Goal: Transaction & Acquisition: Purchase product/service

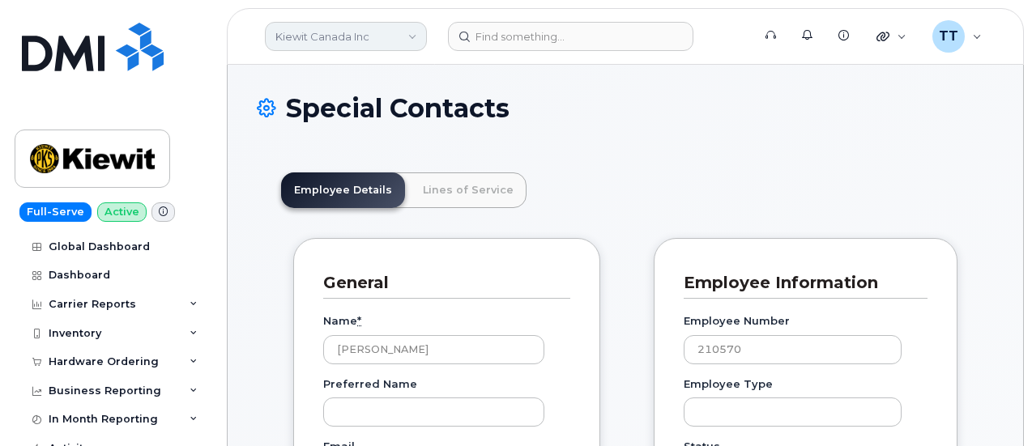
scroll to position [95, 0]
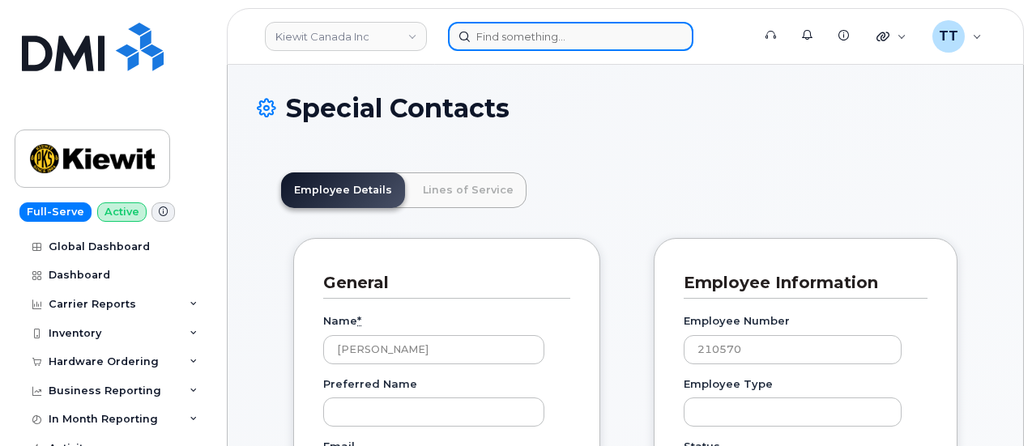
click at [507, 40] on input at bounding box center [570, 36] width 245 height 29
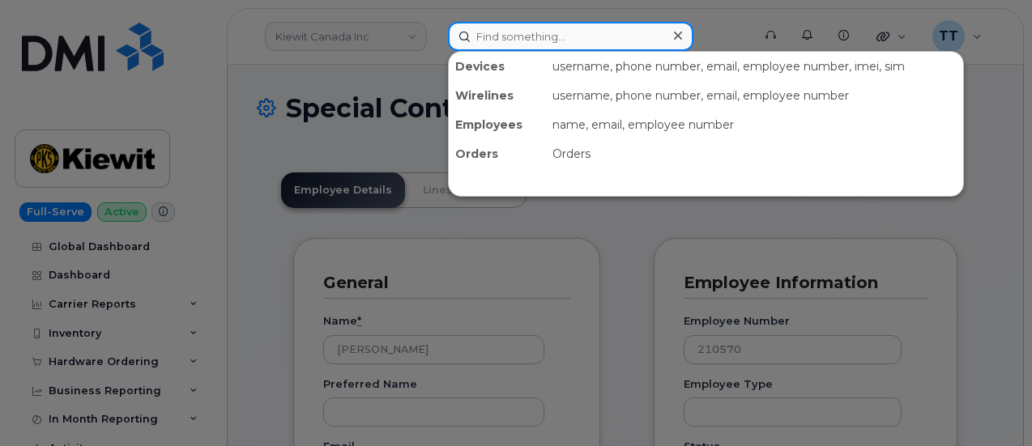
click at [531, 41] on input at bounding box center [570, 36] width 245 height 29
paste input "[PERSON_NAME]"
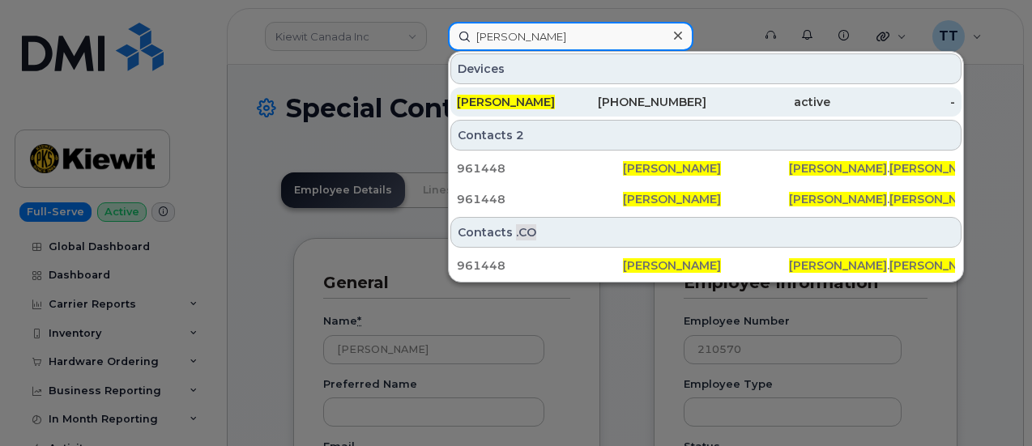
type input "[PERSON_NAME]"
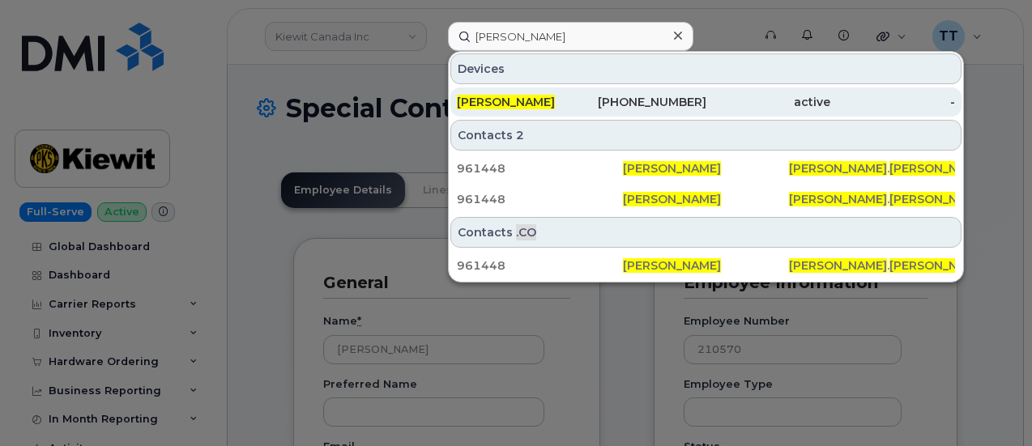
click at [555, 100] on span "[PERSON_NAME]" at bounding box center [506, 102] width 98 height 15
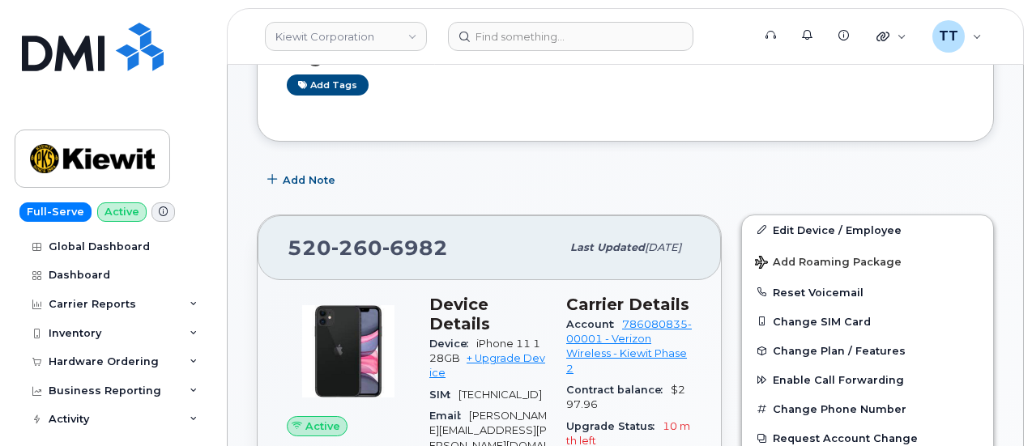
scroll to position [405, 0]
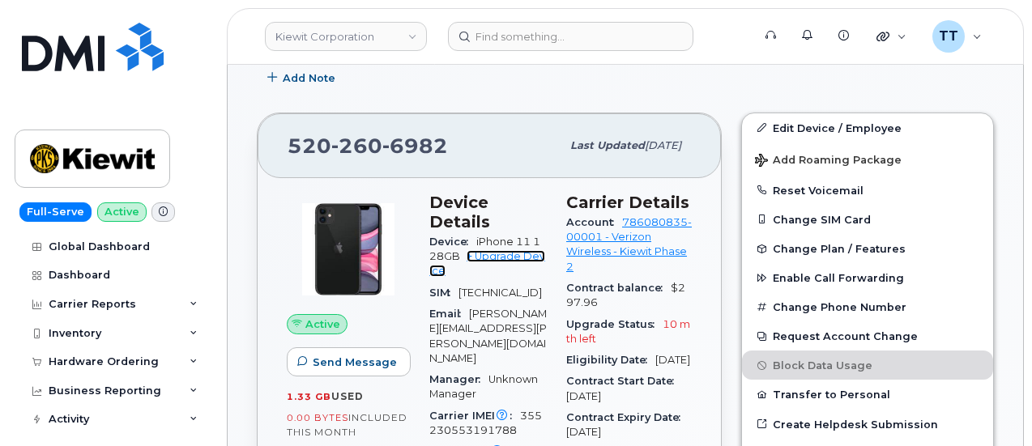
click at [507, 250] on link "+ Upgrade Device" at bounding box center [487, 263] width 116 height 27
click at [356, 137] on span "260" at bounding box center [356, 146] width 51 height 24
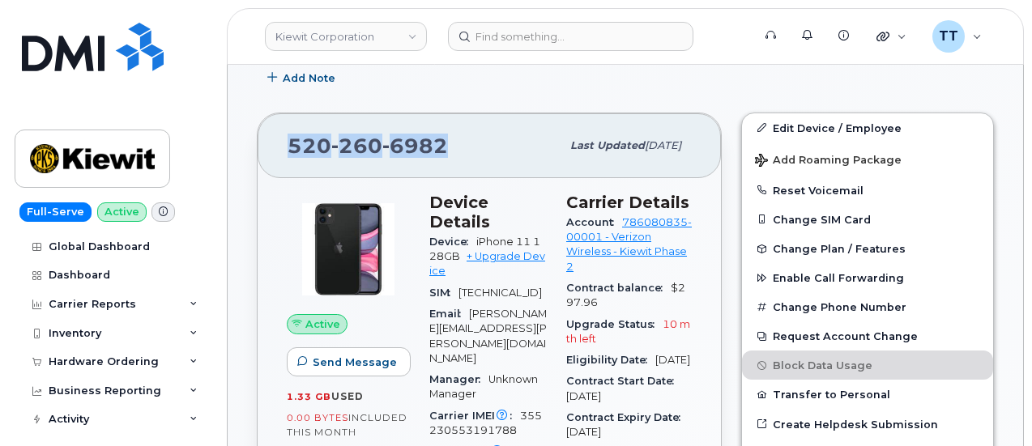
click at [356, 137] on span "260" at bounding box center [356, 146] width 51 height 24
copy span "[PHONE_NUMBER]"
click at [479, 138] on div "[PHONE_NUMBER]" at bounding box center [423, 146] width 273 height 34
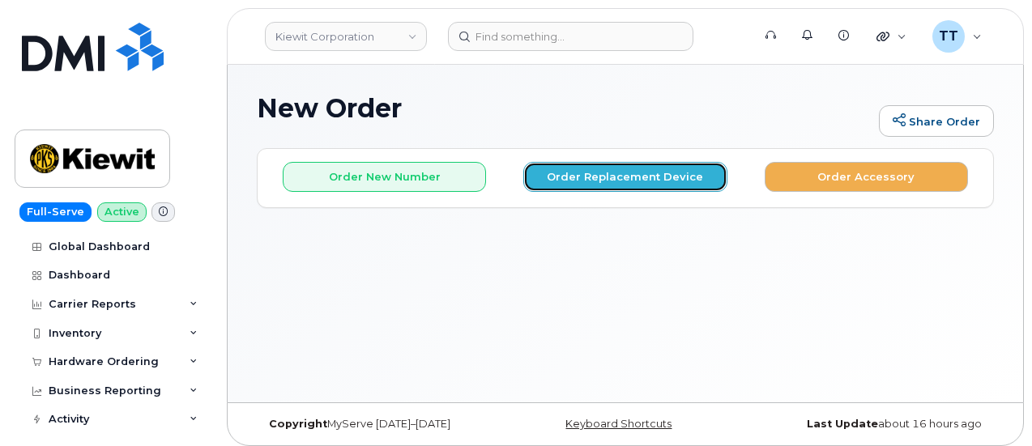
click at [564, 181] on button "Order Replacement Device" at bounding box center [624, 177] width 203 height 30
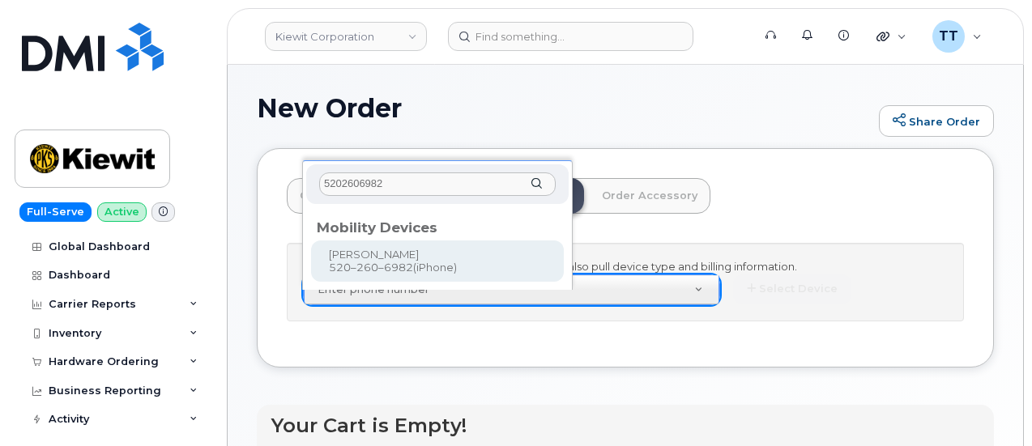
type input "5202606982"
type input "1169470"
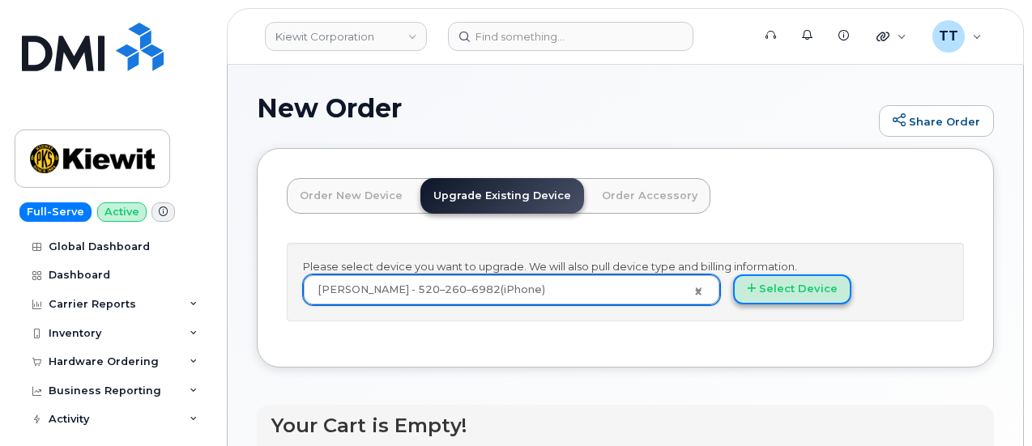
click at [733, 304] on button "Select Device" at bounding box center [792, 289] width 118 height 30
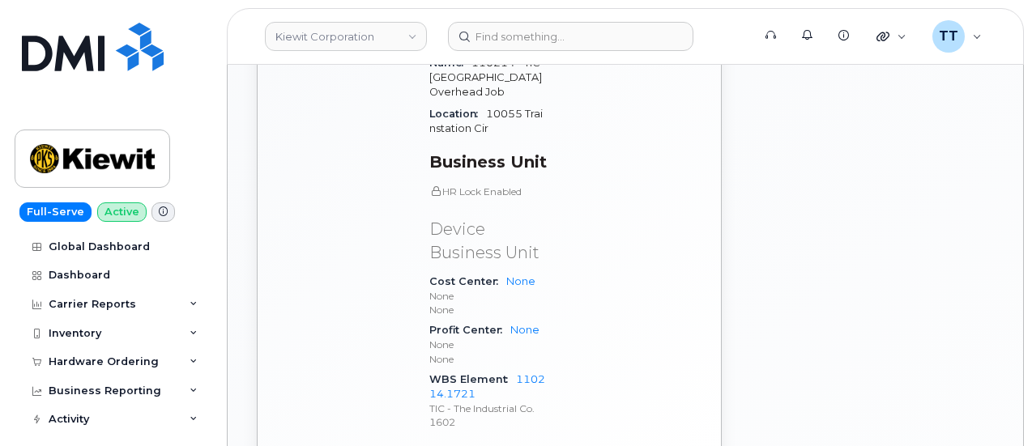
scroll to position [1134, 0]
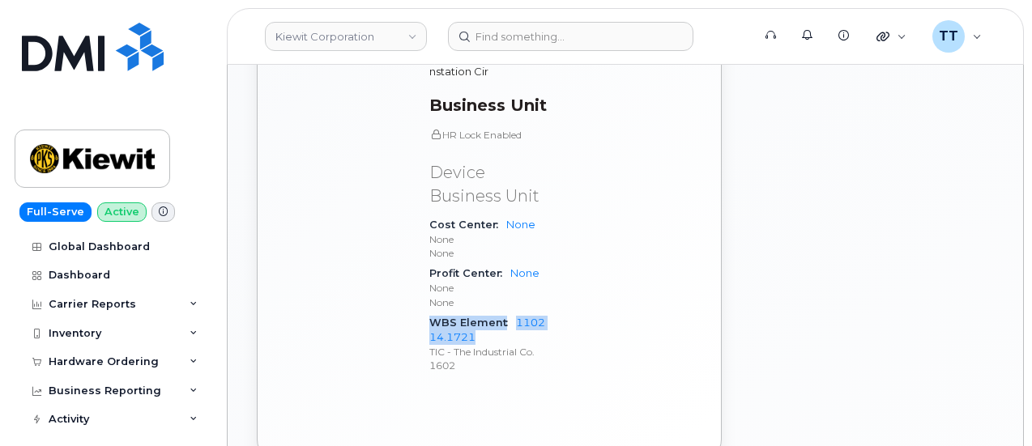
drag, startPoint x: 434, startPoint y: 243, endPoint x: 487, endPoint y: 260, distance: 55.3
click at [487, 313] on div "WBS Element 110214.1721 TIC - The Industrial Co. 1602" at bounding box center [487, 345] width 117 height 64
copy div "WBS Element 110214.1721"
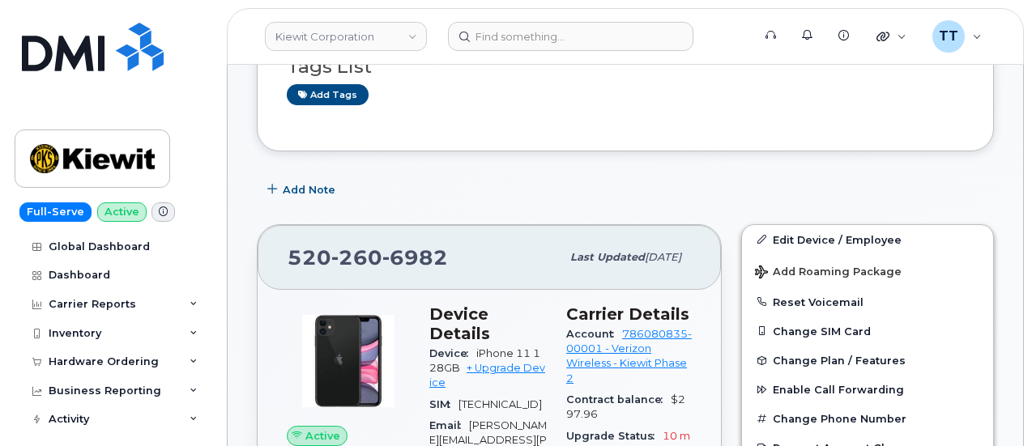
scroll to position [324, 0]
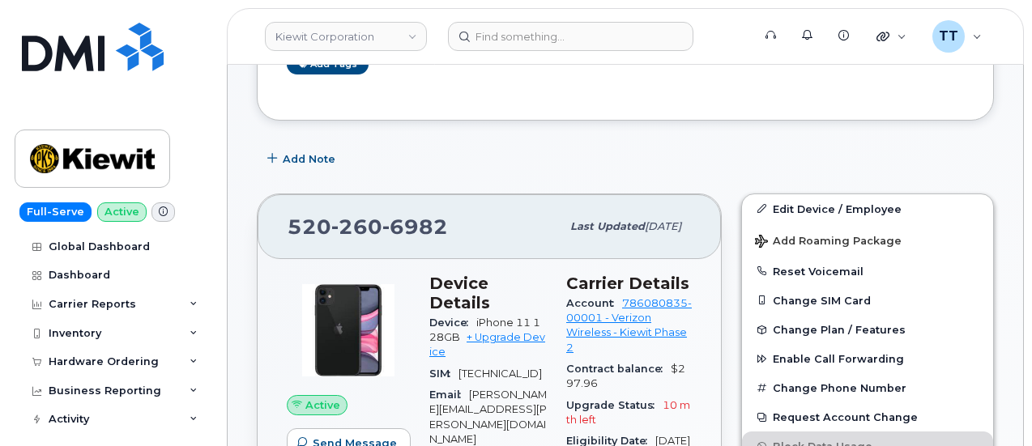
click at [374, 216] on span "260" at bounding box center [356, 227] width 51 height 24
click at [374, 218] on span "260" at bounding box center [356, 227] width 51 height 24
copy span "520 260 6982"
click at [476, 211] on div "520 260 6982" at bounding box center [423, 227] width 273 height 34
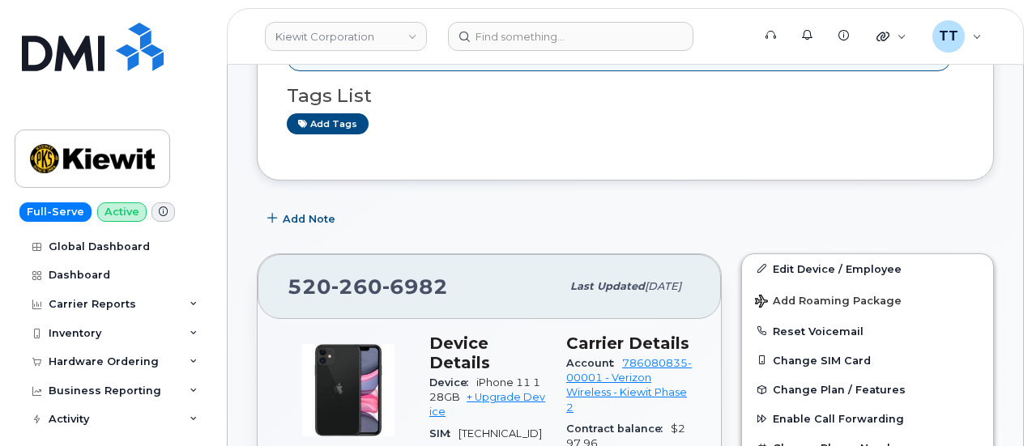
scroll to position [0, 0]
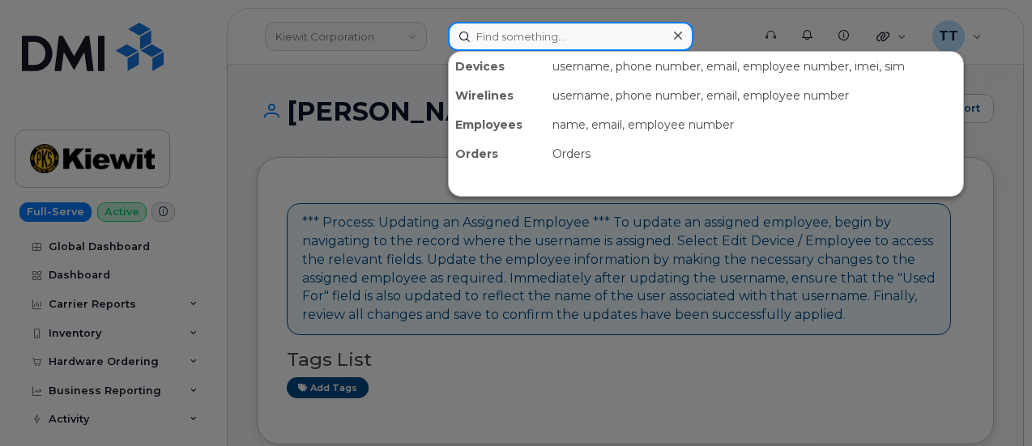
click at [540, 39] on input at bounding box center [570, 36] width 245 height 29
click at [549, 28] on input at bounding box center [570, 36] width 245 height 29
drag, startPoint x: 546, startPoint y: 53, endPoint x: 519, endPoint y: 33, distance: 33.0
paste input "bumbarger"
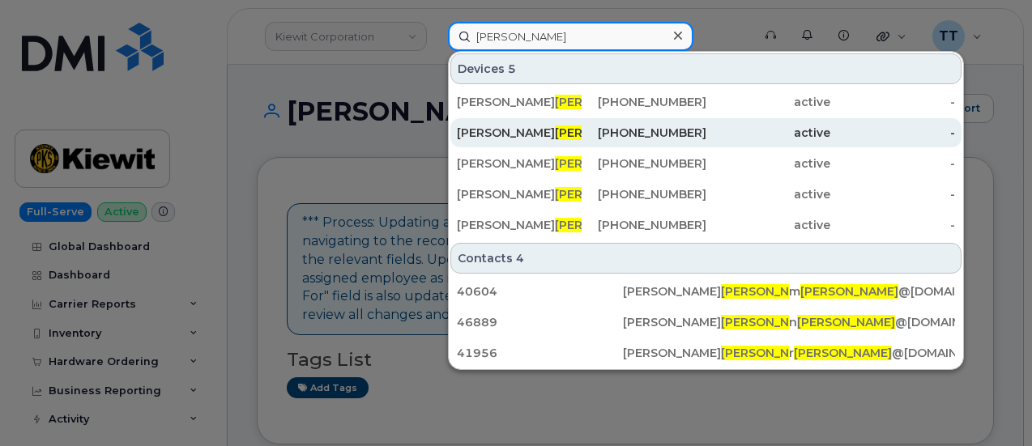
type input "bumbarger"
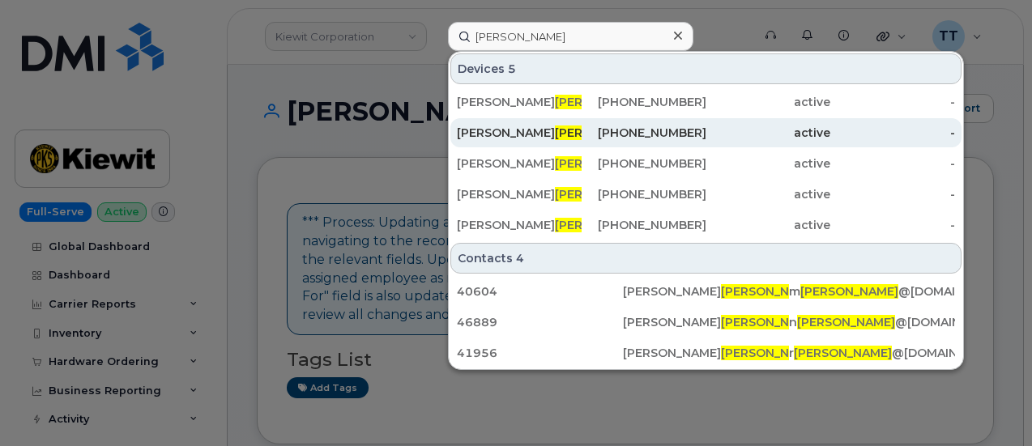
click at [564, 129] on span "BUMBARGER" at bounding box center [604, 132] width 98 height 15
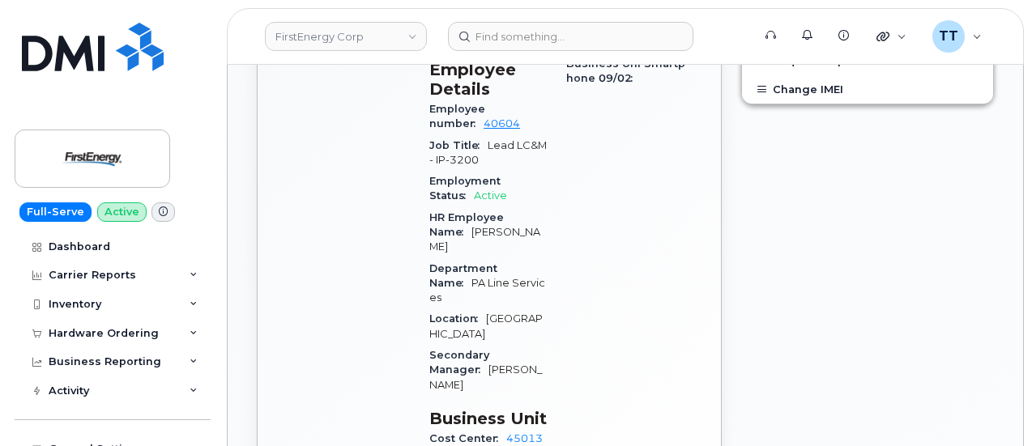
scroll to position [795, 0]
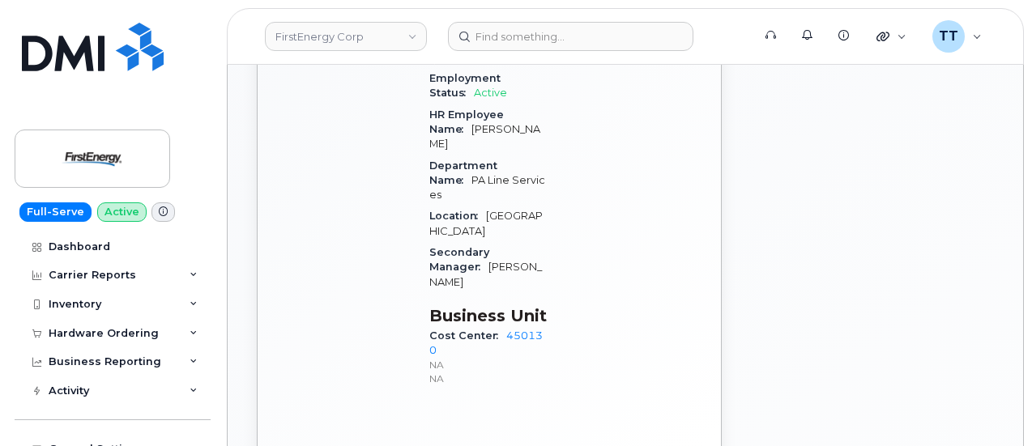
click at [463, 330] on span "Cost Center" at bounding box center [467, 336] width 77 height 12
copy div "Cost Center 450130"
click at [555, 281] on div "Device Details Device iPhone SE (3rd Gen) + Upgrade Device SIM [TECHNICAL_ID] E…" at bounding box center [487, 35] width 137 height 754
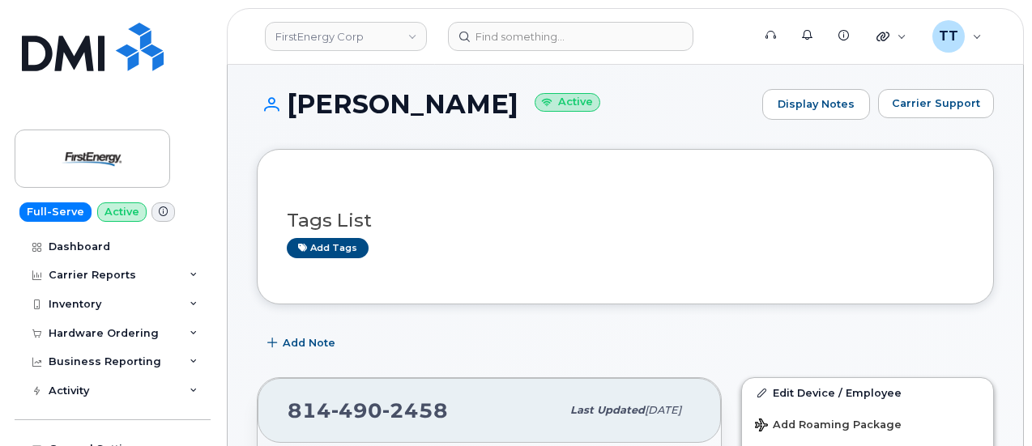
scroll to position [81, 0]
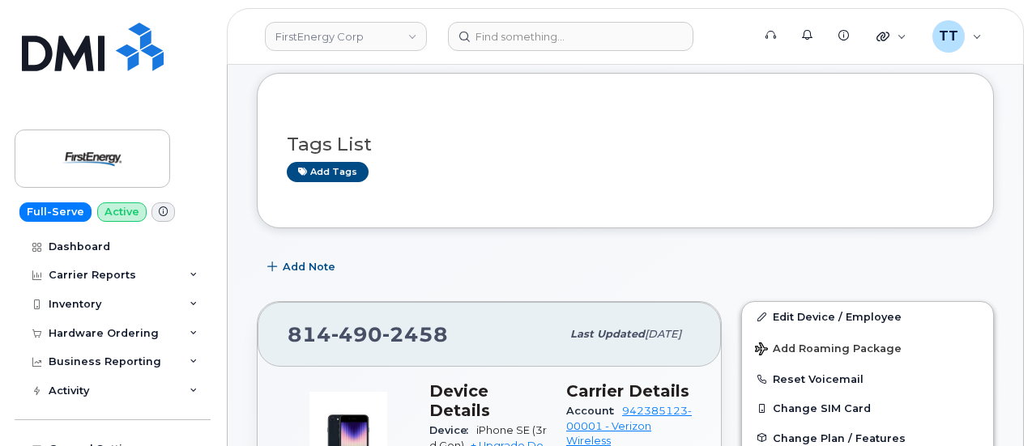
click at [338, 332] on span "490" at bounding box center [356, 334] width 51 height 24
copy span "814 490 2458"
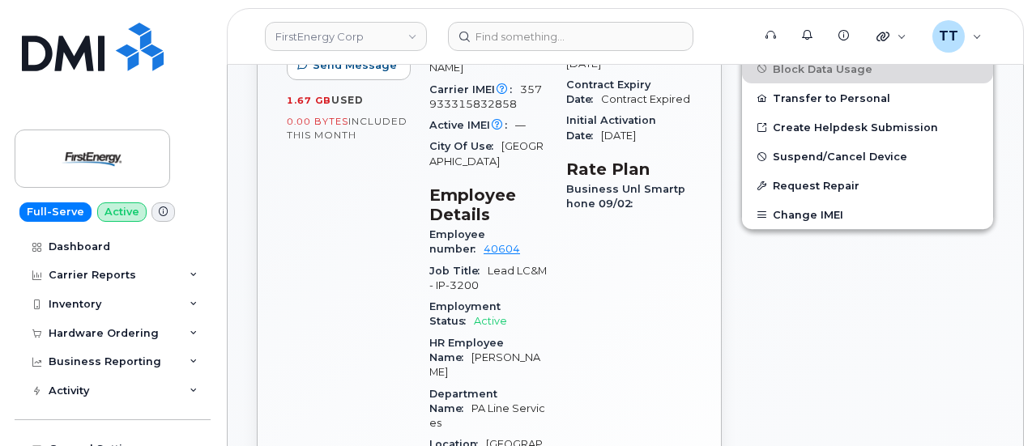
scroll to position [891, 0]
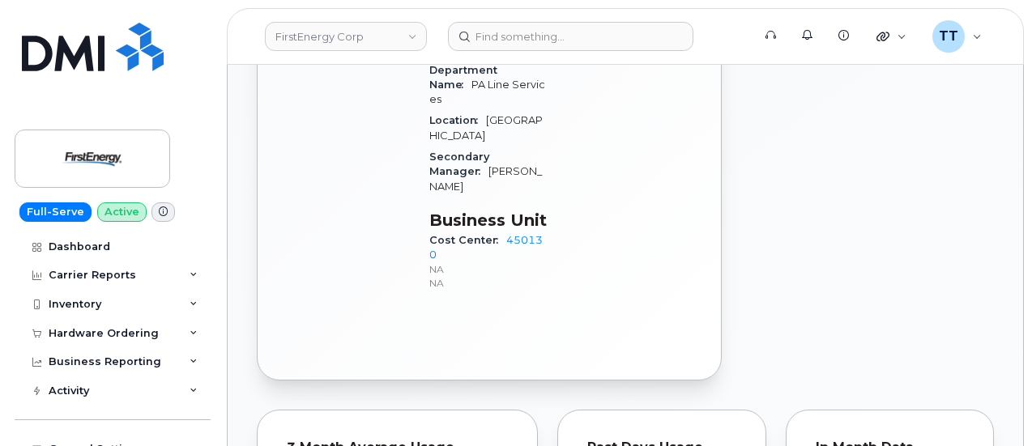
click at [471, 234] on span "Cost Center" at bounding box center [467, 240] width 77 height 12
copy div "Cost Center 450130"
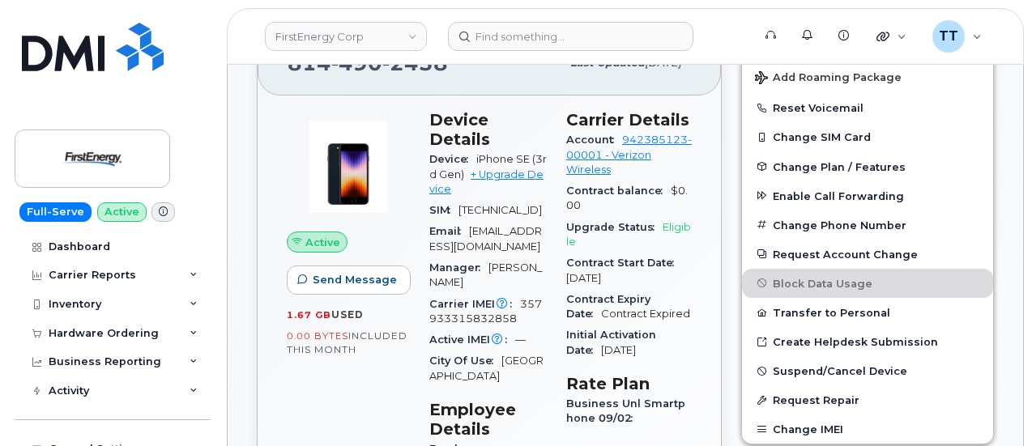
scroll to position [243, 0]
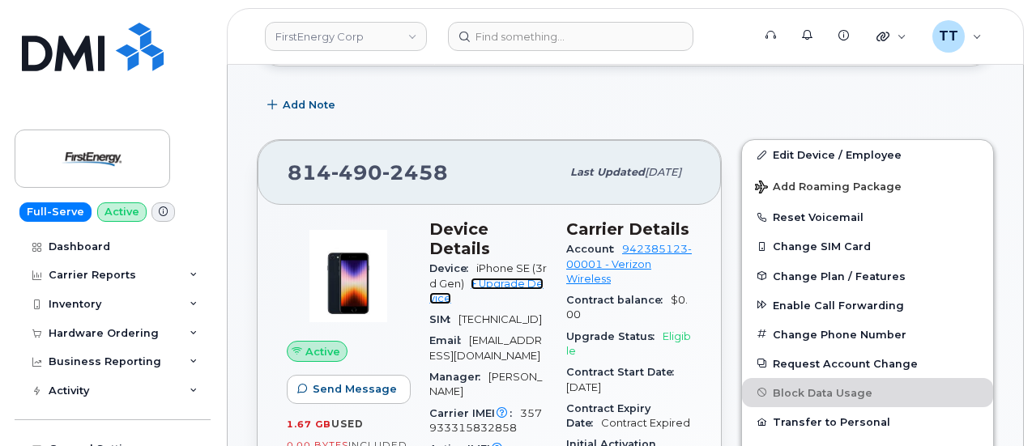
click at [513, 278] on link "+ Upgrade Device" at bounding box center [486, 291] width 114 height 27
click at [382, 173] on span "2458" at bounding box center [415, 172] width 66 height 24
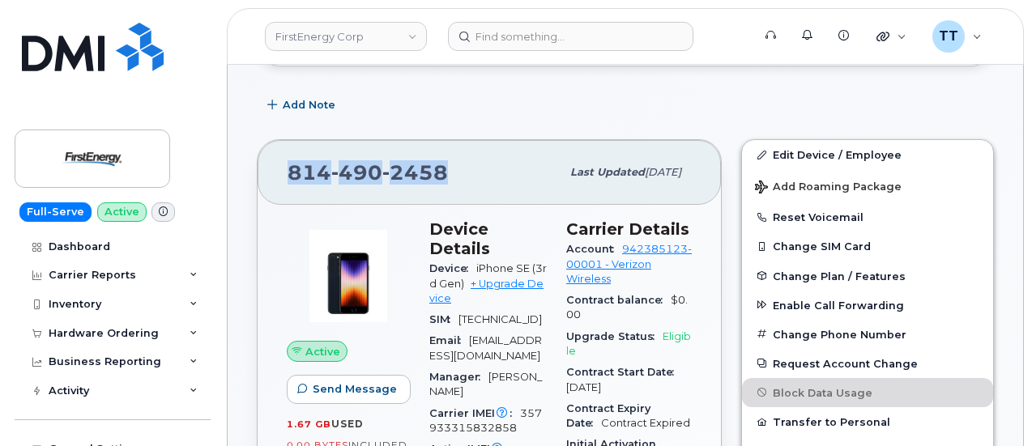
click at [382, 173] on span "2458" at bounding box center [415, 172] width 66 height 24
copy span "814 490 2458"
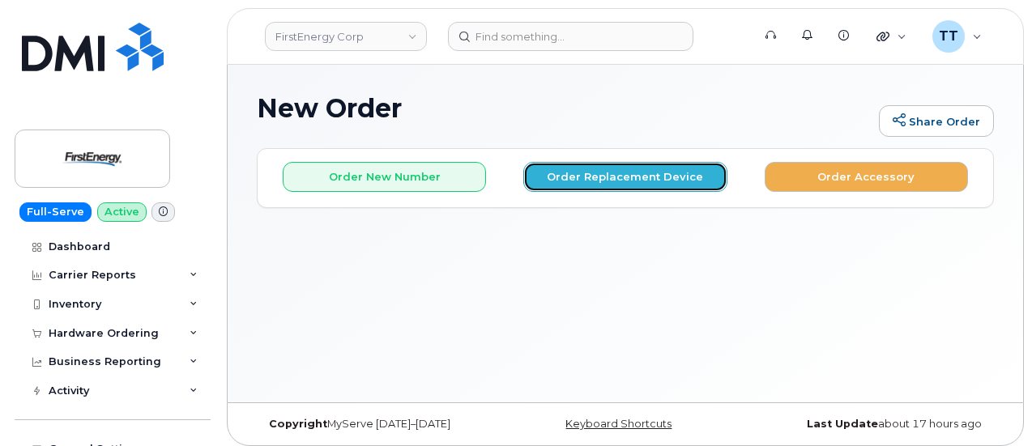
click at [585, 173] on button "Order Replacement Device" at bounding box center [624, 177] width 203 height 30
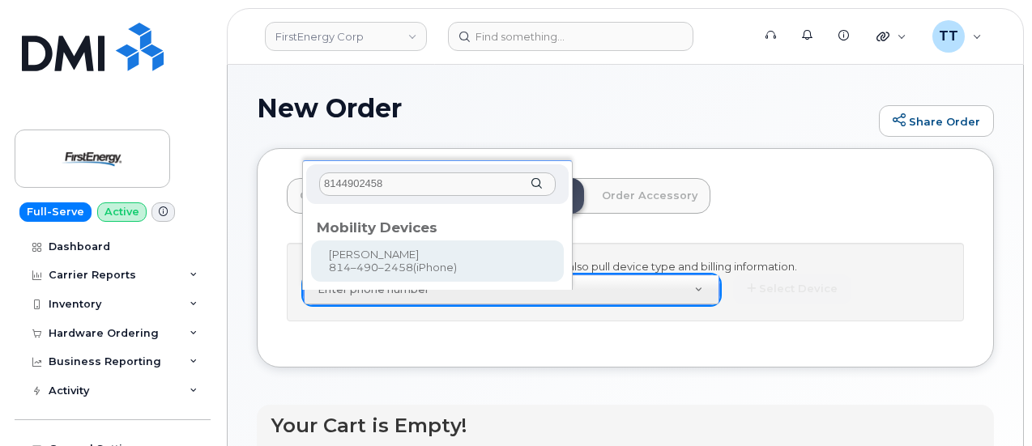
type input "8144902458"
type input "835485"
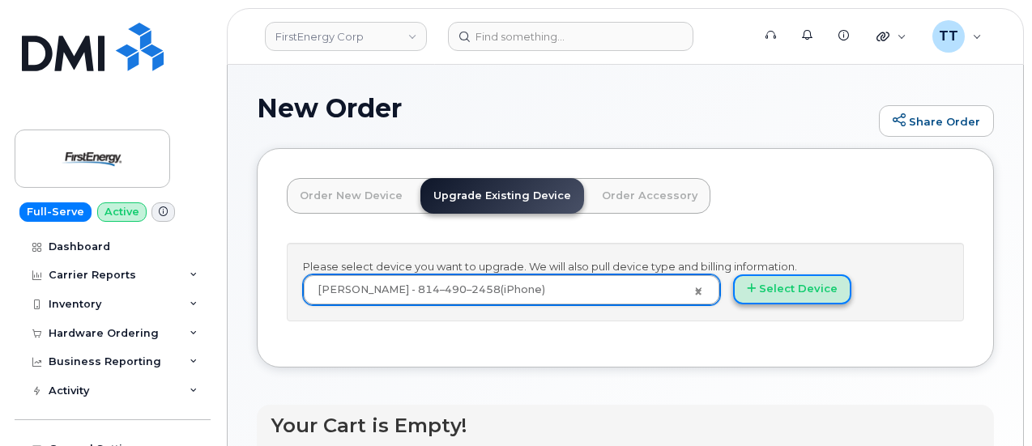
click at [747, 294] on icon "button" at bounding box center [751, 288] width 9 height 11
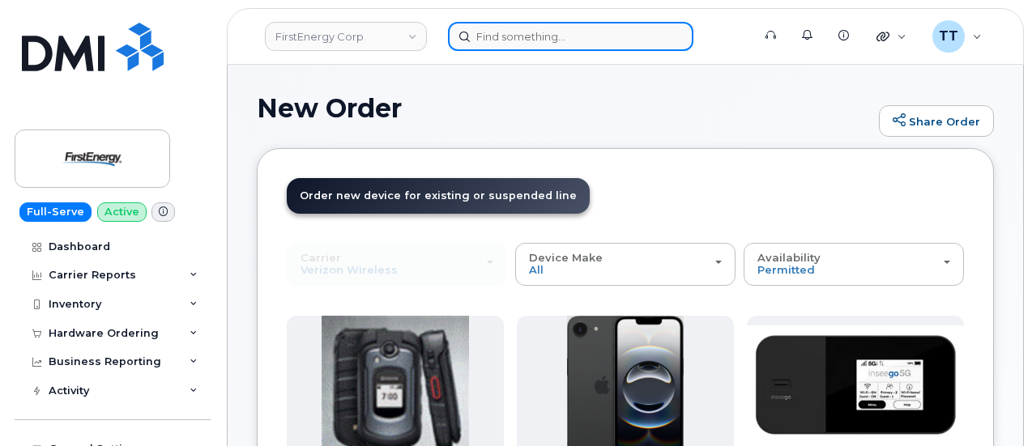
click at [550, 35] on input at bounding box center [570, 36] width 245 height 29
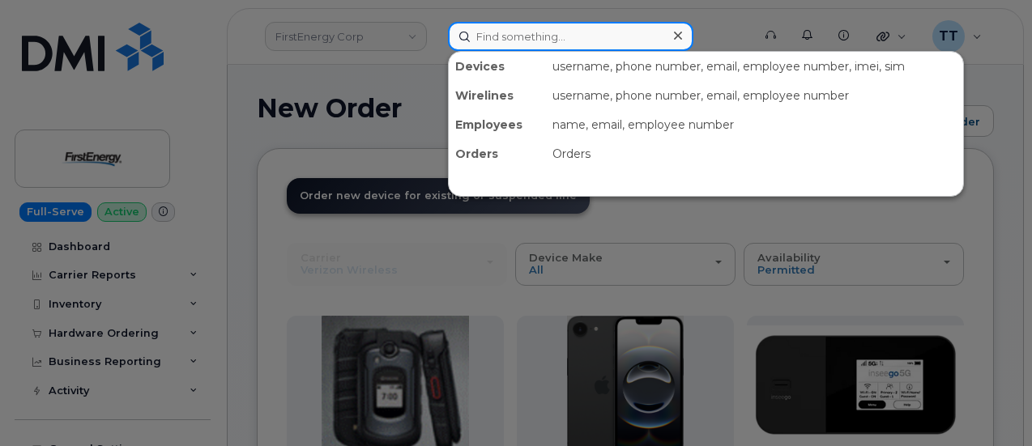
paste input "Mark A Bumbarger"
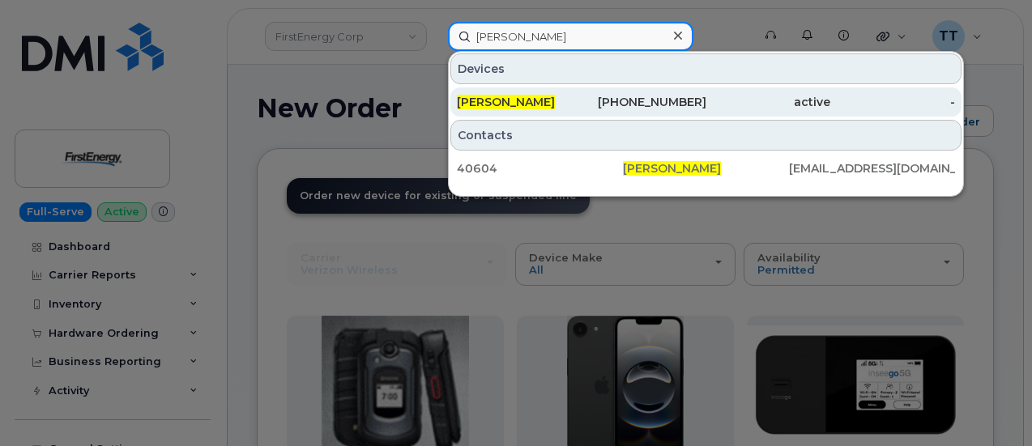
type input "Mark A Bumbarger"
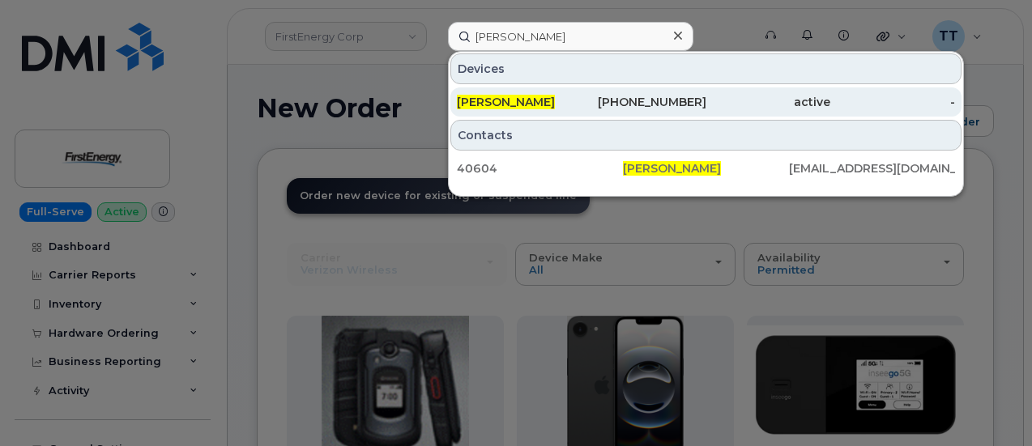
click at [589, 100] on div "814-490-2458" at bounding box center [643, 102] width 125 height 16
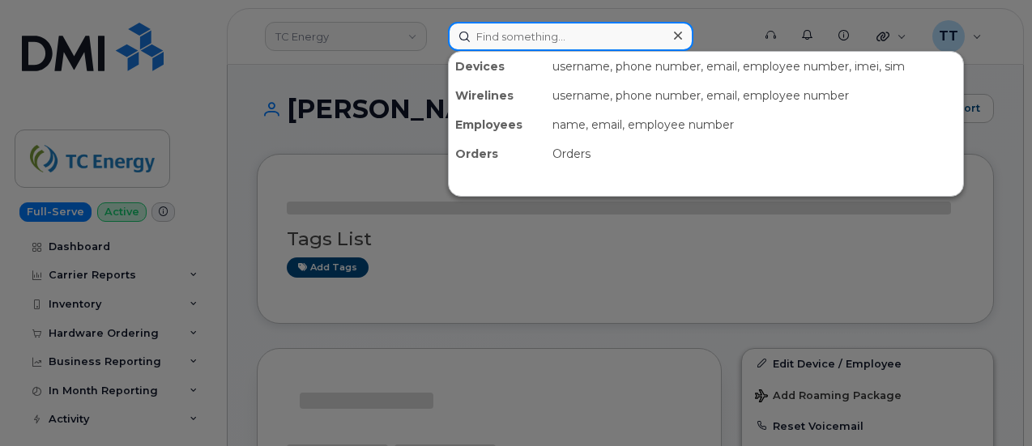
click at [517, 43] on input at bounding box center [570, 36] width 245 height 29
paste input "[PERSON_NAME]"
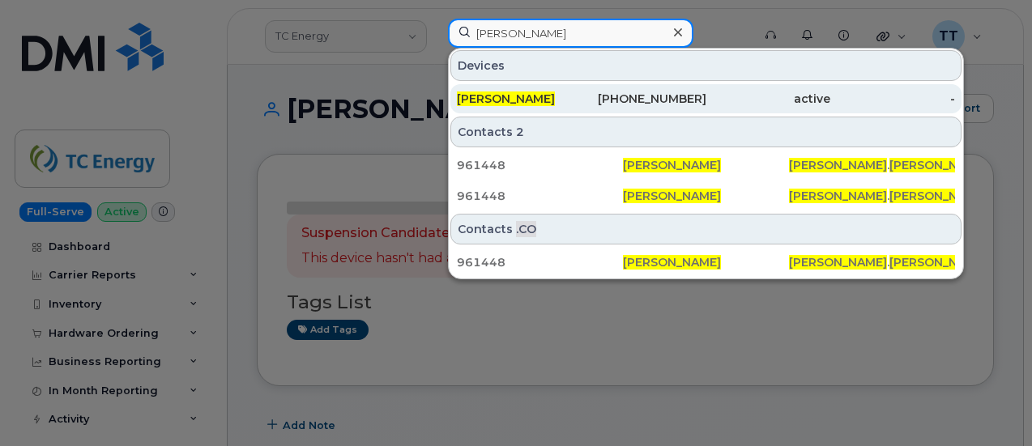
type input "[PERSON_NAME]"
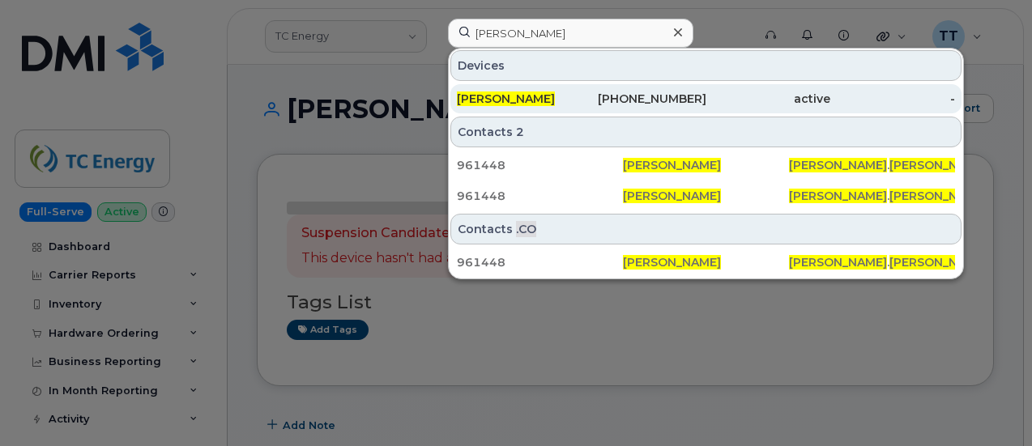
click at [555, 96] on span "[PERSON_NAME]" at bounding box center [506, 98] width 98 height 15
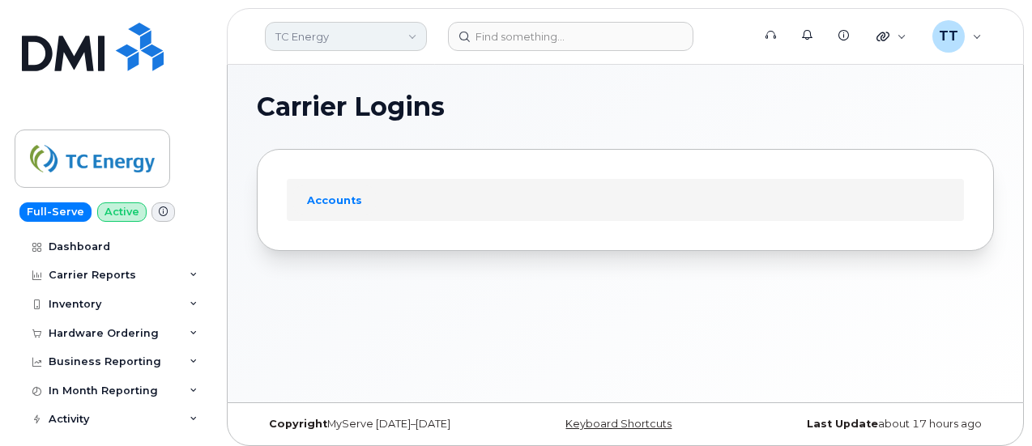
drag, startPoint x: 354, startPoint y: 33, endPoint x: 363, endPoint y: 27, distance: 11.0
click at [355, 33] on link "TC Energy" at bounding box center [346, 36] width 162 height 29
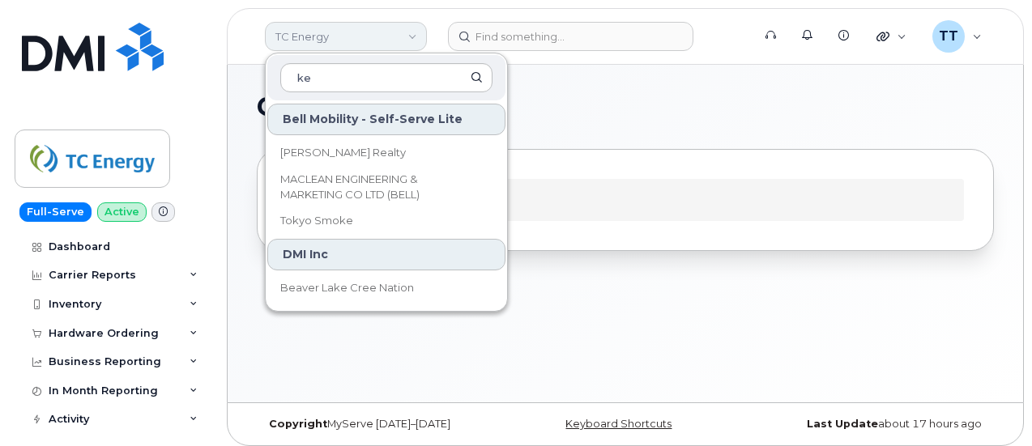
type input "k"
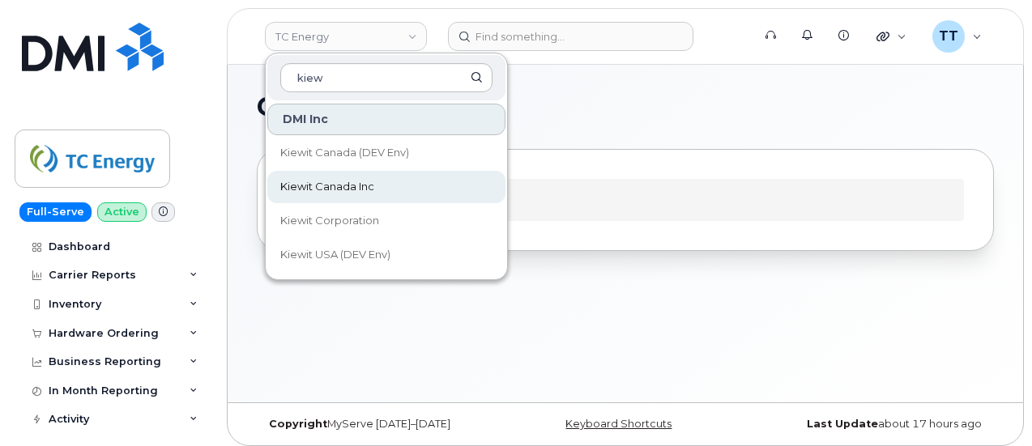
type input "kiew"
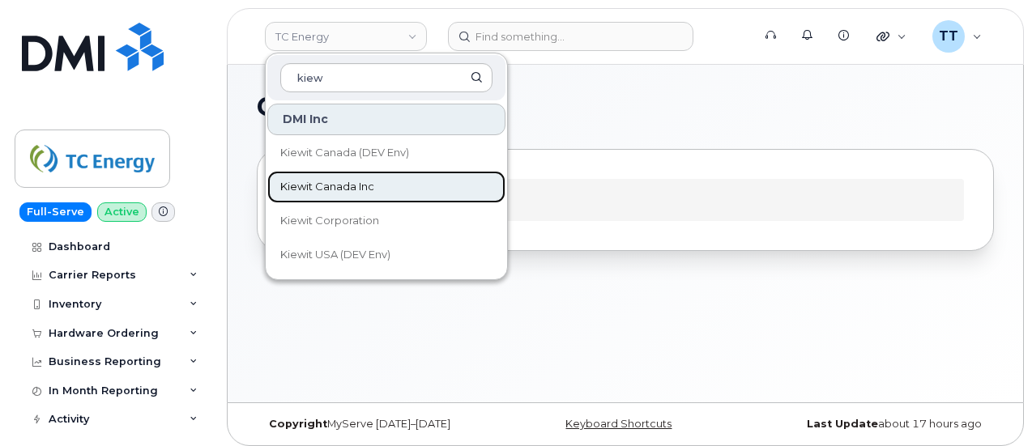
click at [372, 179] on span "Kiewit Canada Inc" at bounding box center [327, 187] width 94 height 16
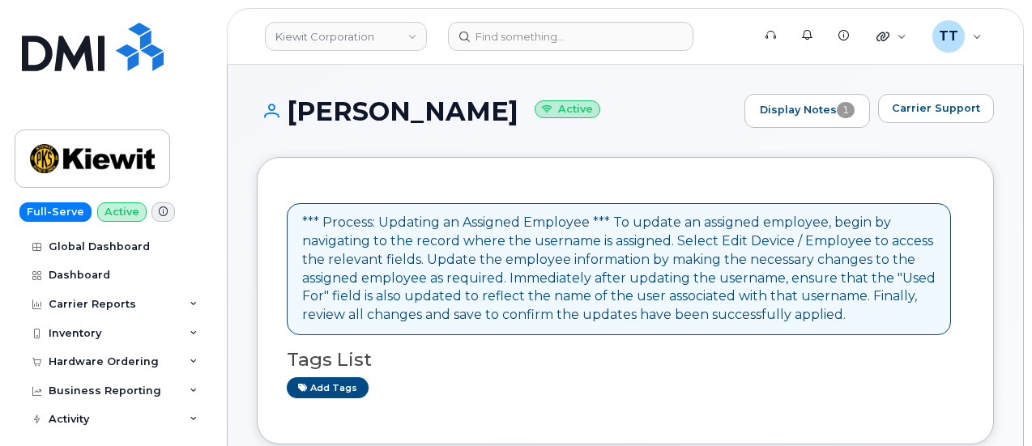
scroll to position [405, 0]
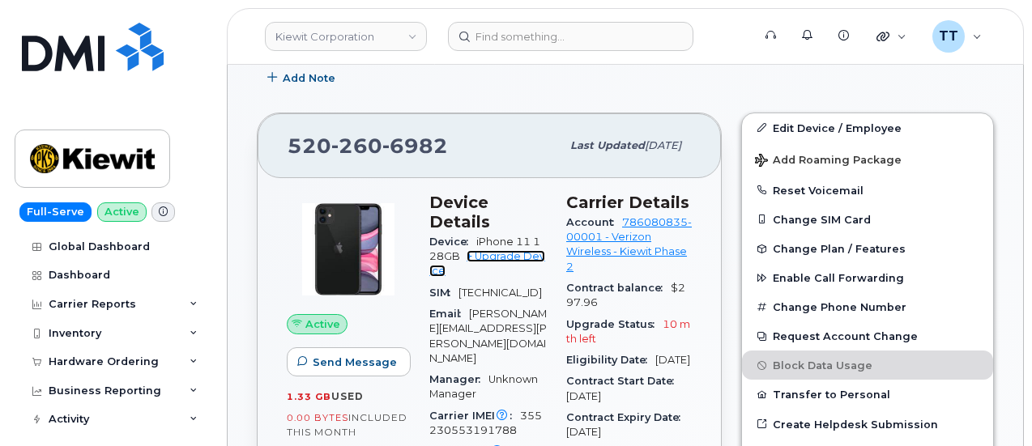
click at [497, 250] on link "+ Upgrade Device" at bounding box center [487, 263] width 116 height 27
click at [370, 142] on span "260" at bounding box center [356, 146] width 51 height 24
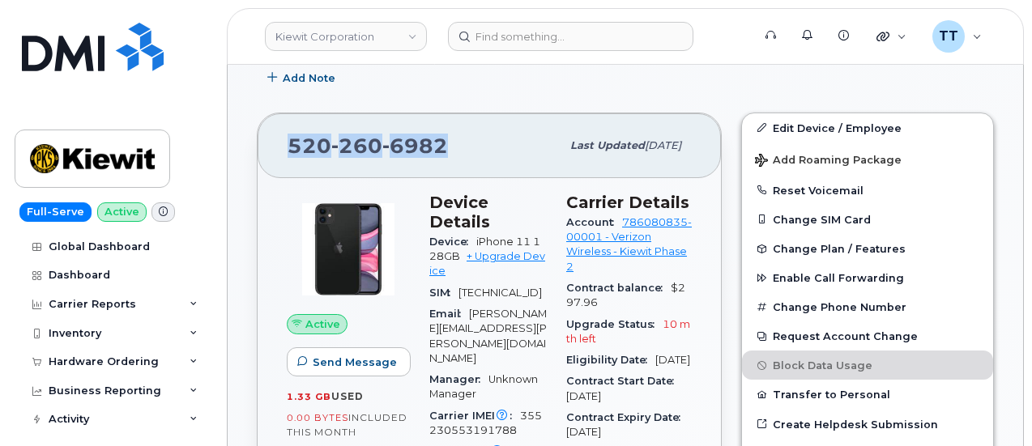
click at [370, 142] on span "260" at bounding box center [356, 146] width 51 height 24
copy span "520 260 6982"
click at [419, 122] on div "520 260 6982 Last updated Oct 06, 2025" at bounding box center [488, 145] width 463 height 65
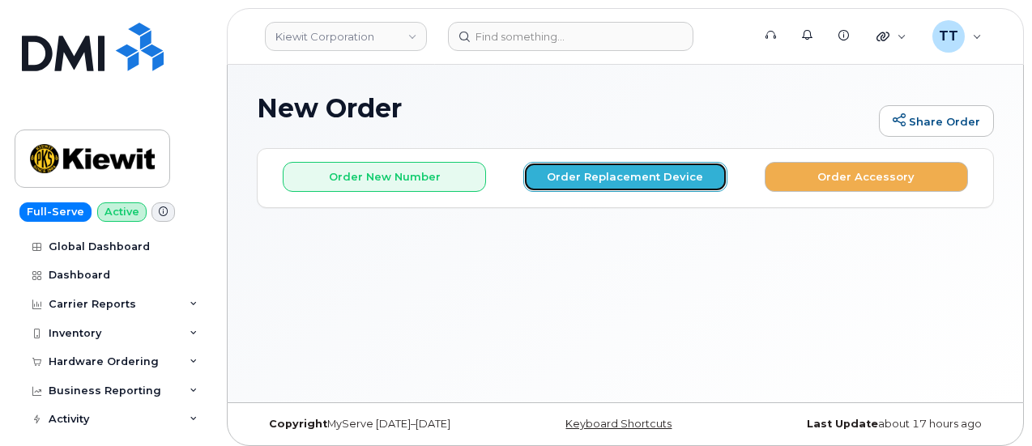
click at [601, 176] on button "Order Replacement Device" at bounding box center [624, 177] width 203 height 30
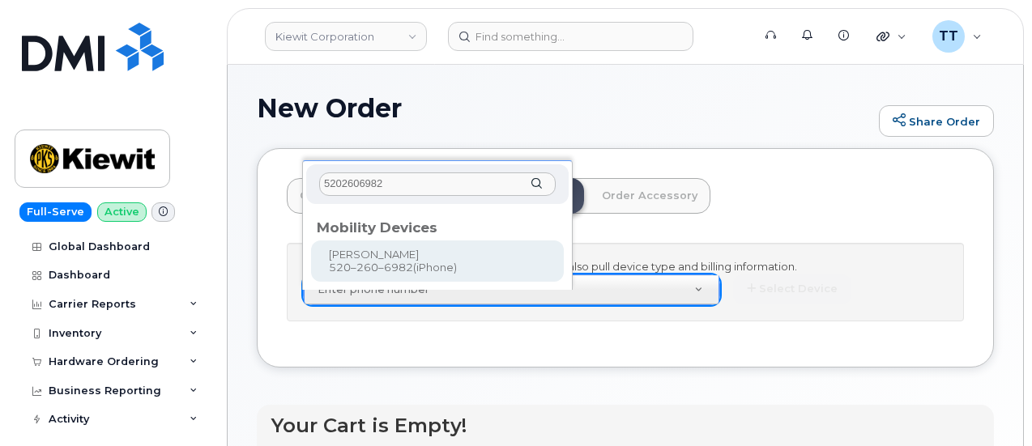
type input "5202606982"
type input "1169470"
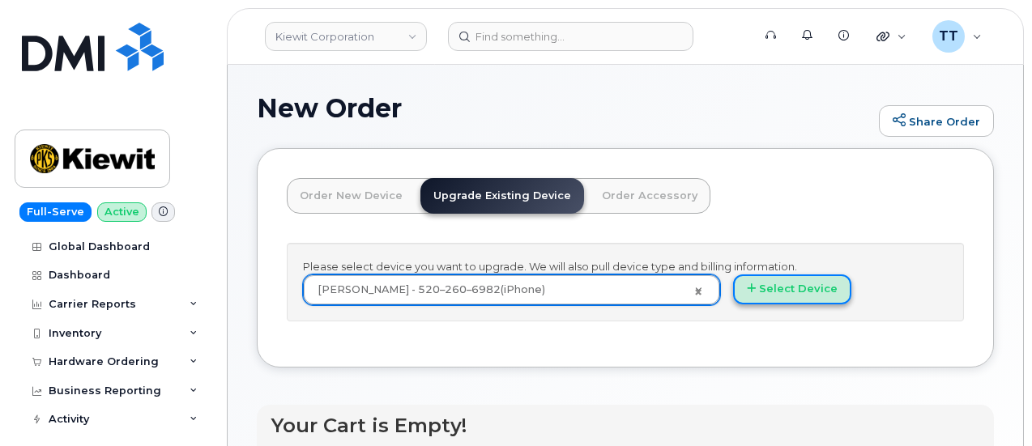
click at [733, 304] on button "Select Device" at bounding box center [792, 289] width 118 height 30
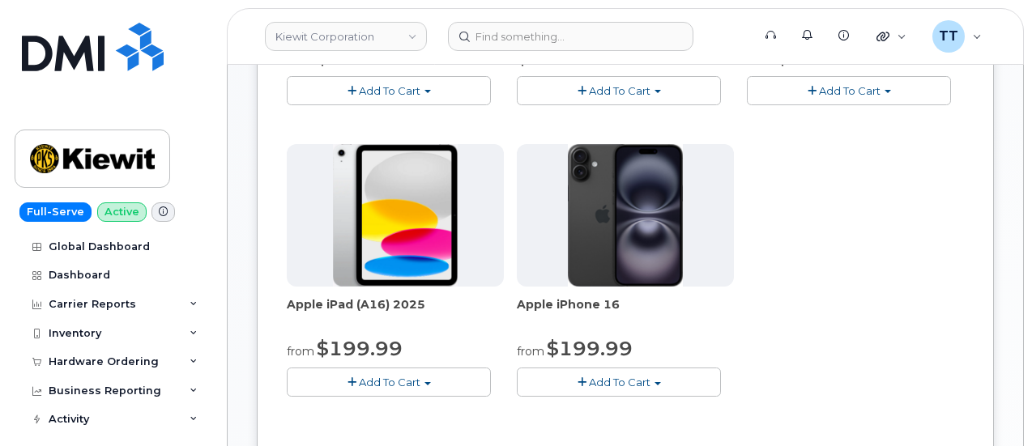
scroll to position [486, 0]
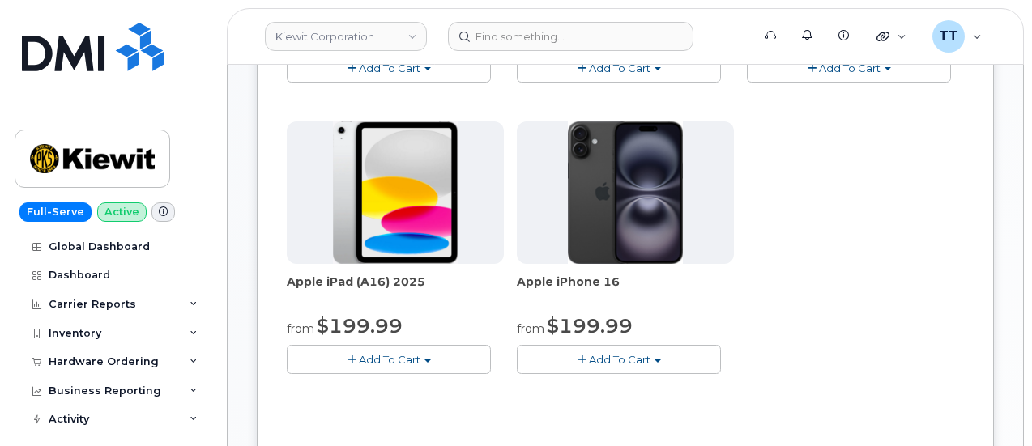
click at [589, 359] on span "Add To Cart" at bounding box center [620, 359] width 62 height 13
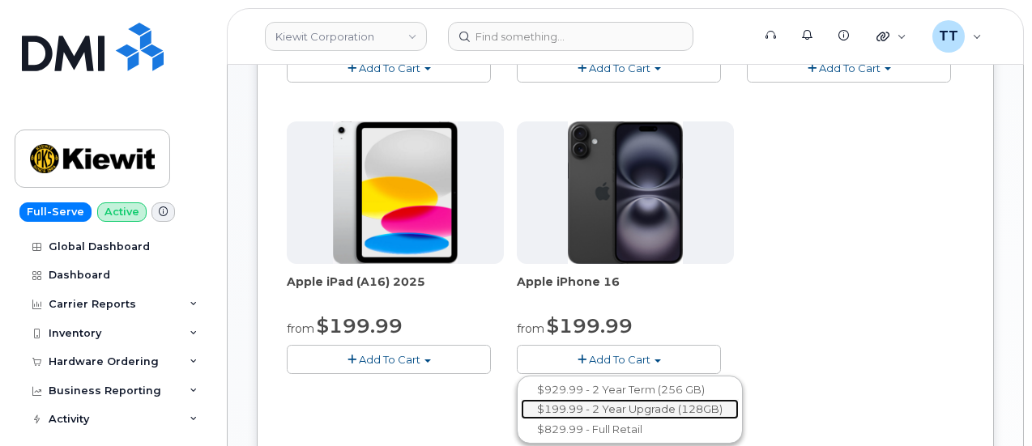
click at [546, 409] on link "$199.99 - 2 Year Upgrade (128GB)" at bounding box center [630, 409] width 218 height 20
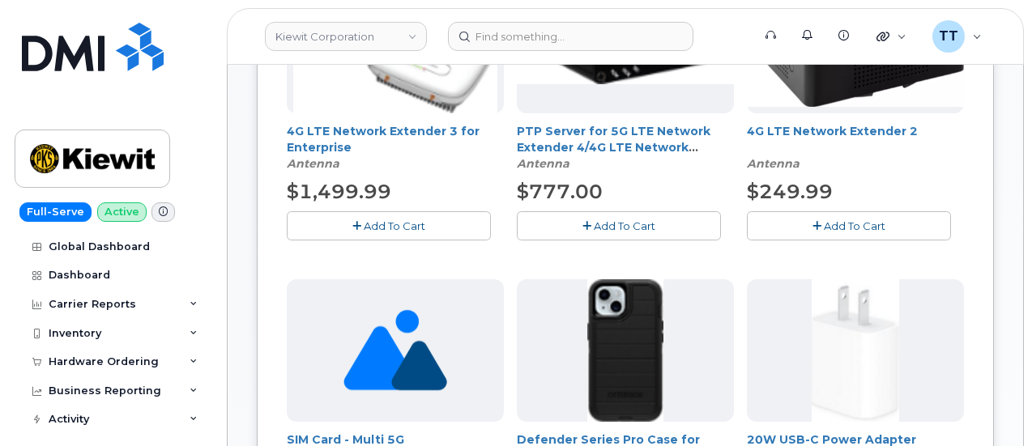
scroll to position [419, 0]
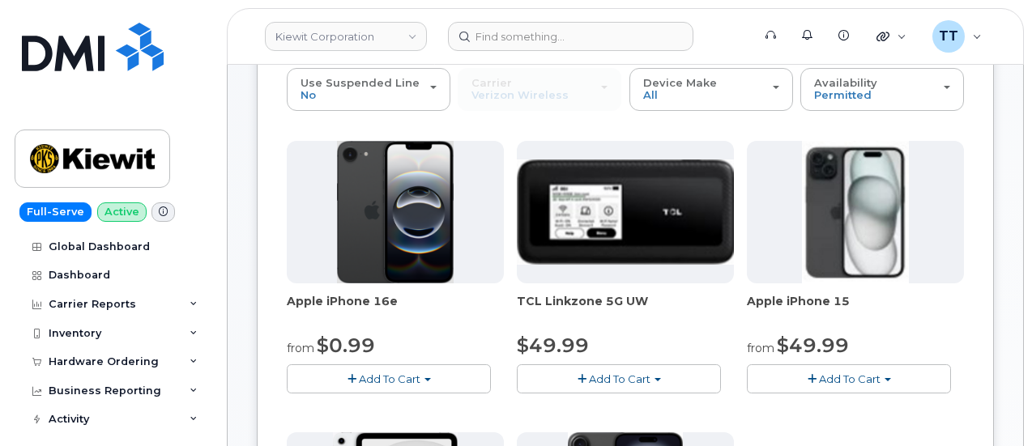
scroll to position [140, 0]
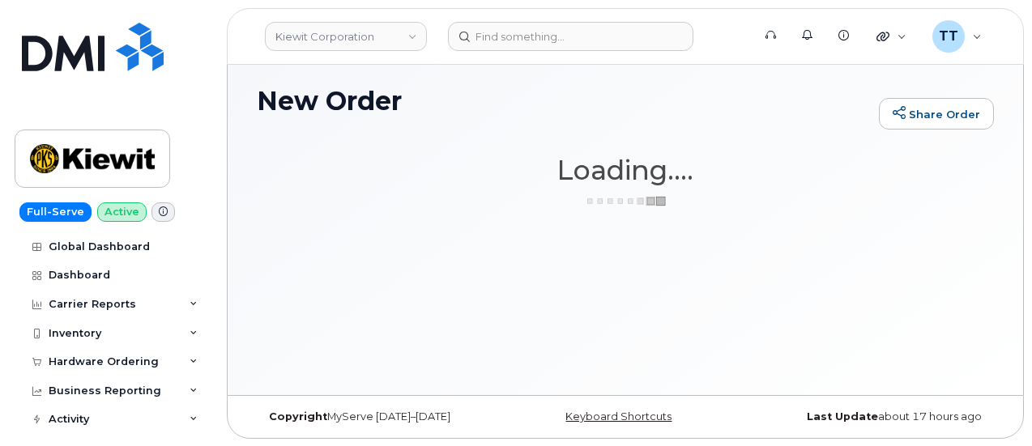
scroll to position [0, 0]
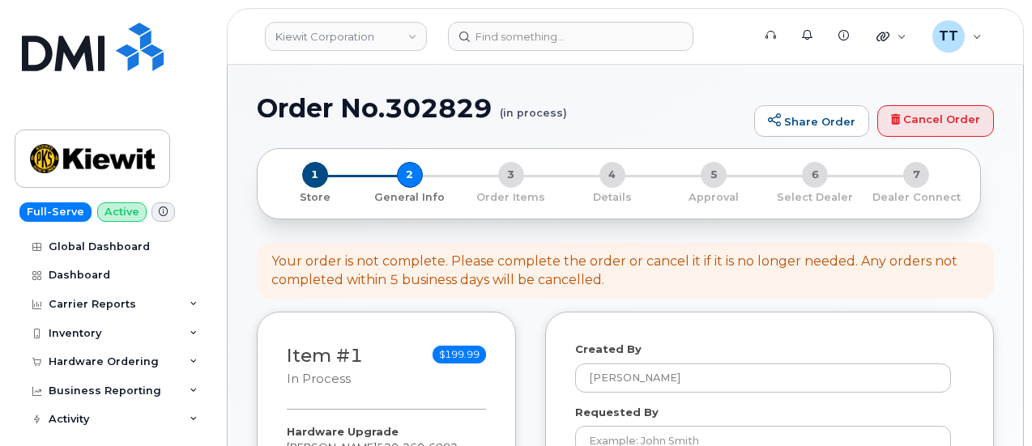
select select
click at [389, 114] on h1 "Order No.302829 (in process)" at bounding box center [501, 108] width 489 height 28
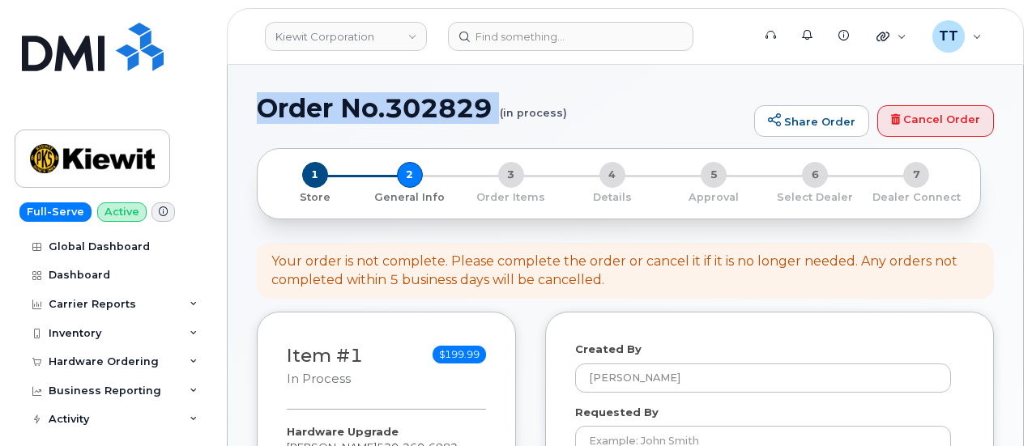
click at [389, 114] on h1 "Order No.302829 (in process)" at bounding box center [501, 108] width 489 height 28
copy h1 "Order No.302829"
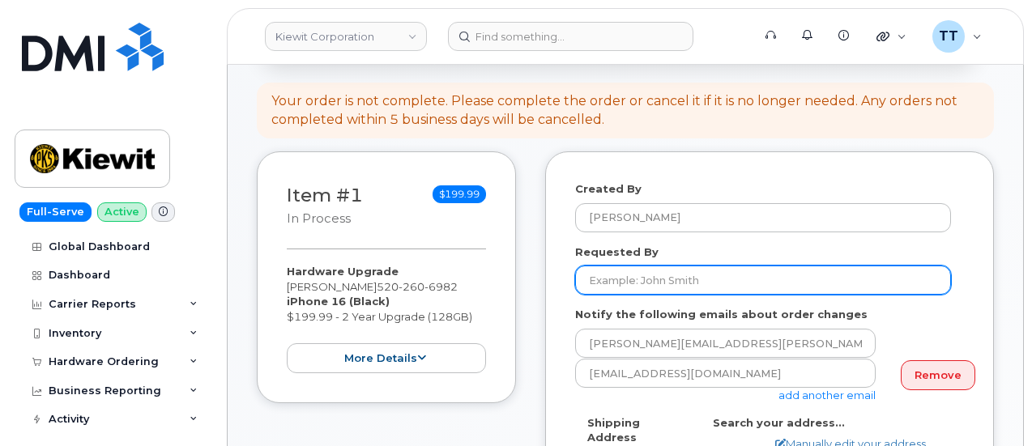
scroll to position [162, 0]
click at [708, 278] on input "Requested By" at bounding box center [763, 278] width 376 height 29
drag, startPoint x: 708, startPoint y: 277, endPoint x: 719, endPoint y: 281, distance: 12.0
click at [643, 275] on input "Requested By" at bounding box center [763, 278] width 376 height 29
paste input "Shawn Colasuonno"
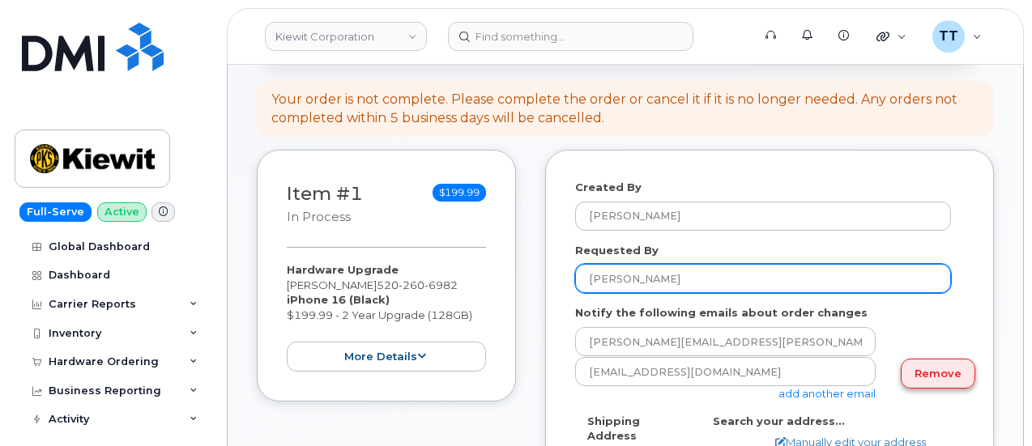
type input "Shawn Colasuonno"
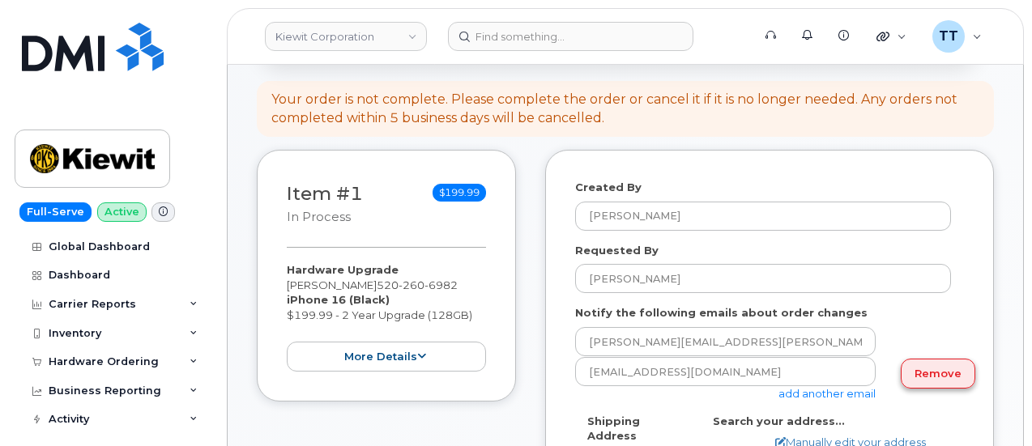
click at [934, 378] on link "Remove" at bounding box center [937, 374] width 74 height 30
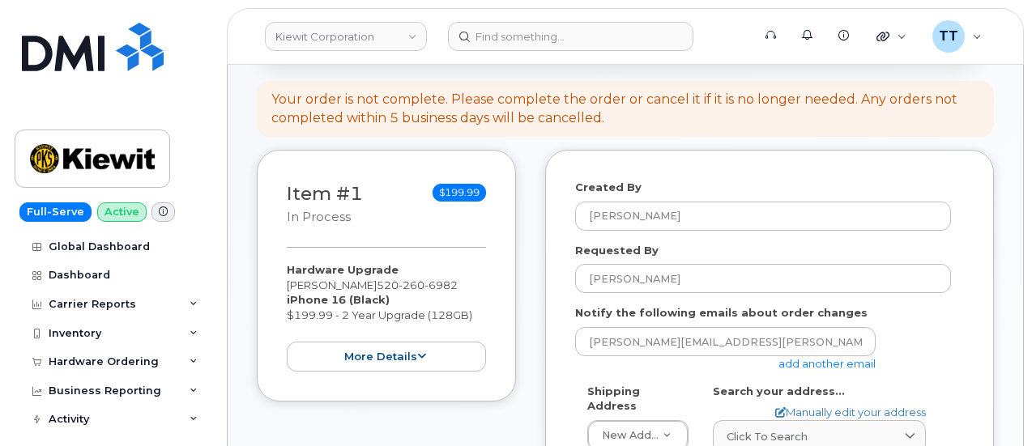
scroll to position [405, 0]
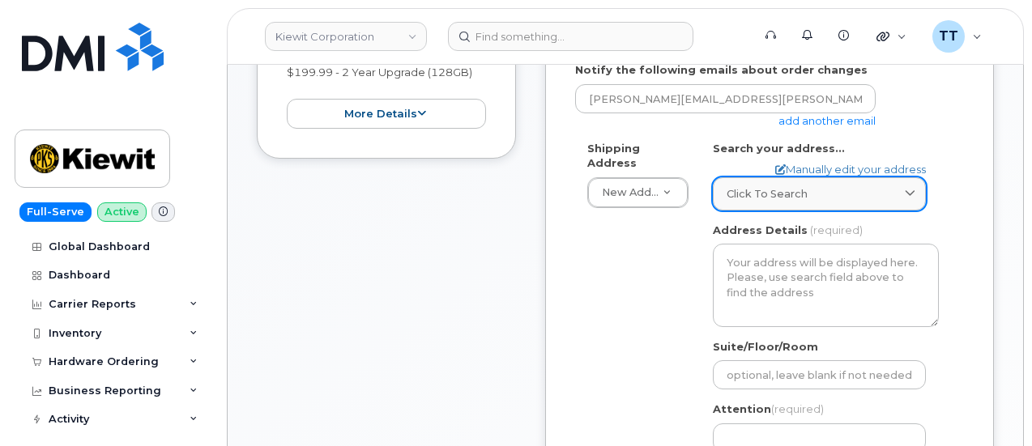
click at [793, 181] on link "Click to search" at bounding box center [819, 193] width 213 height 33
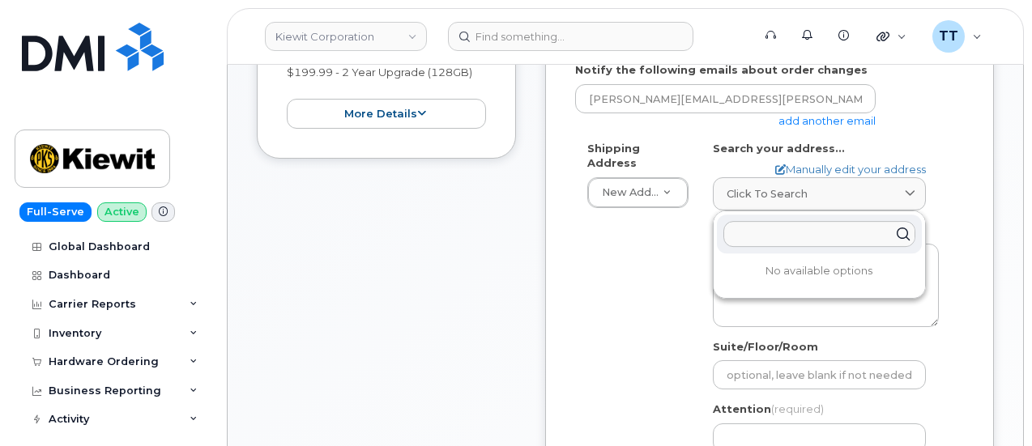
paste input "10055 Trainstation Circle"
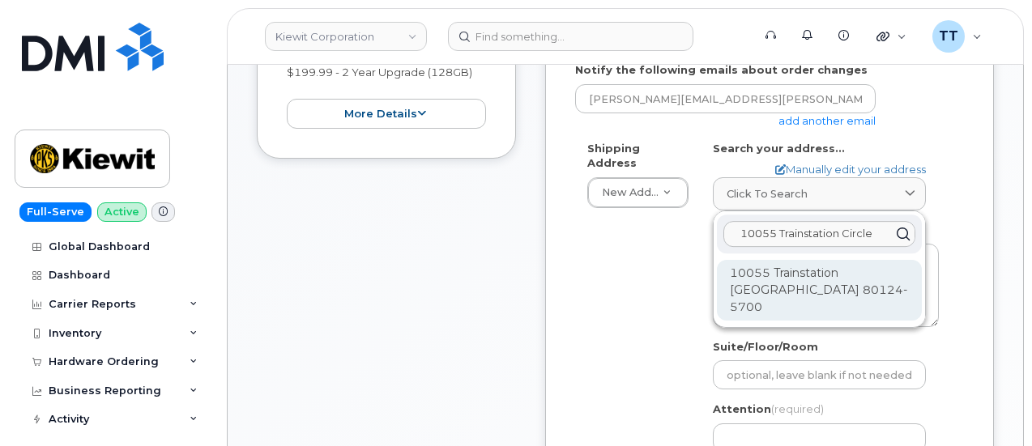
type input "10055 Trainstation Circle"
click at [842, 284] on div "10055 Trainstation Cir Lone Tree CO 80124-5700" at bounding box center [819, 290] width 205 height 61
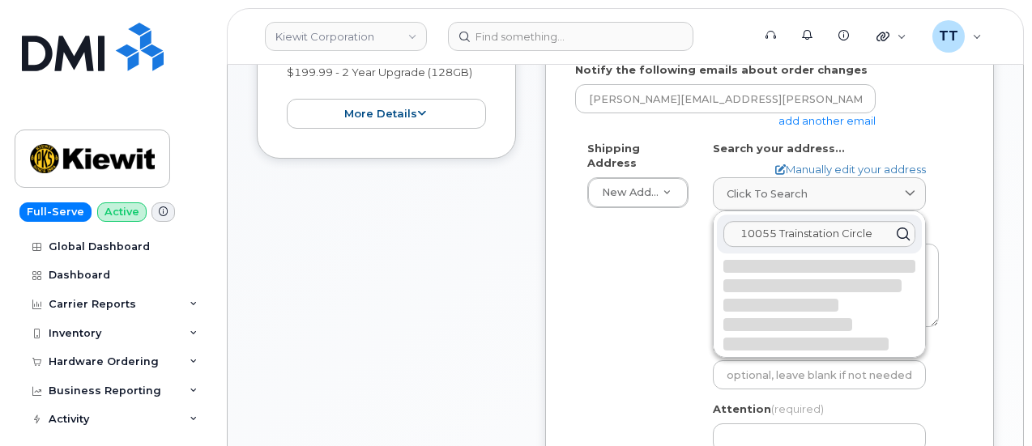
select select
type textarea "10055 Trainstation Cir LONE TREE CO 80124-5700 UNITED STATES"
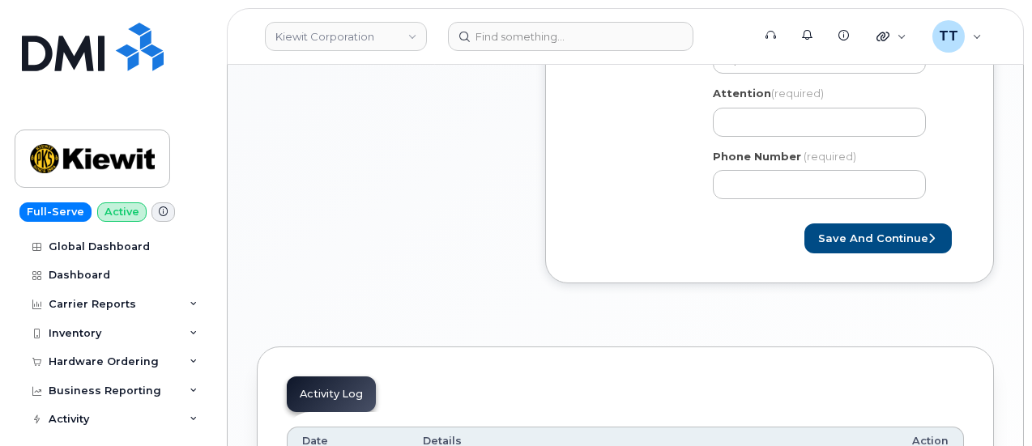
scroll to position [729, 0]
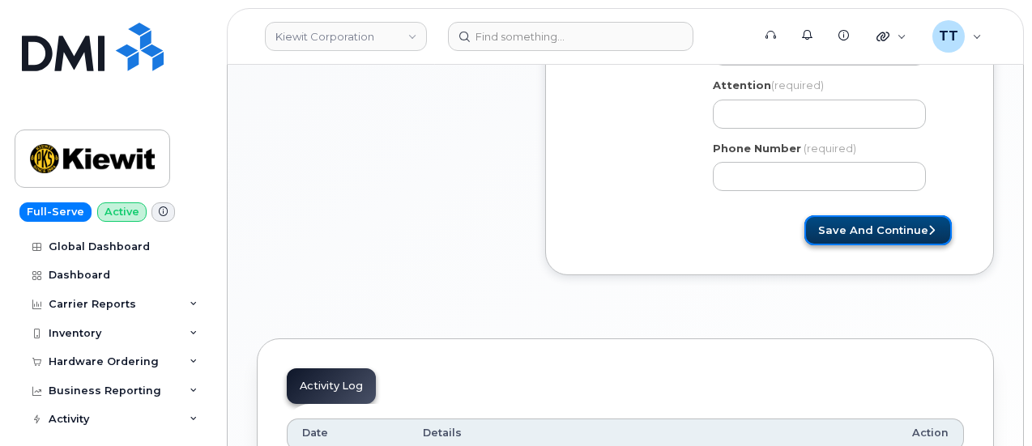
click at [866, 228] on button "Save and Continue" at bounding box center [877, 230] width 147 height 30
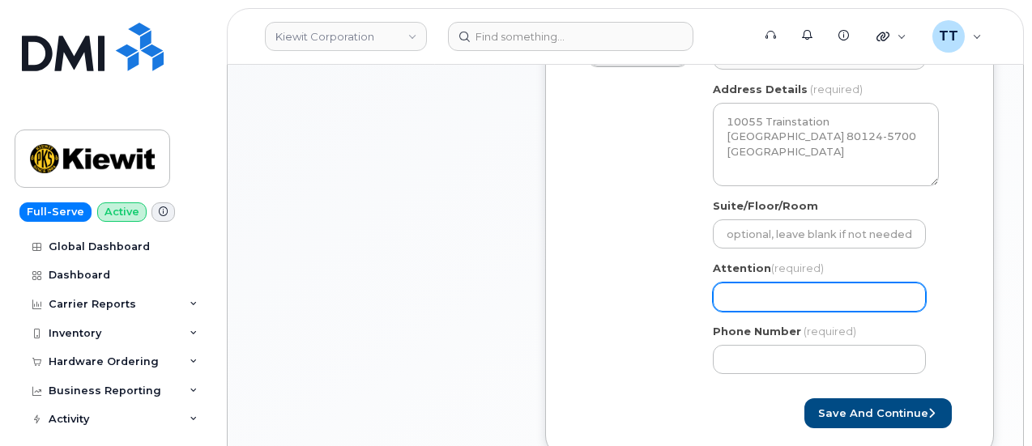
scroll to position [567, 0]
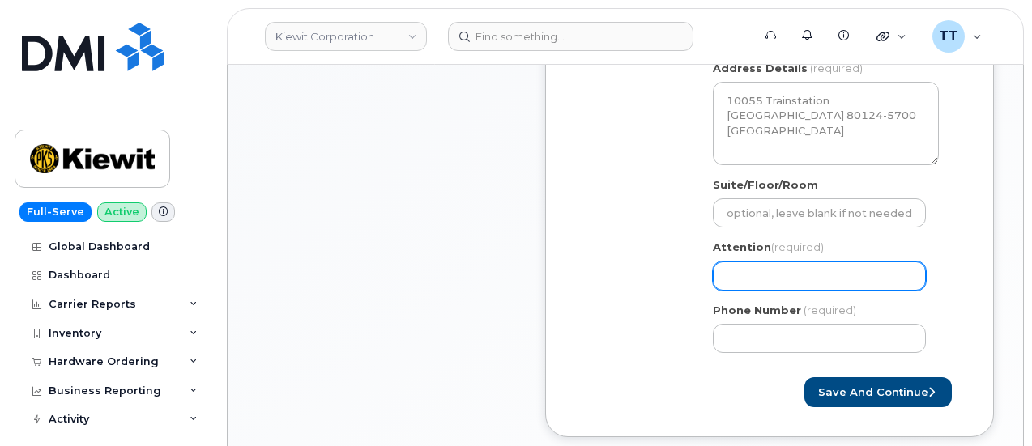
click at [776, 265] on input "Attention (required)" at bounding box center [819, 276] width 213 height 29
click at [754, 275] on input "Attention (required)" at bounding box center [819, 276] width 213 height 29
paste input "CS0810082"
select select
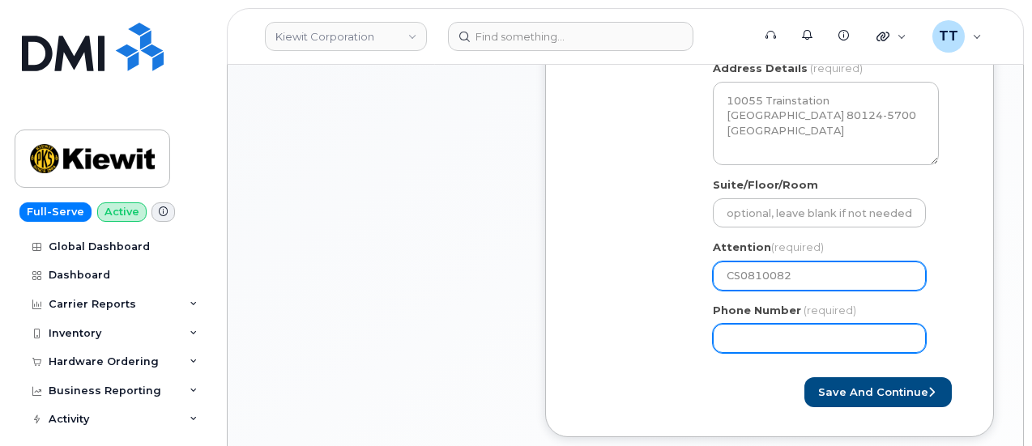
type input "CS0810082"
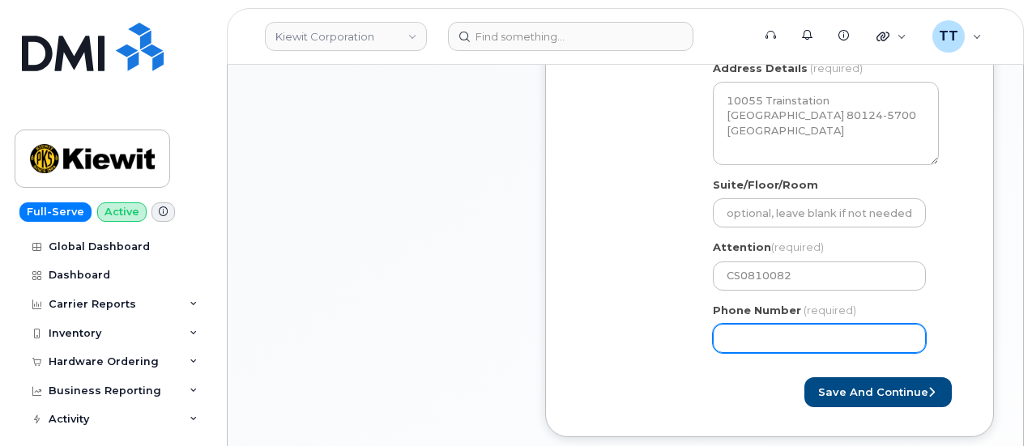
click at [749, 336] on input "Phone Number" at bounding box center [819, 338] width 213 height 29
click at [774, 336] on input "Phone Number" at bounding box center [819, 338] width 213 height 29
paste input "5202606982"
select select
type input "5202606982"
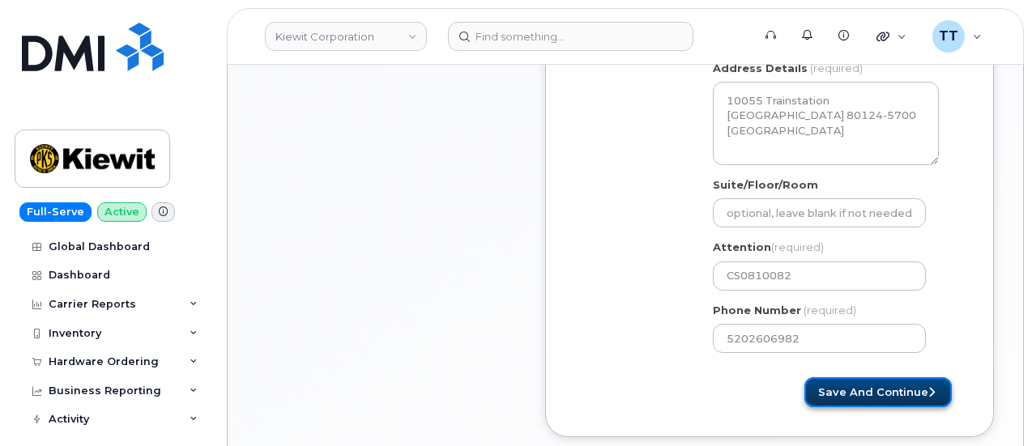
click at [844, 398] on button "Save and Continue" at bounding box center [877, 392] width 147 height 30
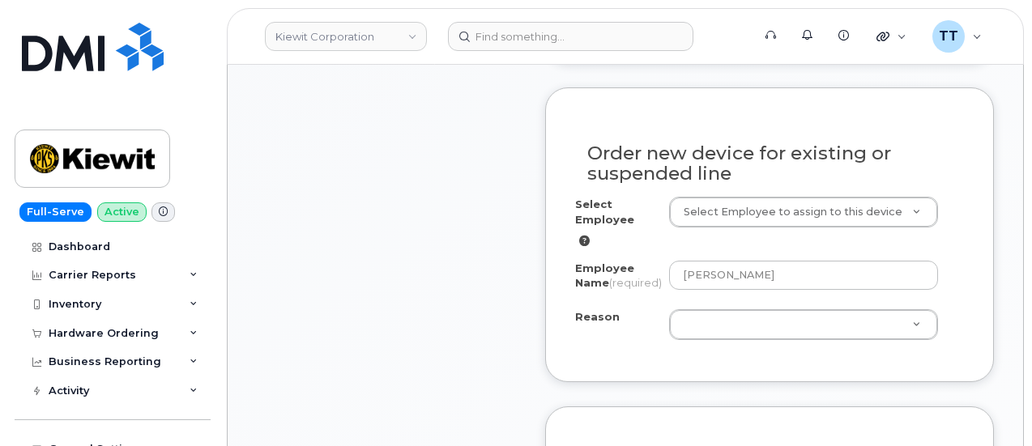
scroll to position [891, 0]
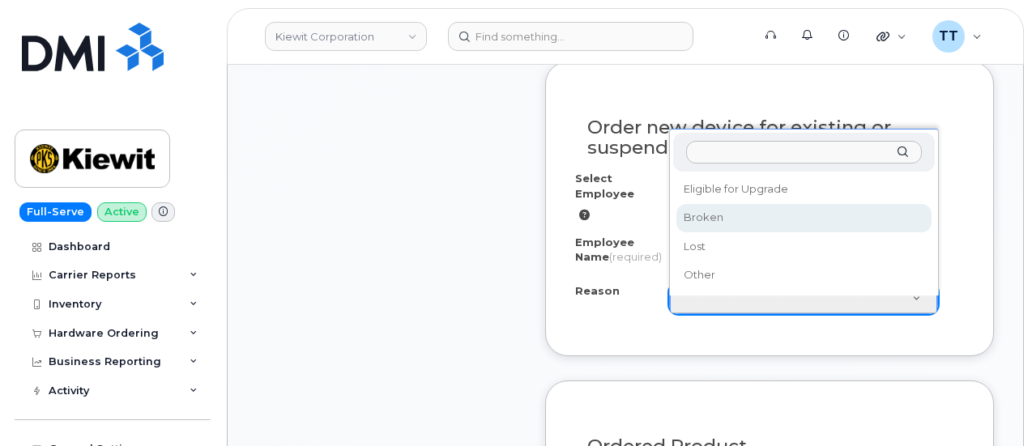
select select "broken"
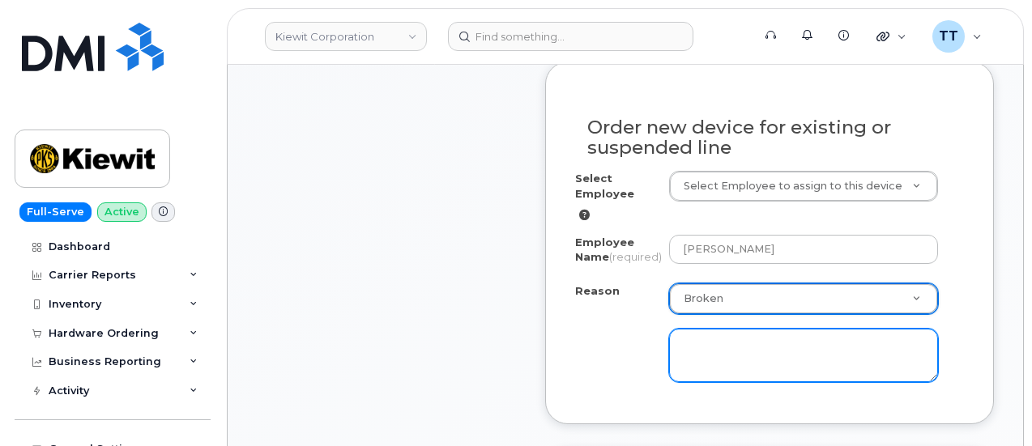
click at [719, 355] on textarea at bounding box center [803, 355] width 269 height 53
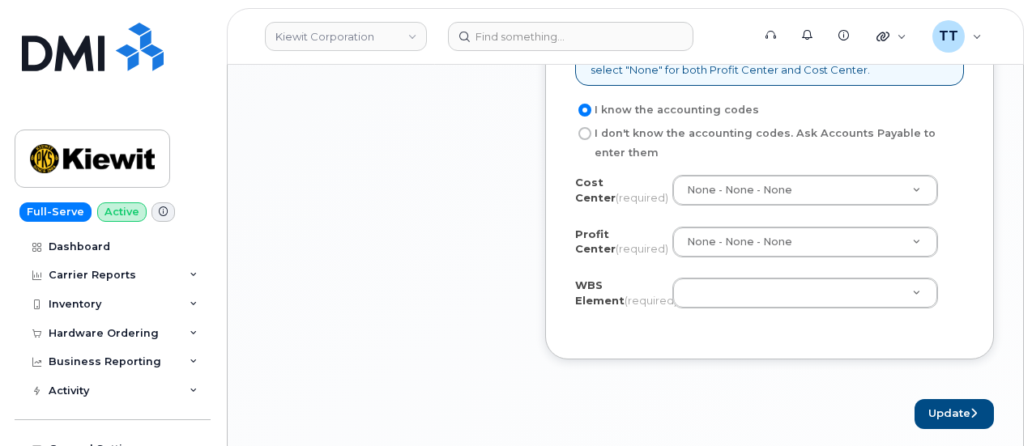
scroll to position [1781, 0]
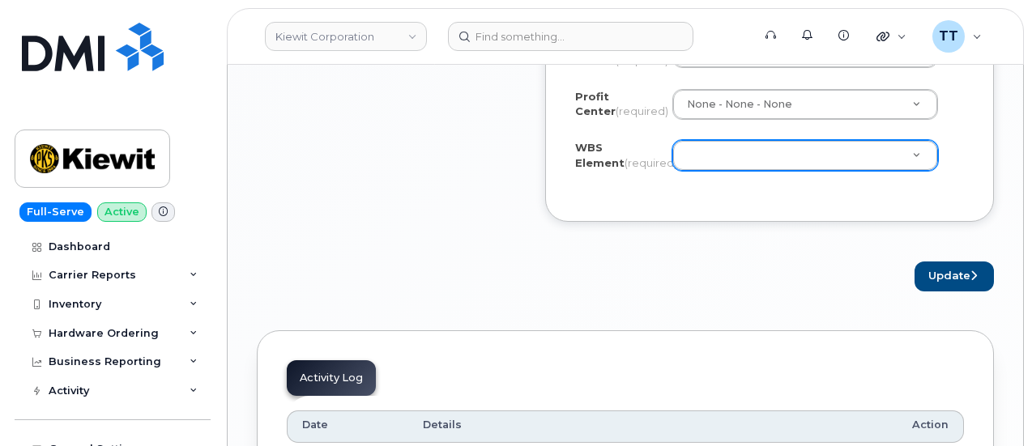
type textarea "will not hold a charge"
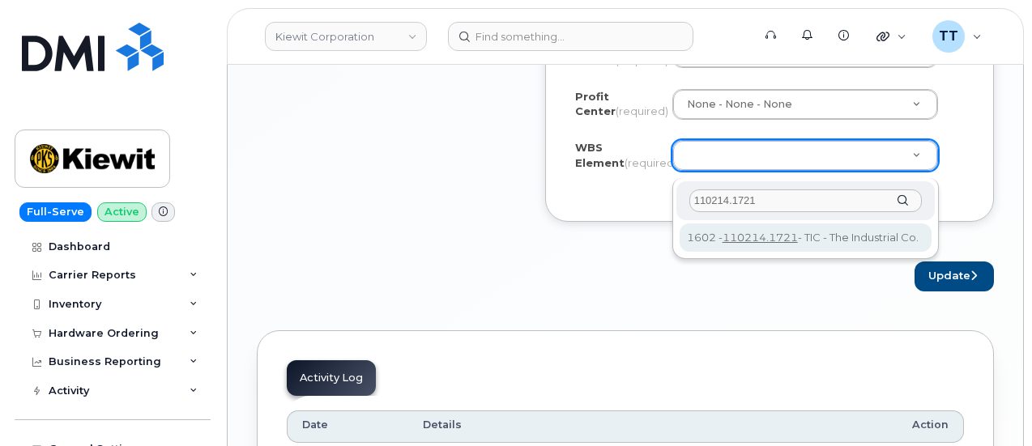
type input "110214.1721"
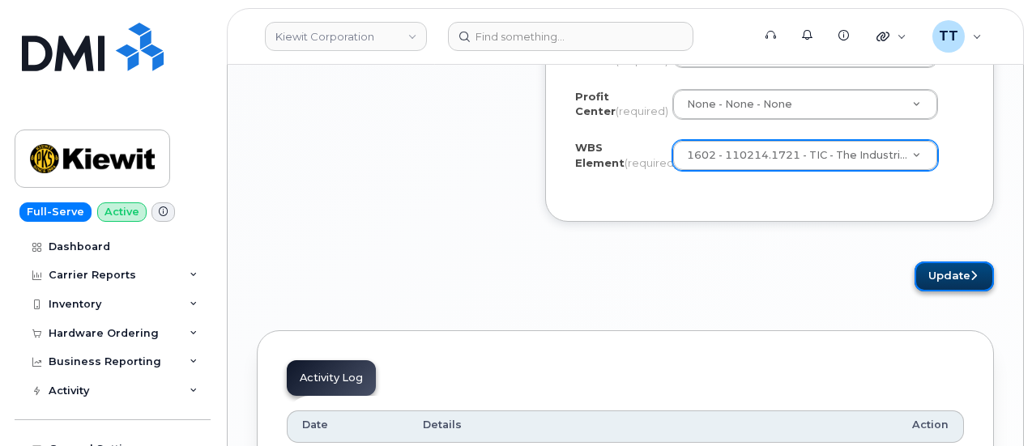
click at [952, 289] on button "Update" at bounding box center [953, 277] width 79 height 30
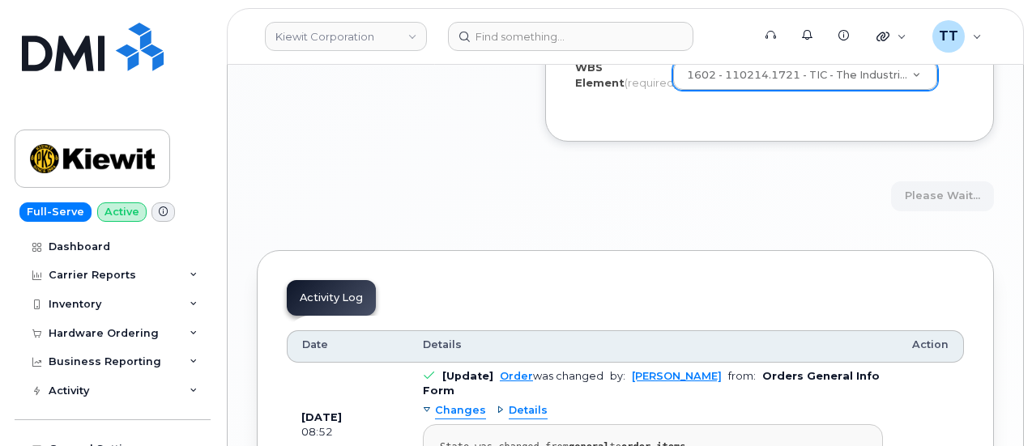
scroll to position [1862, 0]
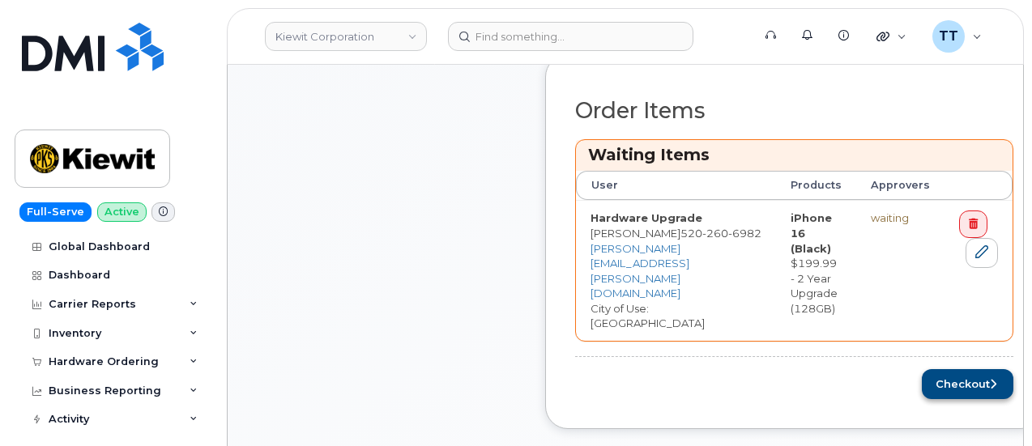
scroll to position [729, 0]
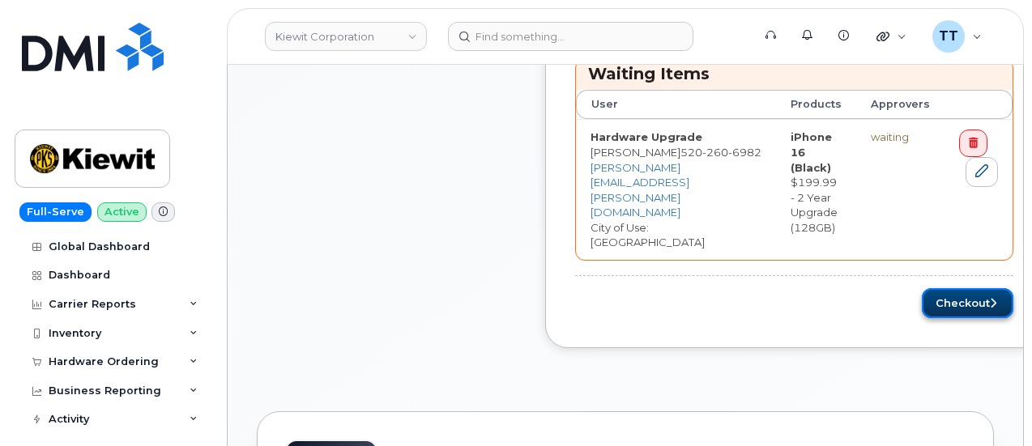
click at [951, 288] on button "Checkout" at bounding box center [966, 303] width 91 height 30
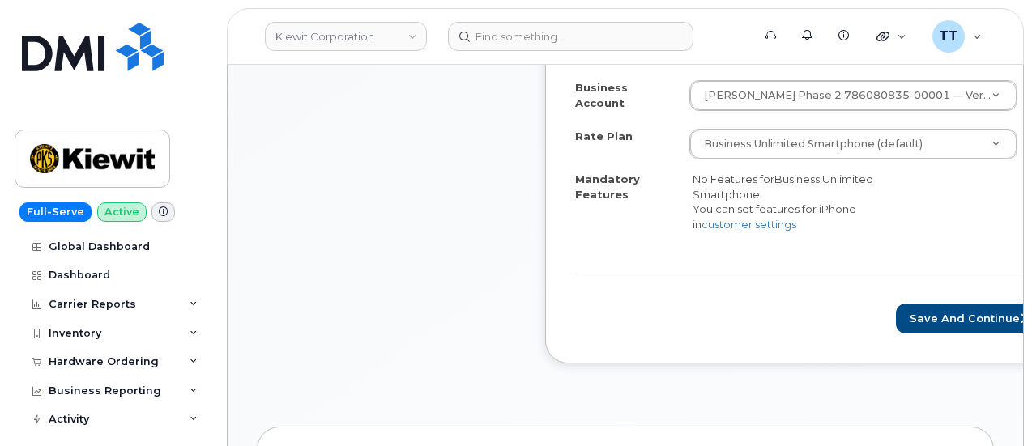
scroll to position [648, 0]
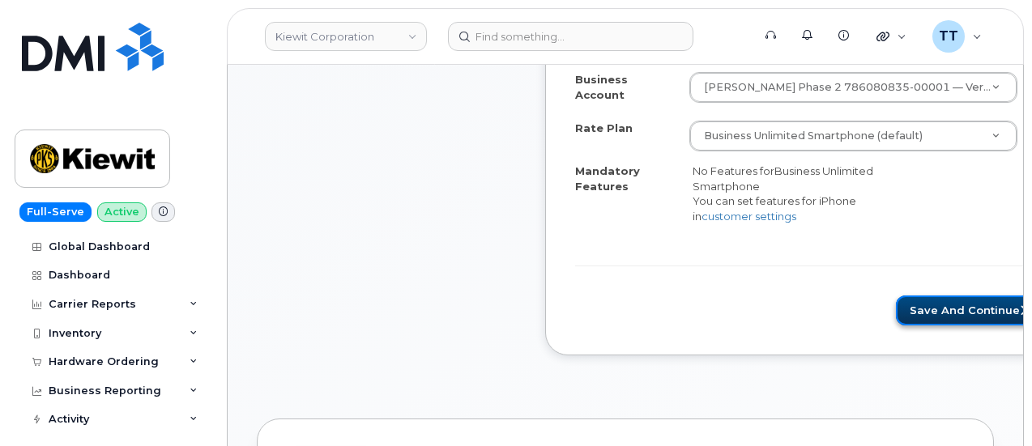
click at [895, 307] on button "Save and Continue" at bounding box center [968, 311] width 147 height 30
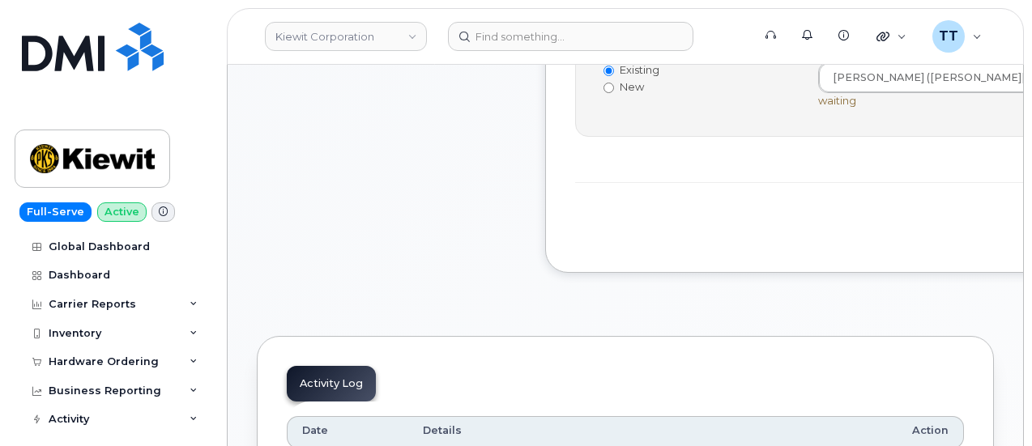
scroll to position [648, 0]
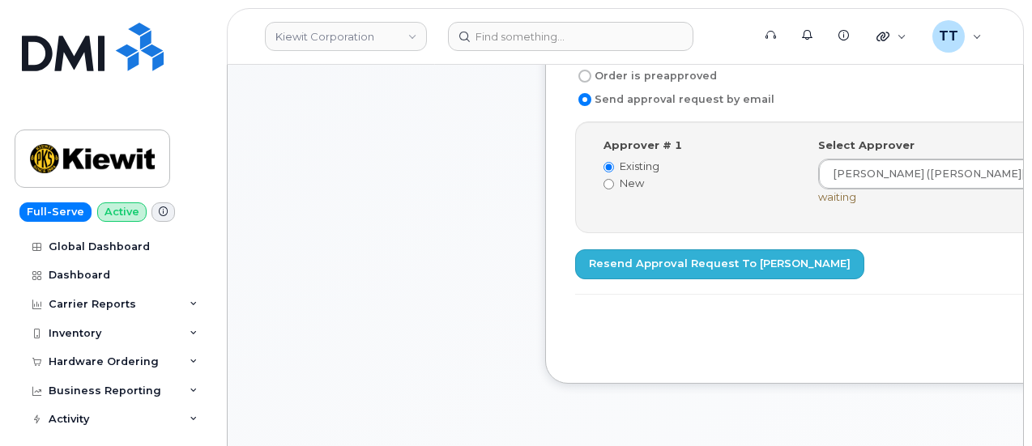
scroll to position [648, 0]
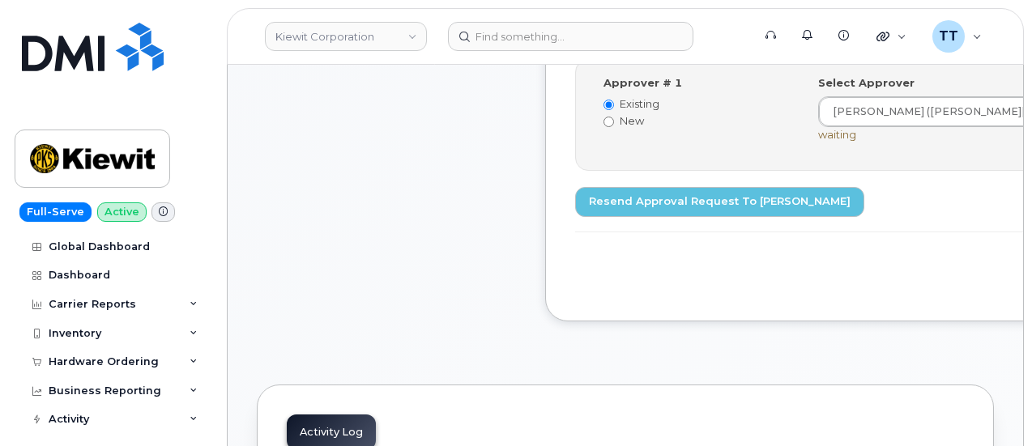
drag, startPoint x: 869, startPoint y: 273, endPoint x: 845, endPoint y: 260, distance: 26.8
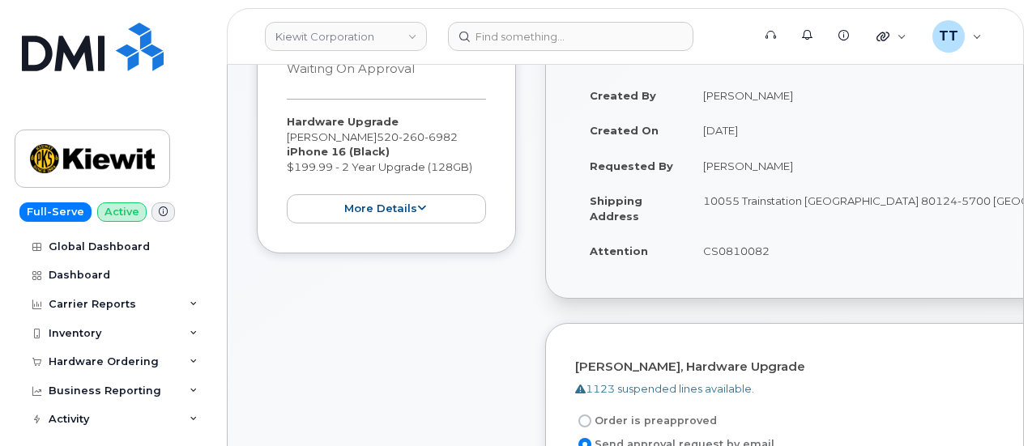
scroll to position [0, 0]
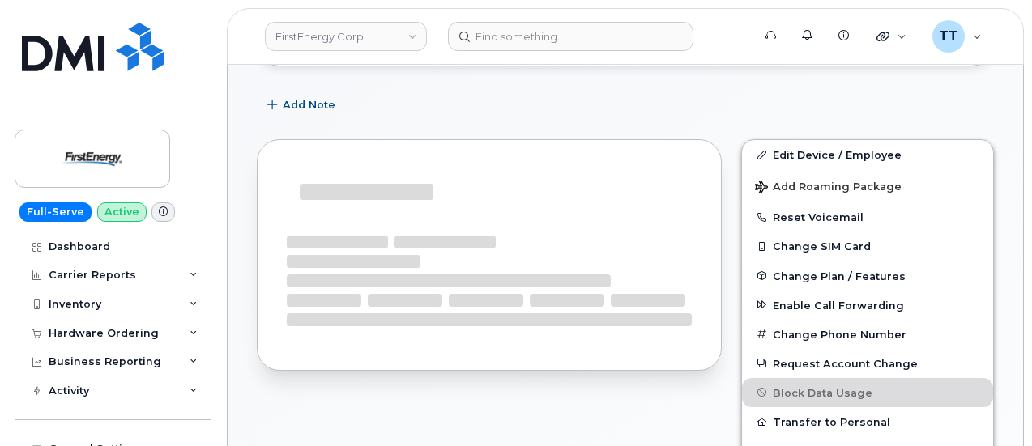
scroll to position [228, 0]
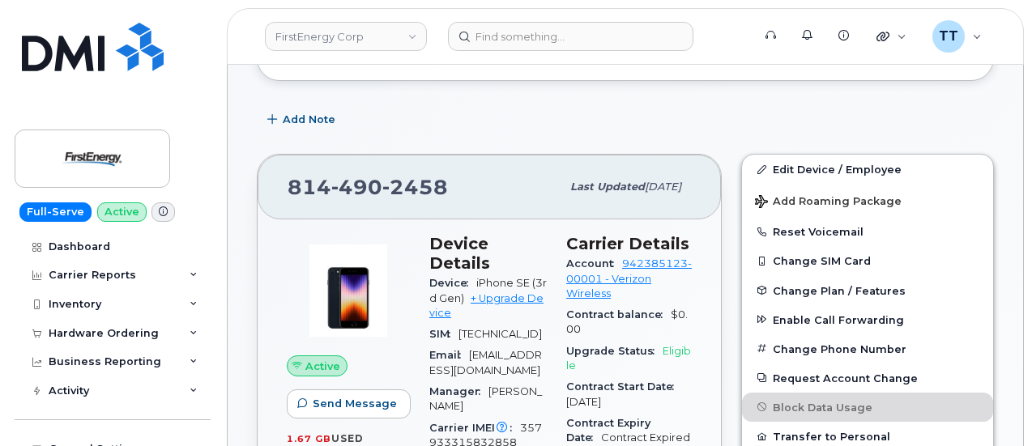
click at [393, 187] on span "2458" at bounding box center [415, 187] width 66 height 24
copy span "814 490 2458"
click at [474, 181] on div "814 490 2458" at bounding box center [423, 187] width 273 height 34
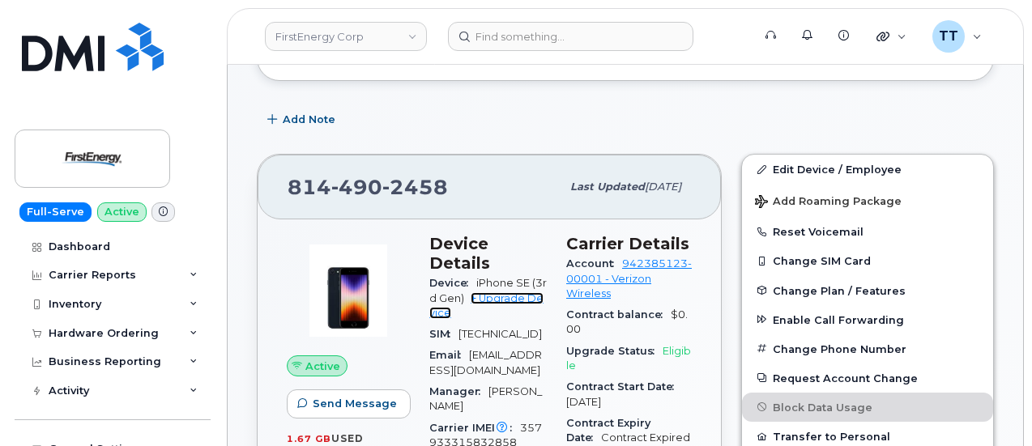
click at [508, 292] on link "+ Upgrade Device" at bounding box center [486, 305] width 114 height 27
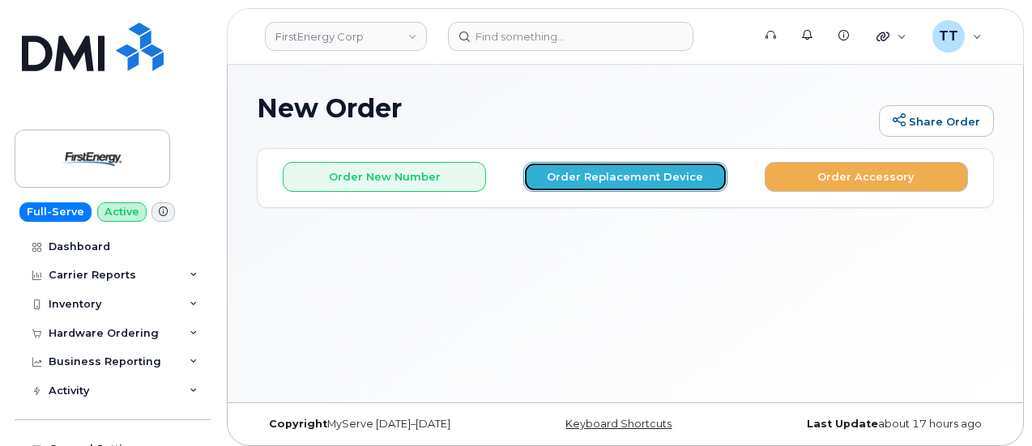
click at [598, 173] on button "Order Replacement Device" at bounding box center [624, 177] width 203 height 30
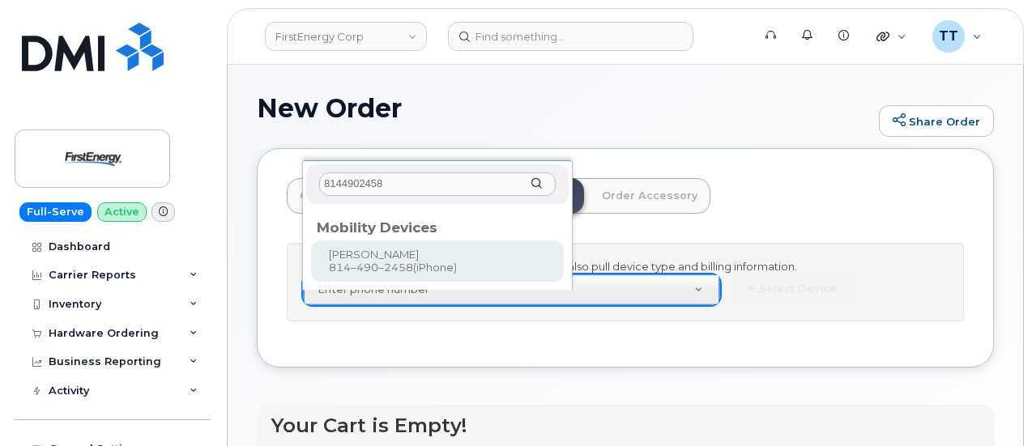
type input "8144902458"
type input "835485"
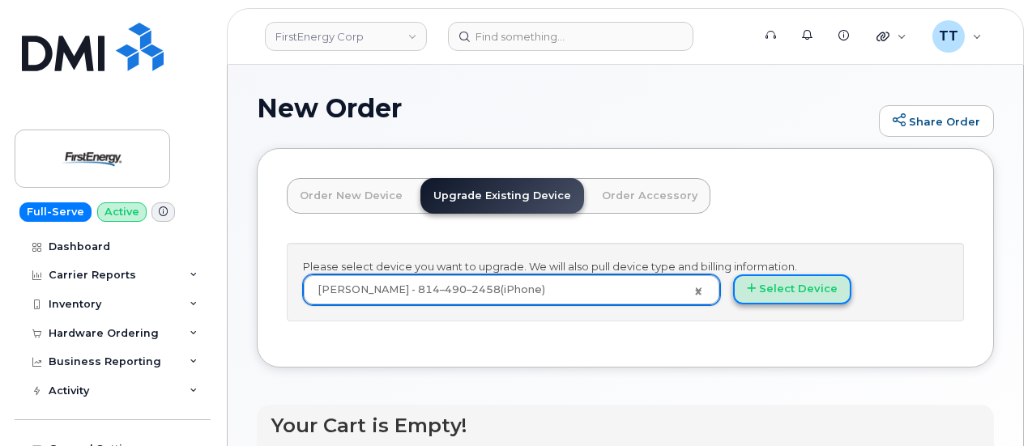
click at [733, 304] on button "Select Device" at bounding box center [792, 289] width 118 height 30
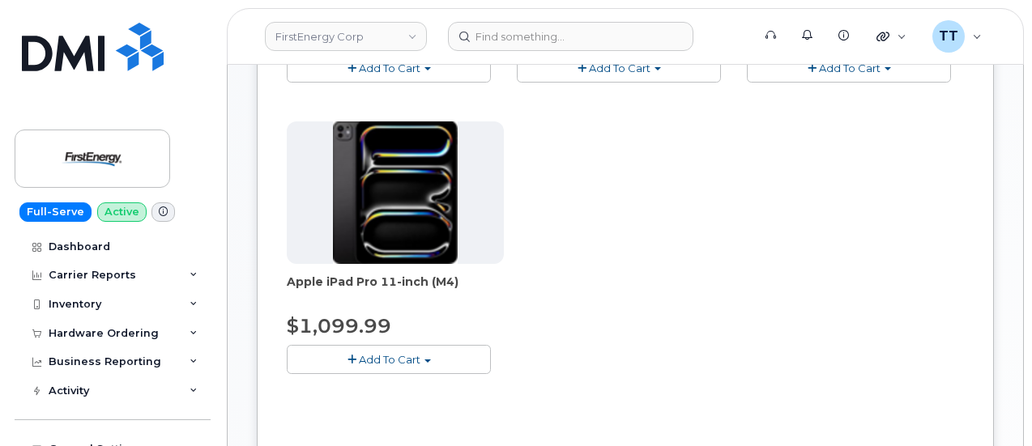
scroll to position [243, 0]
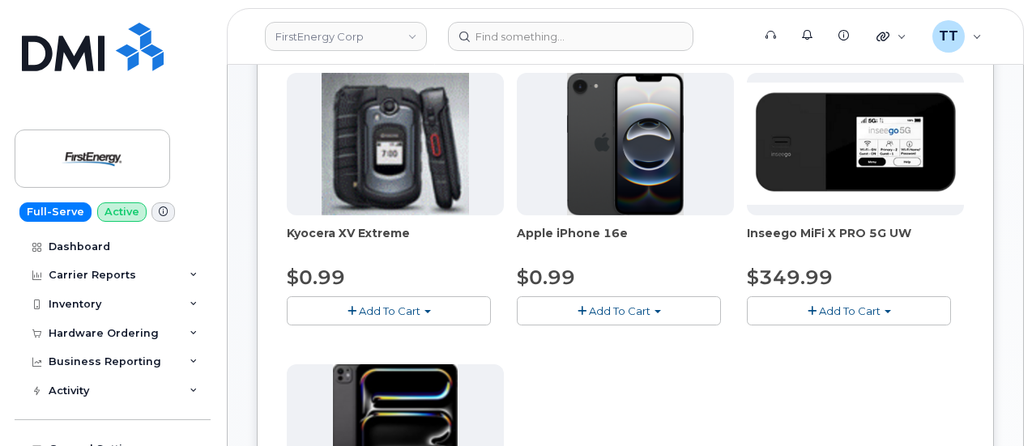
click at [589, 307] on span "Add To Cart" at bounding box center [620, 310] width 62 height 13
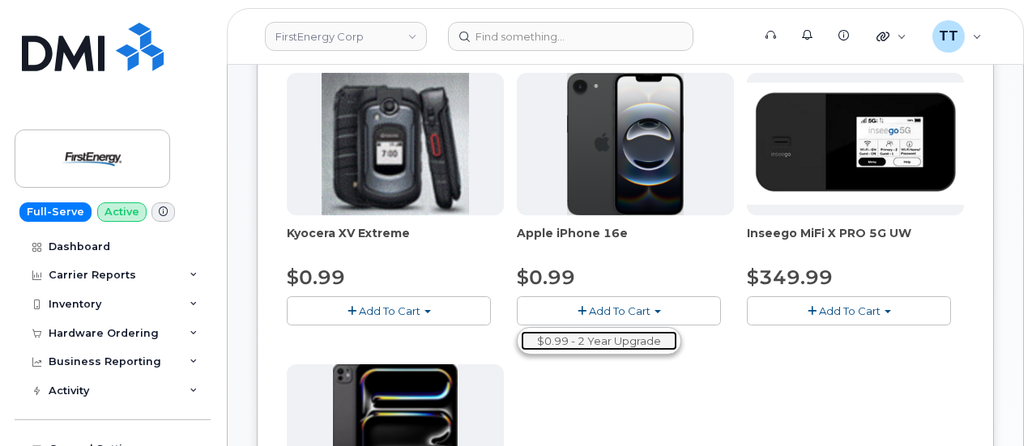
click at [525, 336] on link "$0.99 - 2 Year Upgrade" at bounding box center [599, 341] width 156 height 20
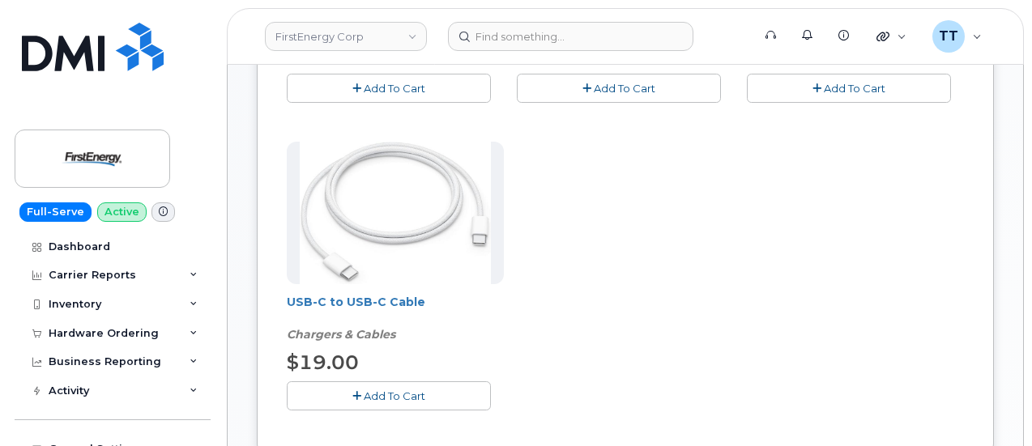
scroll to position [567, 0]
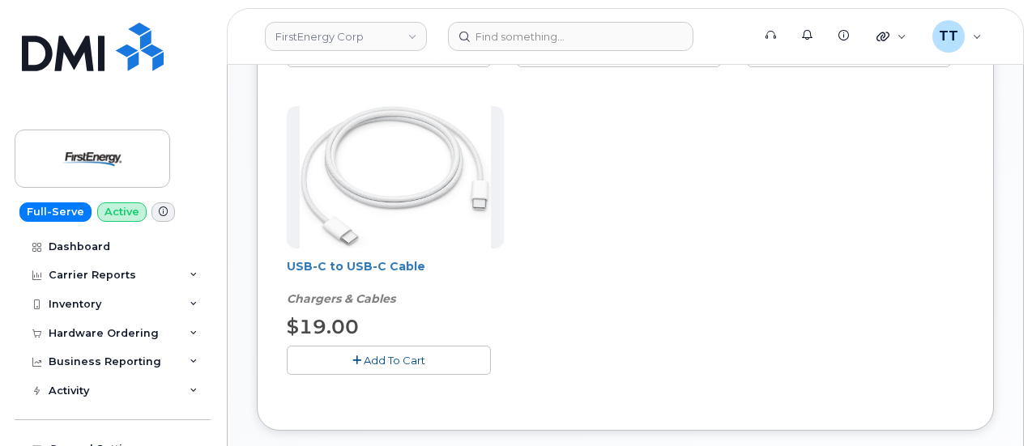
click at [364, 355] on span "Add To Cart" at bounding box center [395, 360] width 62 height 13
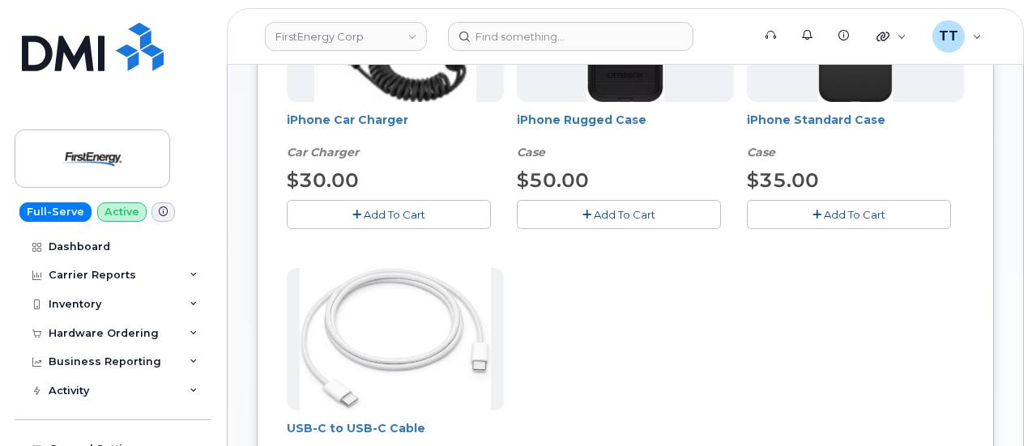
click at [823, 215] on span "Add To Cart" at bounding box center [854, 214] width 62 height 13
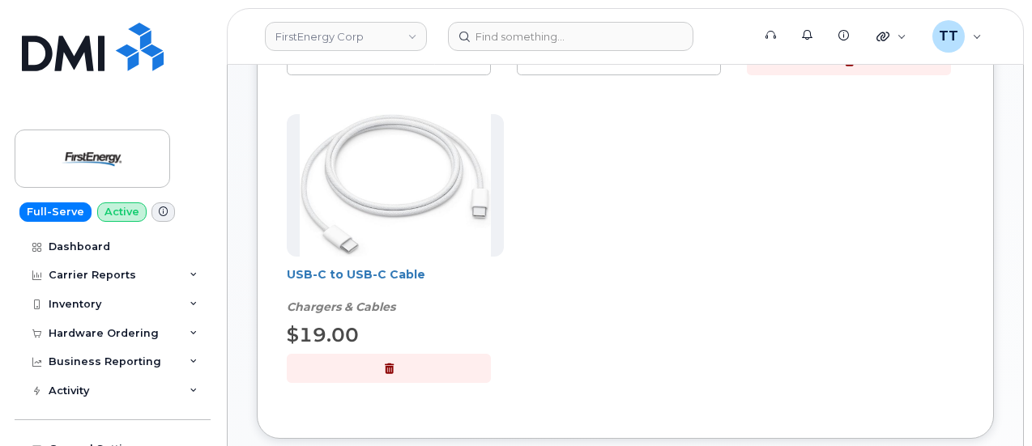
scroll to position [671, 0]
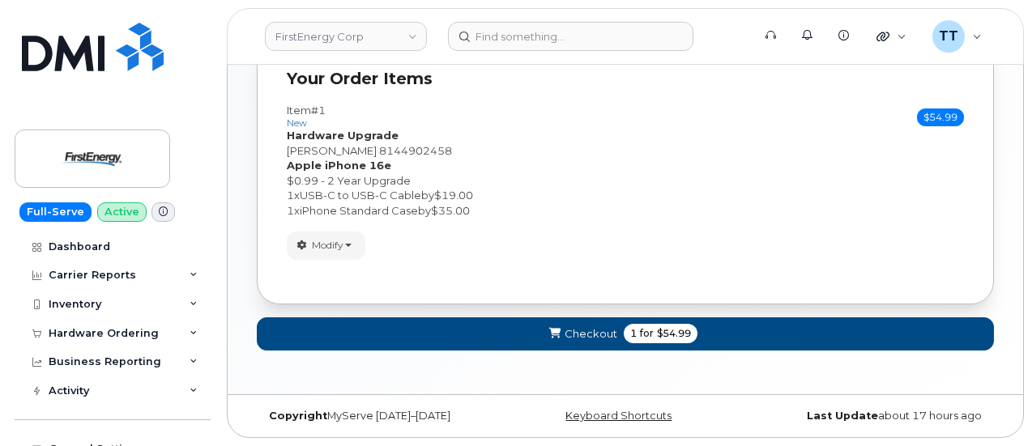
scroll to position [241, 0]
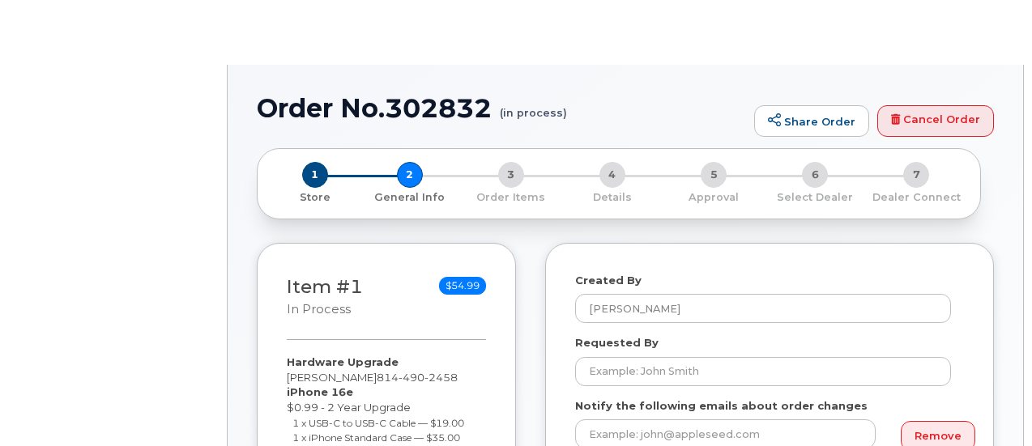
select select
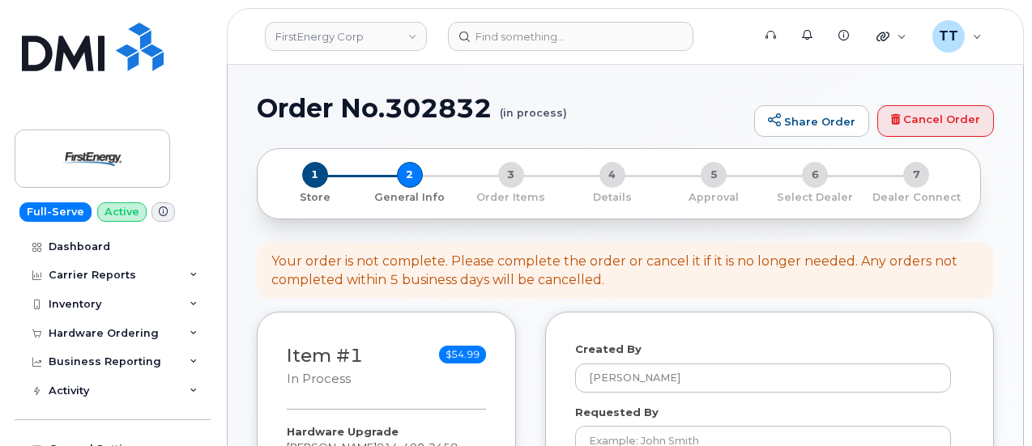
click at [381, 103] on h1 "Order No.302832 (in process)" at bounding box center [501, 108] width 489 height 28
click at [377, 107] on h1 "Order No.302832 (in process)" at bounding box center [501, 108] width 489 height 28
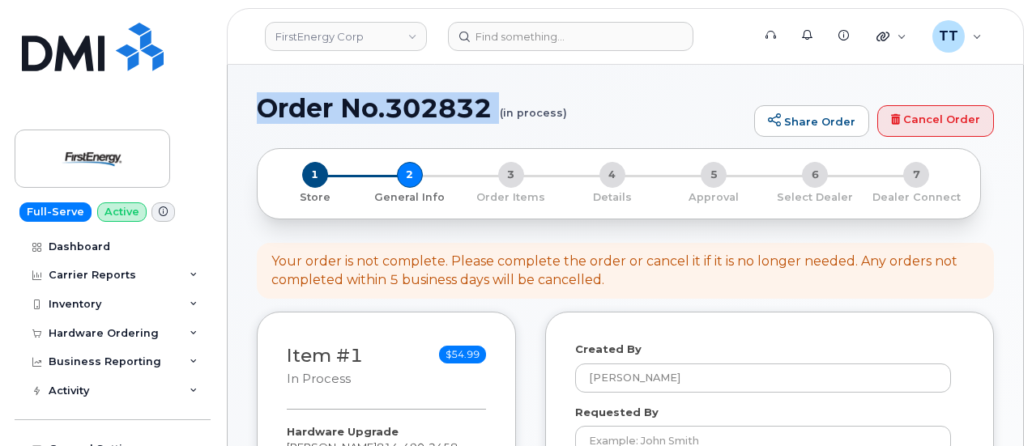
click at [377, 107] on h1 "Order No.302832 (in process)" at bounding box center [501, 108] width 489 height 28
copy h1 "Order No.302832"
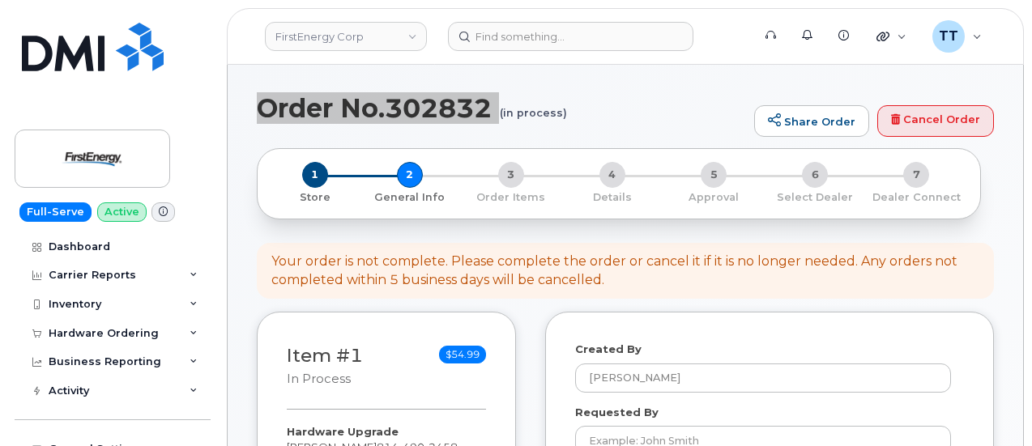
scroll to position [162, 0]
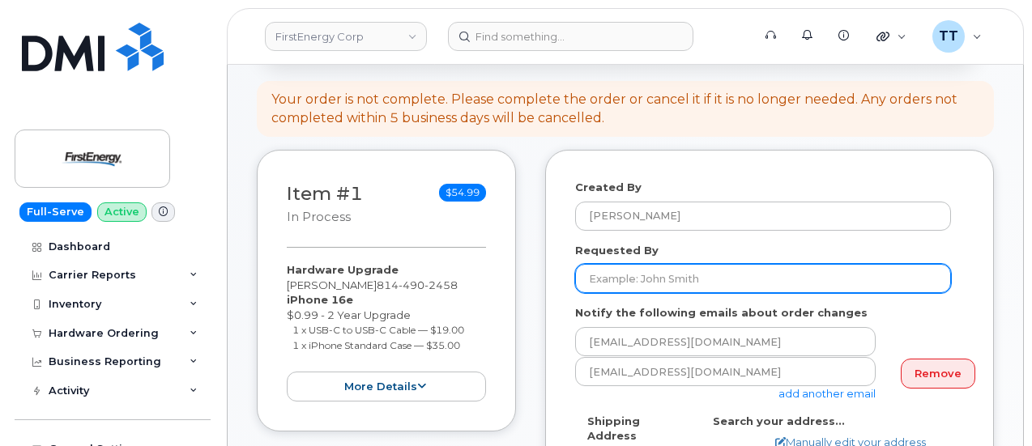
click at [657, 276] on input "Requested By" at bounding box center [763, 278] width 376 height 29
drag, startPoint x: 657, startPoint y: 276, endPoint x: 636, endPoint y: 275, distance: 21.1
click at [636, 275] on input "Requested By" at bounding box center [763, 278] width 376 height 29
paste input "[PERSON_NAME]"
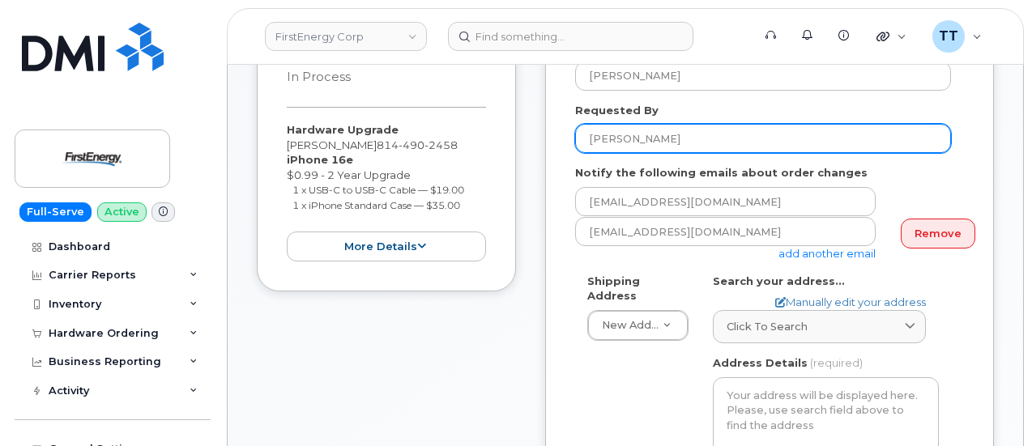
scroll to position [324, 0]
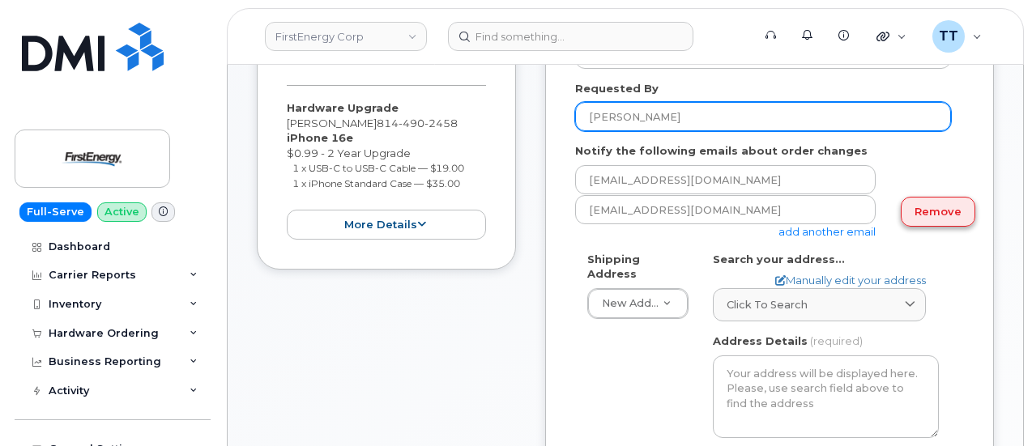
type input "[PERSON_NAME]"
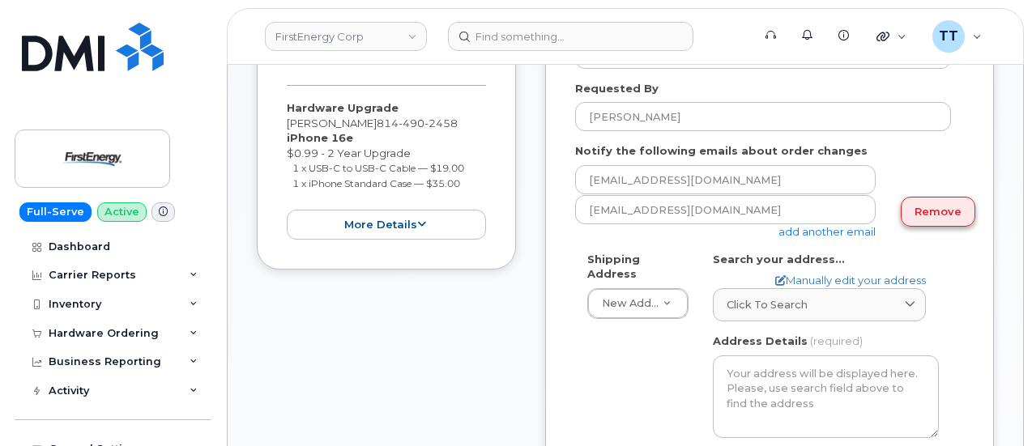
click at [936, 216] on link "Remove" at bounding box center [937, 212] width 74 height 30
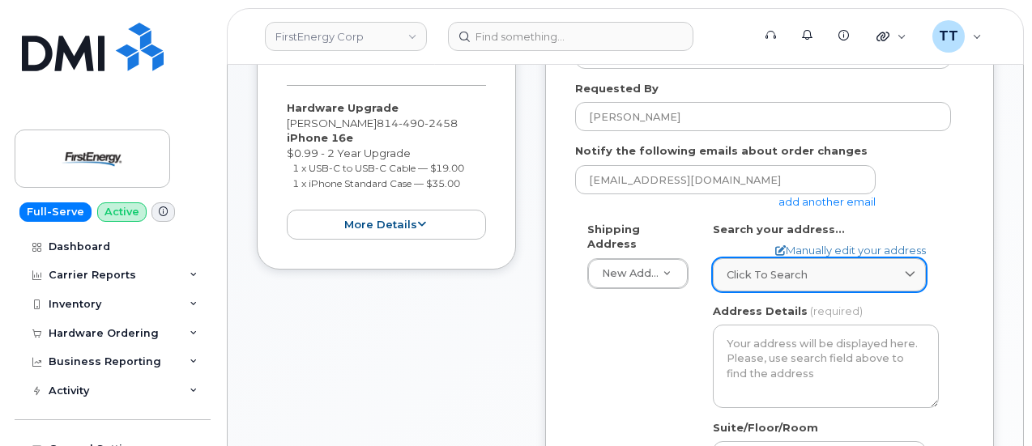
click at [800, 278] on span "Click to search" at bounding box center [766, 274] width 81 height 15
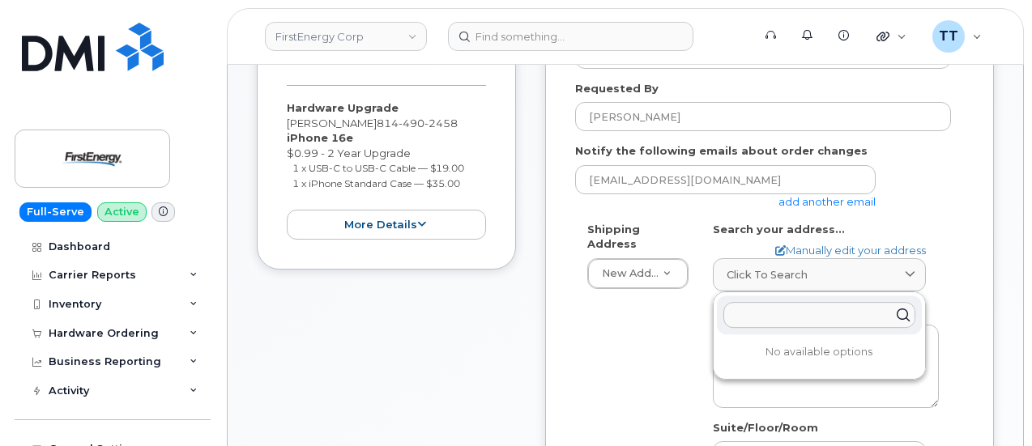
paste input "261 Industrial Park Rd Somerset, PA 15501"
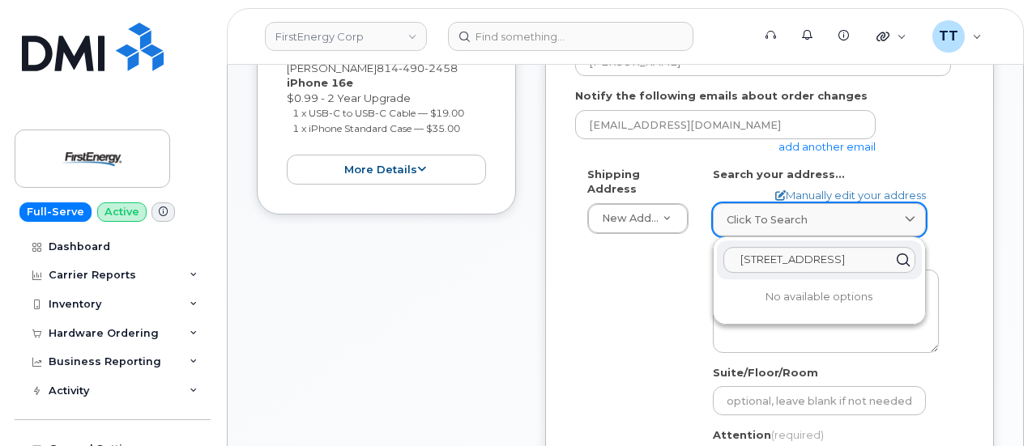
scroll to position [405, 0]
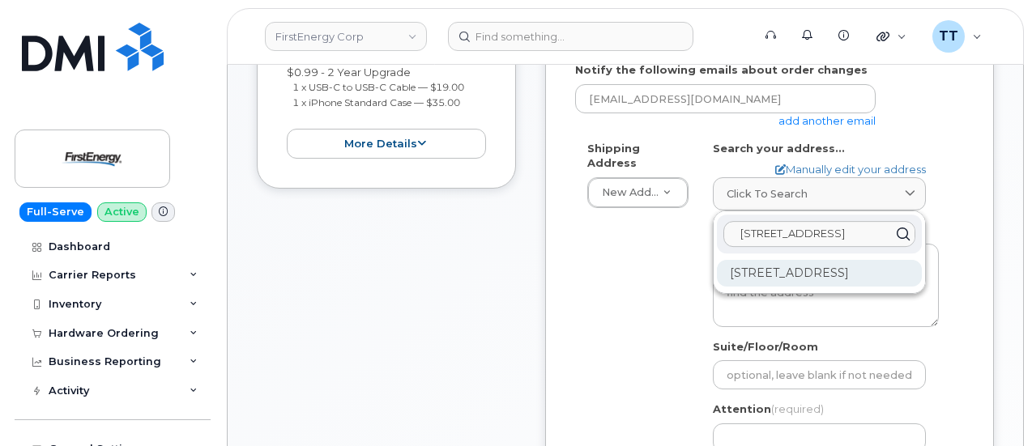
type input "261 Industrial Park Rd Somerset, PA 15501"
click at [797, 287] on div "261 Industrial Park Rd Somerset PA 15501-3406" at bounding box center [819, 273] width 205 height 27
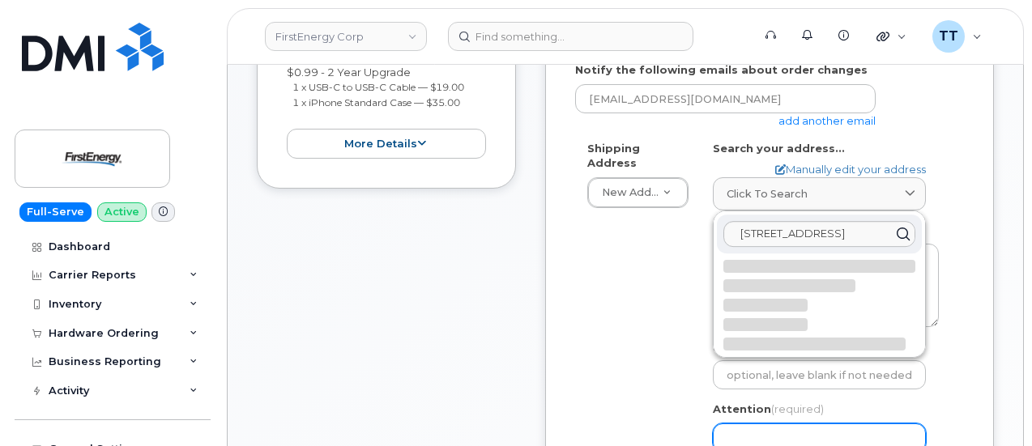
select select
type textarea "261 Industrial Park Rd SOMERSET PA 15501-3406 UNITED STATES"
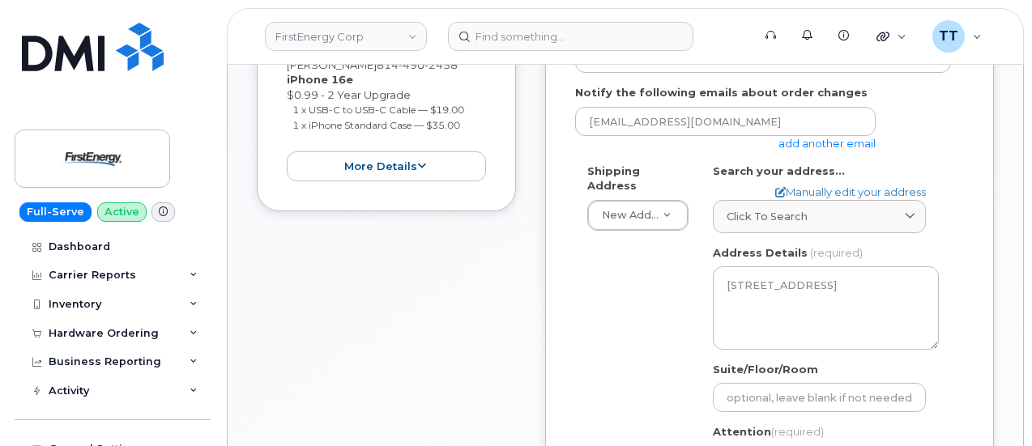
scroll to position [567, 0]
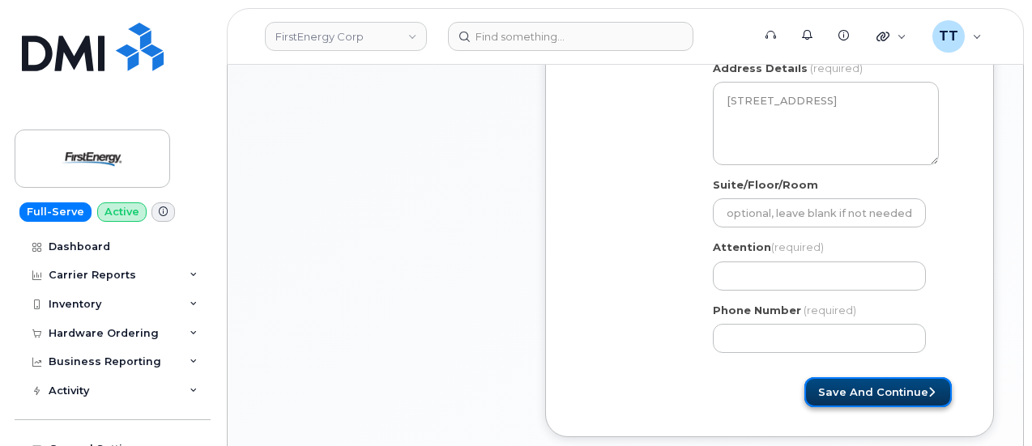
click at [857, 394] on button "Save and Continue" at bounding box center [877, 392] width 147 height 30
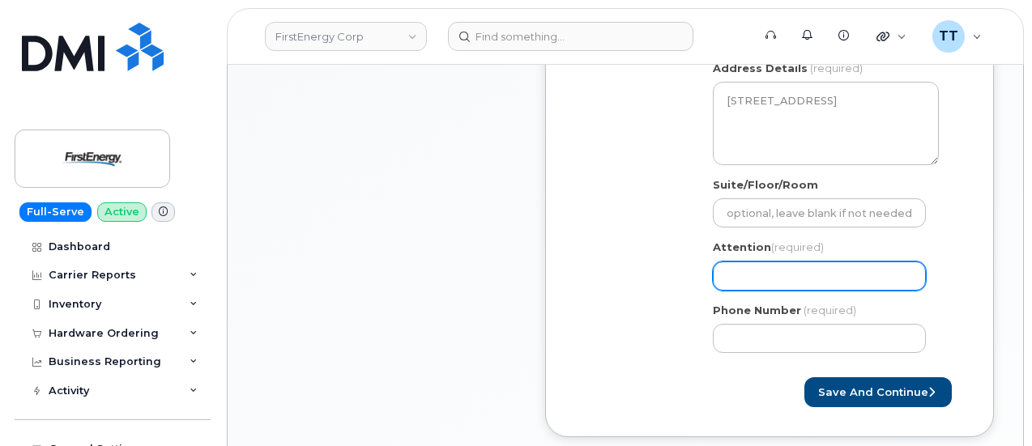
click at [772, 265] on input "Attention (required)" at bounding box center [819, 276] width 213 height 29
paste input "CS0810850"
select select
type input "CS0810850"
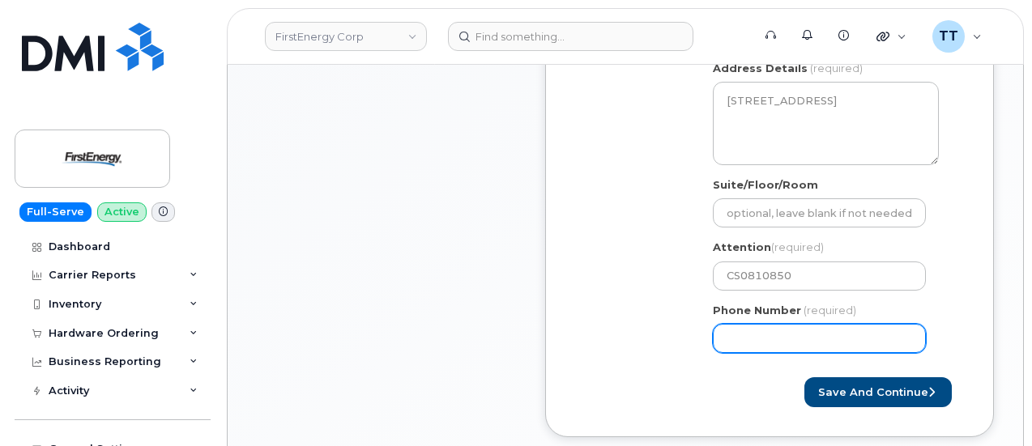
click at [809, 330] on input "Phone Number" at bounding box center [819, 338] width 213 height 29
paste input "8144902458"
select select
type input "8144902458"
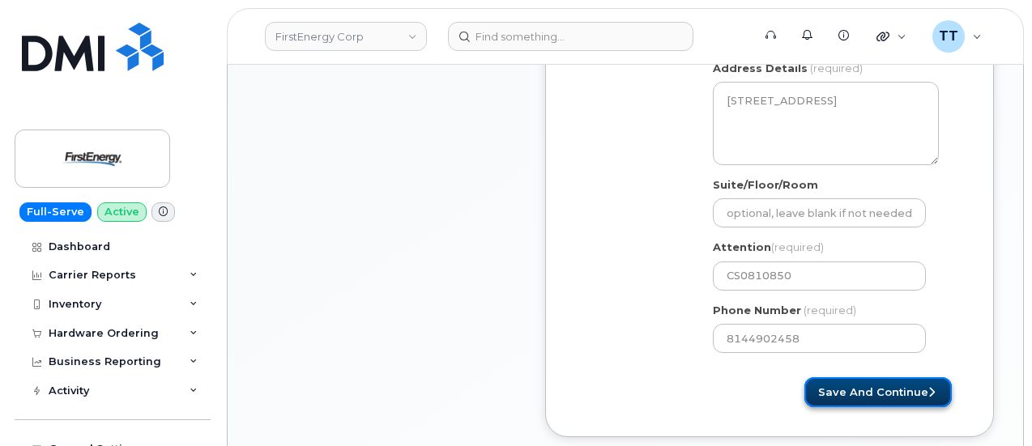
click at [858, 390] on button "Save and Continue" at bounding box center [877, 392] width 147 height 30
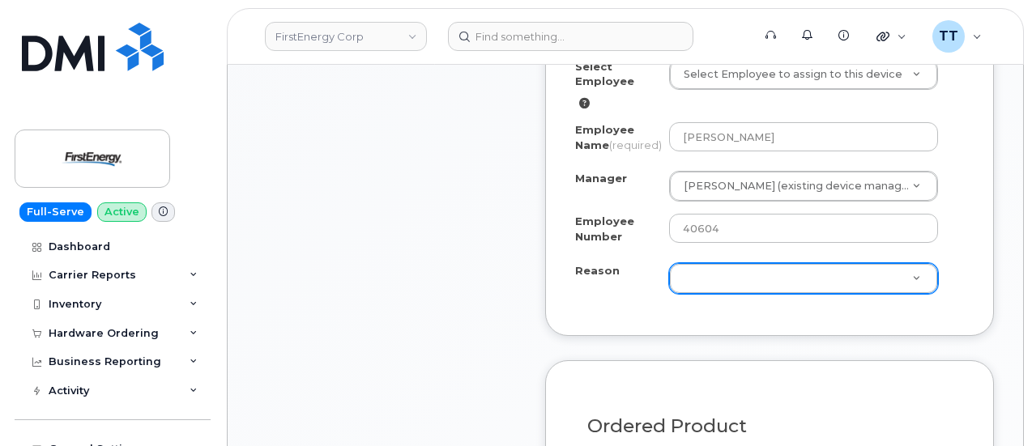
scroll to position [1134, 0]
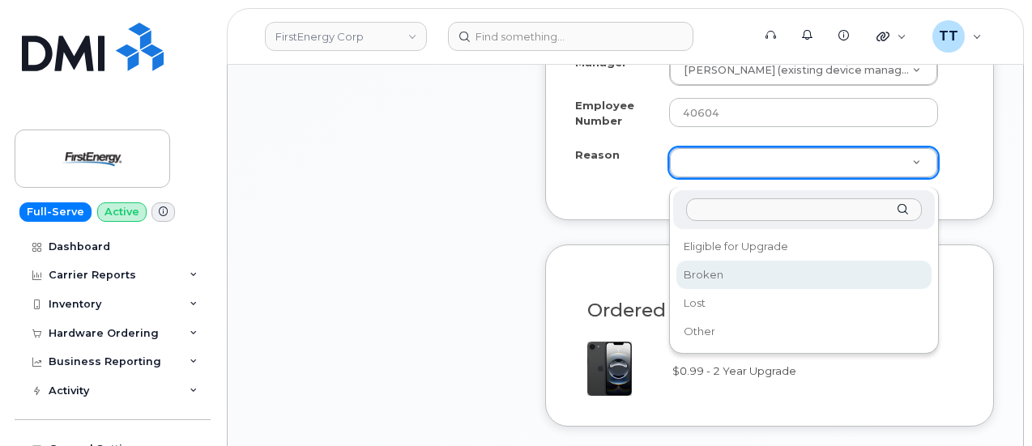
select select "broken"
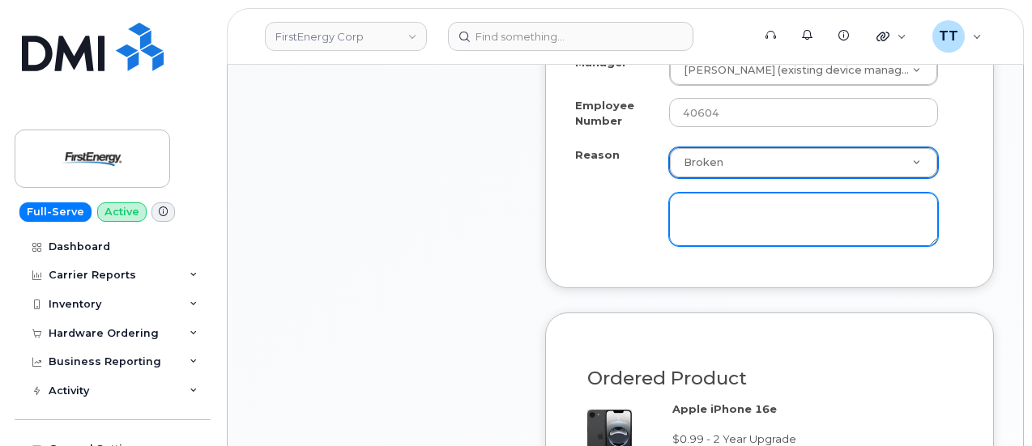
click at [747, 219] on textarea at bounding box center [803, 219] width 269 height 53
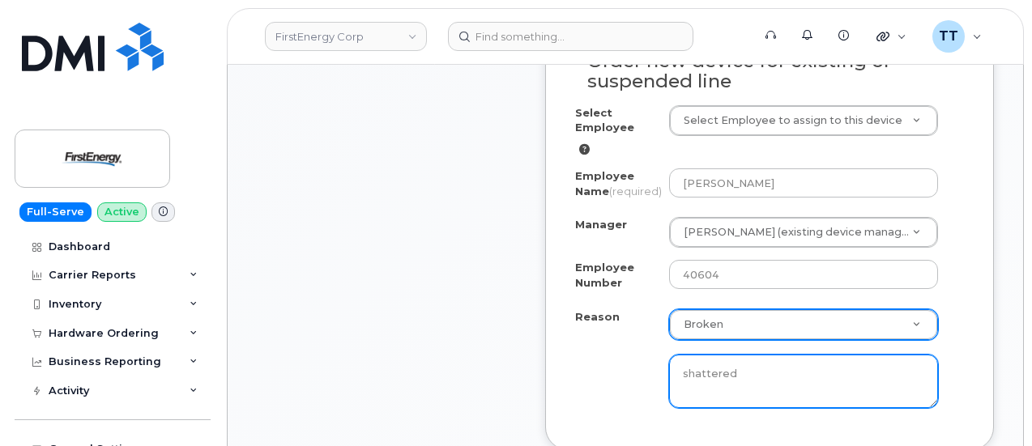
scroll to position [1457, 0]
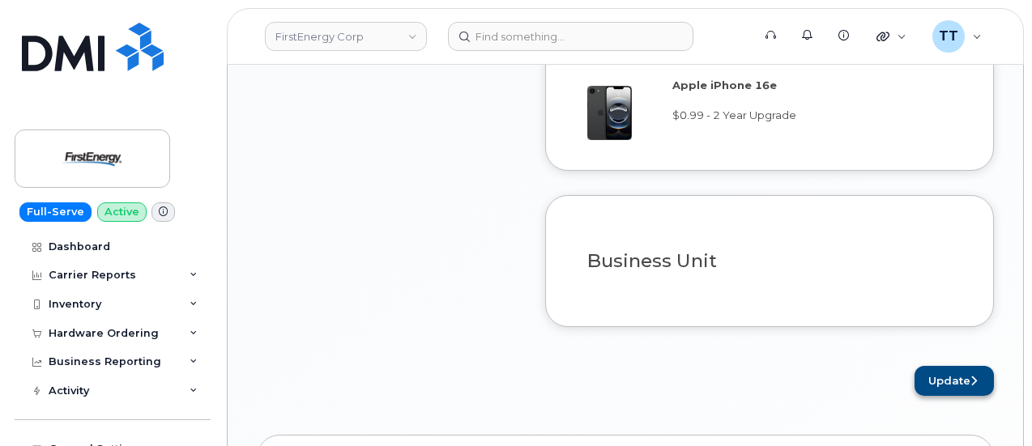
type textarea "shattered"
click at [930, 389] on button "Update" at bounding box center [953, 381] width 79 height 30
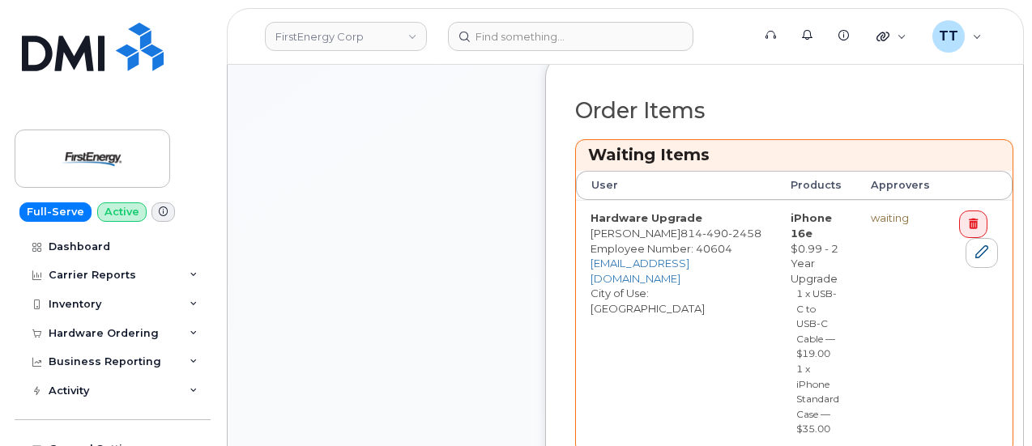
scroll to position [972, 0]
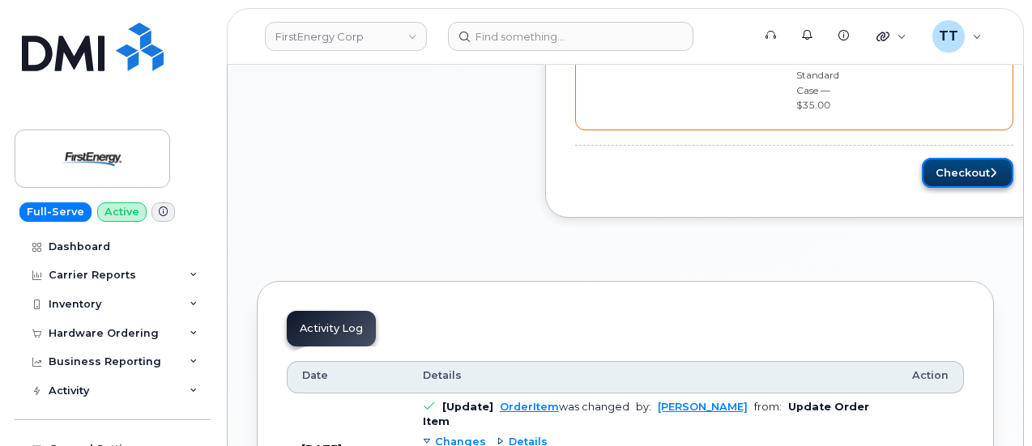
click at [943, 169] on button "Checkout" at bounding box center [966, 173] width 91 height 30
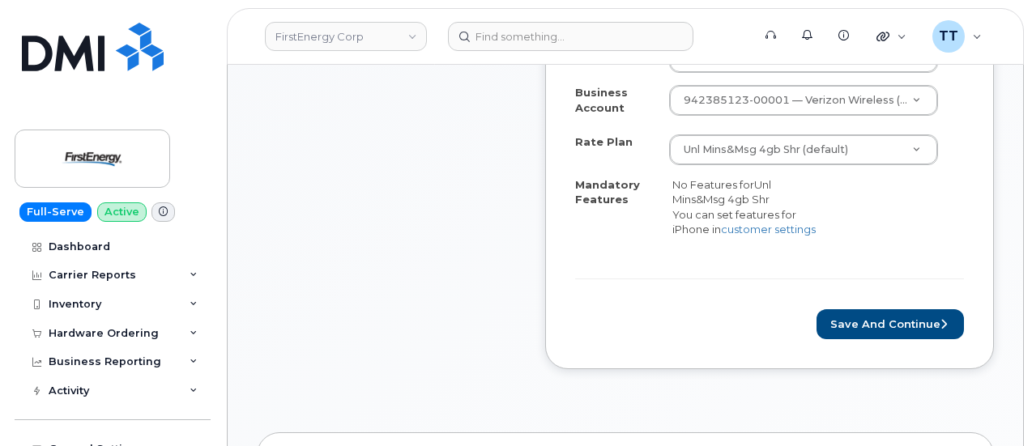
scroll to position [648, 0]
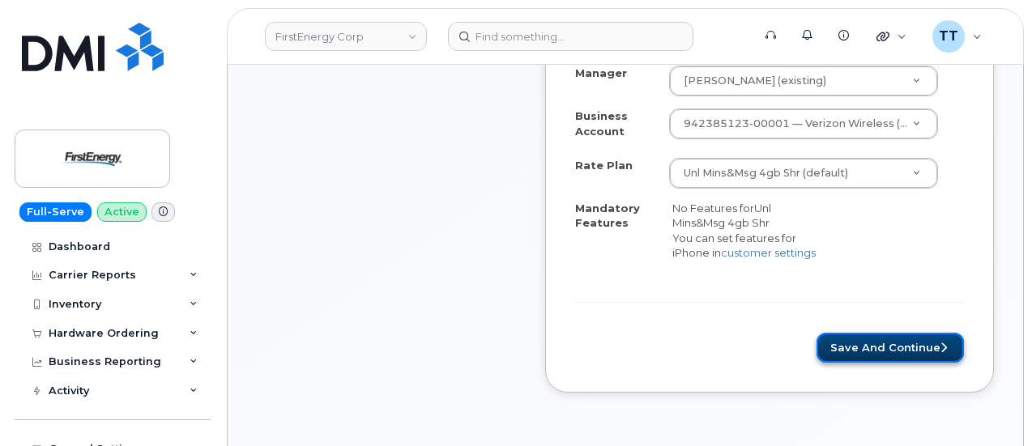
click at [871, 342] on button "Save and Continue" at bounding box center [889, 348] width 147 height 30
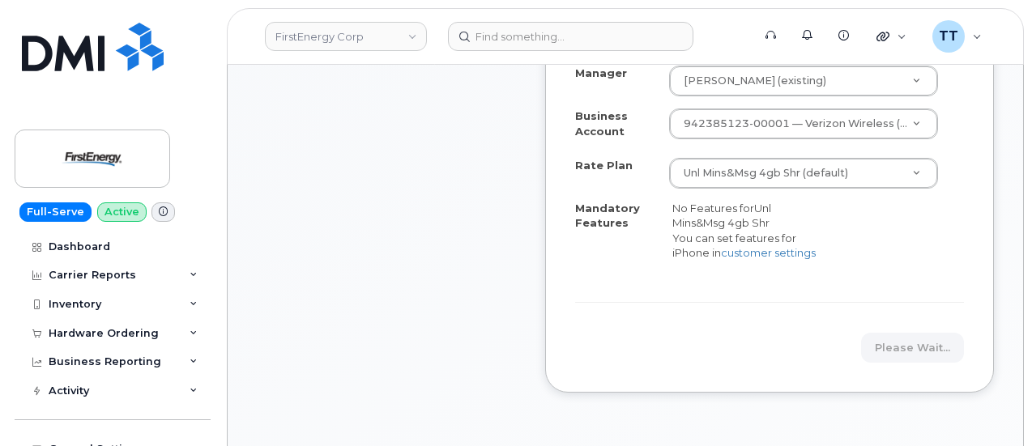
scroll to position [243, 0]
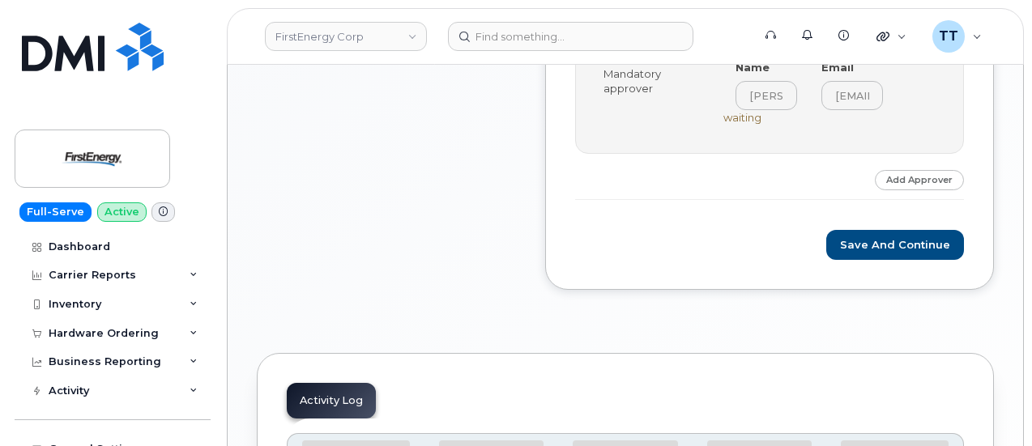
scroll to position [567, 0]
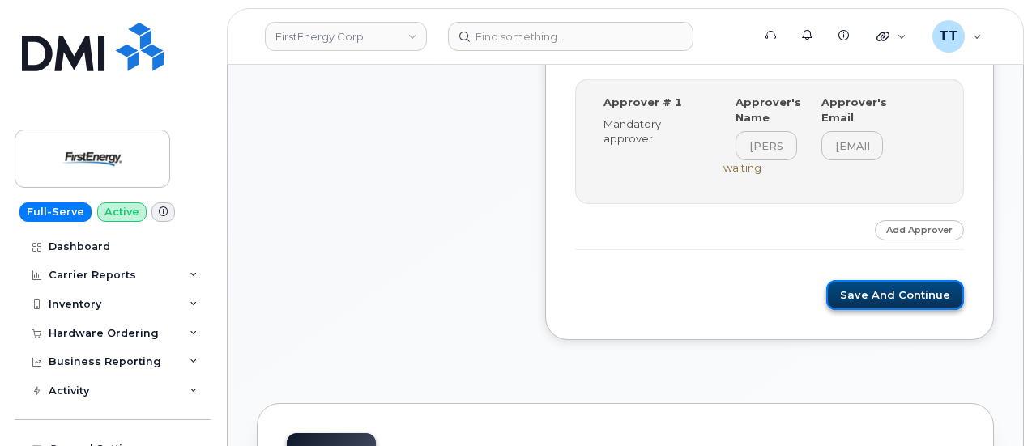
click at [873, 294] on button "Save and Continue" at bounding box center [895, 295] width 138 height 30
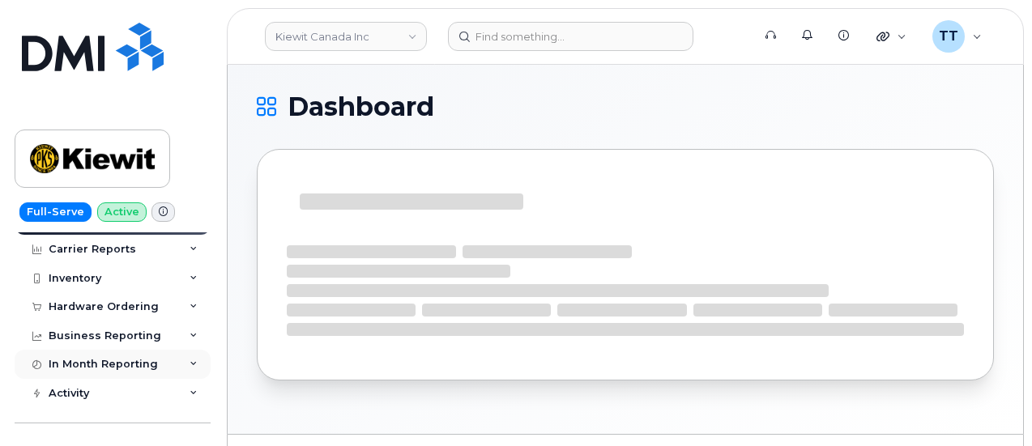
scroll to position [81, 0]
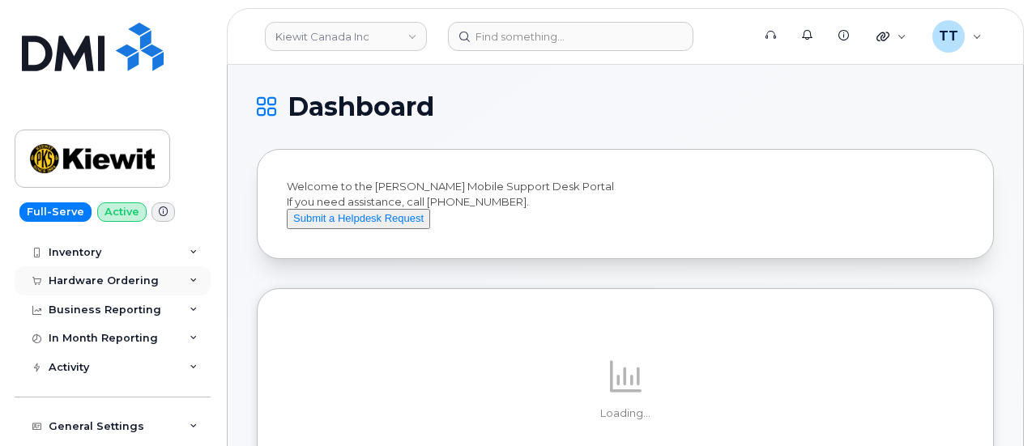
click at [115, 286] on div "Hardware Ordering" at bounding box center [104, 280] width 110 height 13
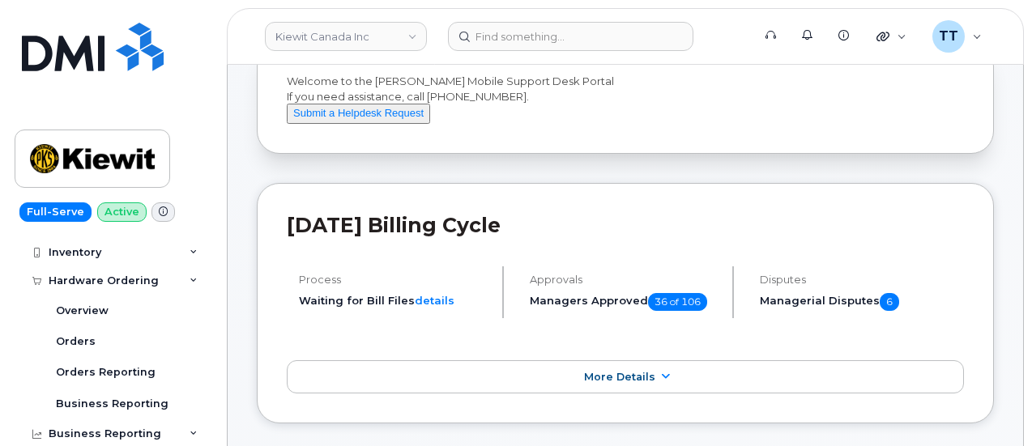
scroll to position [162, 0]
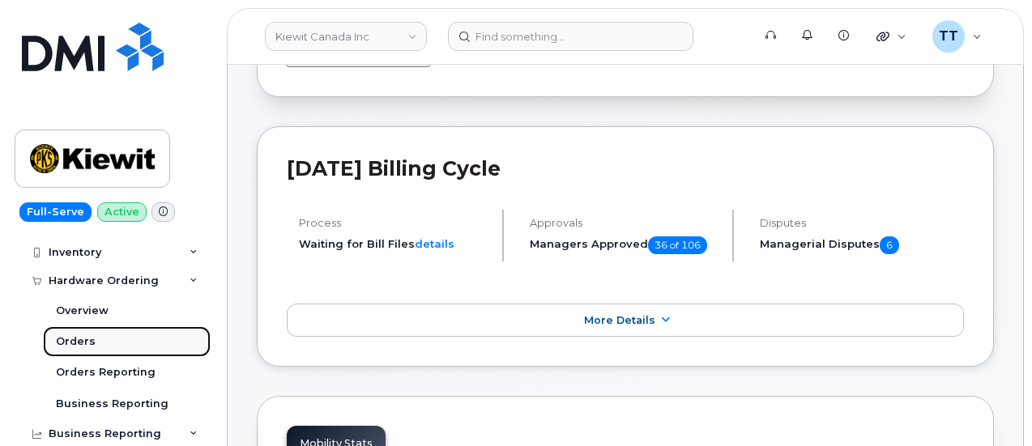
click at [91, 337] on div "Orders" at bounding box center [76, 341] width 40 height 15
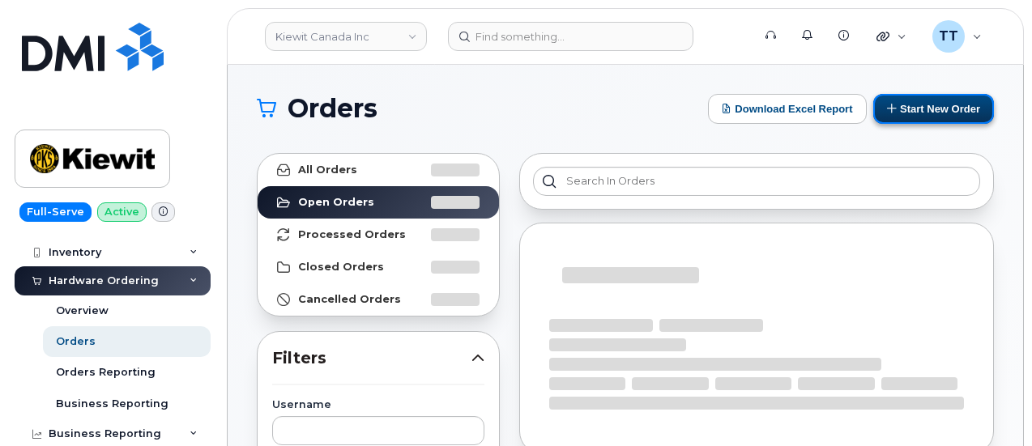
click at [905, 103] on button "Start New Order" at bounding box center [933, 109] width 121 height 30
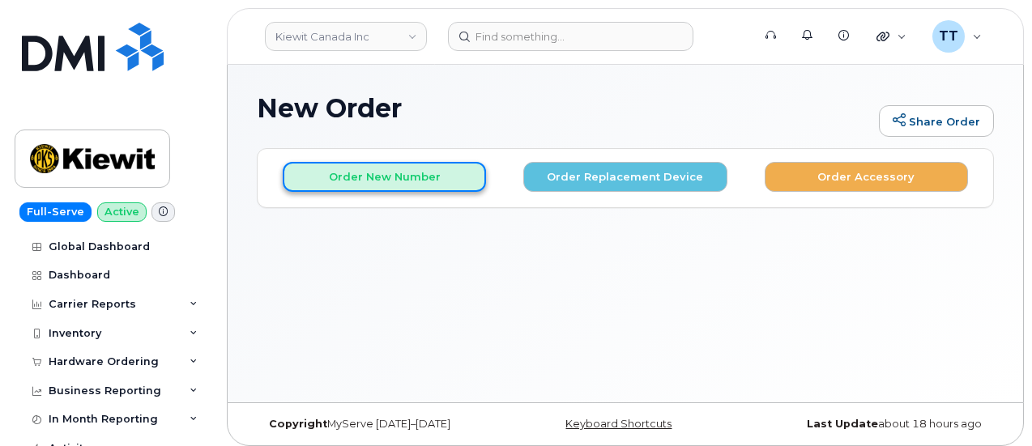
click at [423, 172] on button "Order New Number" at bounding box center [384, 177] width 203 height 30
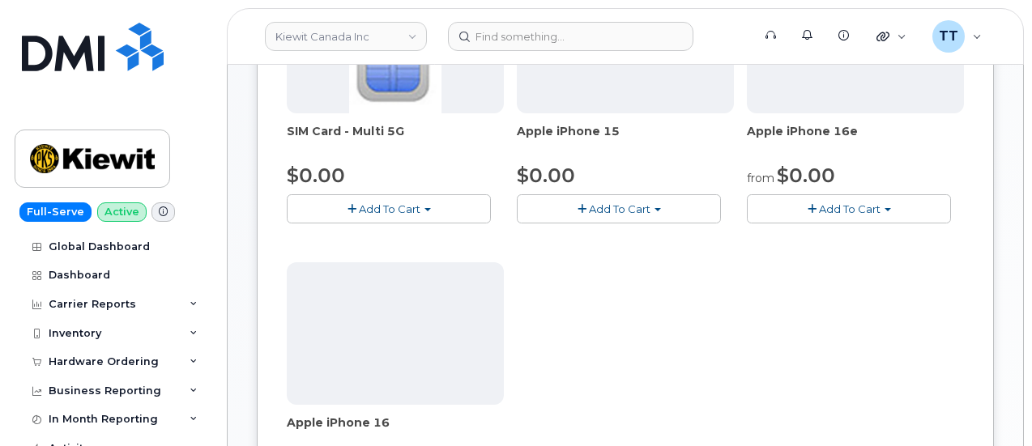
scroll to position [162, 0]
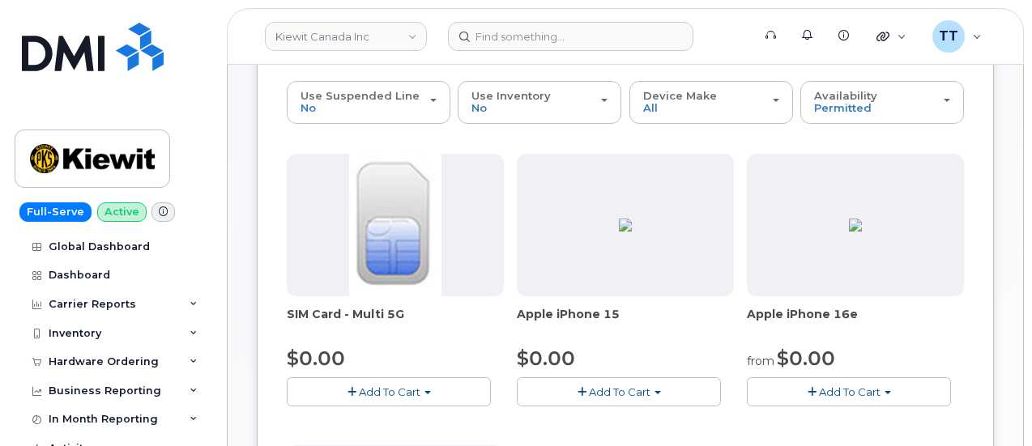
click at [819, 388] on span "Add To Cart" at bounding box center [850, 391] width 62 height 13
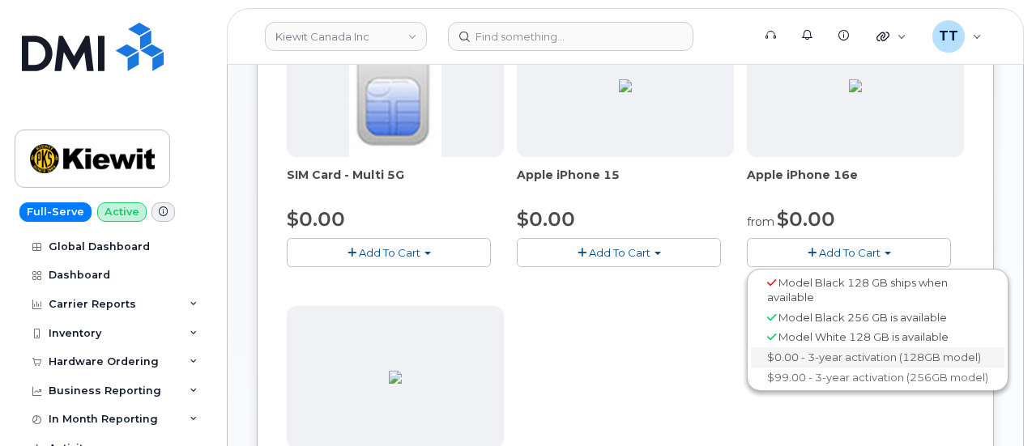
scroll to position [324, 0]
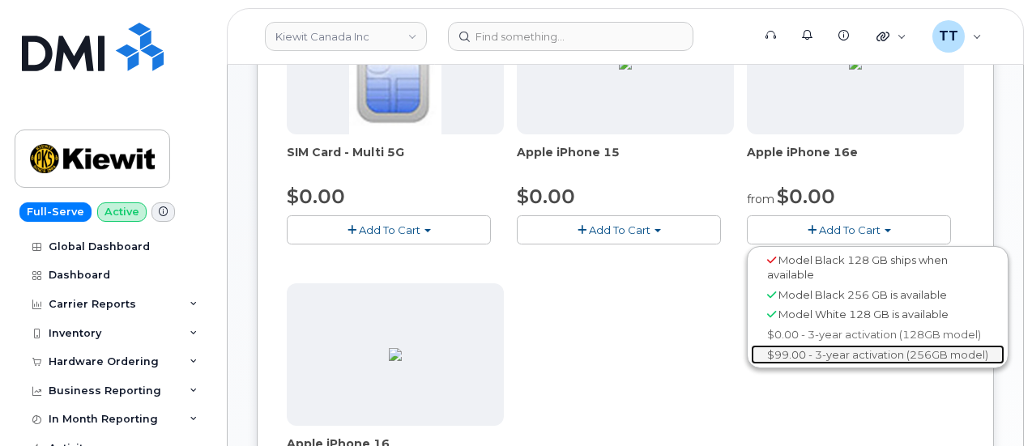
click at [751, 347] on link "$99.00 - 3-year activation (256GB model)" at bounding box center [877, 355] width 253 height 20
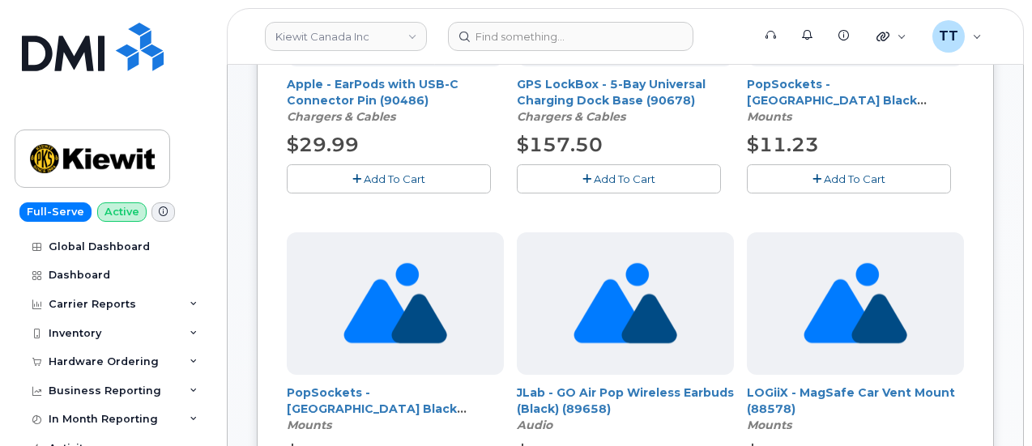
scroll to position [289, 0]
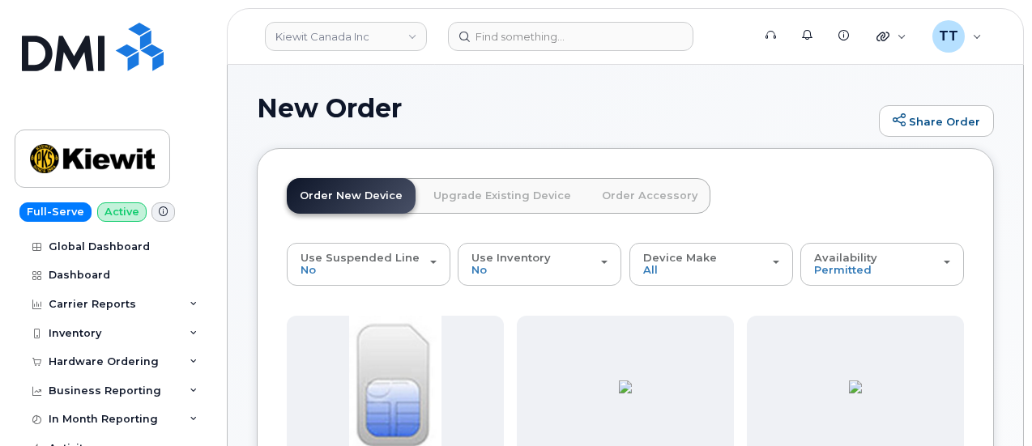
scroll to position [0, 0]
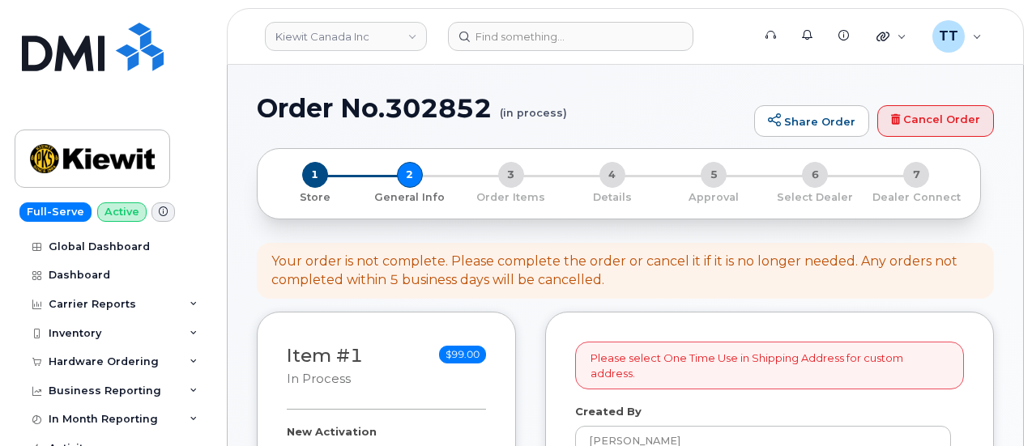
select select
click at [389, 121] on h1 "Order No.302852 (in process)" at bounding box center [501, 108] width 489 height 28
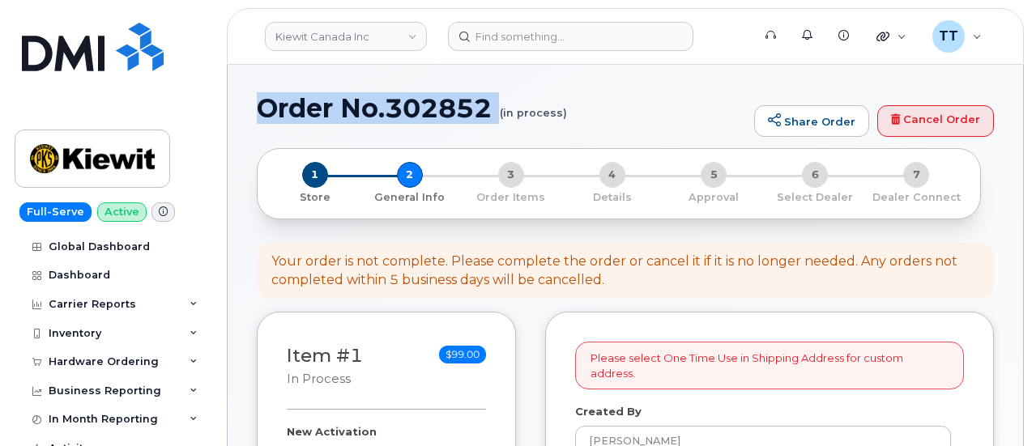
click at [389, 121] on h1 "Order No.302852 (in process)" at bounding box center [501, 108] width 489 height 28
copy h1 "Order No.302852"
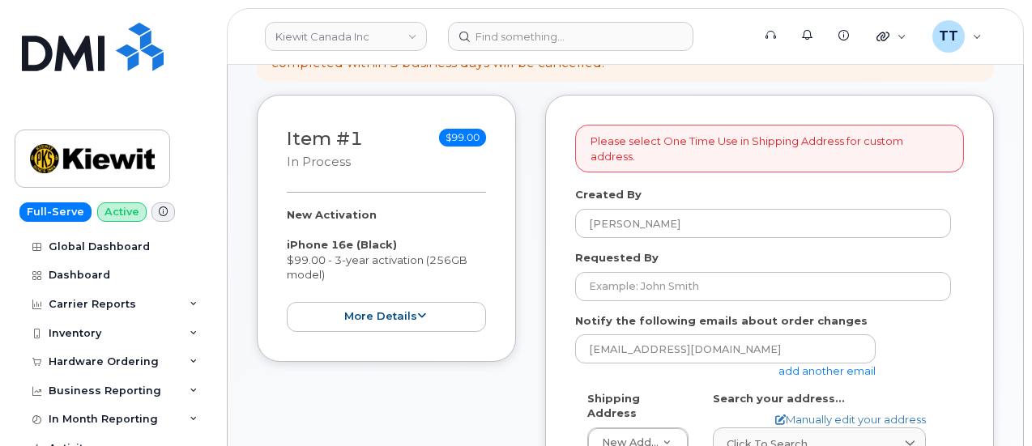
scroll to position [324, 0]
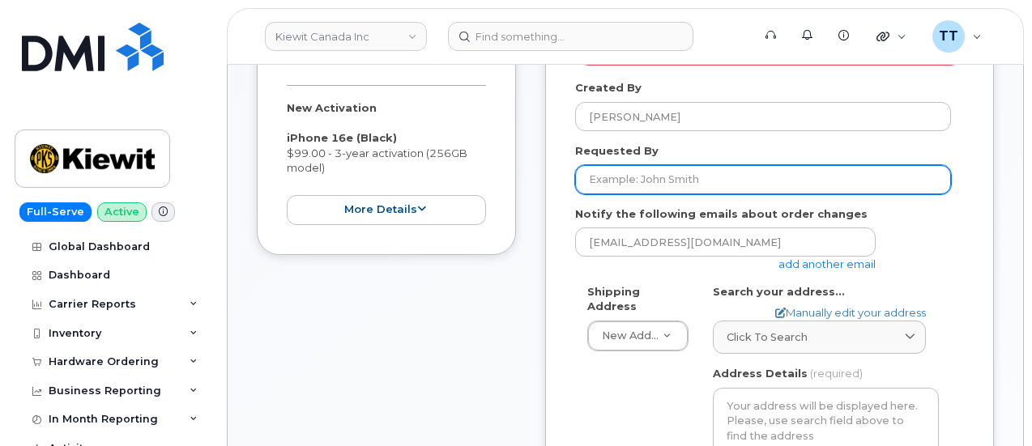
click at [670, 166] on input "Requested By" at bounding box center [763, 179] width 376 height 29
paste input "[PERSON_NAME]"
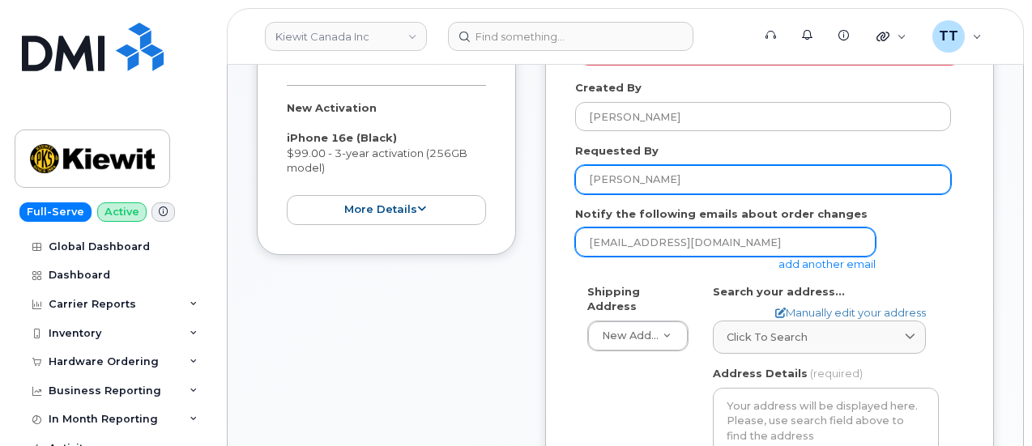
type input "[PERSON_NAME]"
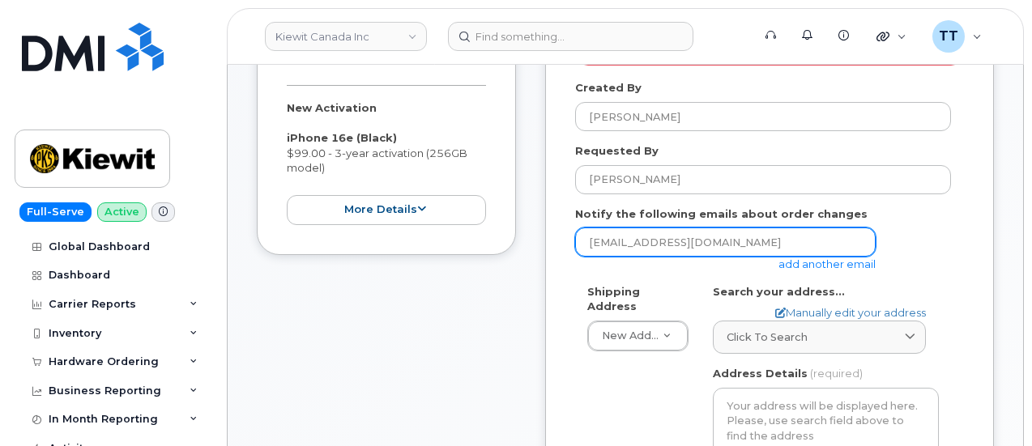
click at [706, 232] on input "[EMAIL_ADDRESS][DOMAIN_NAME]" at bounding box center [725, 242] width 300 height 29
click at [707, 231] on input "[EMAIL_ADDRESS][DOMAIN_NAME]" at bounding box center [725, 242] width 300 height 29
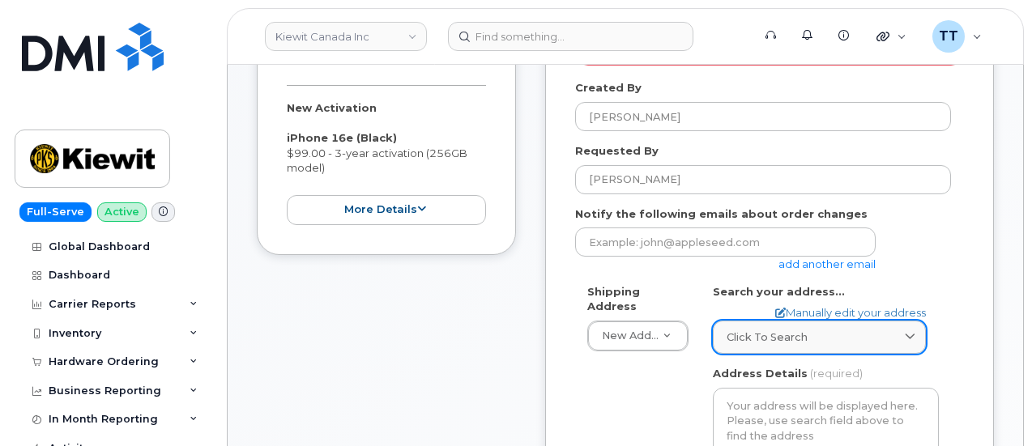
click at [791, 330] on span "Click to search" at bounding box center [766, 337] width 81 height 15
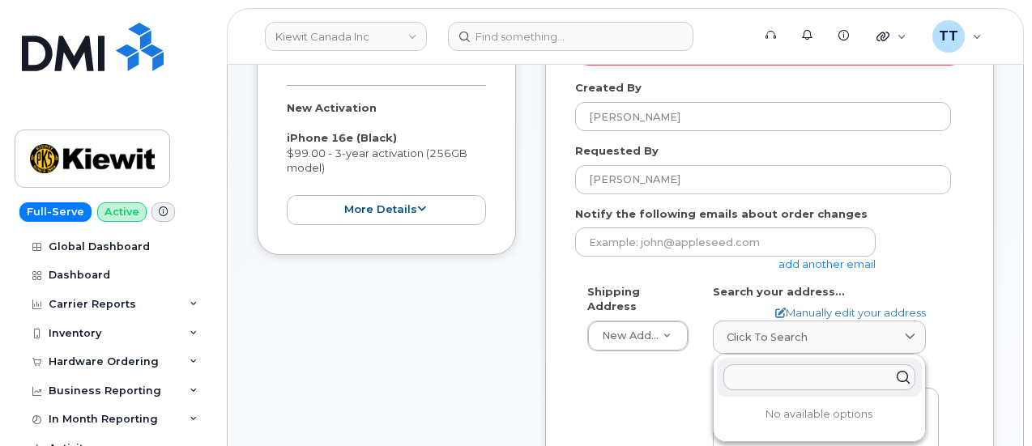
paste input "[STREET_ADDRESS][PERSON_NAME]"
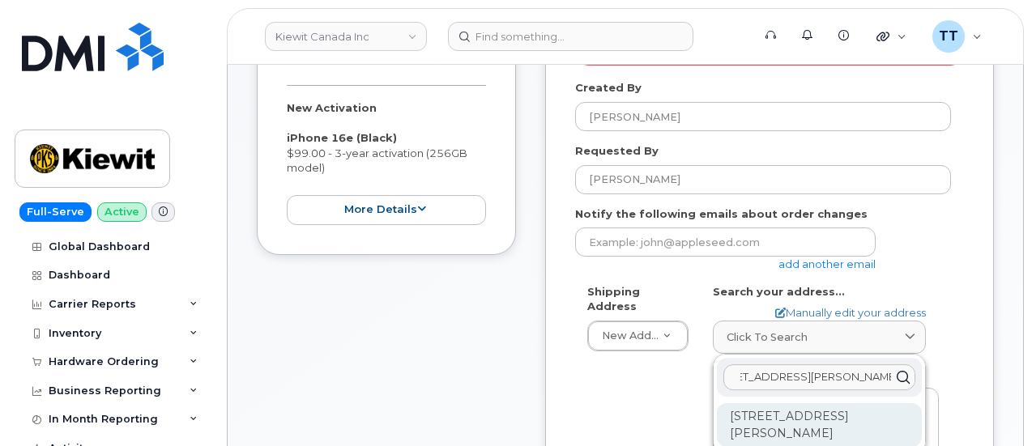
scroll to position [405, 0]
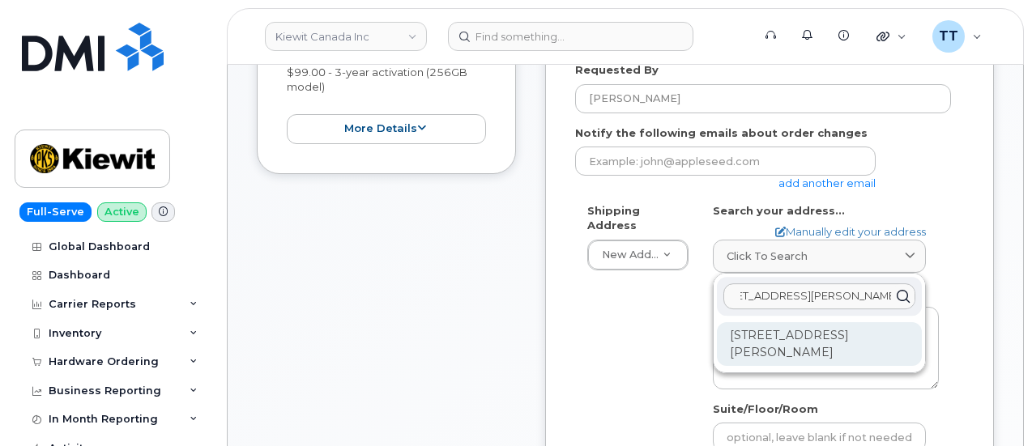
type input "[STREET_ADDRESS][PERSON_NAME]"
click at [790, 342] on div "[STREET_ADDRESS][PERSON_NAME]" at bounding box center [819, 344] width 205 height 44
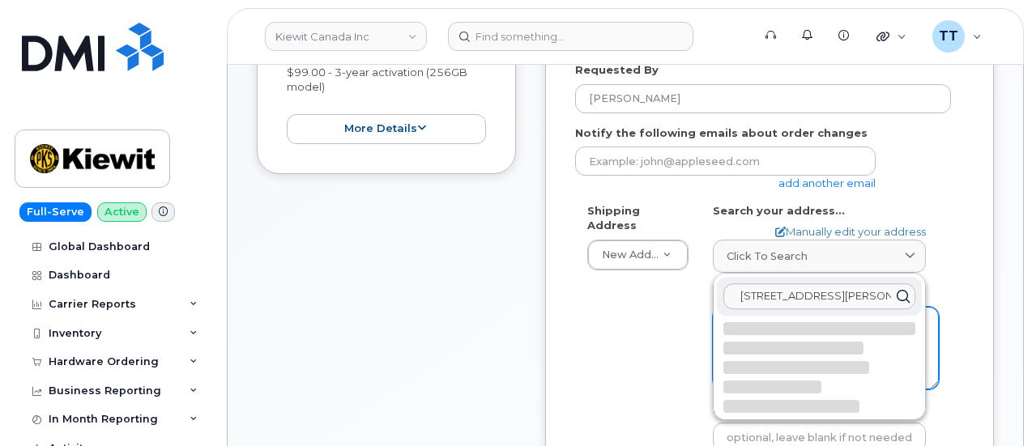
select select
type textarea "1950 Brigantine Dr COQUITLAM BC V3K 7B5 CANADA"
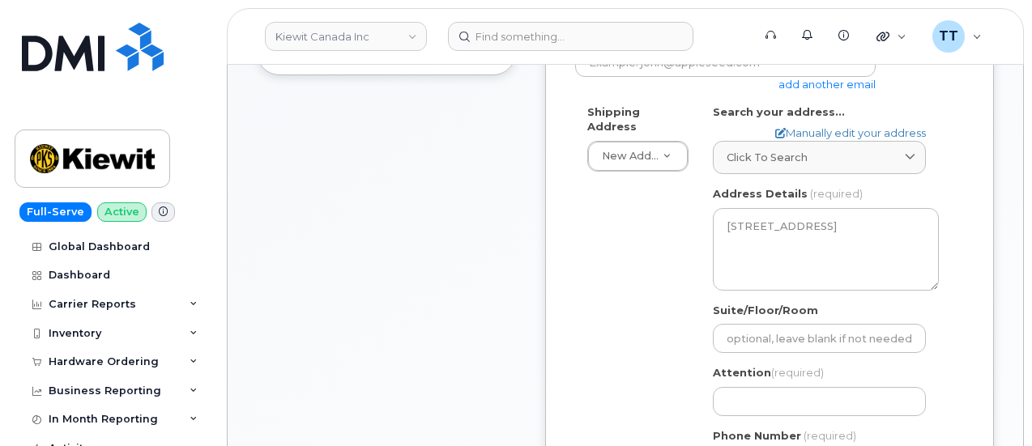
scroll to position [729, 0]
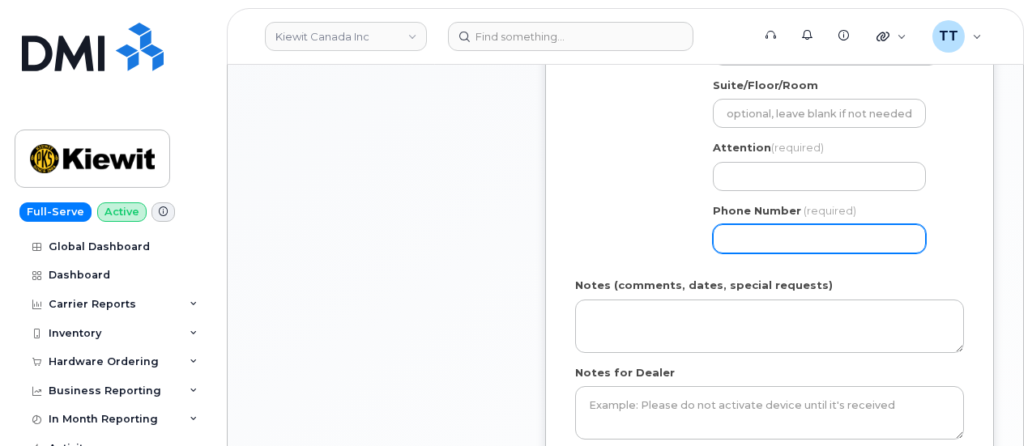
click at [776, 226] on input "Phone Number" at bounding box center [819, 238] width 213 height 29
paste input "2362683103"
click at [776, 225] on input "Phone Number" at bounding box center [819, 238] width 213 height 29
select select
type input "2362683103"
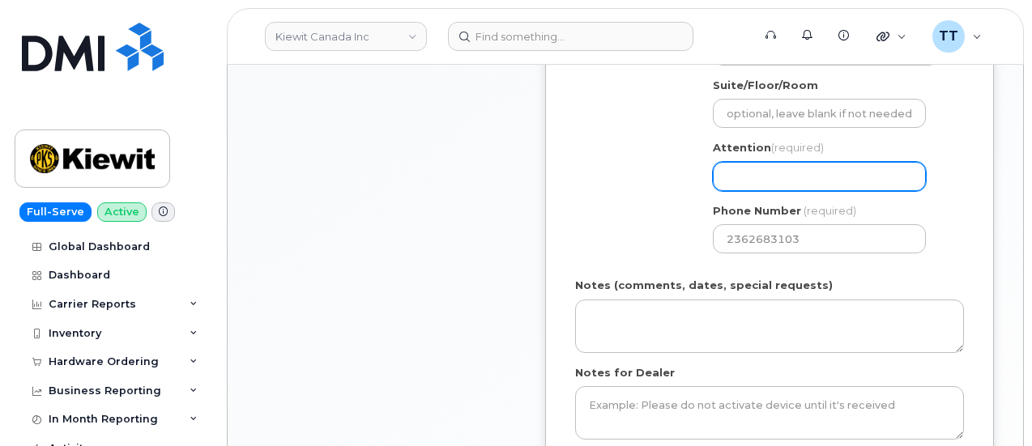
click at [769, 162] on input "Attention (required)" at bounding box center [819, 176] width 213 height 29
drag, startPoint x: 769, startPoint y: 149, endPoint x: 789, endPoint y: 167, distance: 27.0
click at [738, 162] on input "Attention (required)" at bounding box center [819, 176] width 213 height 29
paste input "CS0810914"
select select
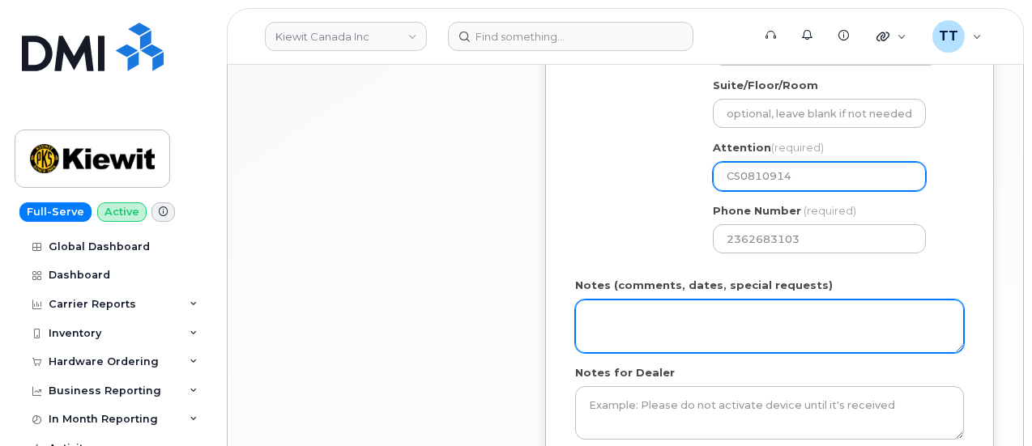
type input "CS0810914"
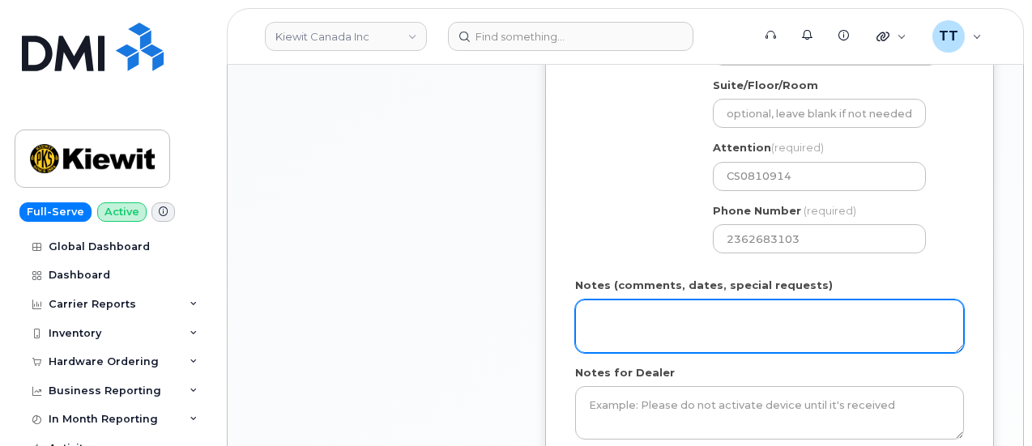
click at [727, 306] on textarea "Notes (comments, dates, special requests)" at bounding box center [769, 326] width 389 height 53
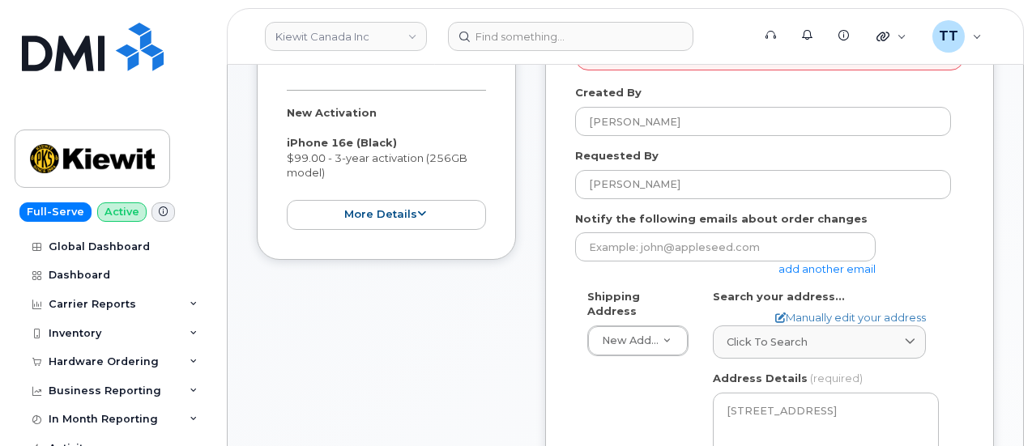
scroll to position [243, 0]
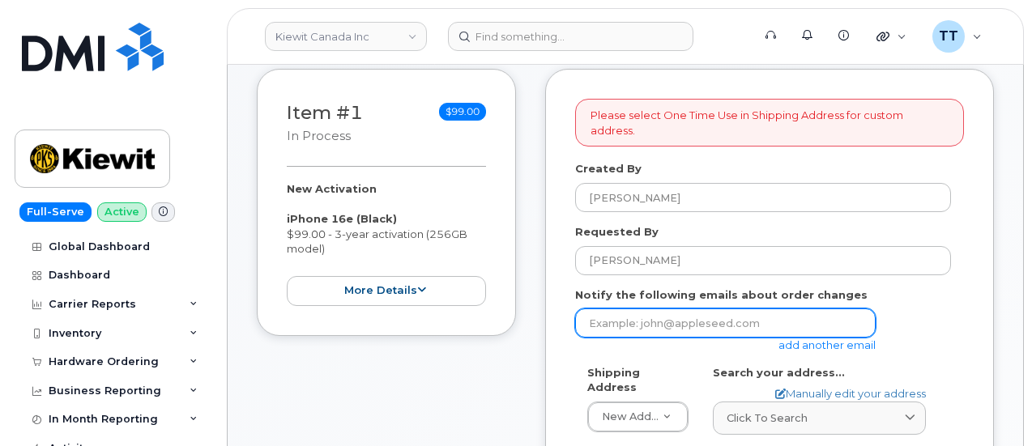
click at [712, 308] on input "email" at bounding box center [725, 322] width 300 height 29
click at [672, 308] on input "email" at bounding box center [725, 322] width 300 height 29
paste input "NNICK.MACKAY@KIEWIT.COM"
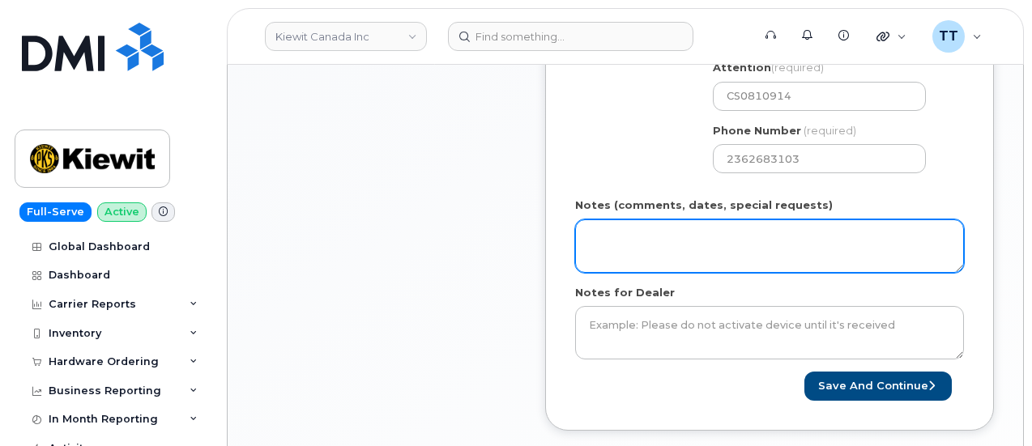
scroll to position [810, 0]
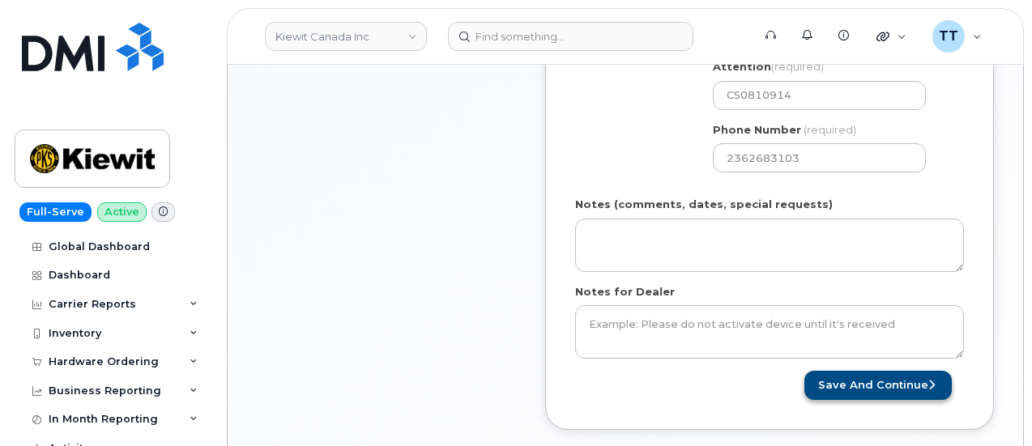
type input "NNICK.MACKAY@KIEWIT.COM"
click at [857, 371] on button "Save and Continue" at bounding box center [877, 386] width 147 height 30
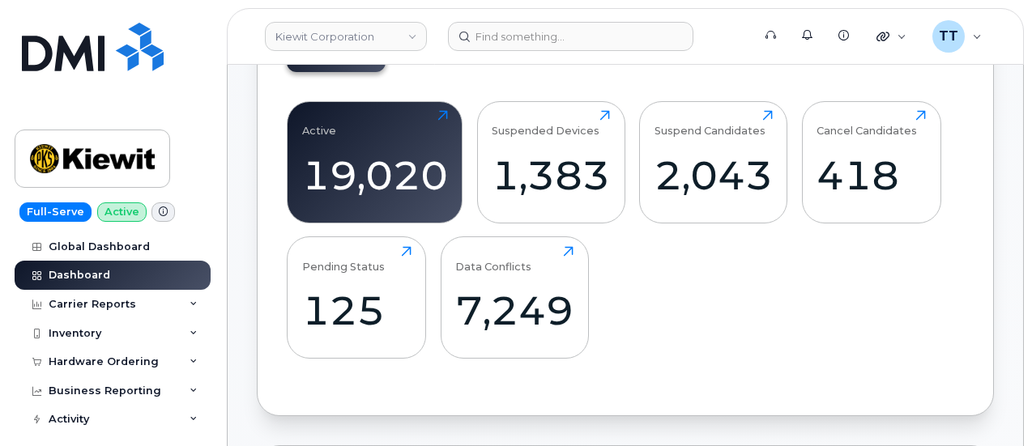
scroll to position [162, 0]
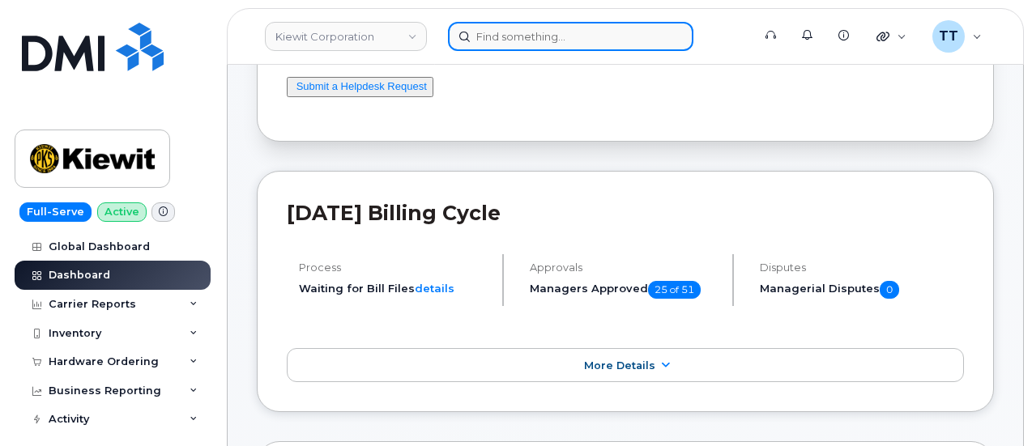
click at [496, 33] on input at bounding box center [570, 36] width 245 height 29
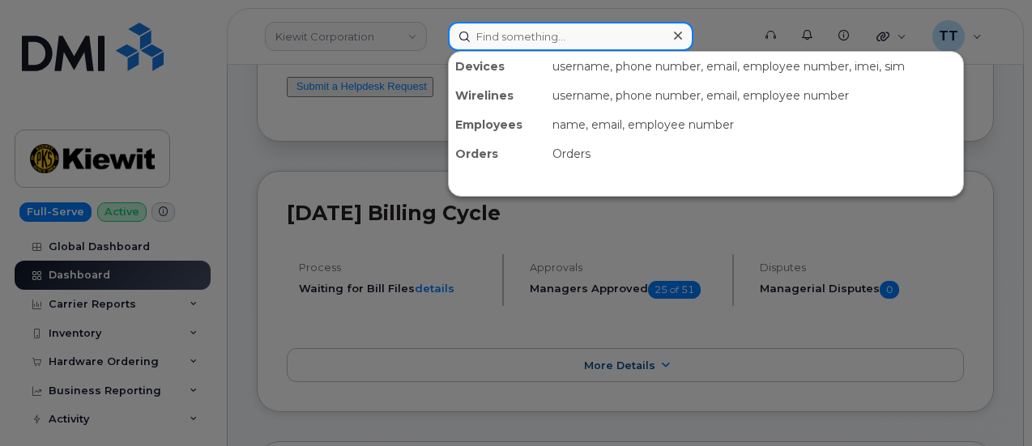
paste input "[PERSON_NAME]"
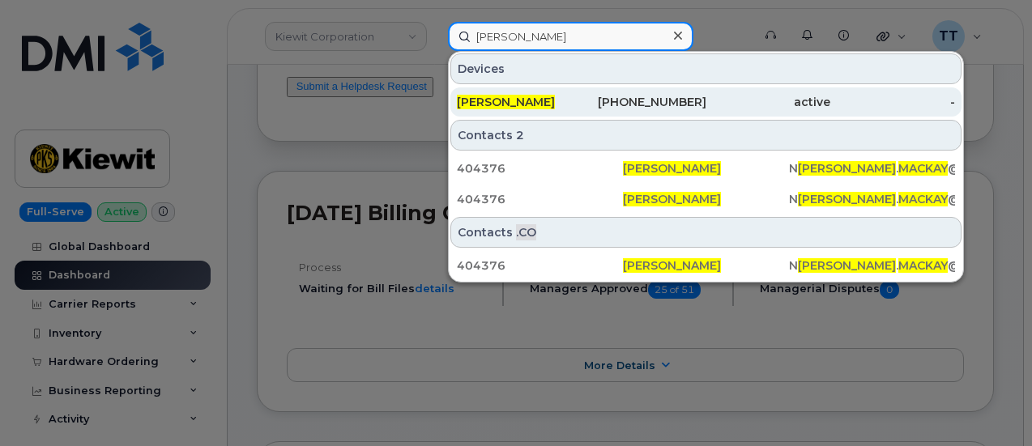
type input "[PERSON_NAME]"
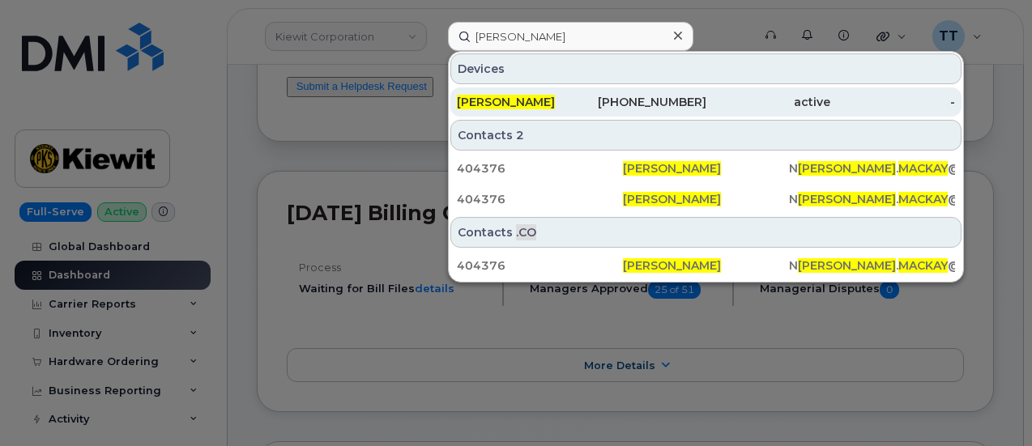
click at [614, 95] on div "[PHONE_NUMBER]" at bounding box center [643, 102] width 125 height 16
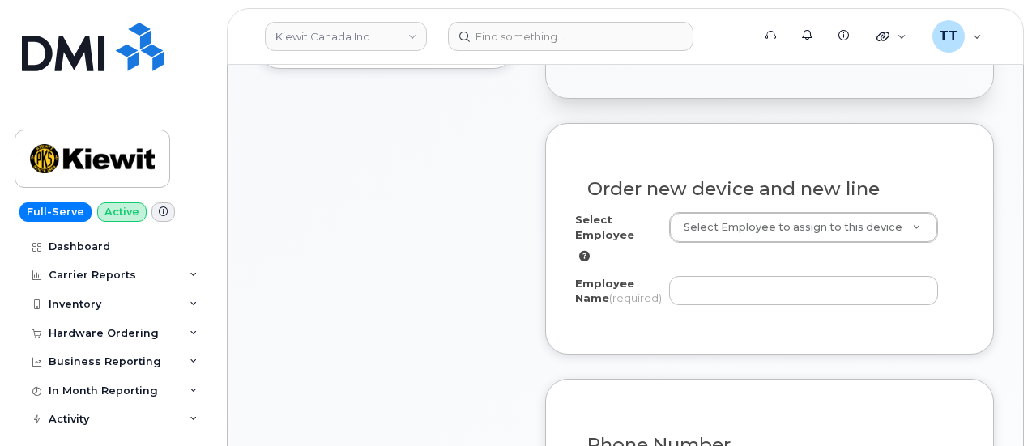
scroll to position [567, 0]
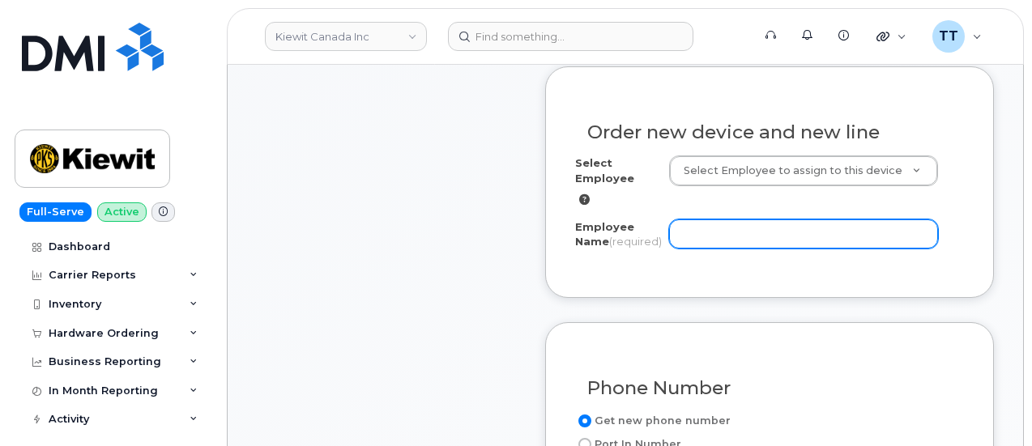
click at [717, 227] on input "Employee Name (required)" at bounding box center [803, 233] width 269 height 29
paste input "[PERSON_NAME]"
type input "[PERSON_NAME]"
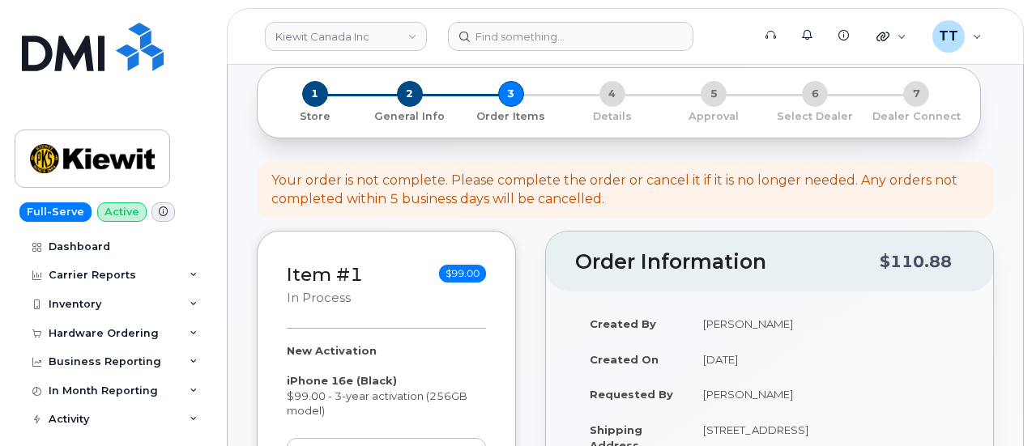
scroll to position [0, 0]
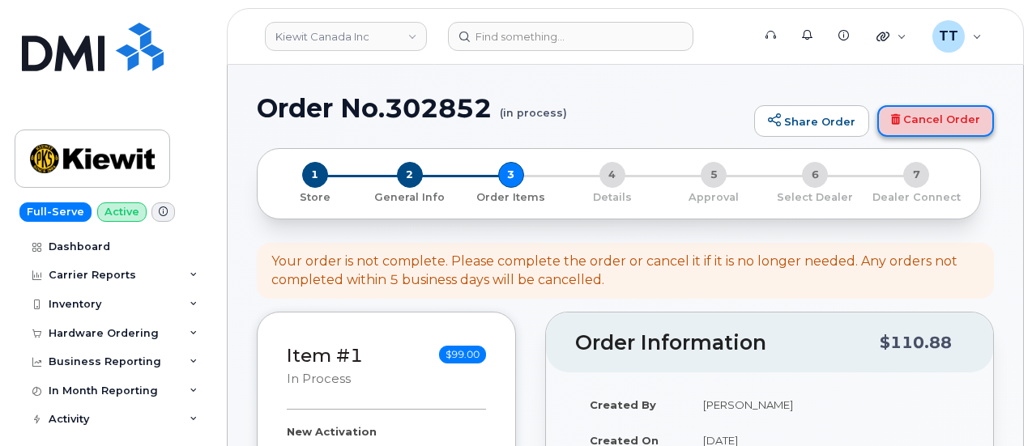
click at [900, 109] on link "Cancel Order" at bounding box center [935, 121] width 117 height 32
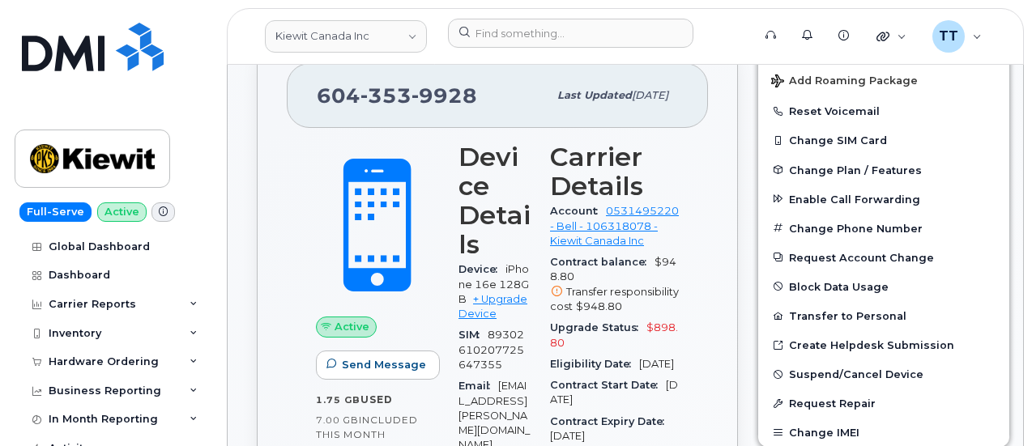
scroll to position [567, 0]
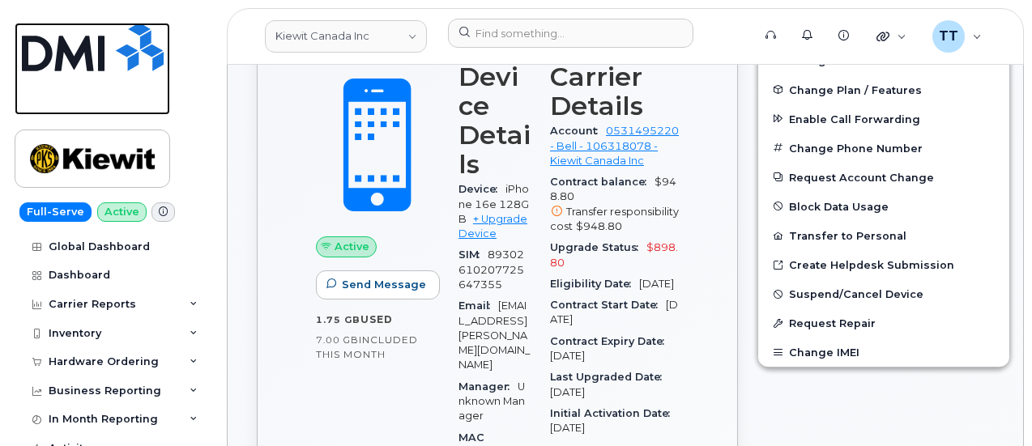
click at [110, 108] on link at bounding box center [92, 69] width 155 height 92
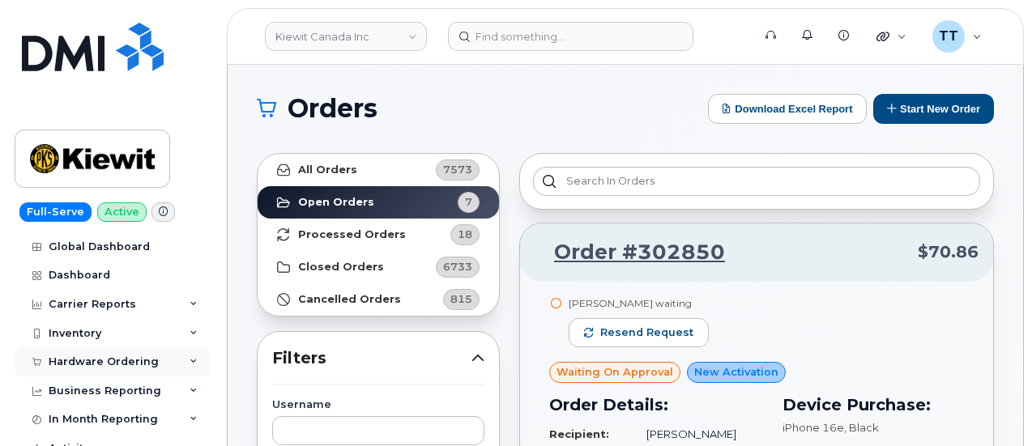
click at [141, 362] on div "Hardware Ordering" at bounding box center [104, 361] width 110 height 13
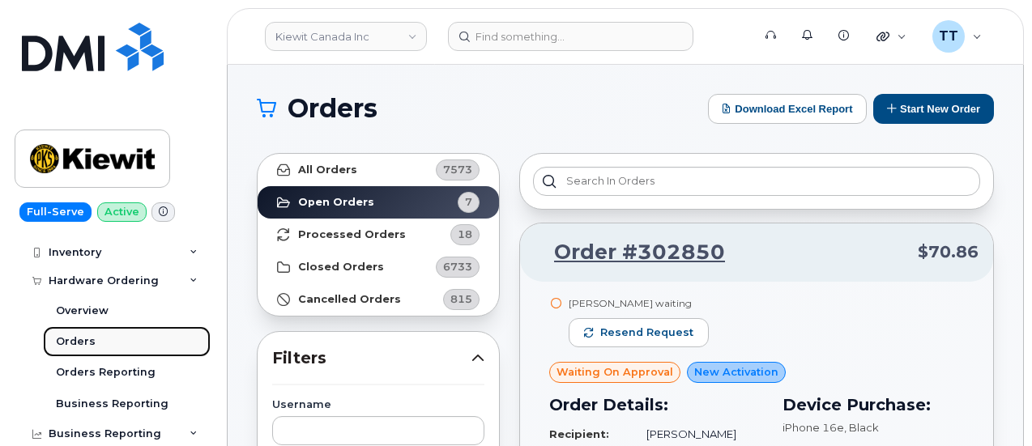
click at [113, 342] on link "Orders" at bounding box center [127, 341] width 168 height 31
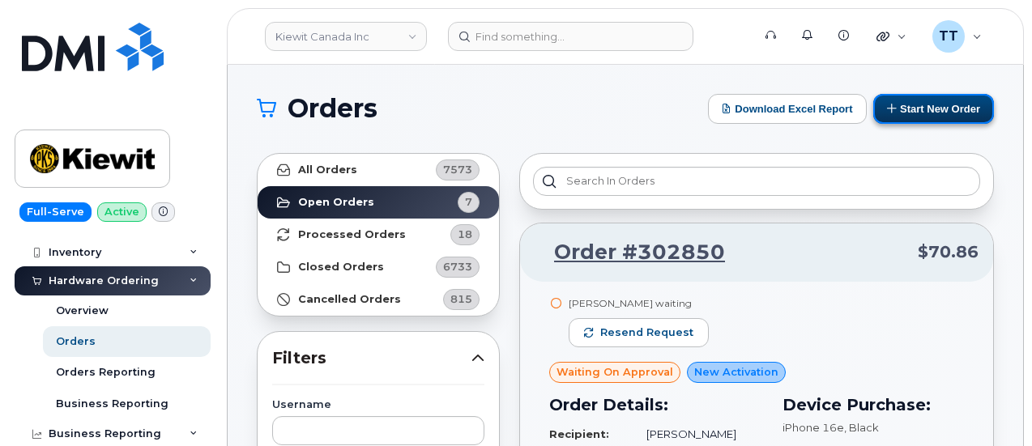
click at [917, 112] on button "Start New Order" at bounding box center [933, 109] width 121 height 30
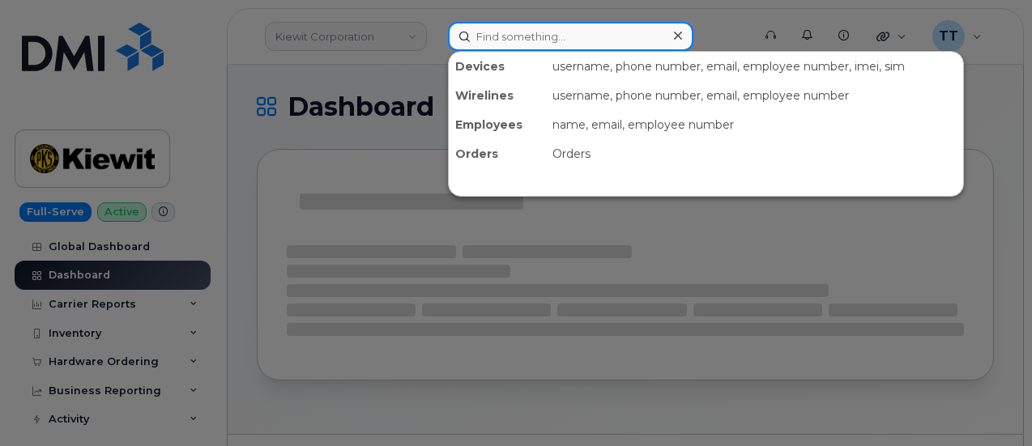
click at [565, 41] on input at bounding box center [570, 36] width 245 height 29
paste input "302852"
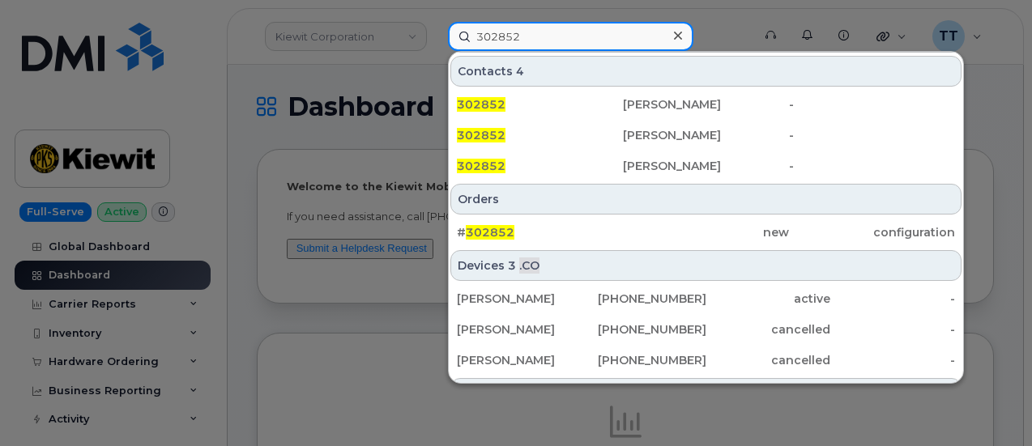
scroll to position [567, 0]
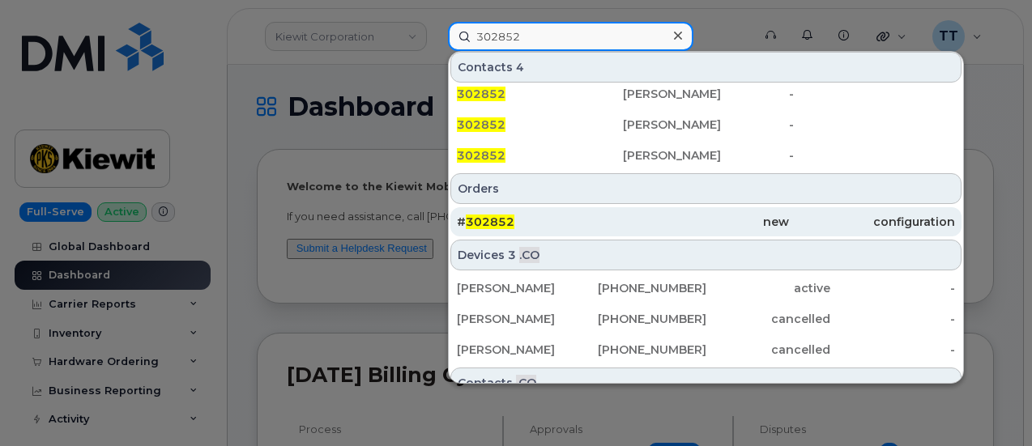
type input "302852"
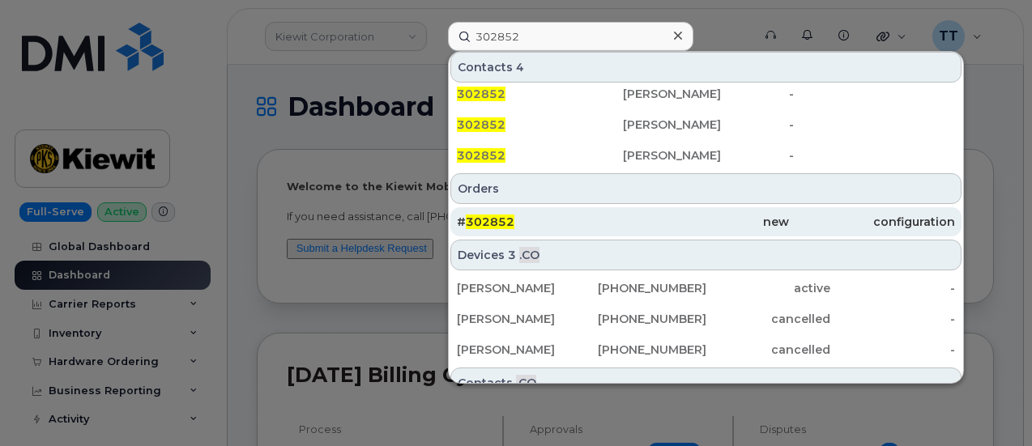
click at [547, 218] on div "# 302852" at bounding box center [540, 222] width 166 height 16
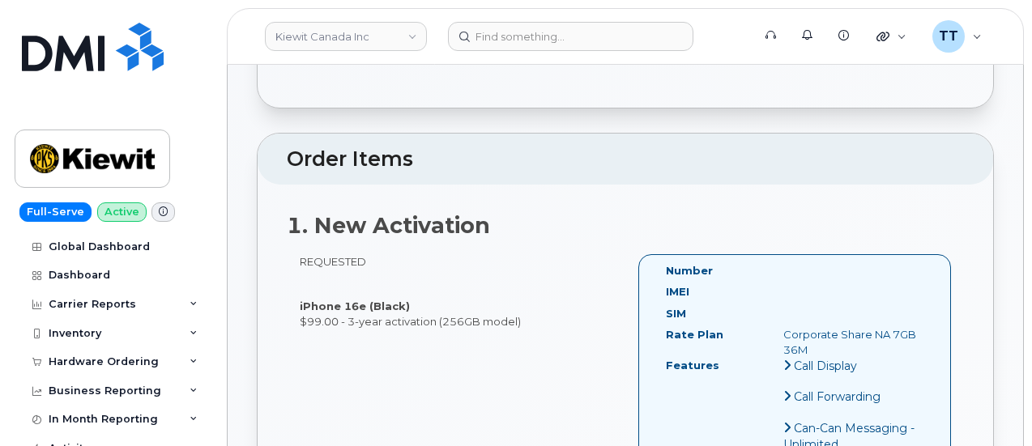
scroll to position [405, 0]
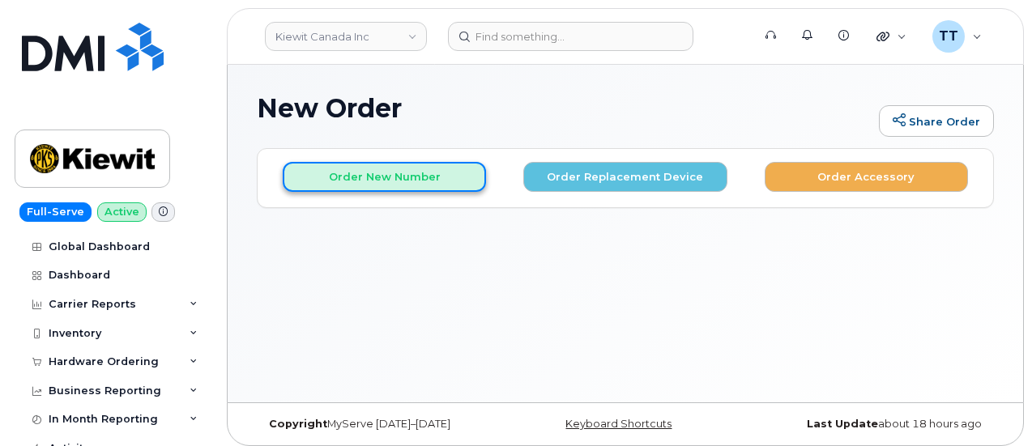
click at [384, 180] on button "Order New Number" at bounding box center [384, 177] width 203 height 30
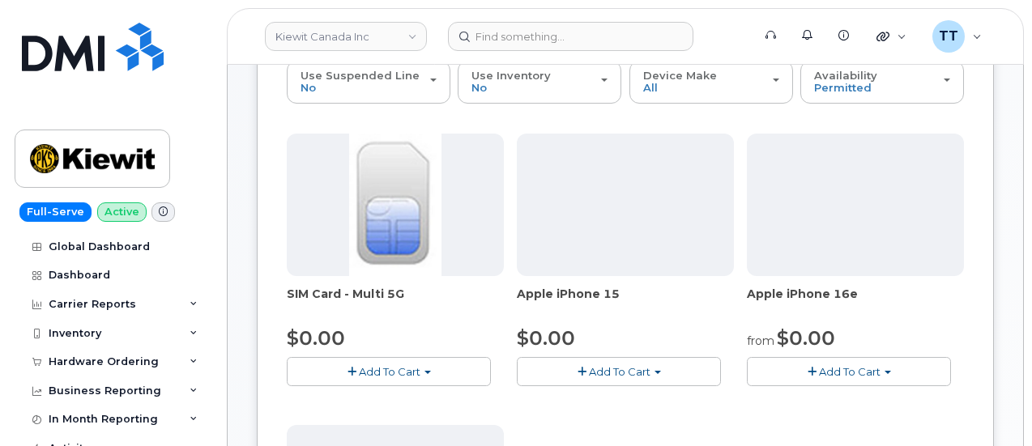
scroll to position [324, 0]
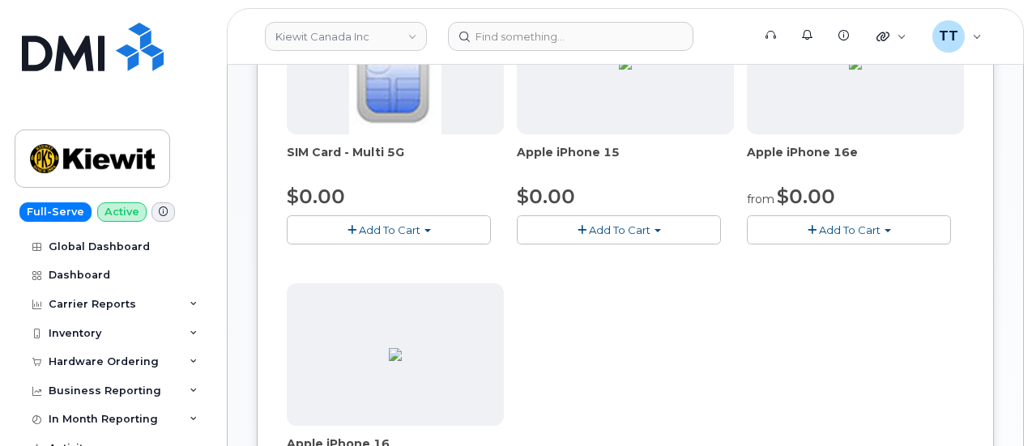
click at [819, 225] on span "Add To Cart" at bounding box center [850, 229] width 62 height 13
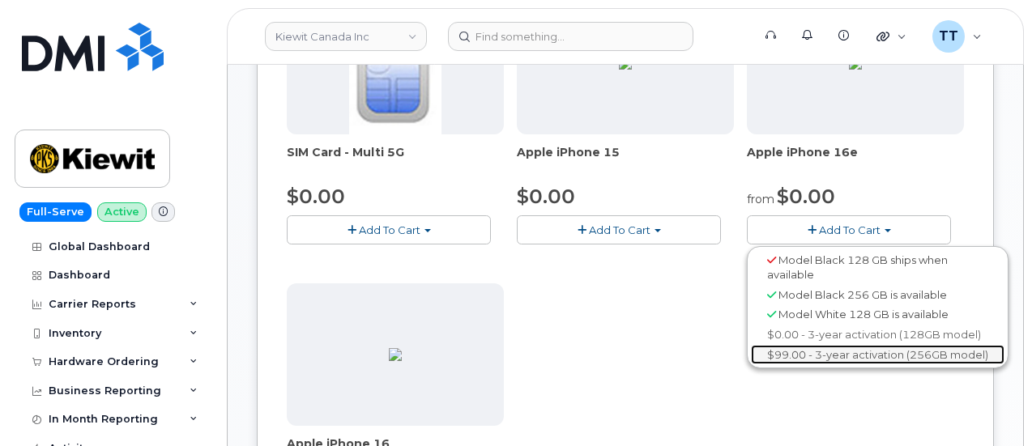
click at [751, 358] on link "$99.00 - 3-year activation (256GB model)" at bounding box center [877, 355] width 253 height 20
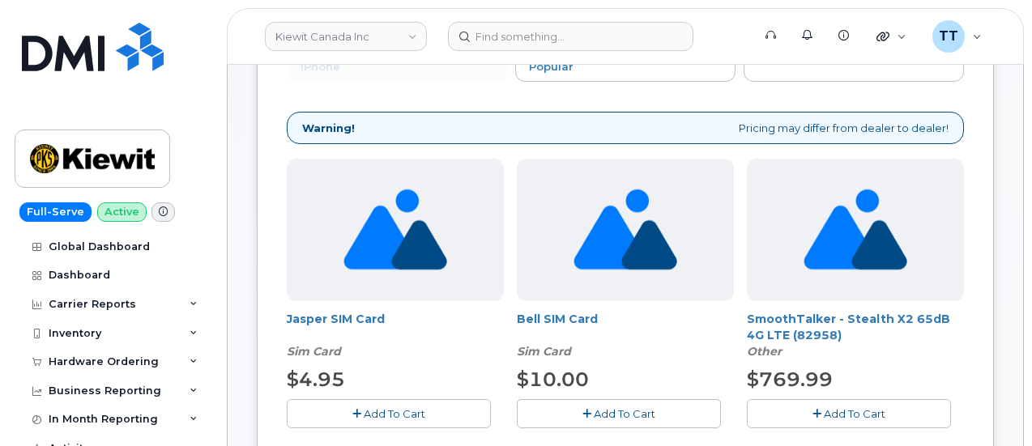
scroll to position [243, 0]
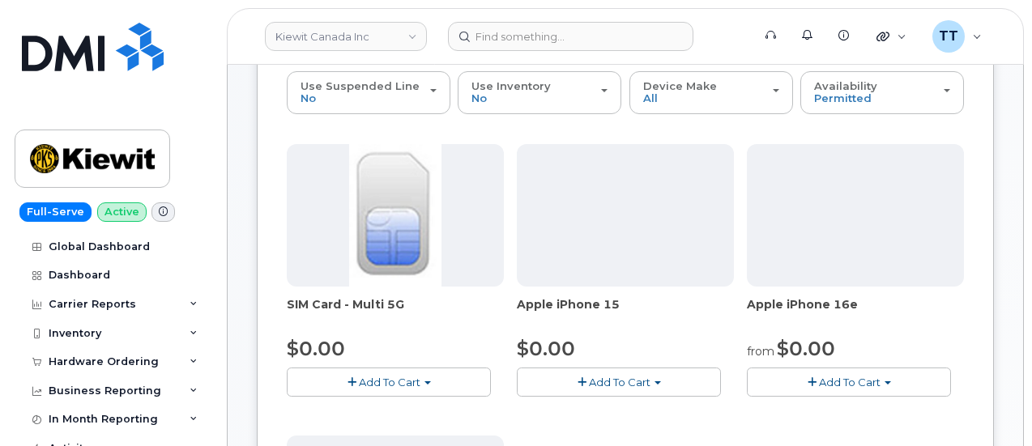
scroll to position [172, 0]
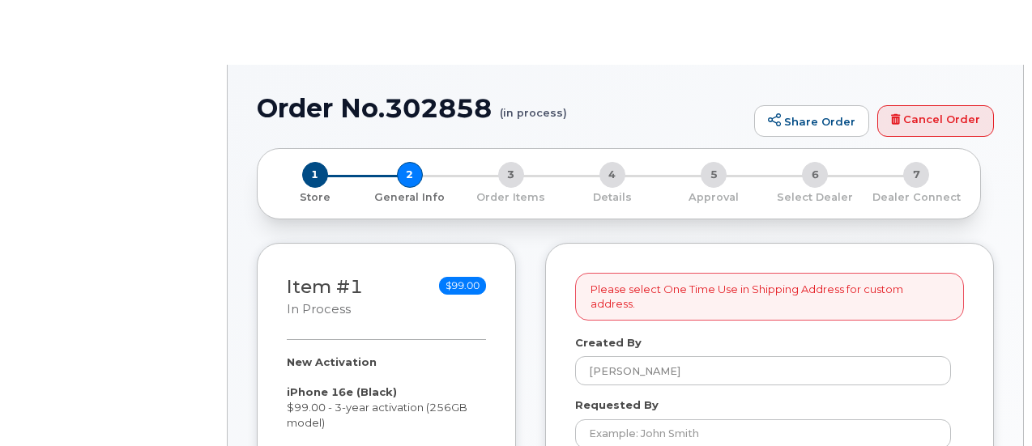
select select
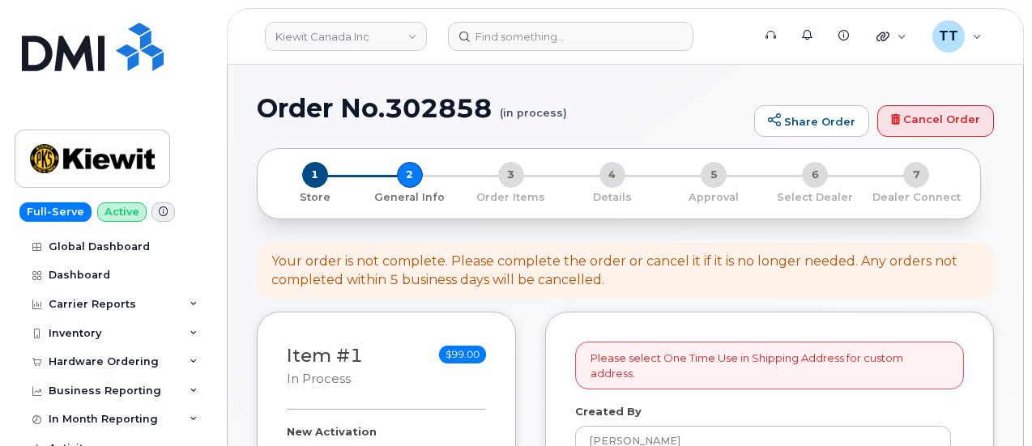
click at [385, 108] on h1 "Order No.302858 (in process)" at bounding box center [501, 108] width 489 height 28
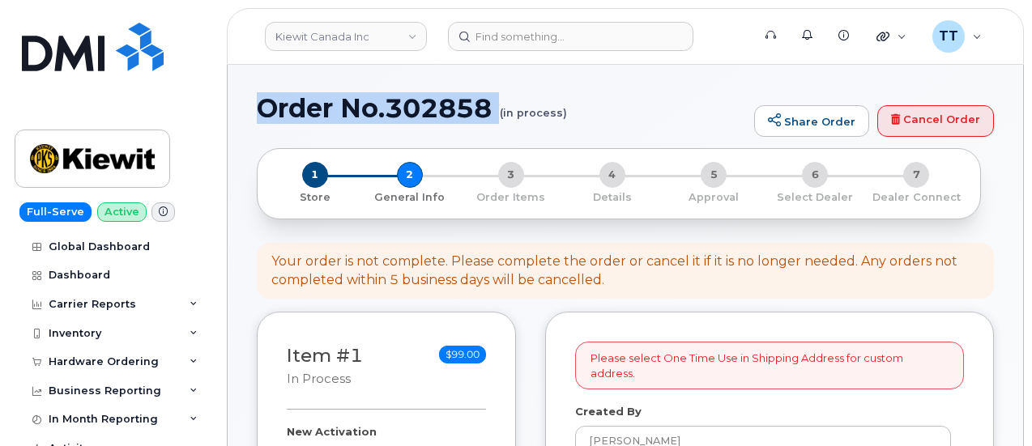
click at [385, 108] on h1 "Order No.302858 (in process)" at bounding box center [501, 108] width 489 height 28
copy h1 "Order No.302858"
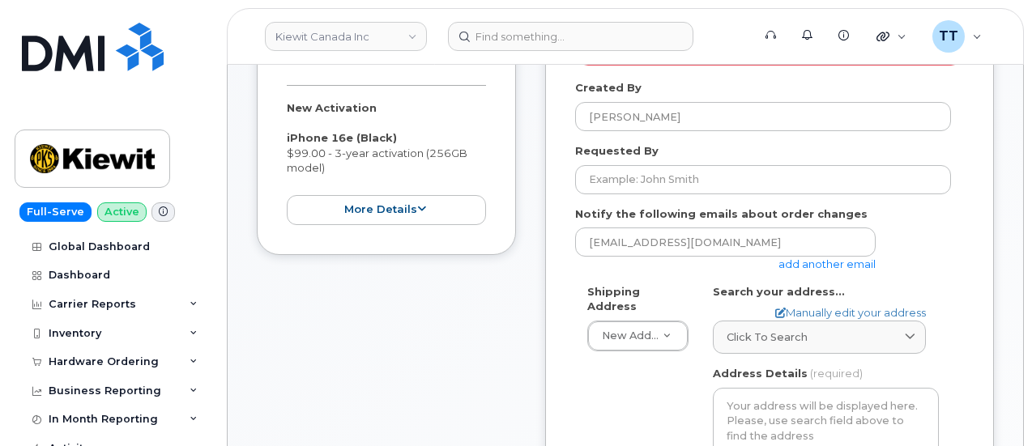
scroll to position [162, 0]
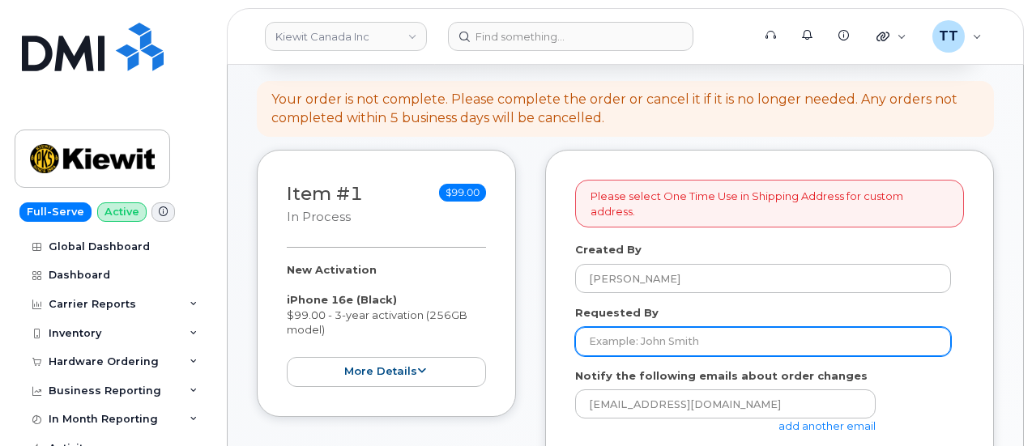
click at [671, 334] on input "Requested By" at bounding box center [763, 341] width 376 height 29
click at [672, 334] on input "Requested By" at bounding box center [763, 341] width 376 height 29
paste input "Nick Mackay"
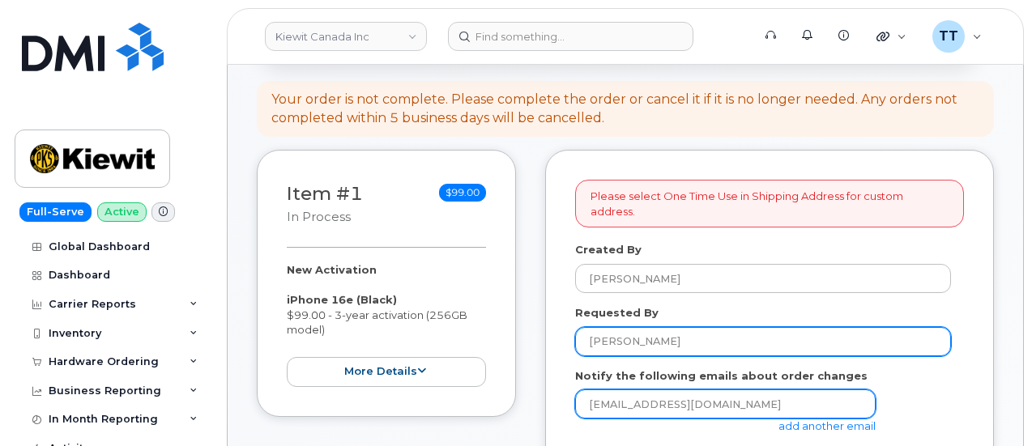
type input "Nick Mackay"
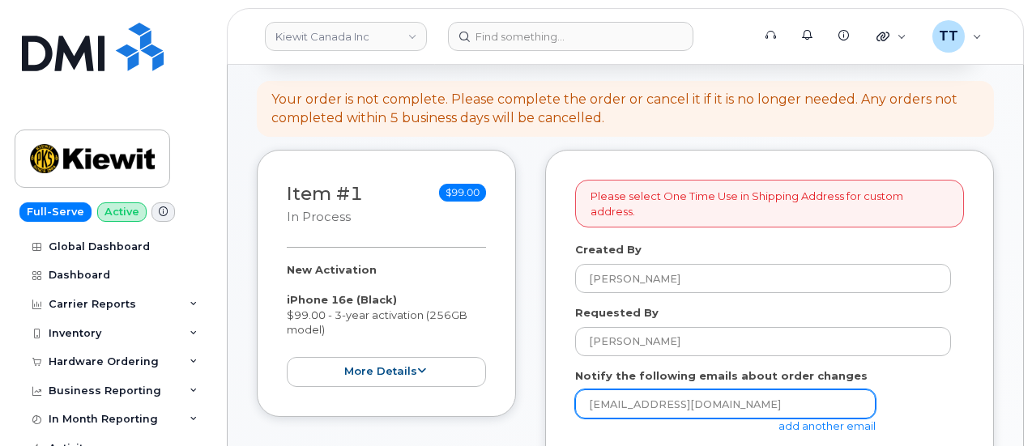
click at [646, 389] on input "ttedesco@dminc.com" at bounding box center [725, 403] width 300 height 29
click at [646, 389] on input "email" at bounding box center [725, 403] width 300 height 29
type input "NNICK.MACKAY@KIEWIT.COM"
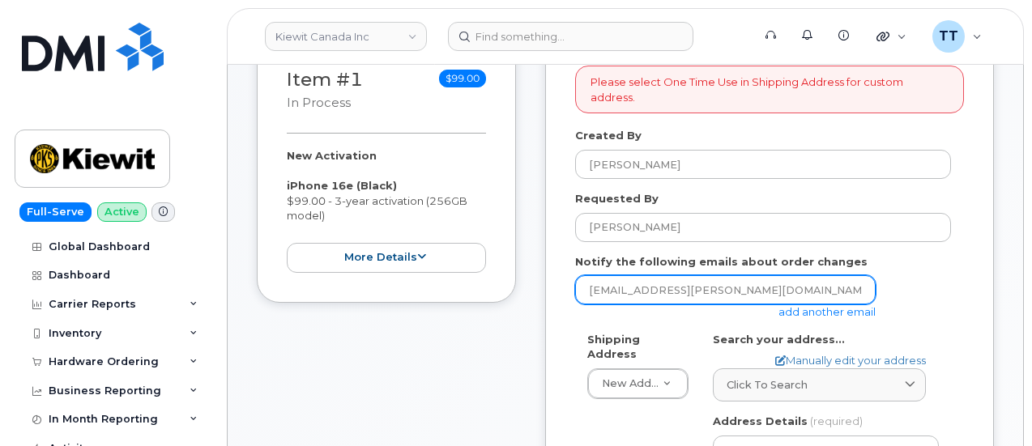
scroll to position [405, 0]
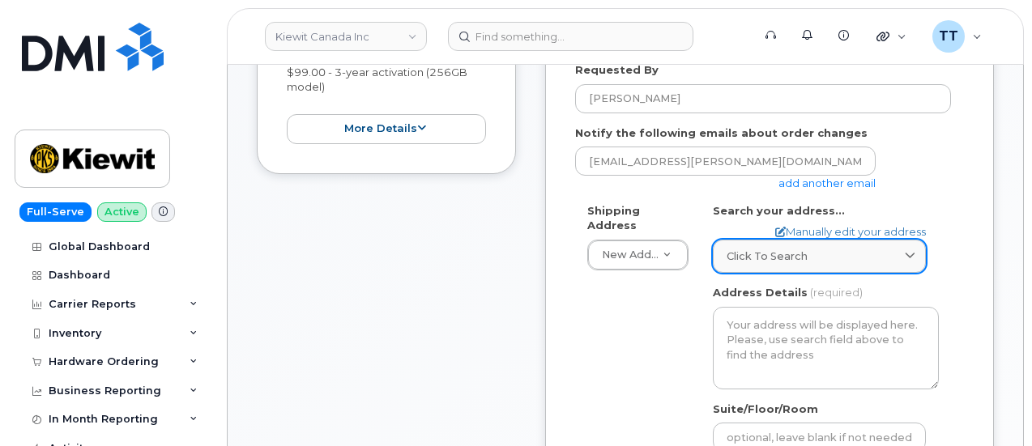
click at [813, 249] on div "Click to search" at bounding box center [818, 256] width 185 height 15
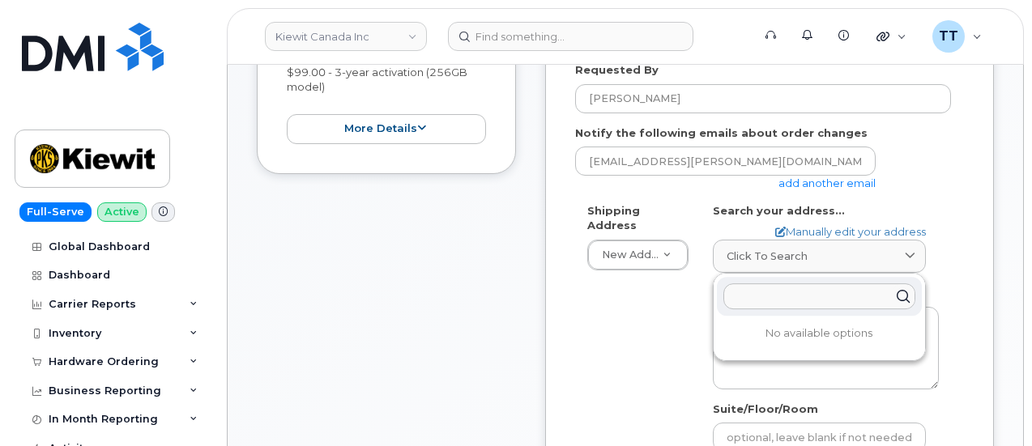
click at [756, 283] on input "text" at bounding box center [819, 296] width 192 height 26
paste input "1950 Brigantine Dr Coquitlam, BC V3K 7B5, Canada"
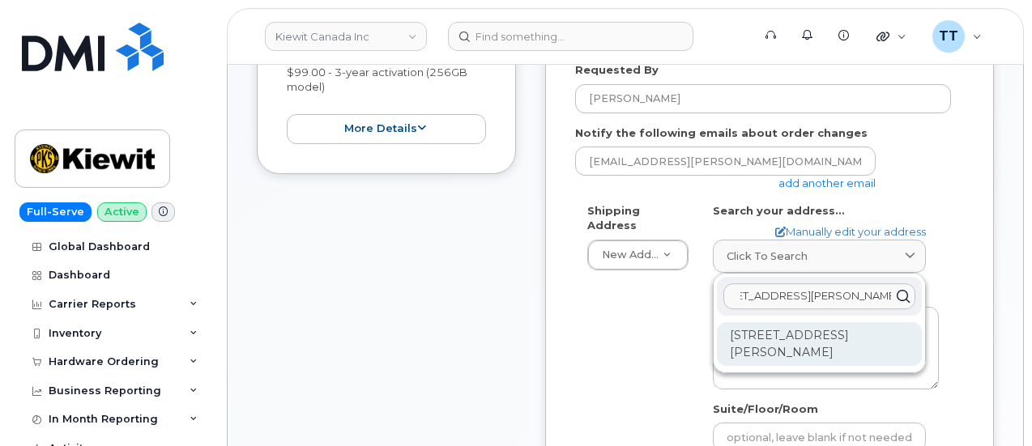
type input "1950 Brigantine Dr Coquitlam, BC V3K 7B5, Canada"
click at [771, 326] on div "1950 Brigantine Dr Coquitlam BC V3K 7B5" at bounding box center [819, 344] width 205 height 44
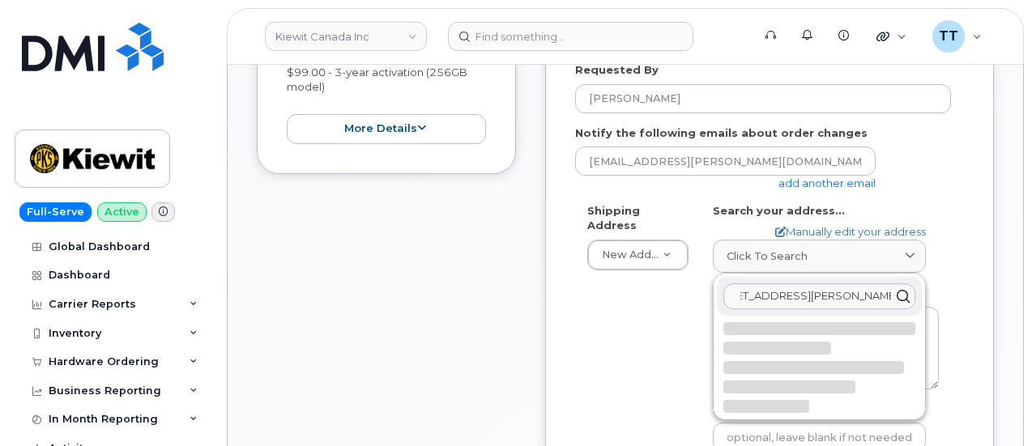
scroll to position [0, 0]
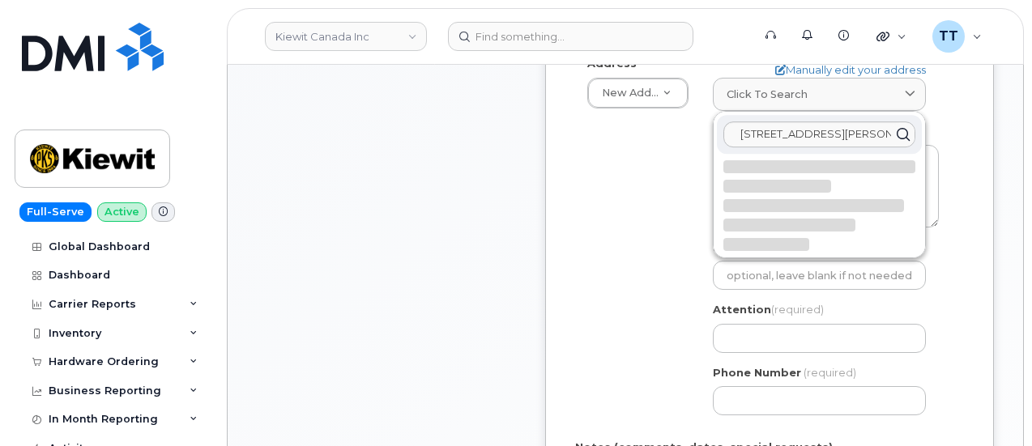
select select
type textarea "[STREET_ADDRESS]"
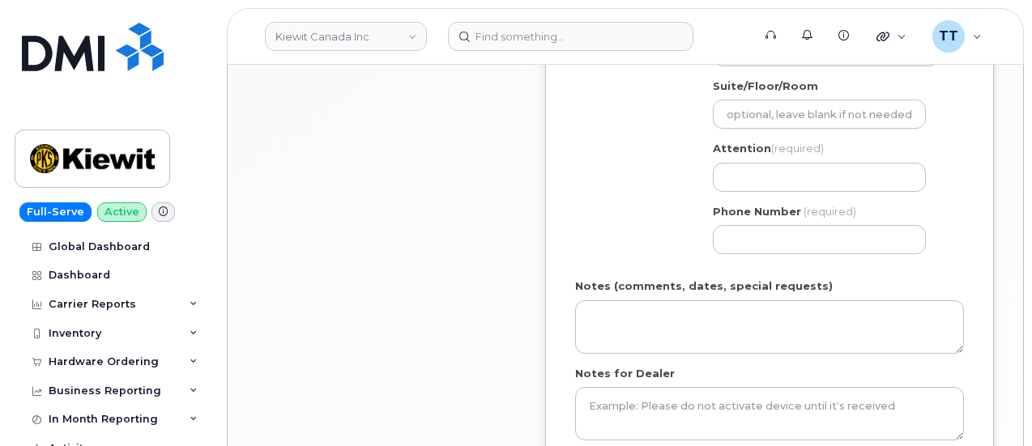
scroll to position [729, 0]
click at [776, 143] on div "Attention (required)" at bounding box center [826, 165] width 226 height 51
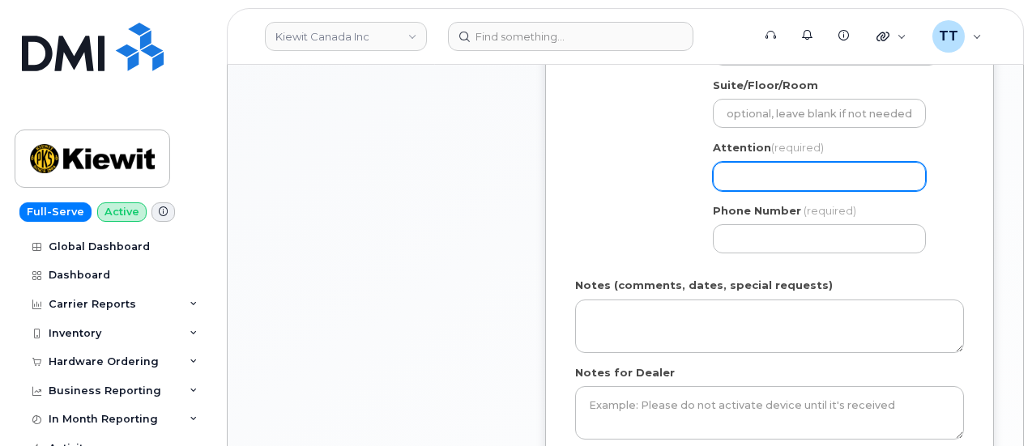
click at [777, 162] on input "Attention (required)" at bounding box center [819, 176] width 213 height 29
click at [769, 162] on input "Attention (required)" at bounding box center [819, 176] width 213 height 29
paste input "236-268-3103"
select select
type input "236-268-3103"
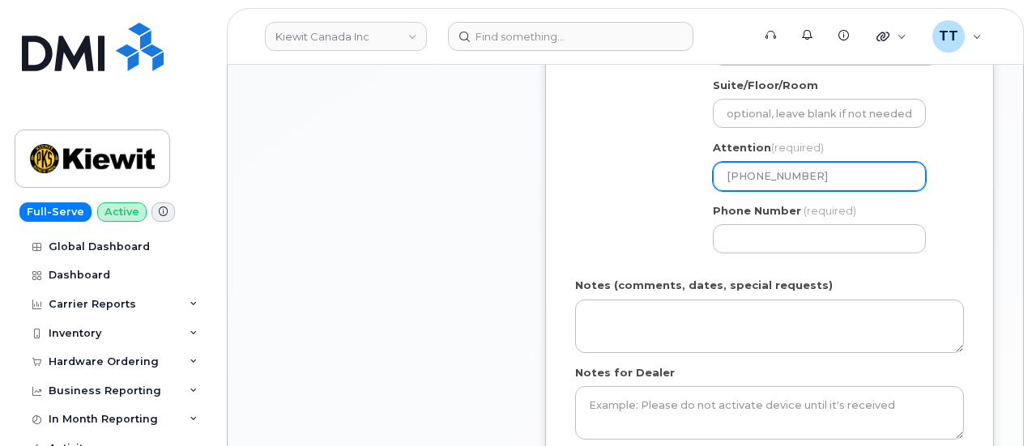
click at [754, 162] on input "236-268-3103" at bounding box center [819, 176] width 213 height 29
select select
type input "236268-3103"
select select
type input "2362683103"
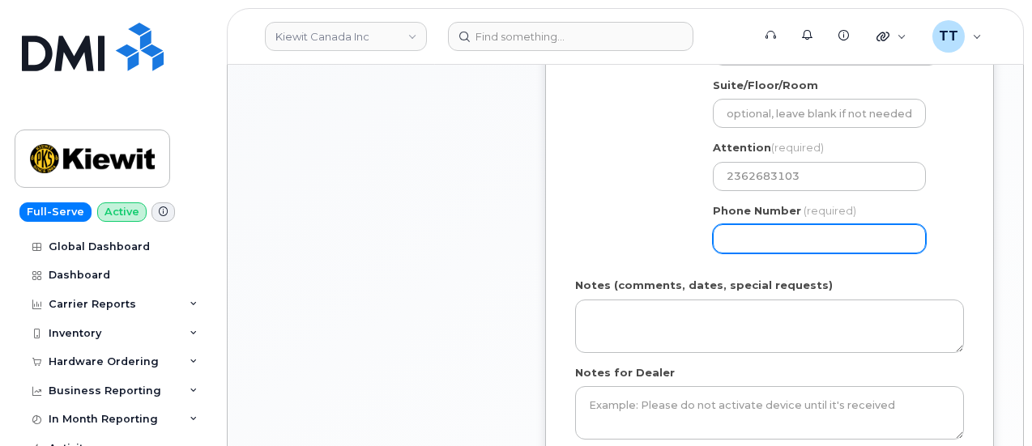
click at [756, 224] on input "Phone Number" at bounding box center [819, 238] width 213 height 29
paste input "0810914"
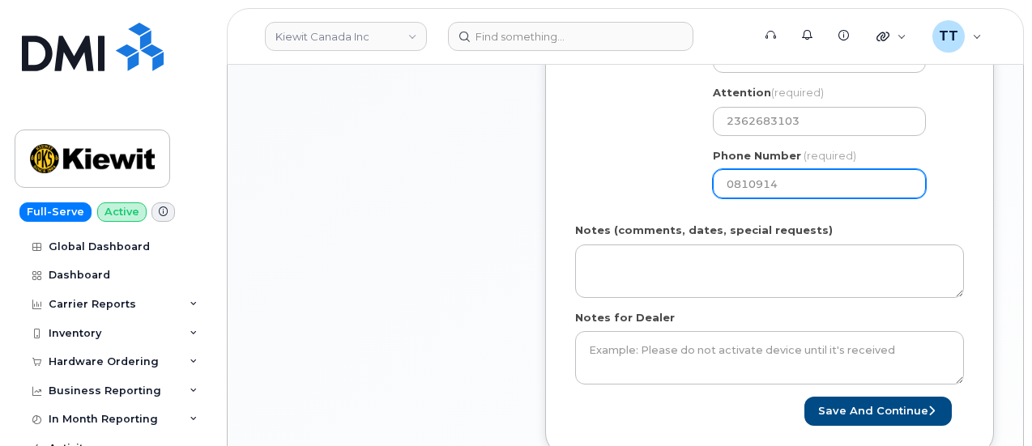
scroll to position [810, 0]
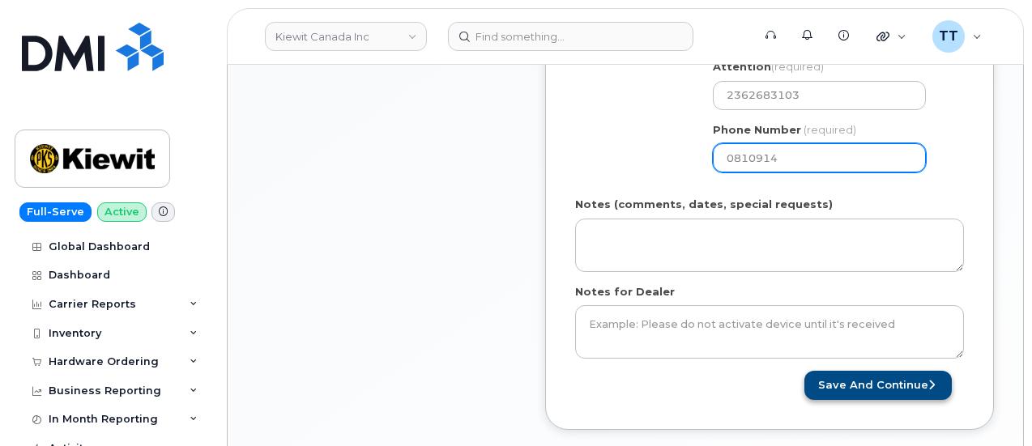
type input "0810914"
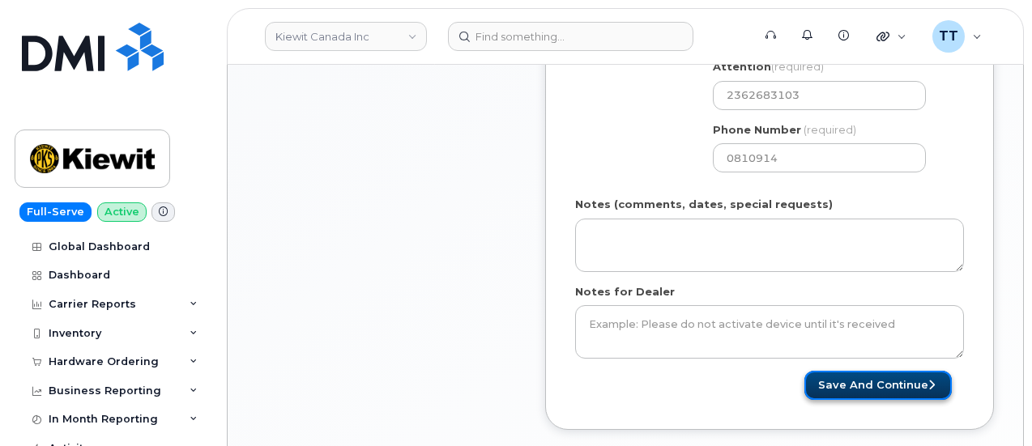
click at [895, 375] on button "Save and Continue" at bounding box center [877, 386] width 147 height 30
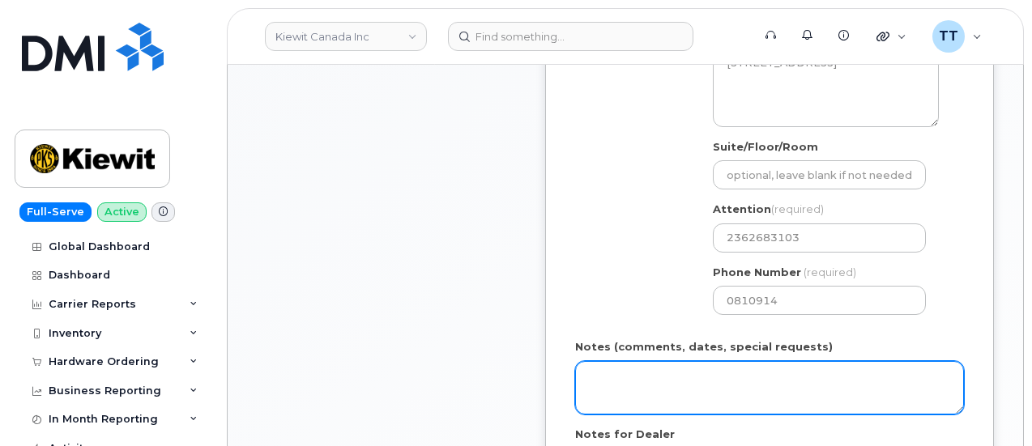
scroll to position [567, 0]
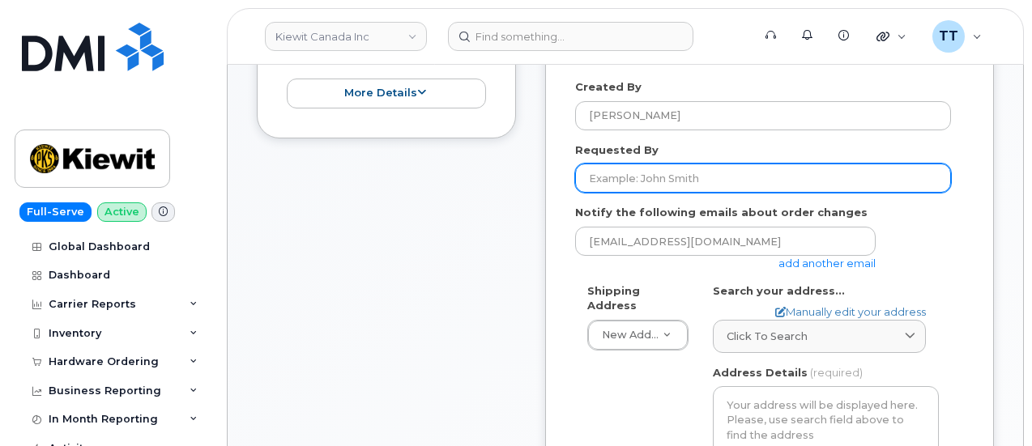
scroll to position [486, 0]
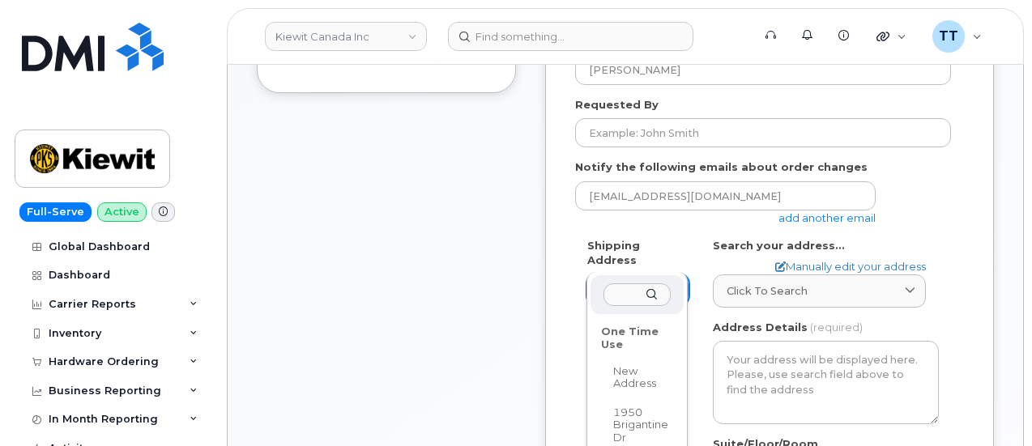
click at [623, 331] on div "One Time Use" at bounding box center [636, 338] width 83 height 38
select select "1950 Brigantine Dr"
type textarea "[STREET_ADDRESS]"
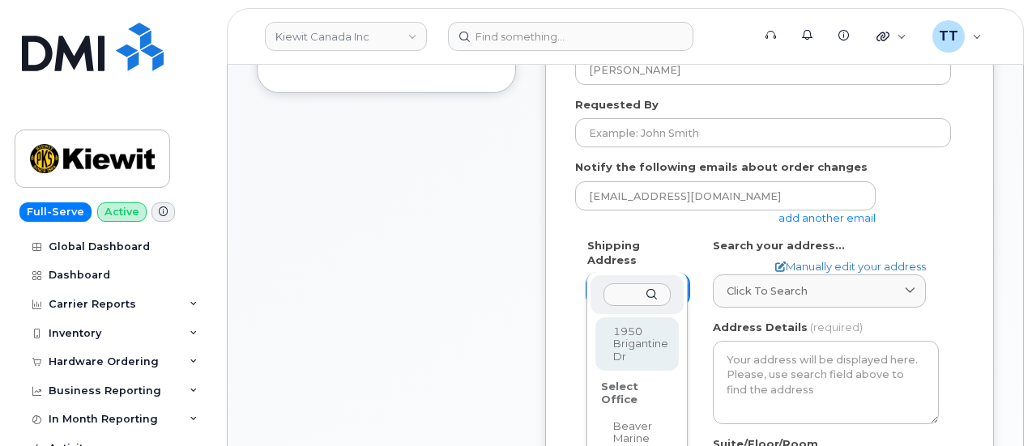
type input "CS0810914"
type input "2362683103"
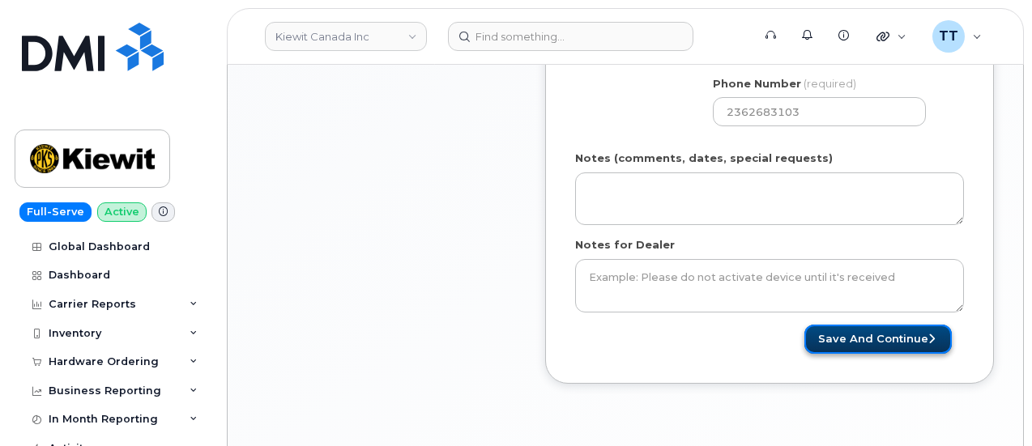
click at [857, 329] on button "Save and Continue" at bounding box center [877, 340] width 147 height 30
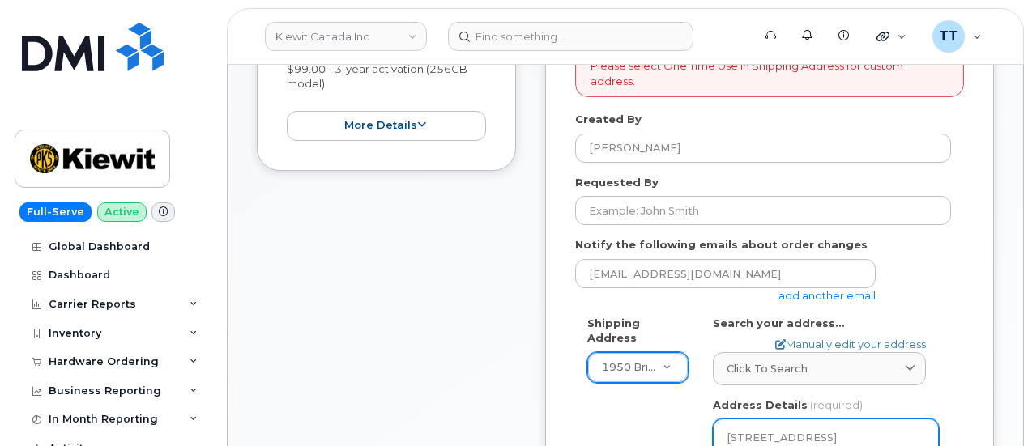
scroll to position [405, 0]
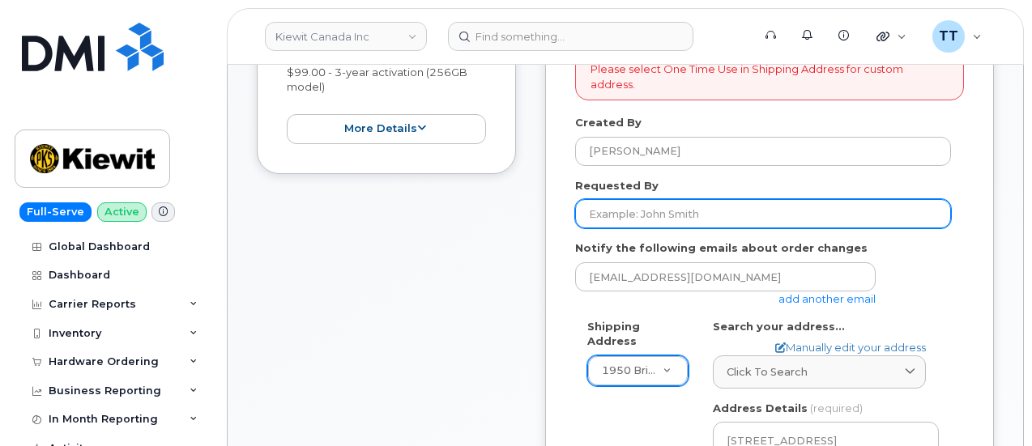
click at [692, 199] on input "Requested By" at bounding box center [763, 213] width 376 height 29
type input "[PERSON_NAME]"
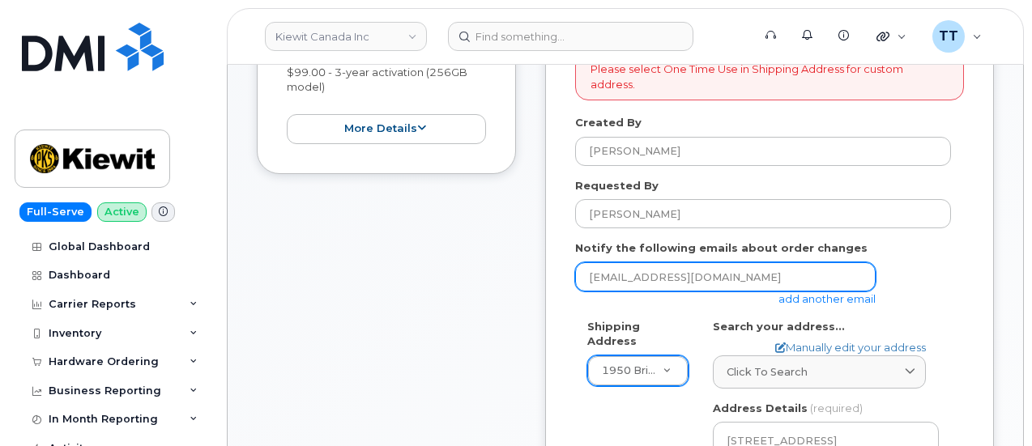
click at [716, 262] on input "[EMAIL_ADDRESS][DOMAIN_NAME]" at bounding box center [725, 276] width 300 height 29
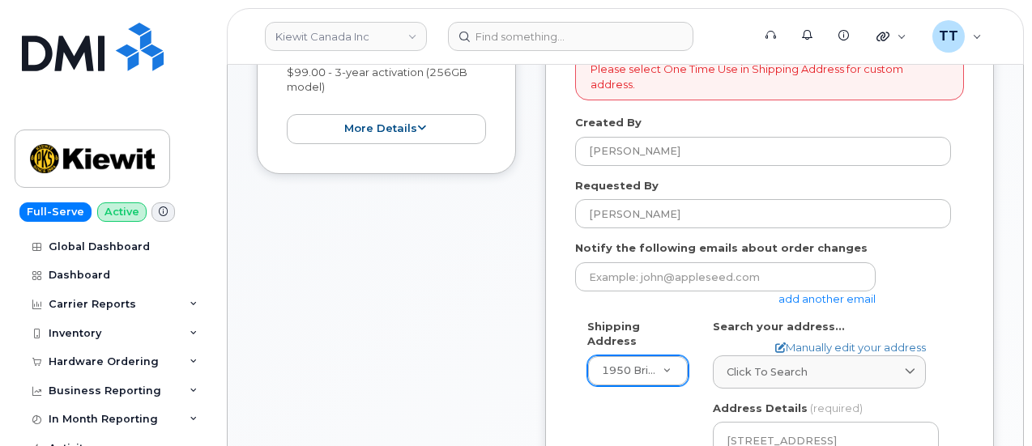
click at [738, 240] on label "Notify the following emails about order changes" at bounding box center [721, 247] width 292 height 15
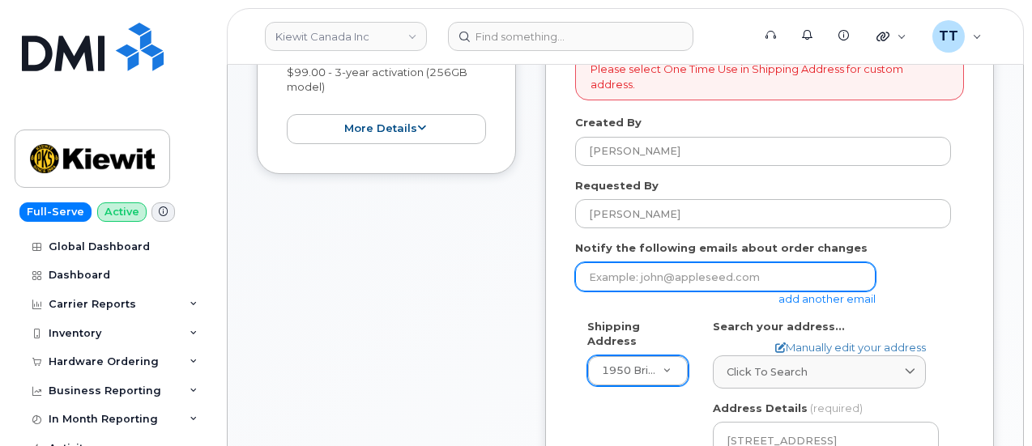
click at [726, 262] on input "email" at bounding box center [725, 276] width 300 height 29
type input "[EMAIL_ADDRESS][PERSON_NAME][DOMAIN_NAME]"
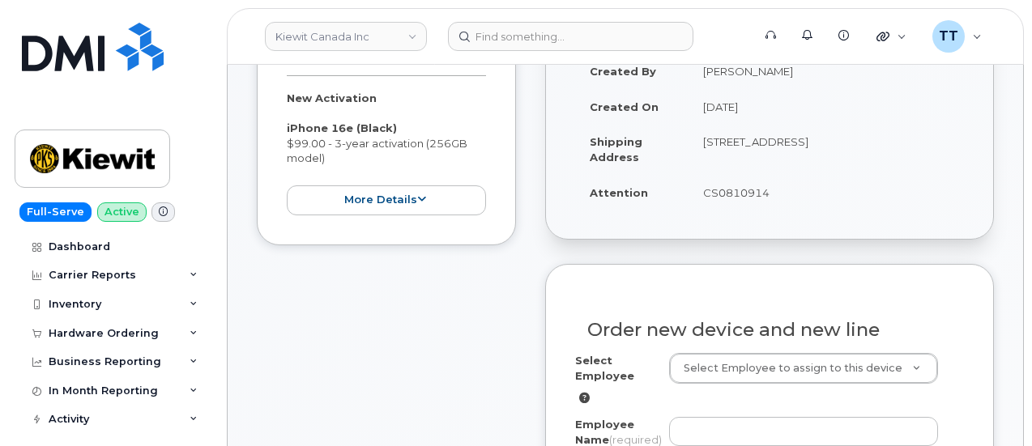
scroll to position [405, 0]
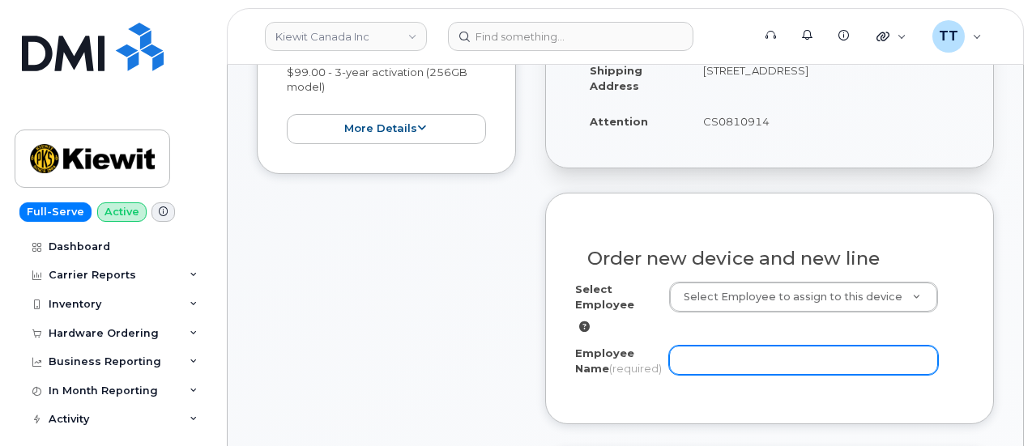
click at [724, 372] on input "Employee Name (required)" at bounding box center [803, 360] width 269 height 29
click at [779, 355] on input "Employee Name (required)" at bounding box center [803, 360] width 269 height 29
paste input "[PERSON_NAME]"
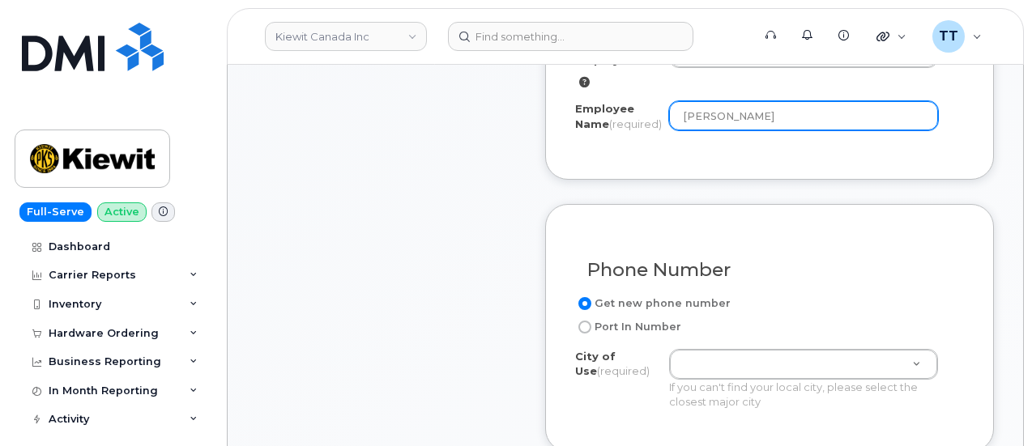
scroll to position [729, 0]
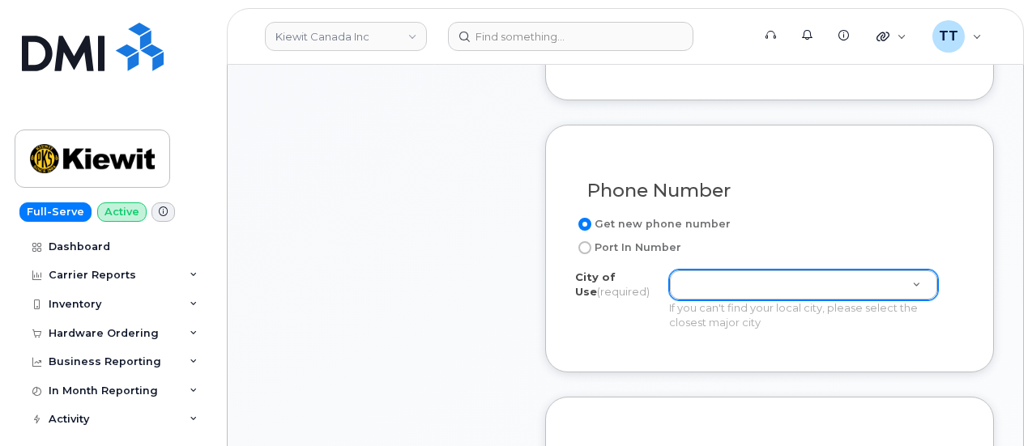
type input "[PERSON_NAME]"
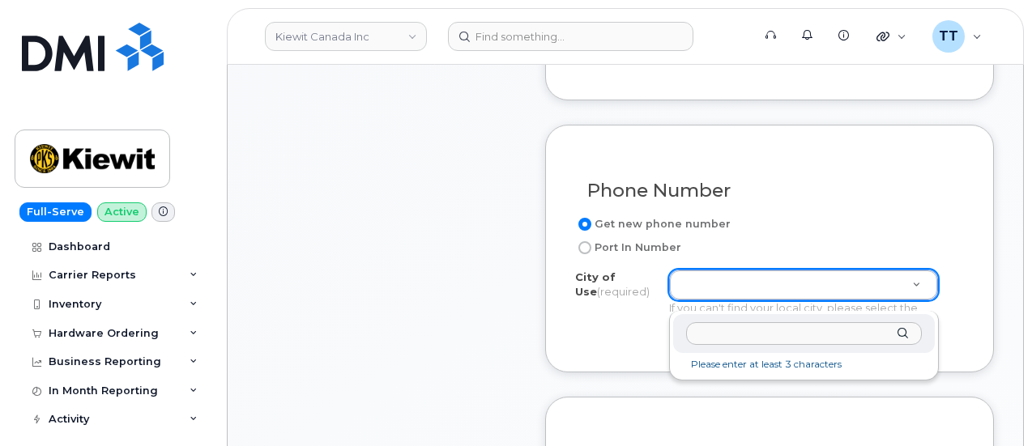
click at [737, 331] on input "text" at bounding box center [804, 333] width 236 height 23
paste input "V3K 7B5"
click at [714, 338] on input "V3K7B5" at bounding box center [804, 333] width 236 height 23
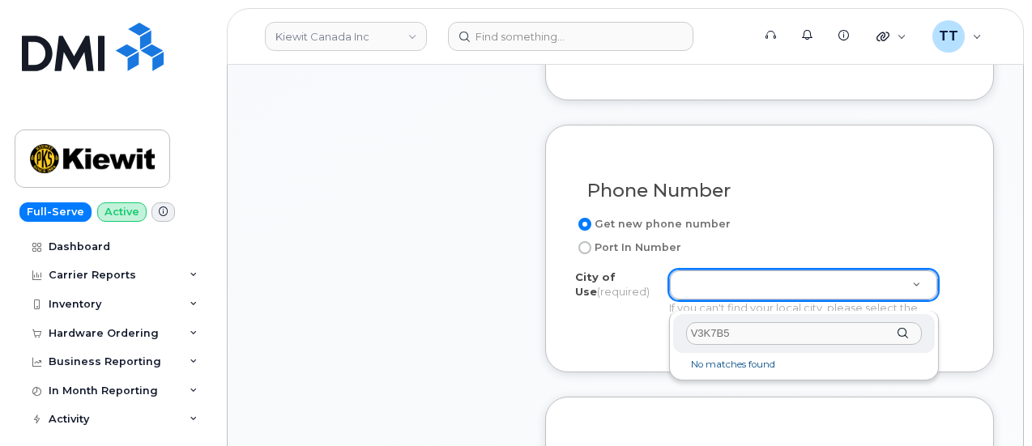
click at [743, 342] on input "V3K7B5" at bounding box center [804, 333] width 236 height 23
type input "V"
click at [740, 334] on input "text" at bounding box center [804, 333] width 236 height 23
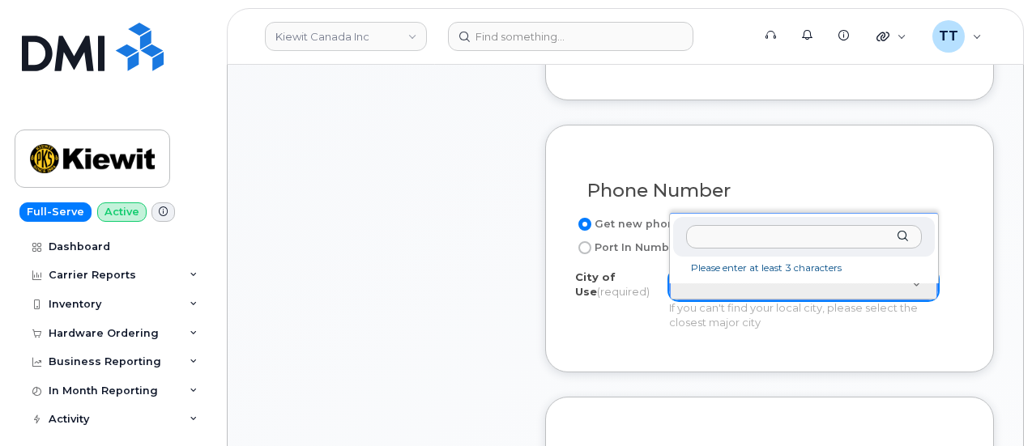
click at [725, 235] on input "text" at bounding box center [804, 236] width 236 height 23
paste input "BC V3K 7B5"
type input "B"
type input "v"
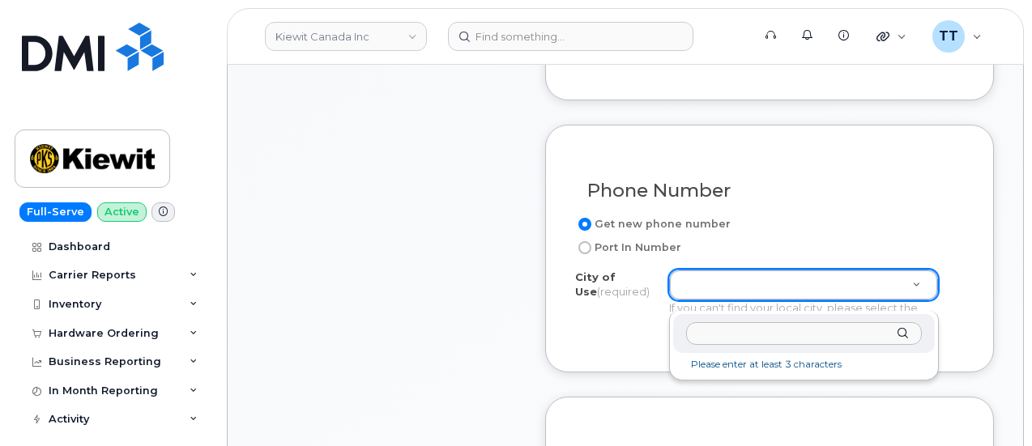
click at [727, 337] on input "text" at bounding box center [804, 333] width 236 height 23
type input "coq"
click at [727, 332] on input "coq" at bounding box center [804, 333] width 236 height 23
paste input "Coquitlam"
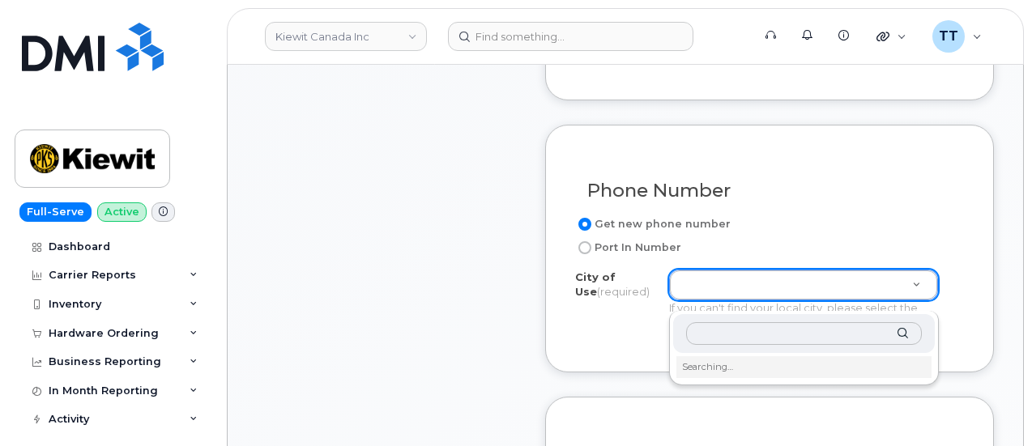
type input "Coquitlam"
click at [751, 340] on input "Coquitlam" at bounding box center [804, 333] width 236 height 23
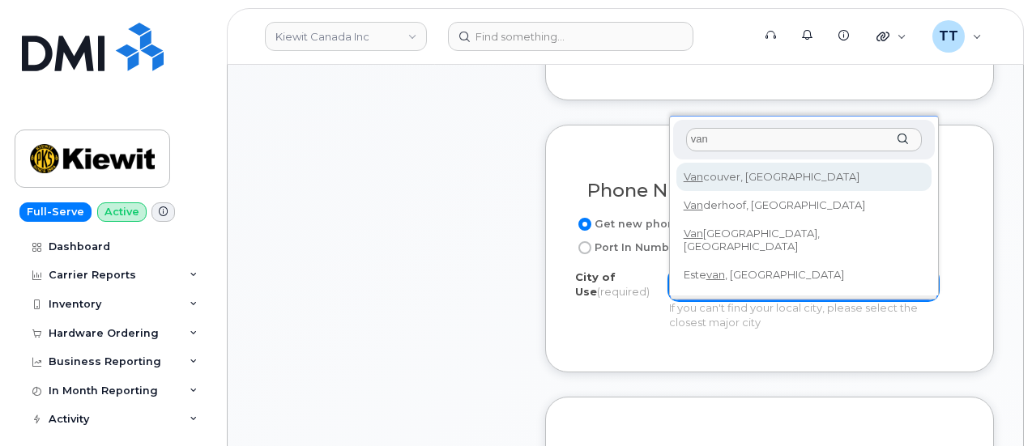
type input "van"
type input "964"
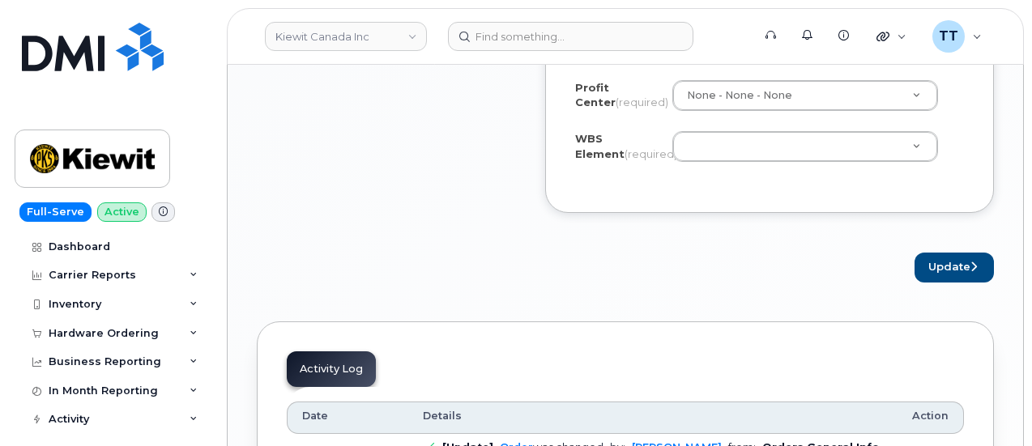
scroll to position [1538, 0]
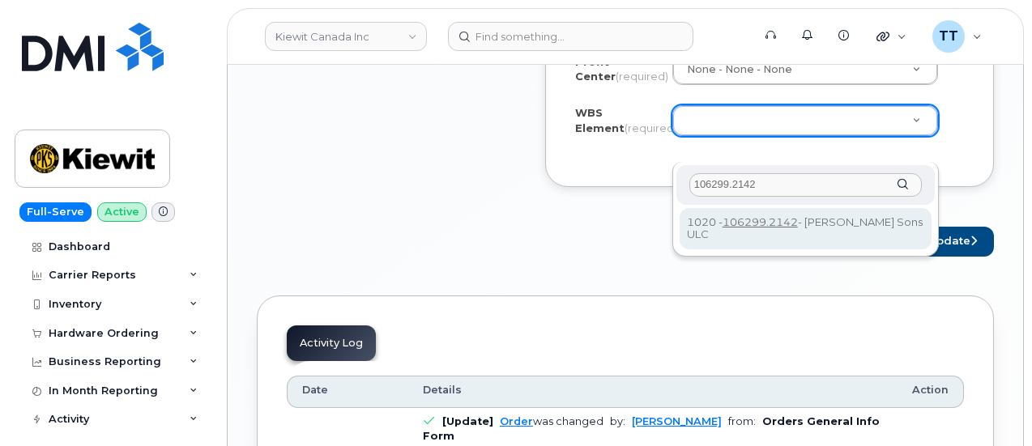
type input "106299.2142"
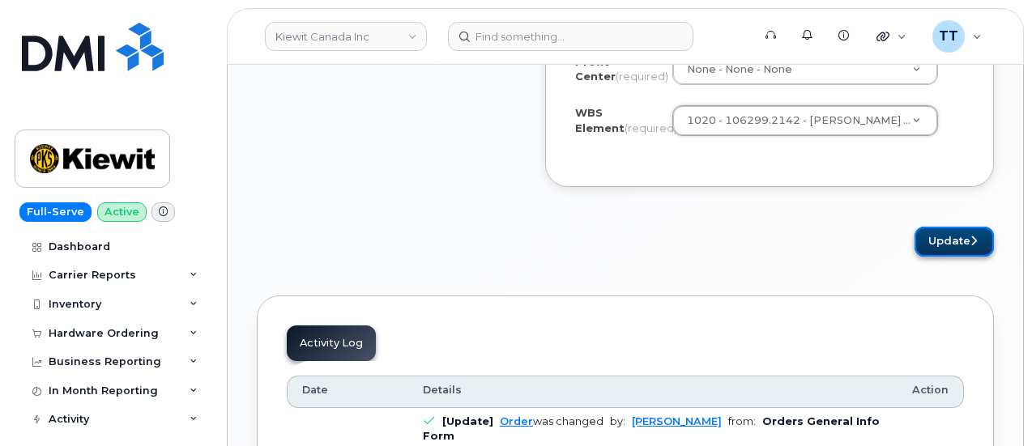
click at [934, 257] on button "Update" at bounding box center [953, 242] width 79 height 30
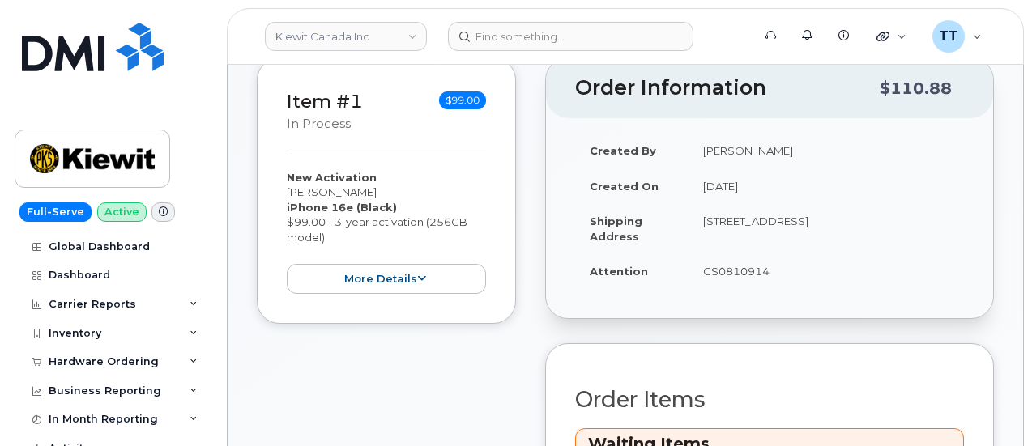
scroll to position [567, 0]
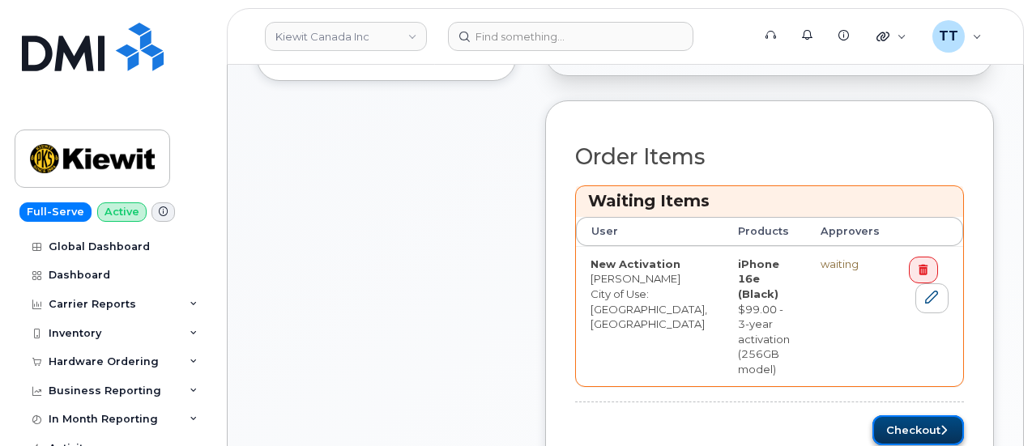
click at [895, 415] on button "Checkout" at bounding box center [917, 430] width 91 height 30
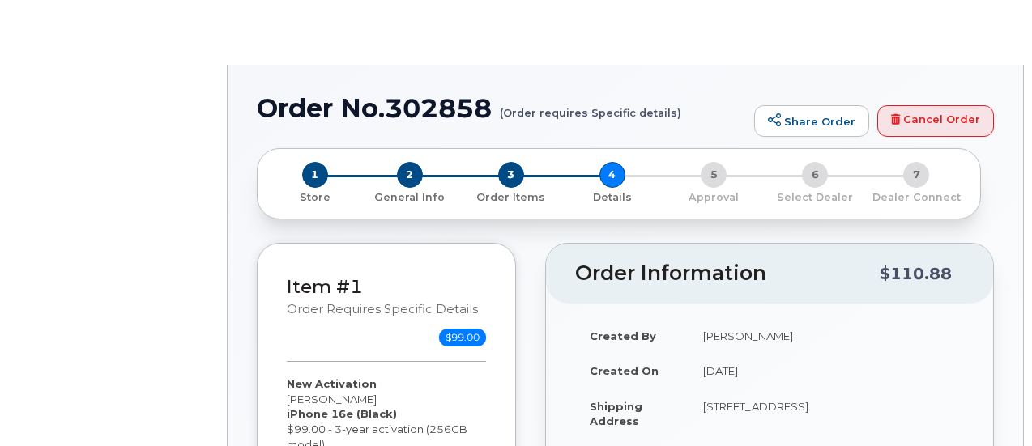
select select "Corporate Share NA 7GB 36M"
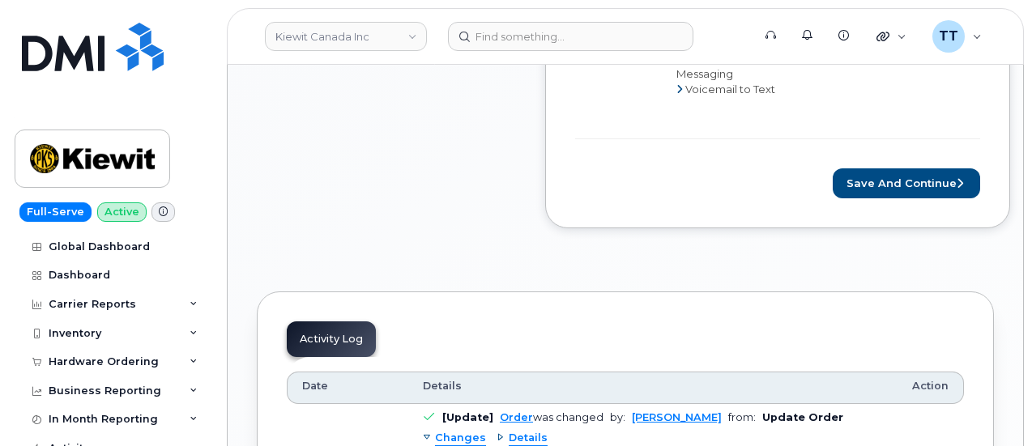
scroll to position [1215, 0]
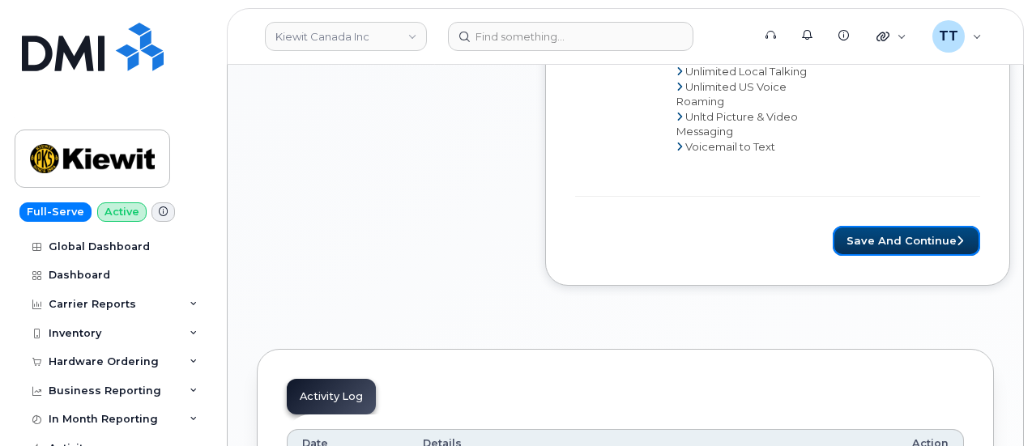
drag, startPoint x: 864, startPoint y: 253, endPoint x: 144, endPoint y: 15, distance: 758.1
click at [864, 253] on button "Save and Continue" at bounding box center [905, 241] width 147 height 30
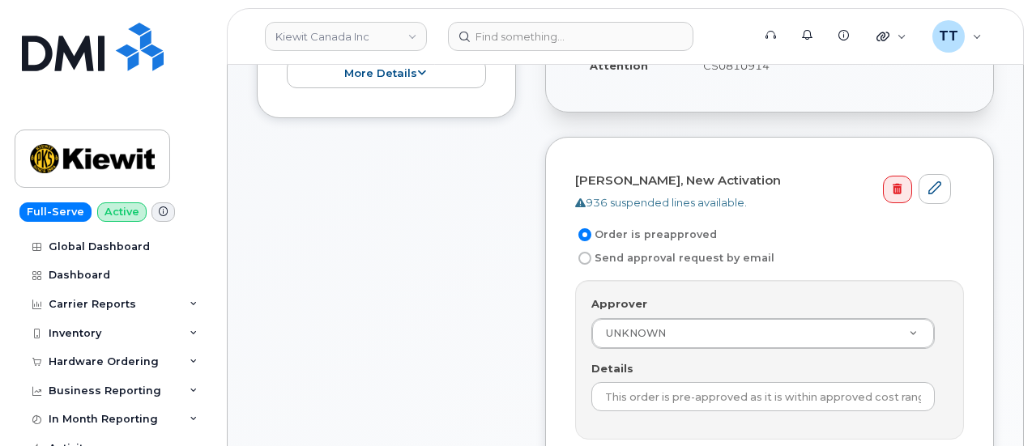
scroll to position [486, 0]
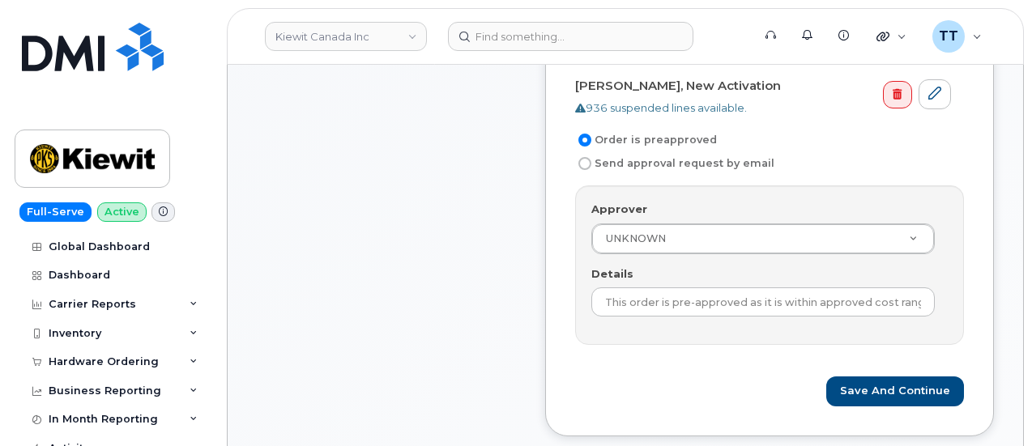
click at [585, 162] on input "Send approval request by email" at bounding box center [584, 163] width 13 height 13
radio input "true"
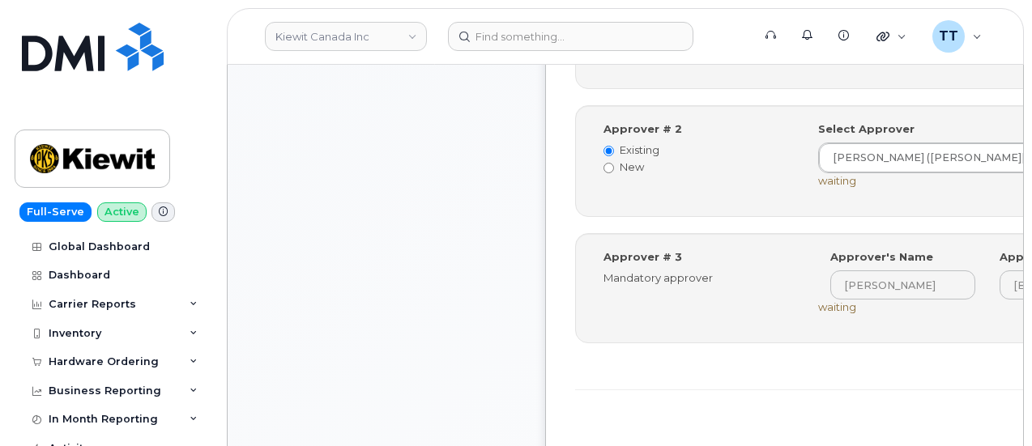
scroll to position [810, 0]
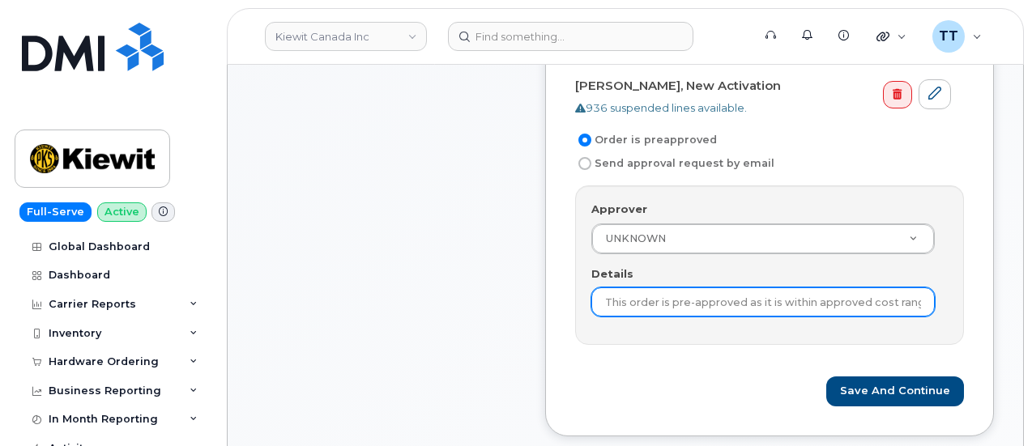
scroll to position [486, 0]
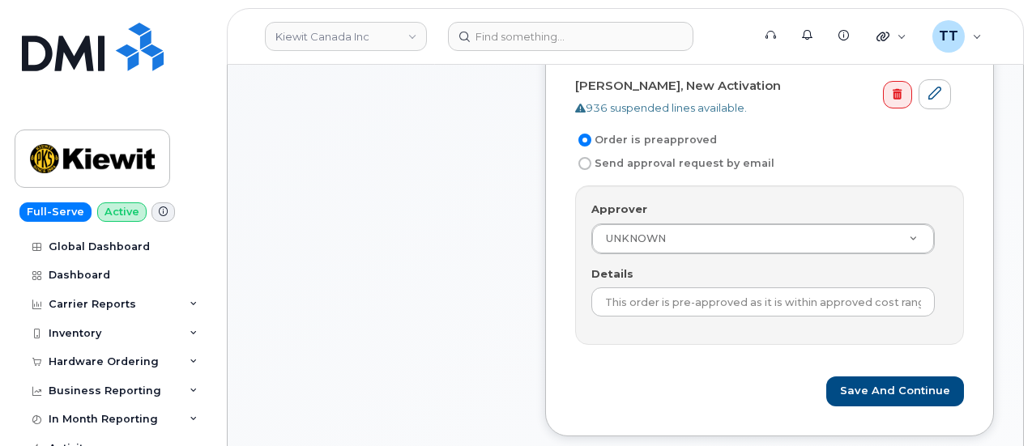
click at [589, 156] on label "Send approval request by email" at bounding box center [674, 163] width 199 height 19
click at [589, 157] on input "Send approval request by email" at bounding box center [584, 163] width 13 height 13
radio input "true"
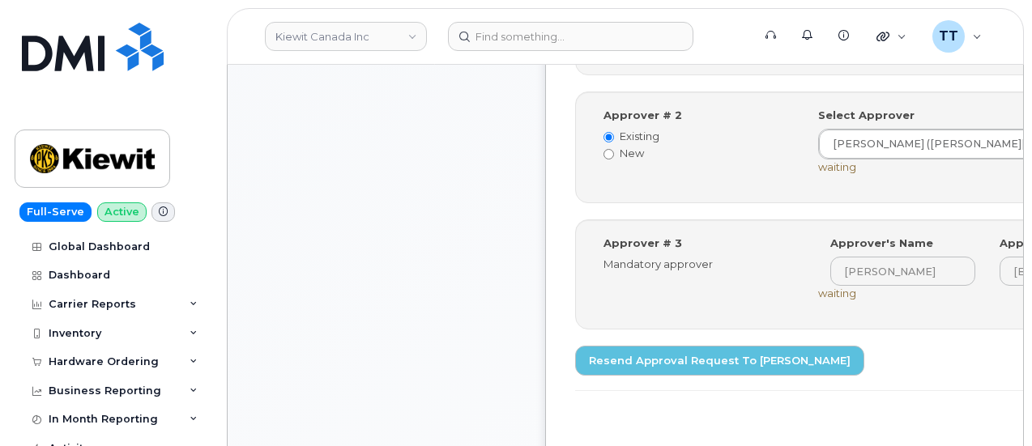
scroll to position [810, 0]
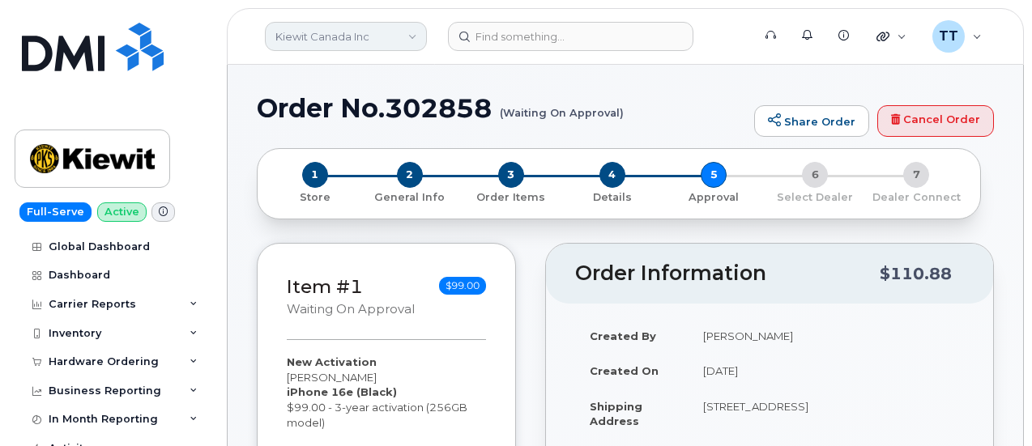
click at [378, 40] on link "Kiewit Canada Inc" at bounding box center [346, 36] width 162 height 29
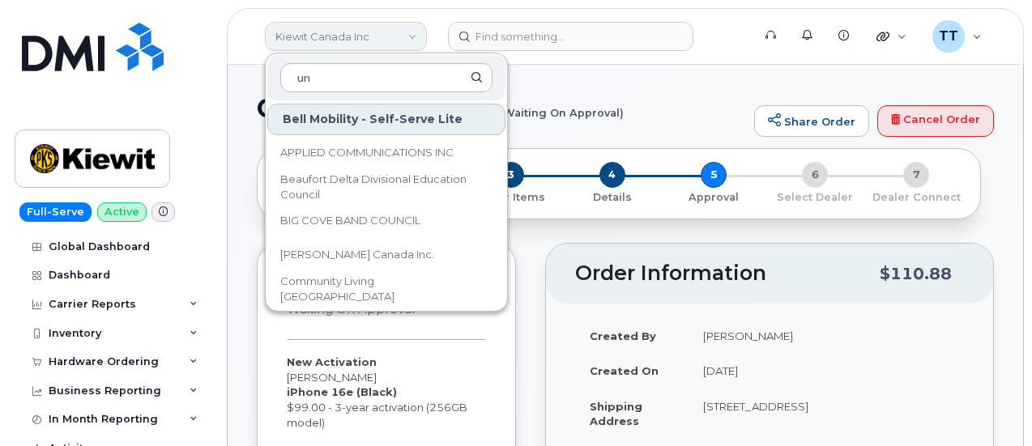
type input "u"
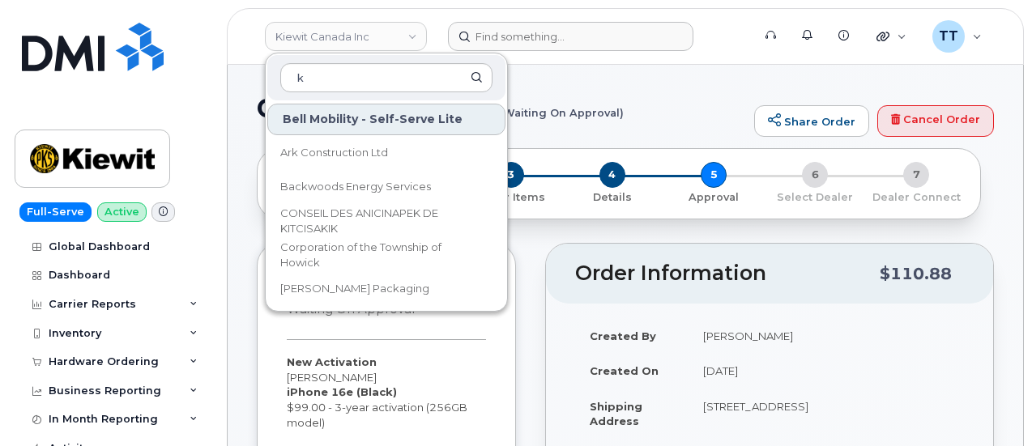
type input "k"
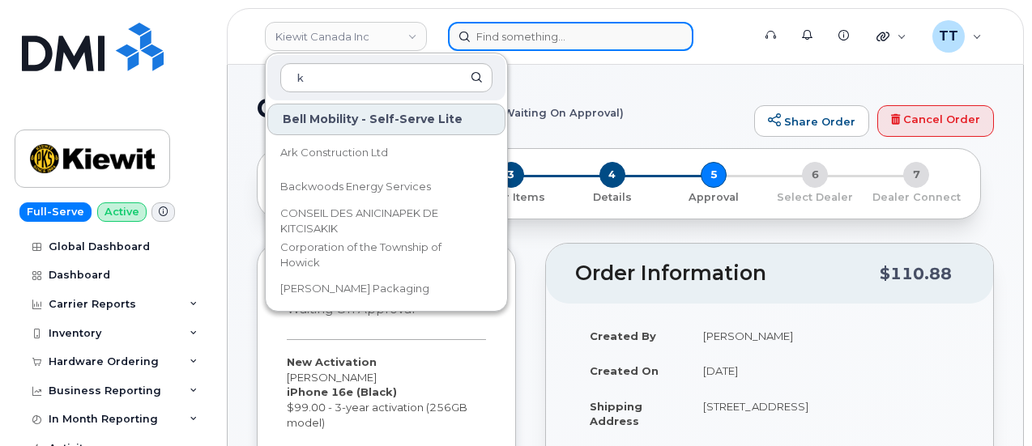
click at [506, 30] on input at bounding box center [570, 36] width 245 height 29
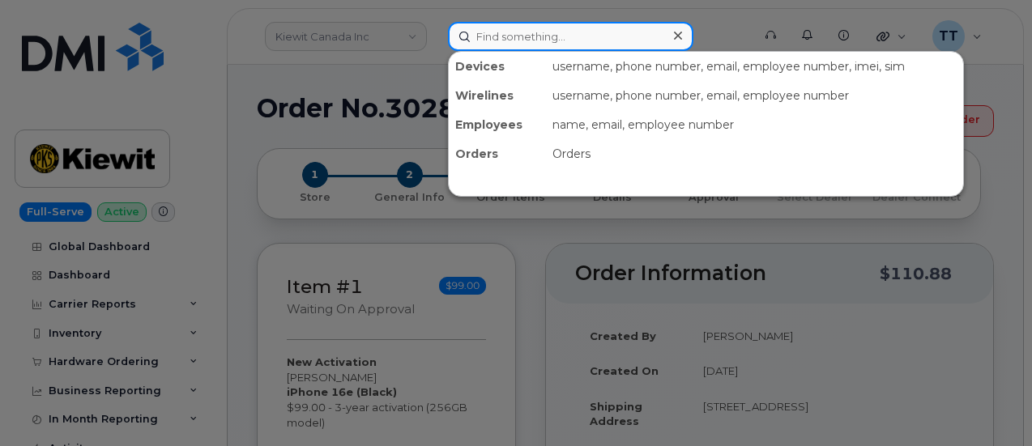
paste input "Saurabh"
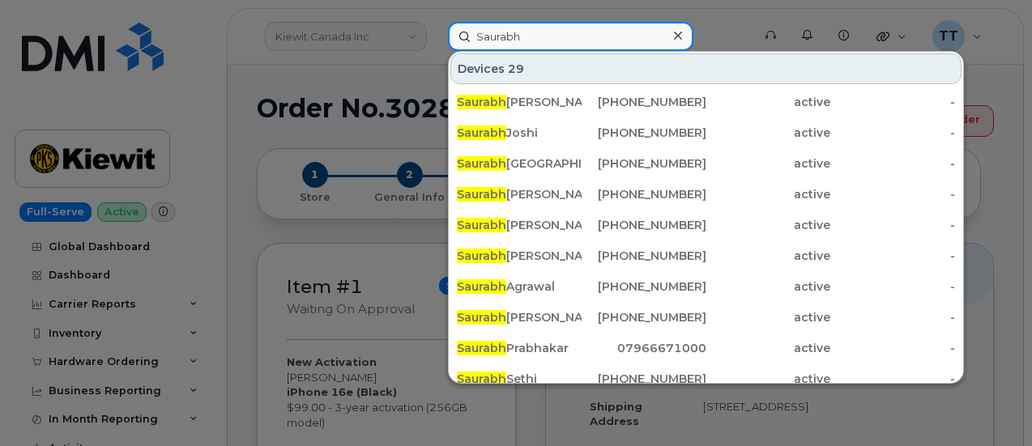
click at [564, 38] on input "Saurabh" at bounding box center [570, 36] width 245 height 29
paste input "Subodh Das"
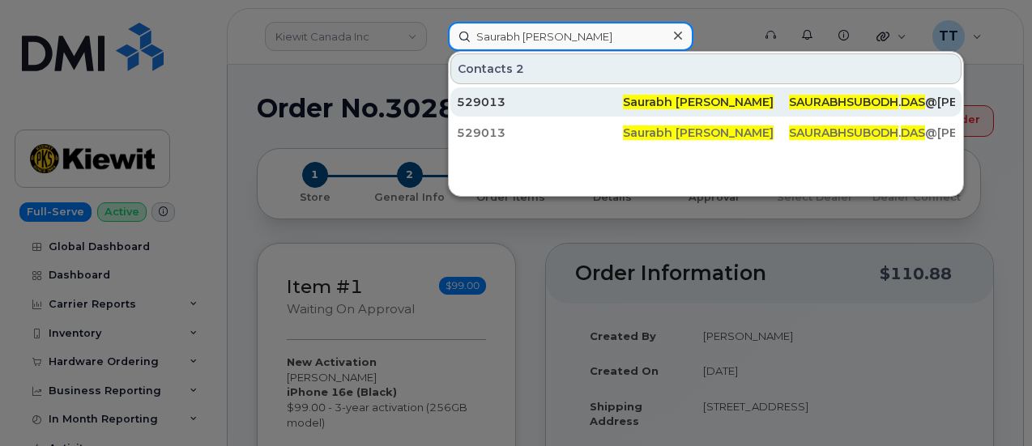
type input "Saurabh [PERSON_NAME]"
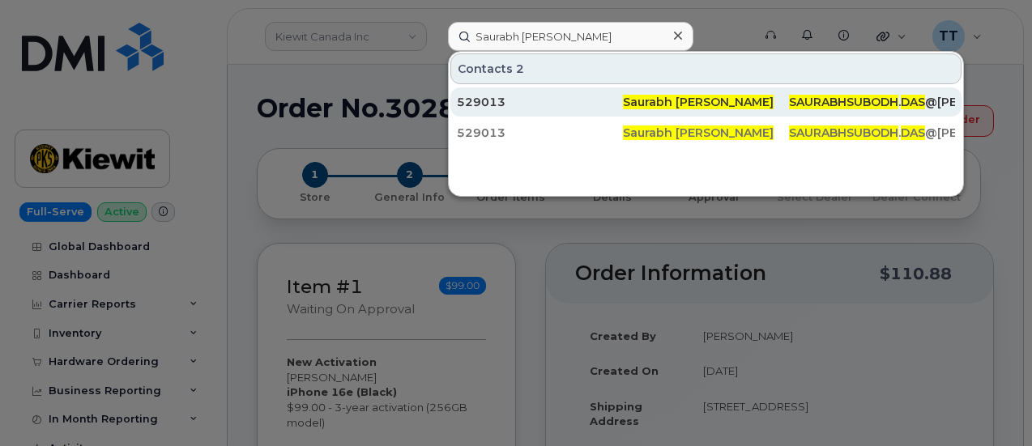
click at [547, 104] on div "529013" at bounding box center [540, 102] width 166 height 16
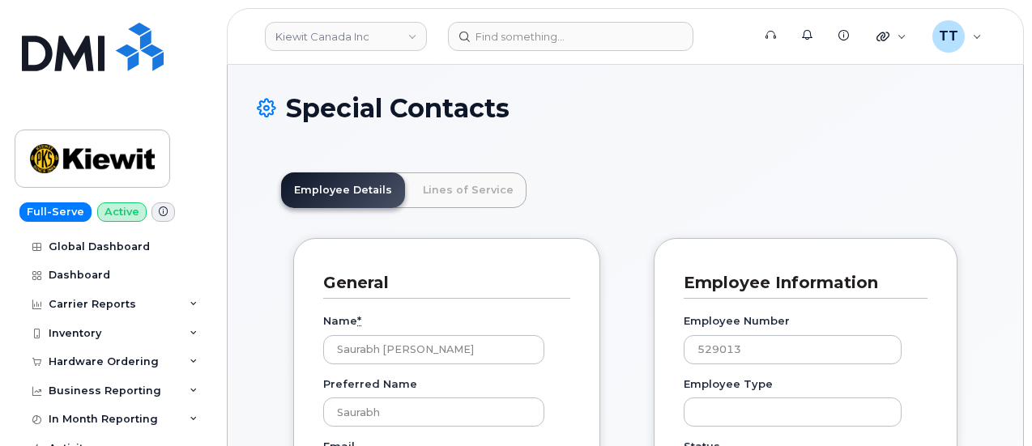
scroll to position [55, 0]
click at [474, 194] on link "Lines of Service" at bounding box center [468, 190] width 117 height 36
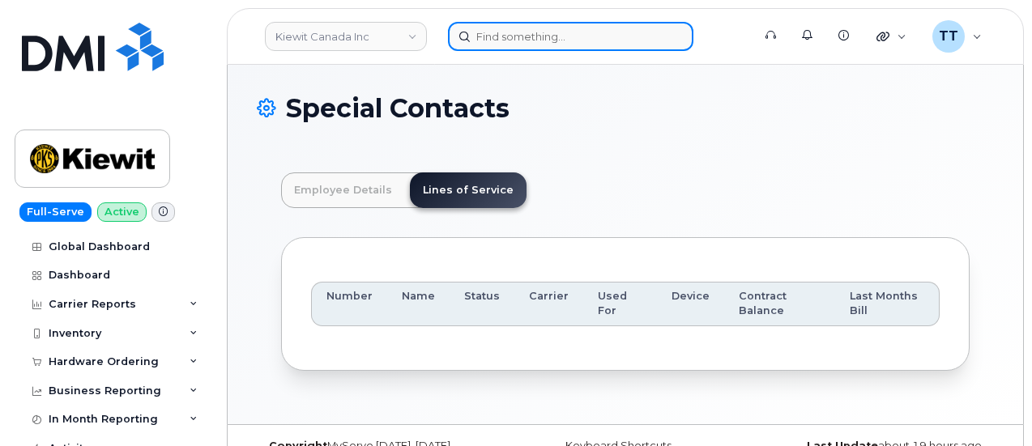
click at [527, 36] on input at bounding box center [570, 36] width 245 height 29
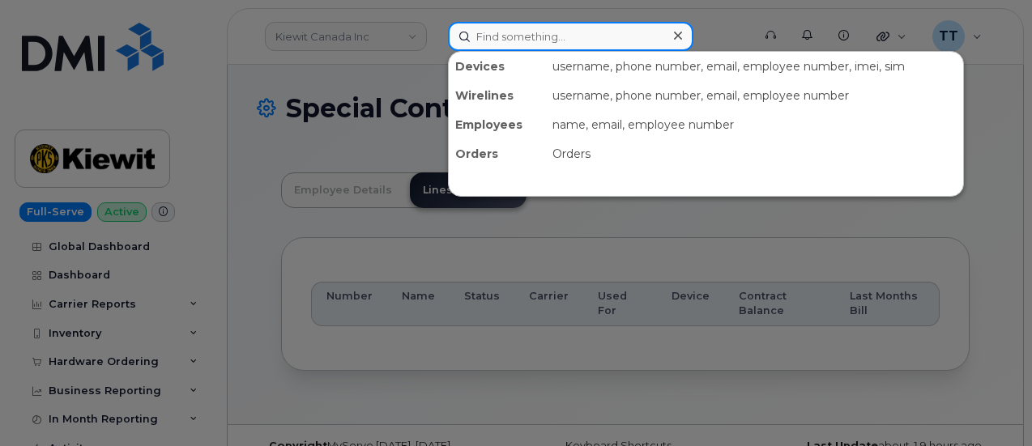
paste input "106494.1111"
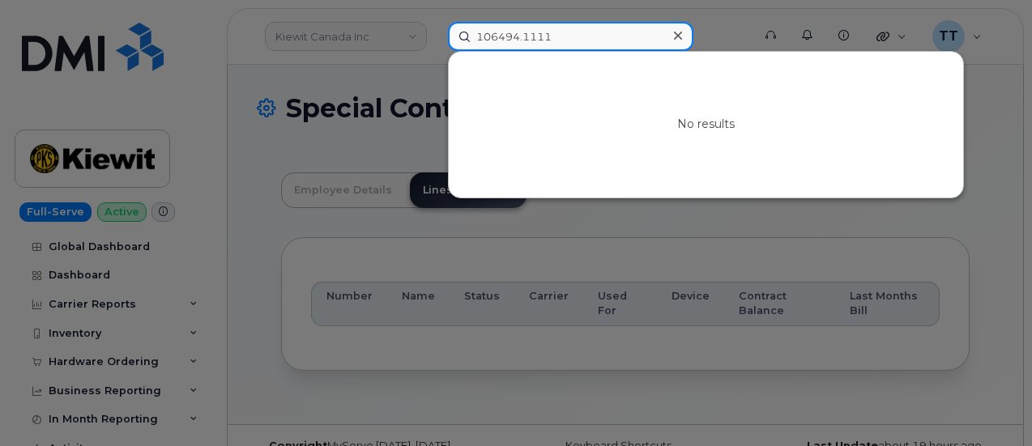
type input "106494.1111"
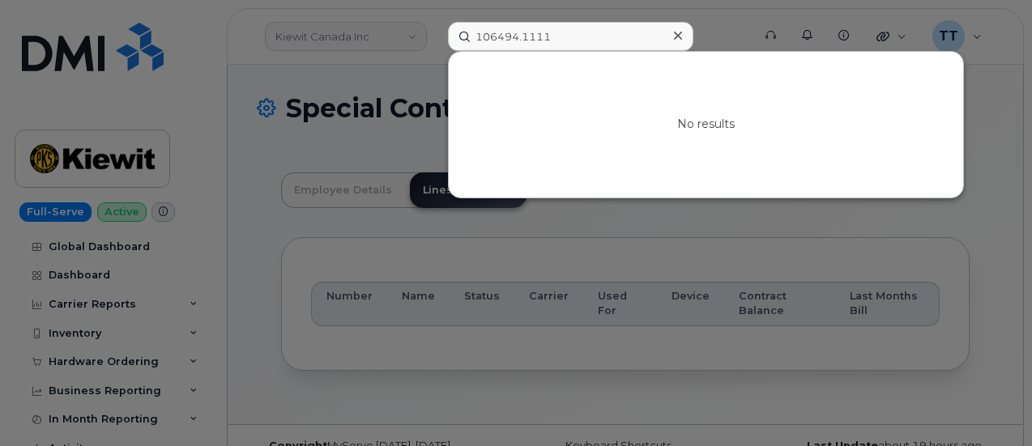
click at [368, 374] on div at bounding box center [516, 223] width 1032 height 446
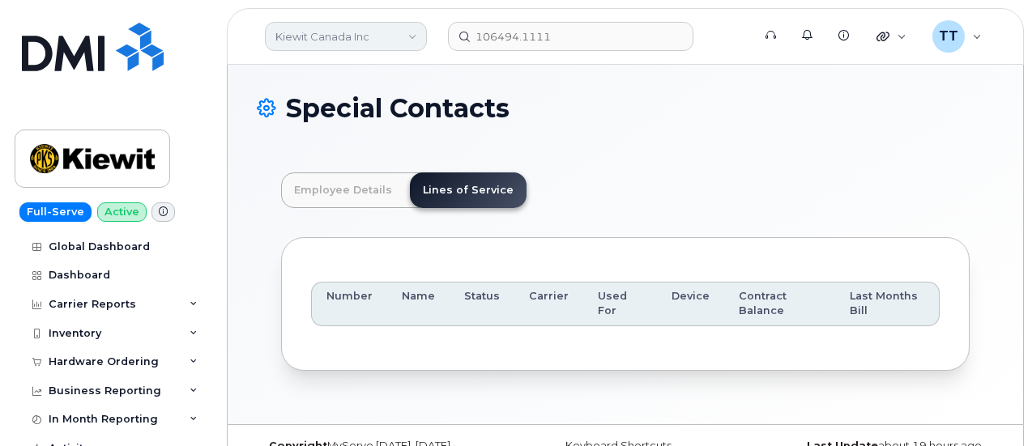
click at [342, 40] on link "Kiewit Canada Inc" at bounding box center [346, 36] width 162 height 29
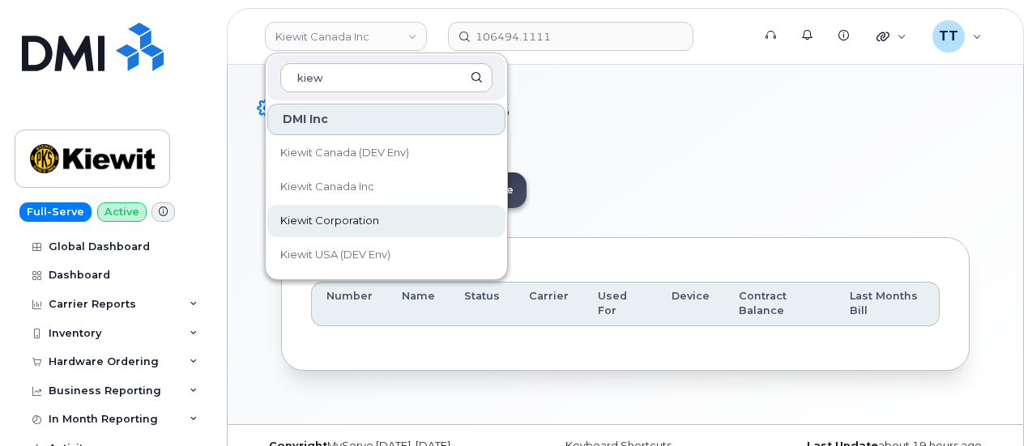
type input "kiew"
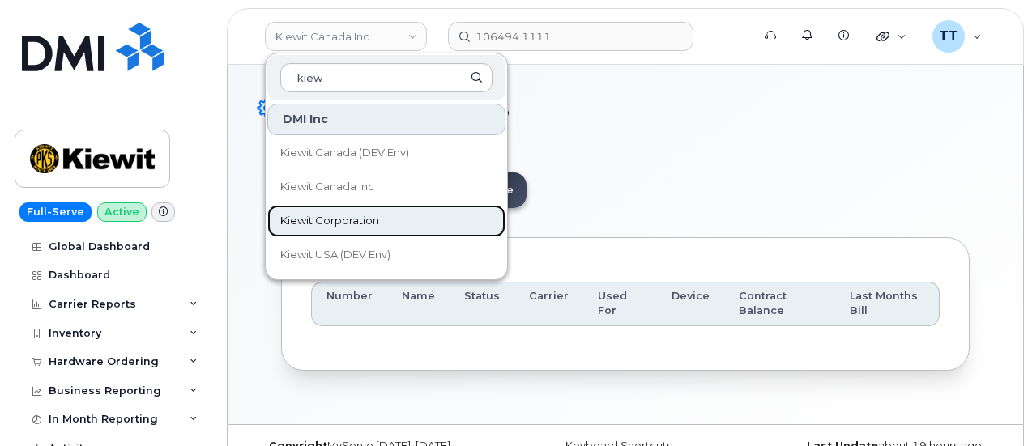
click at [366, 213] on span "Kiewit Corporation" at bounding box center [329, 221] width 99 height 16
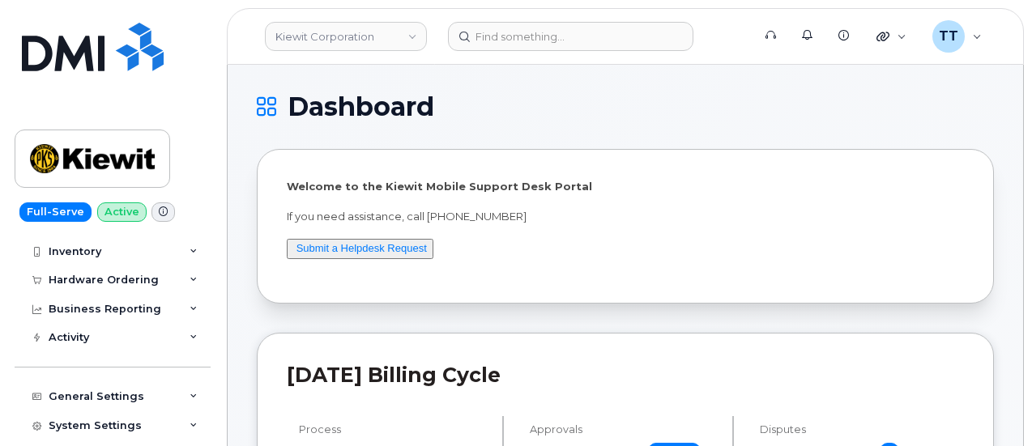
scroll to position [81, 0]
click at [131, 285] on div "Hardware Ordering" at bounding box center [104, 280] width 110 height 13
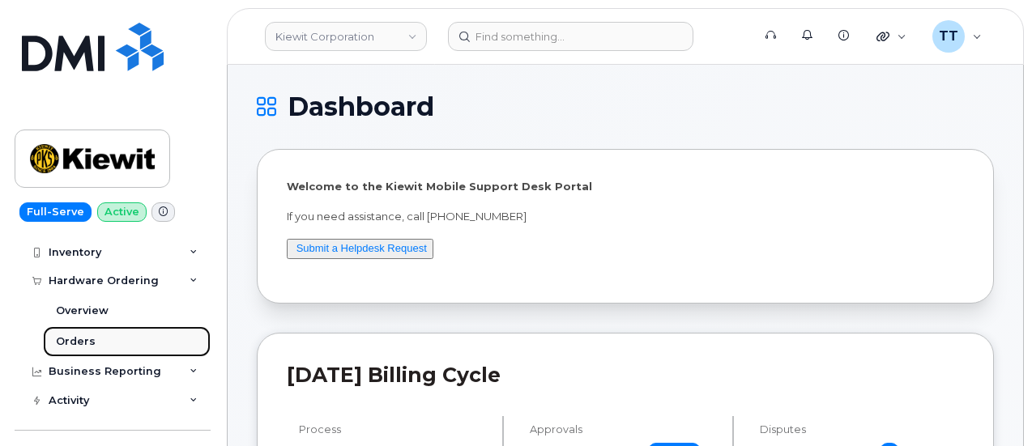
click at [121, 341] on link "Orders" at bounding box center [127, 341] width 168 height 31
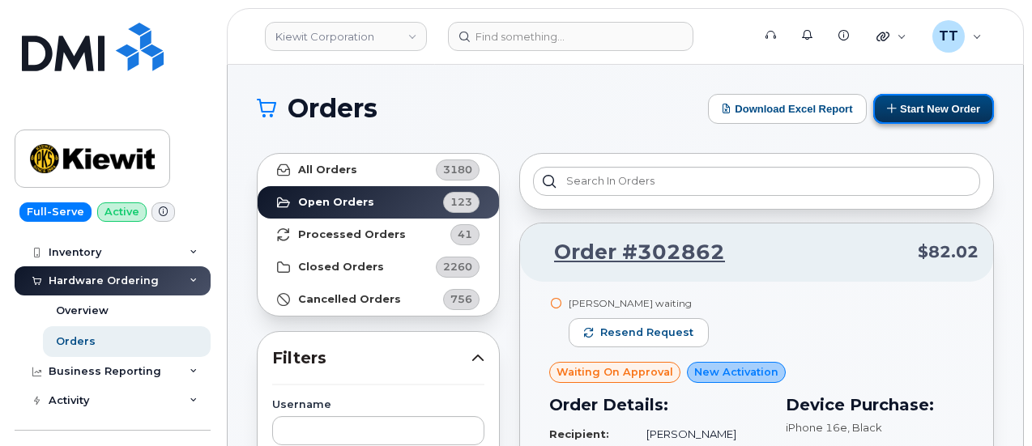
click at [902, 114] on button "Start New Order" at bounding box center [933, 109] width 121 height 30
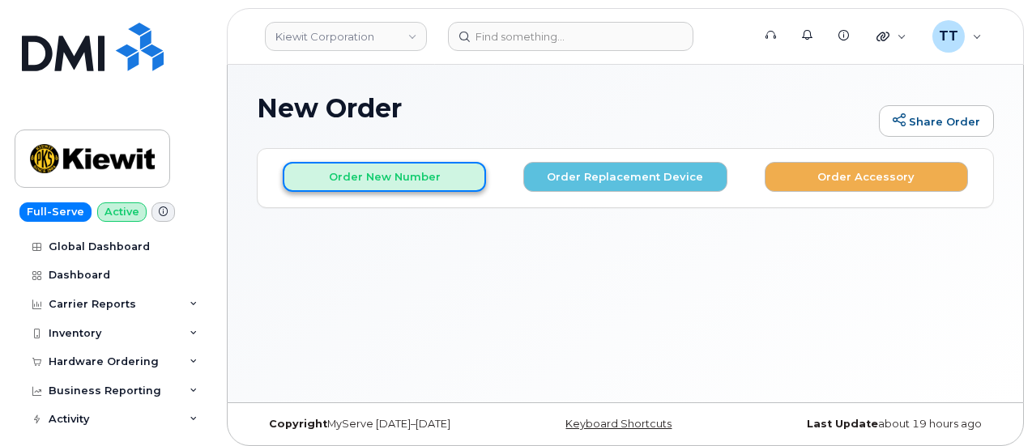
click at [403, 177] on button "Order New Number" at bounding box center [384, 177] width 203 height 30
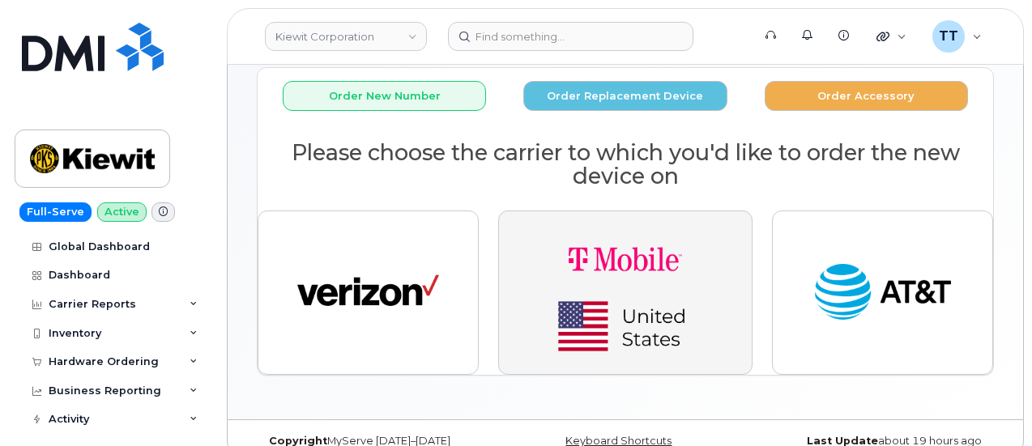
click at [610, 318] on img "button" at bounding box center [625, 292] width 227 height 136
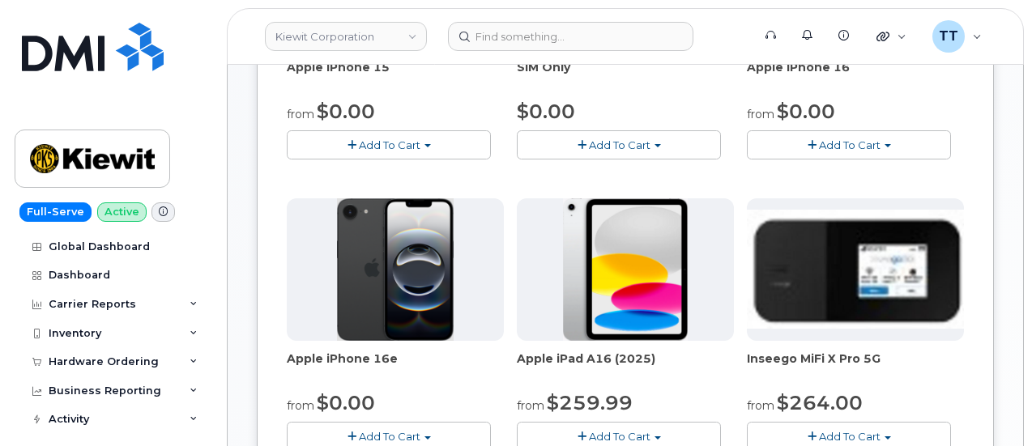
scroll to position [324, 0]
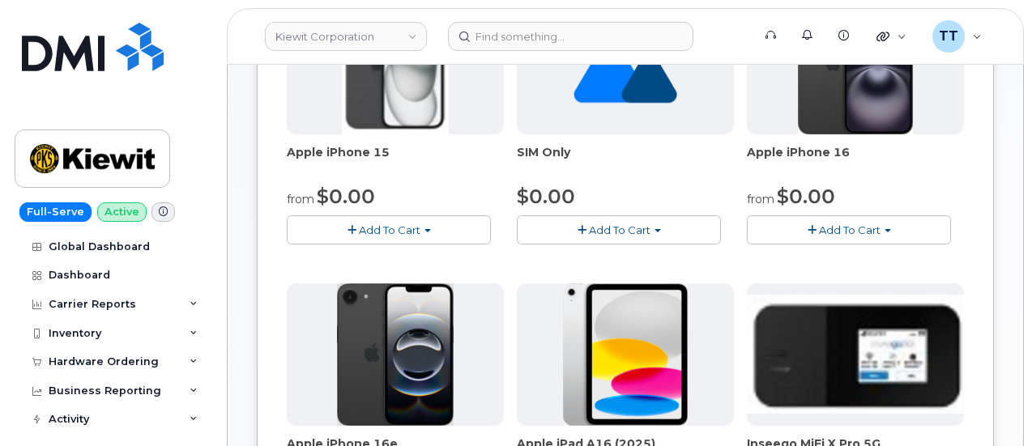
click at [819, 224] on span "Add To Cart" at bounding box center [850, 229] width 62 height 13
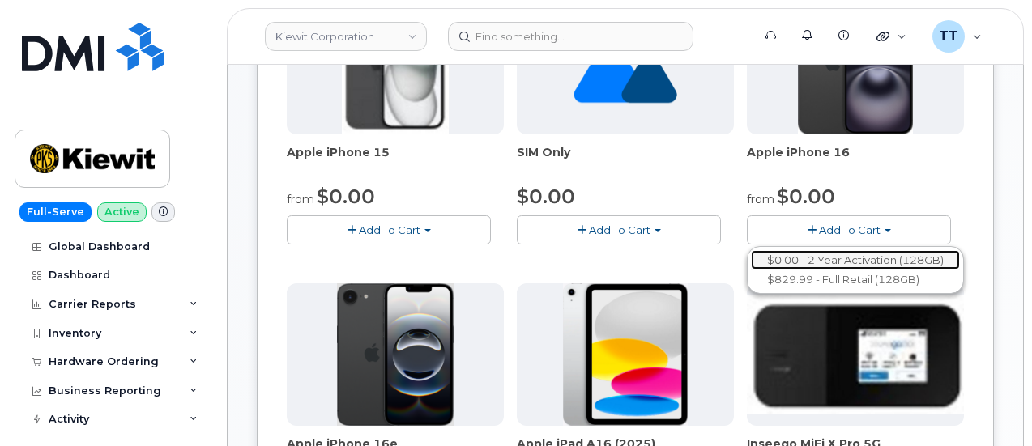
click at [751, 257] on link "$0.00 - 2 Year Activation (128GB)" at bounding box center [855, 260] width 209 height 20
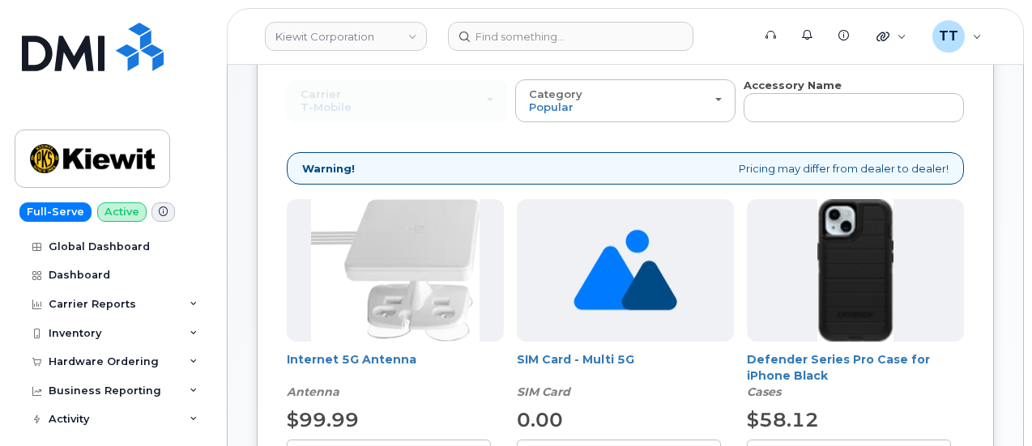
scroll to position [162, 0]
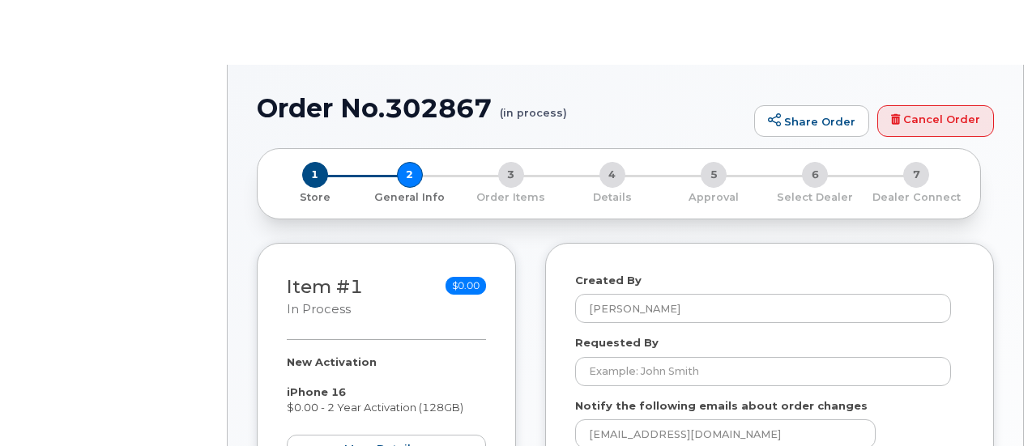
select select
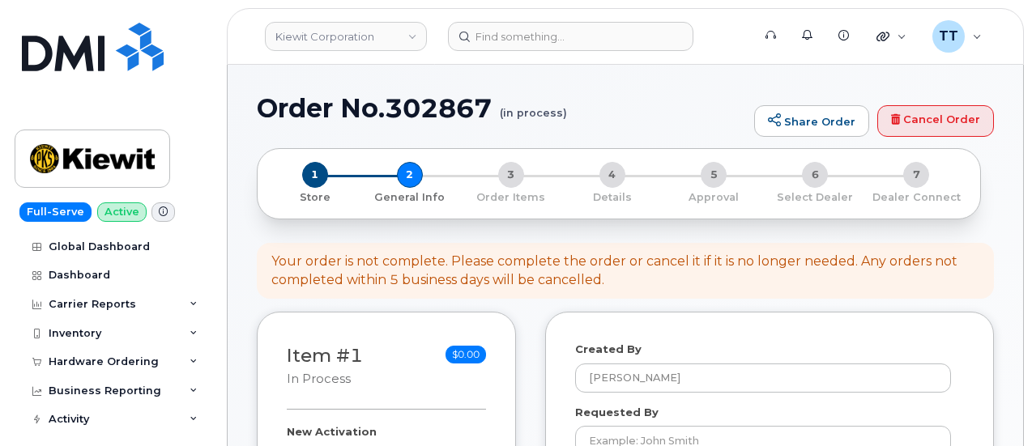
click at [380, 113] on h1 "Order No.302867 (in process)" at bounding box center [501, 108] width 489 height 28
click at [406, 114] on h1 "Order No.302867 (in process)" at bounding box center [501, 108] width 489 height 28
click at [390, 116] on h1 "Order No.302867 (in process)" at bounding box center [501, 108] width 489 height 28
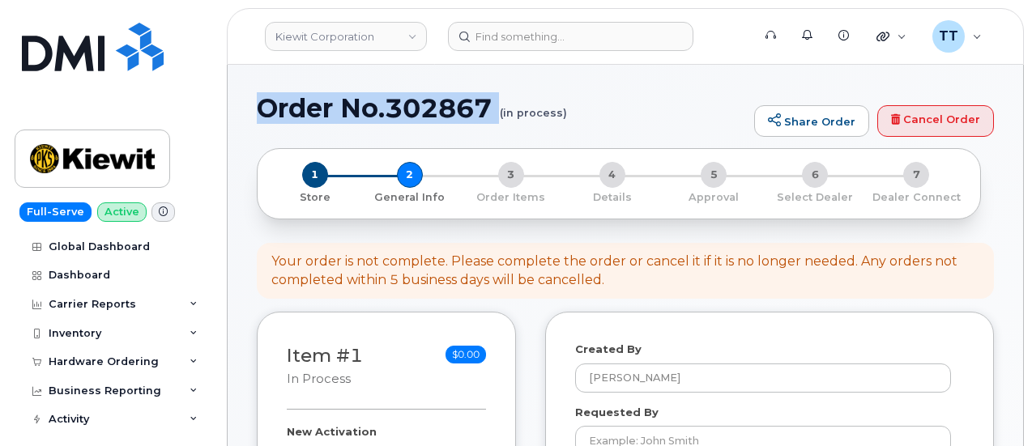
click at [390, 116] on h1 "Order No.302867 (in process)" at bounding box center [501, 108] width 489 height 28
copy h1 "Order No.302867"
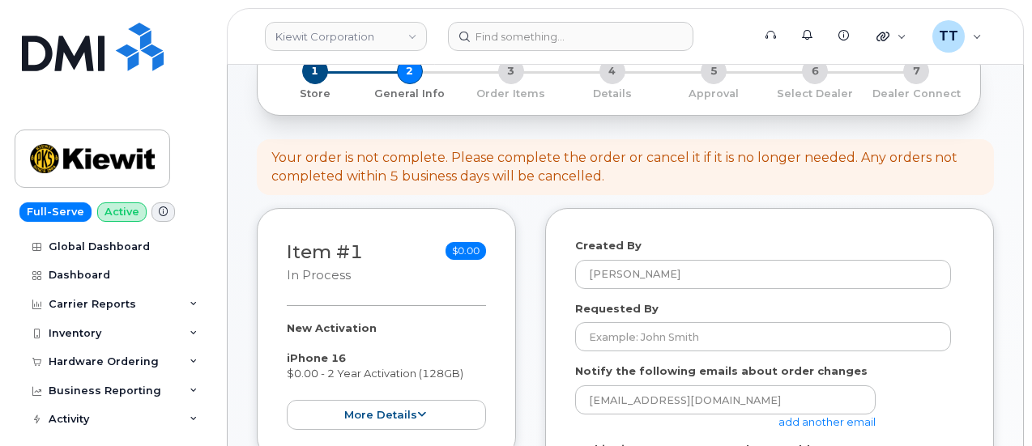
scroll to position [162, 0]
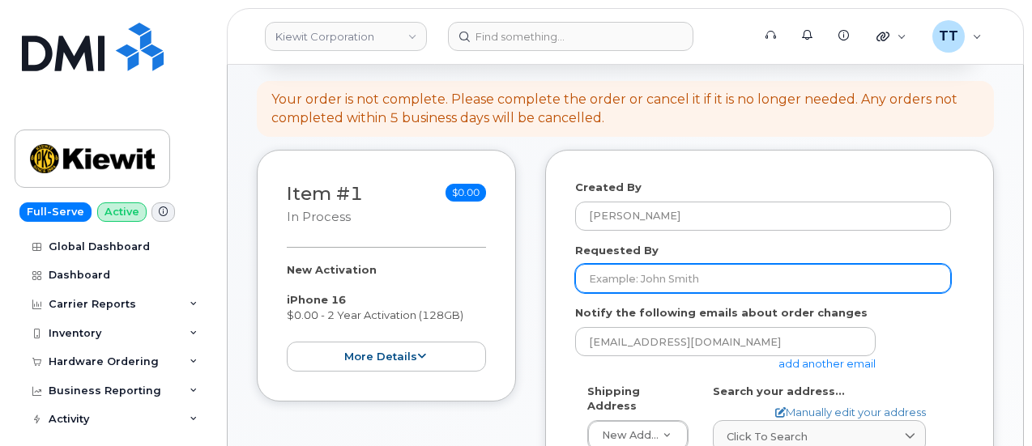
click at [685, 283] on input "Requested By" at bounding box center [763, 278] width 376 height 29
paste input "Saurabh [PERSON_NAME]"
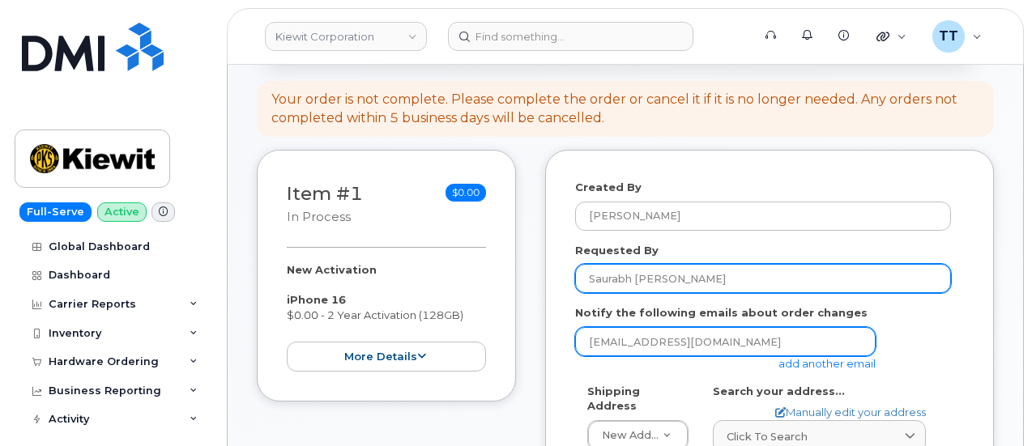
type input "Saurabh [PERSON_NAME]"
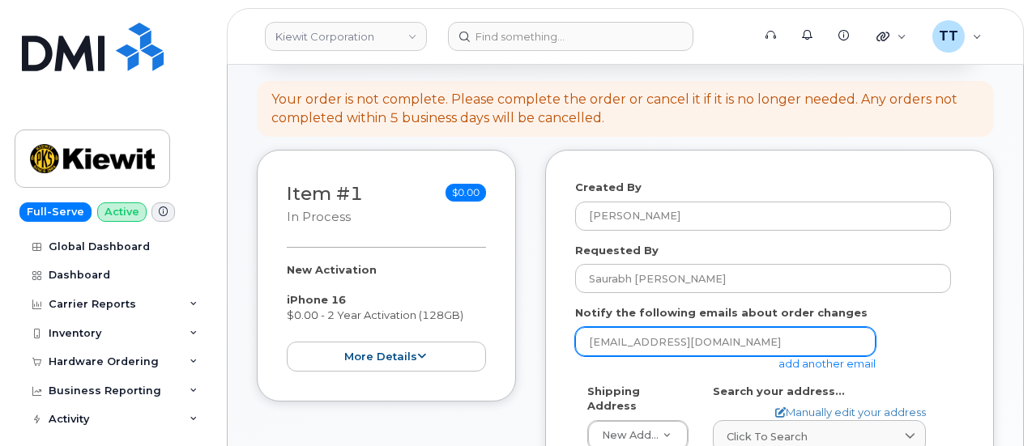
click at [710, 351] on input "[EMAIL_ADDRESS][DOMAIN_NAME]" at bounding box center [725, 341] width 300 height 29
click at [710, 350] on input "[EMAIL_ADDRESS][DOMAIN_NAME]" at bounding box center [725, 341] width 300 height 29
click at [719, 341] on input "email" at bounding box center [725, 341] width 300 height 29
click at [625, 330] on input "email" at bounding box center [725, 341] width 300 height 29
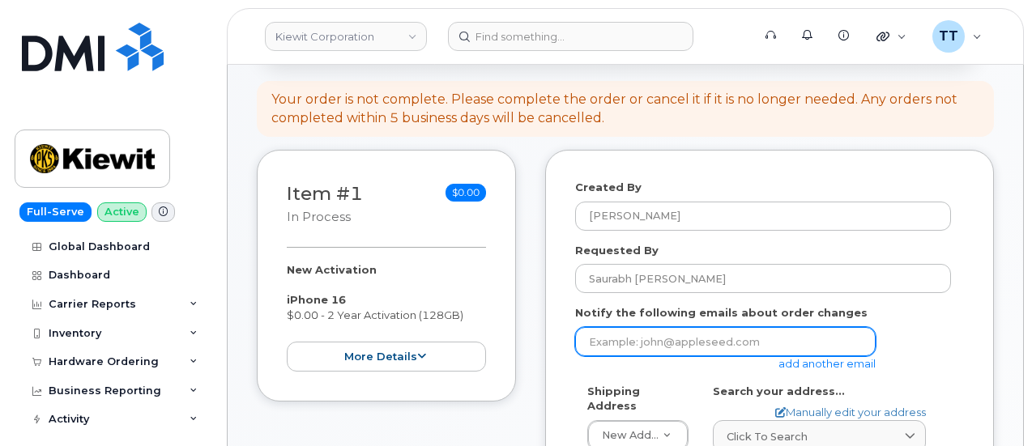
paste input "[EMAIL_ADDRESS][PERSON_NAME][DOMAIN_NAME]"
type input "[EMAIL_ADDRESS][PERSON_NAME][DOMAIN_NAME]"
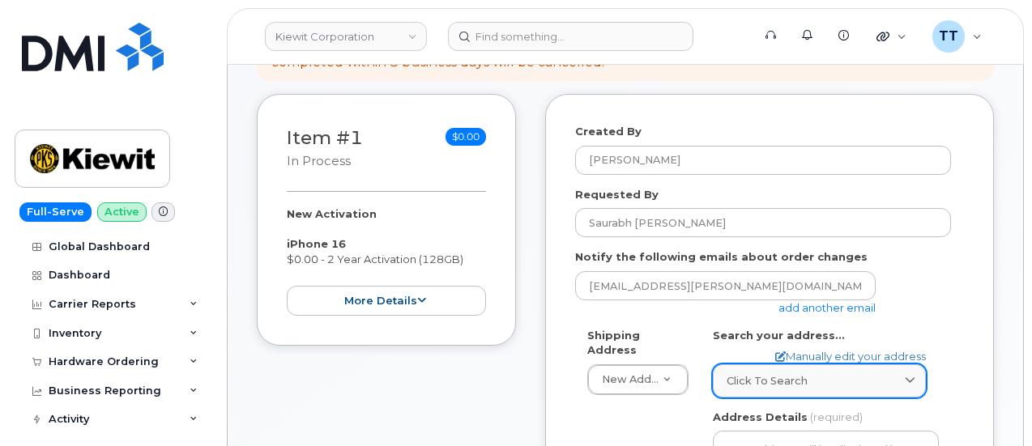
scroll to position [243, 0]
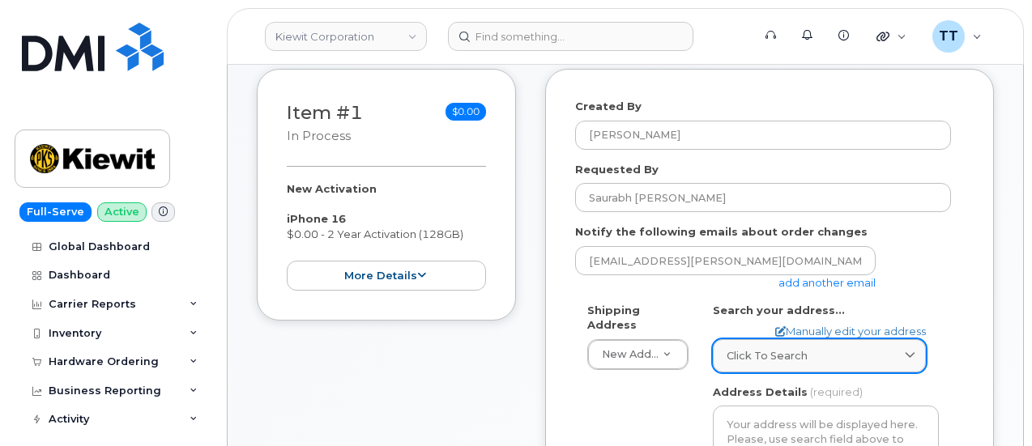
click at [791, 359] on span "Click to search" at bounding box center [766, 355] width 81 height 15
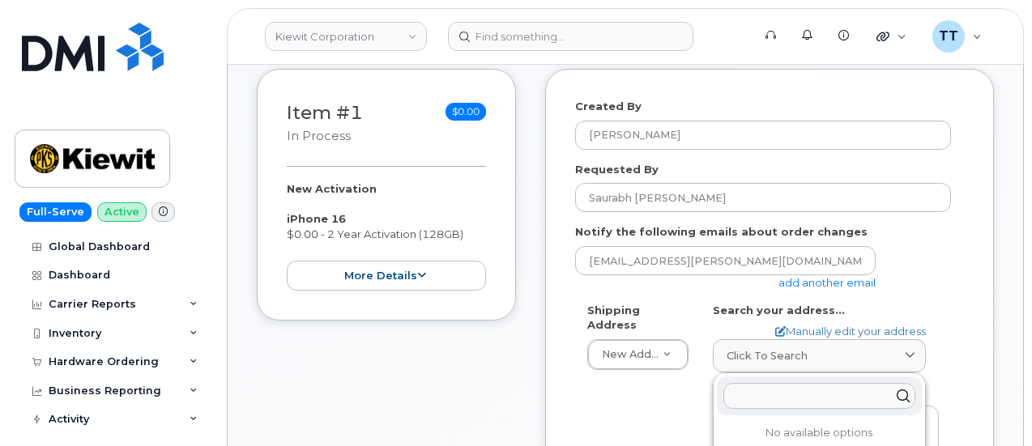
paste input "Address [STREET_ADDRESS]"
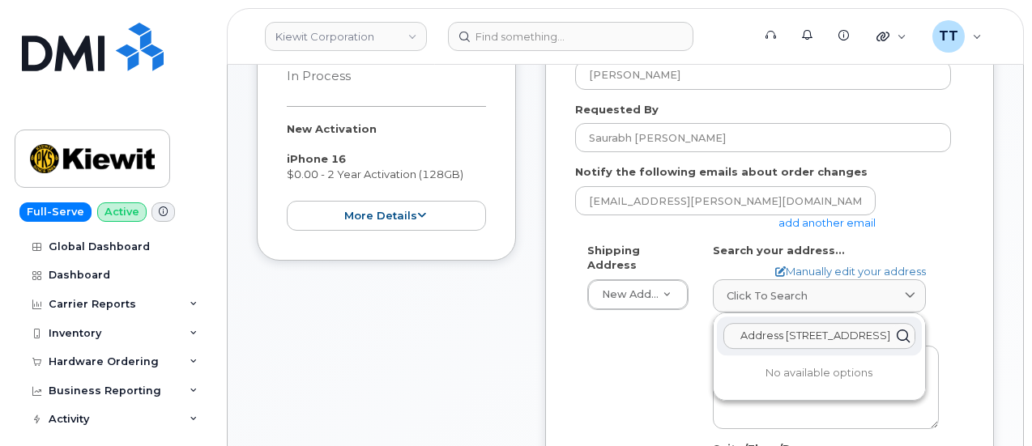
scroll to position [405, 0]
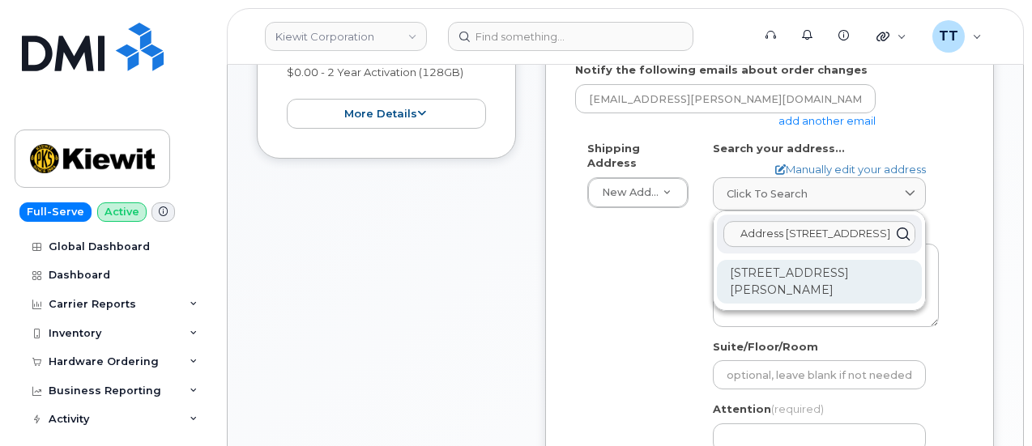
type input "Address [STREET_ADDRESS]"
click at [771, 281] on div "[STREET_ADDRESS][PERSON_NAME]" at bounding box center [819, 282] width 205 height 44
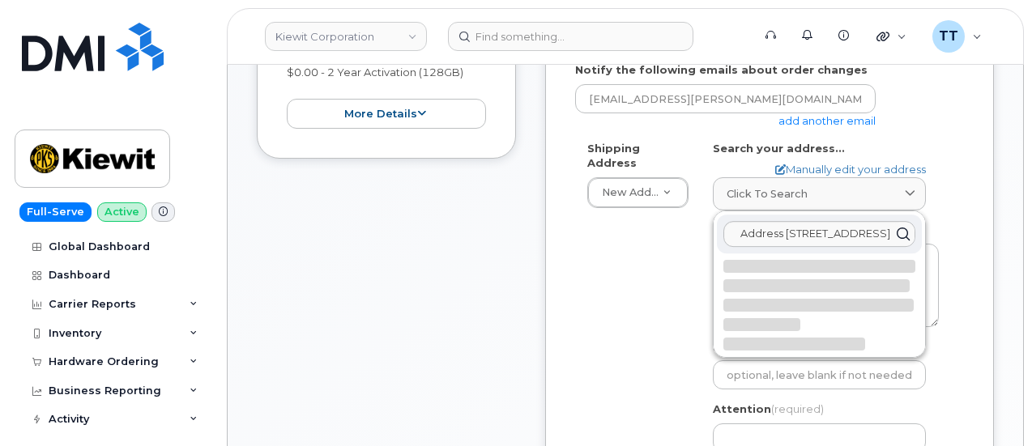
select select
type textarea "29 Abilene Dr [PERSON_NAME] ON M9A 2M7 [GEOGRAPHIC_DATA]"
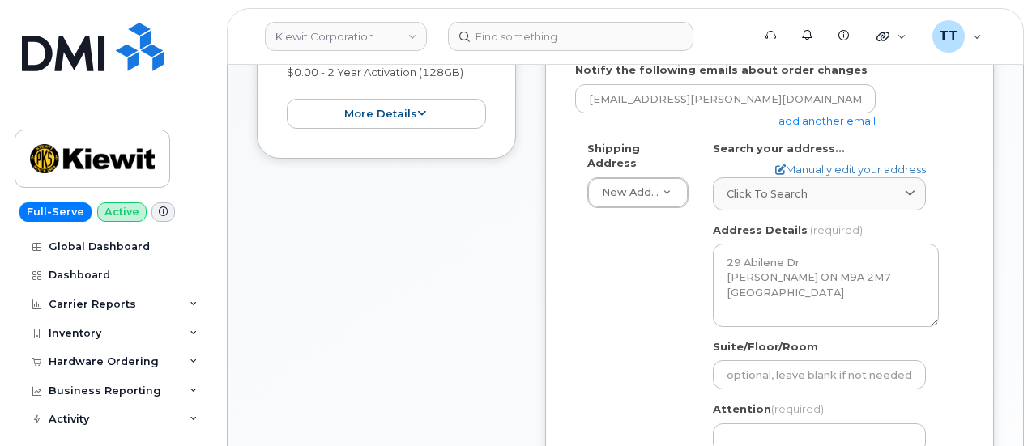
scroll to position [567, 0]
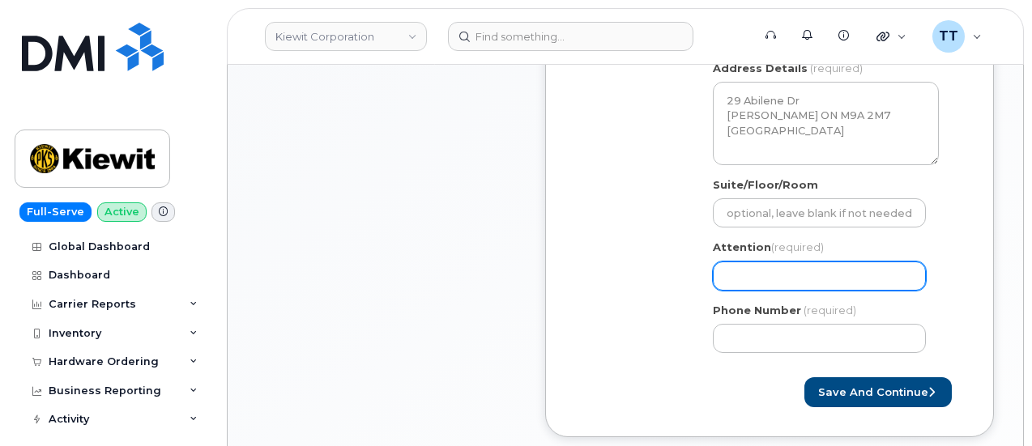
click at [766, 281] on input "Attention (required)" at bounding box center [819, 276] width 213 height 29
click at [793, 274] on input "Attention (required)" at bounding box center [819, 276] width 213 height 29
paste input "CS0810963"
select select
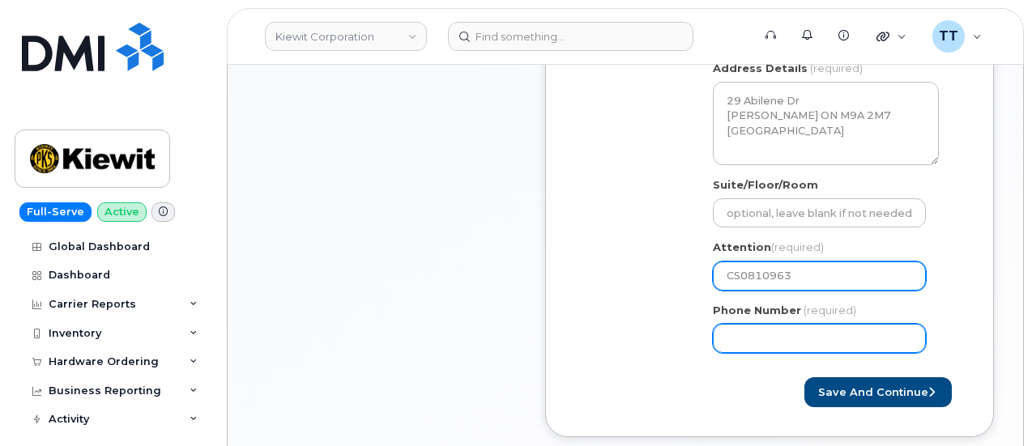
type input "CS0810963"
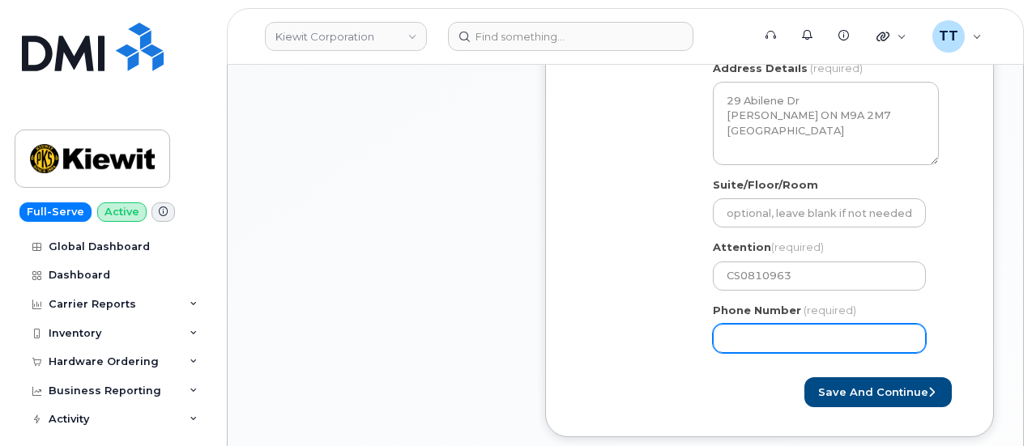
click at [759, 346] on input "Phone Number" at bounding box center [819, 338] width 213 height 29
click at [764, 339] on input "Phone Number" at bounding box center [819, 338] width 213 height 29
paste input "9793268433"
click at [779, 334] on input "Phone Number" at bounding box center [819, 338] width 213 height 29
select select
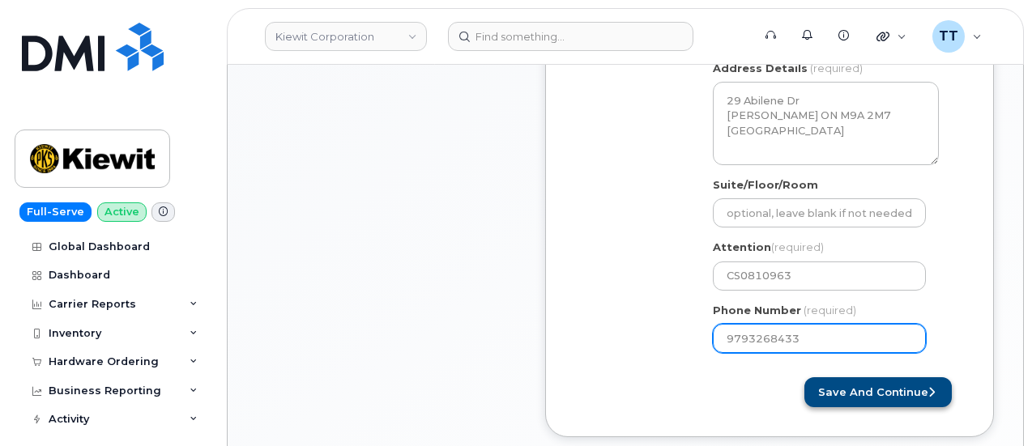
type input "9793268433"
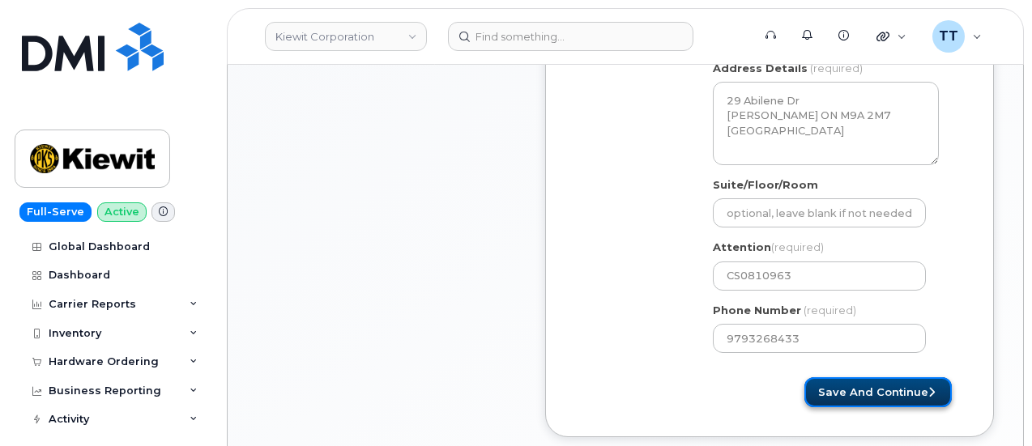
click at [829, 380] on button "Save and Continue" at bounding box center [877, 392] width 147 height 30
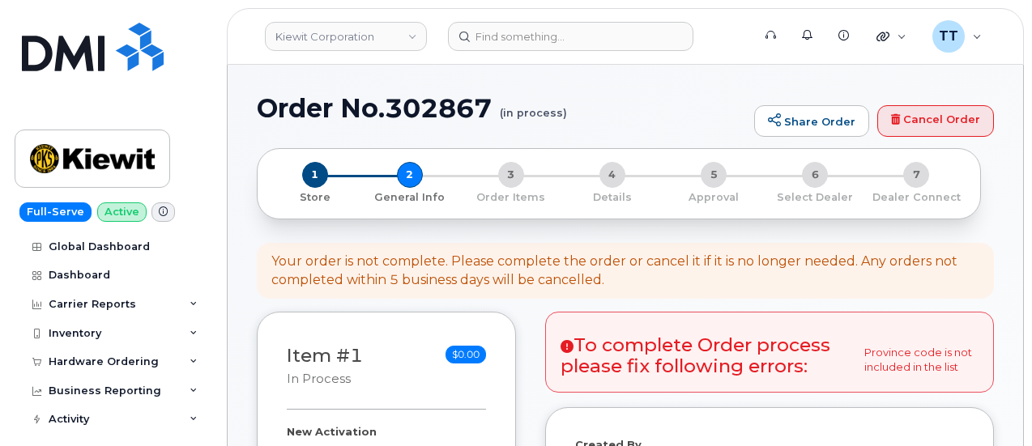
select select
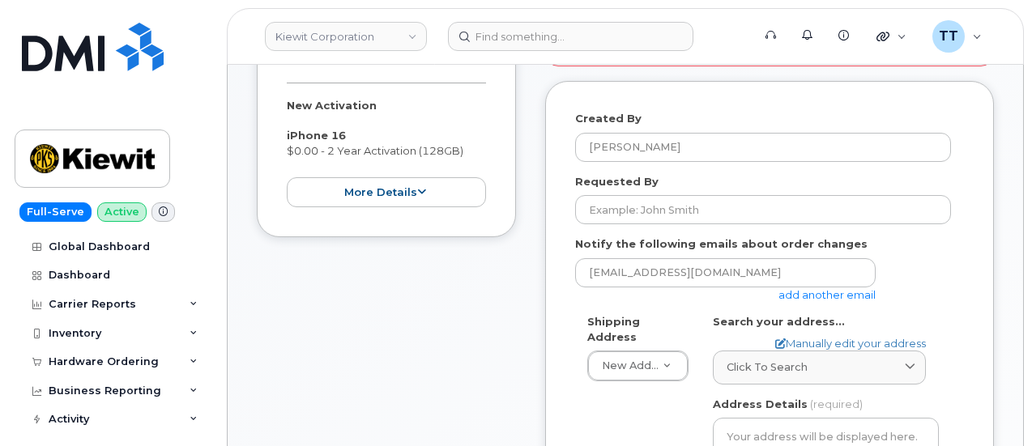
scroll to position [486, 0]
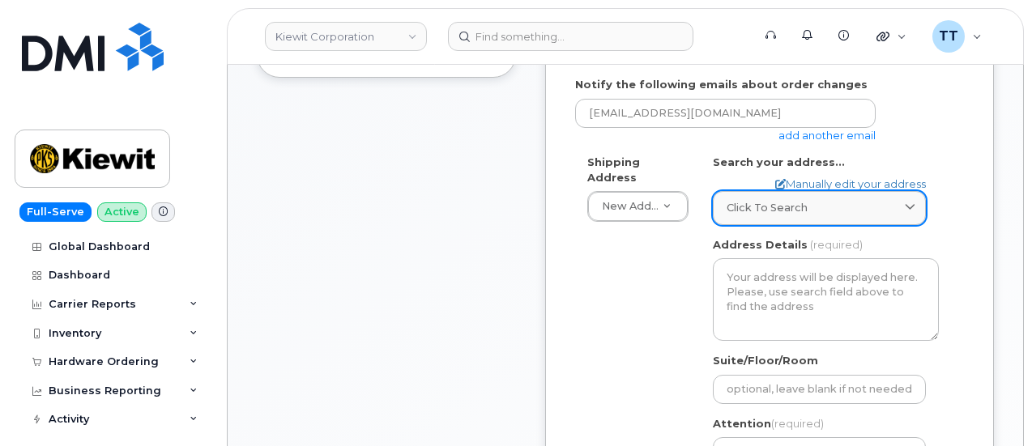
click at [791, 208] on span "Click to search" at bounding box center [766, 207] width 81 height 15
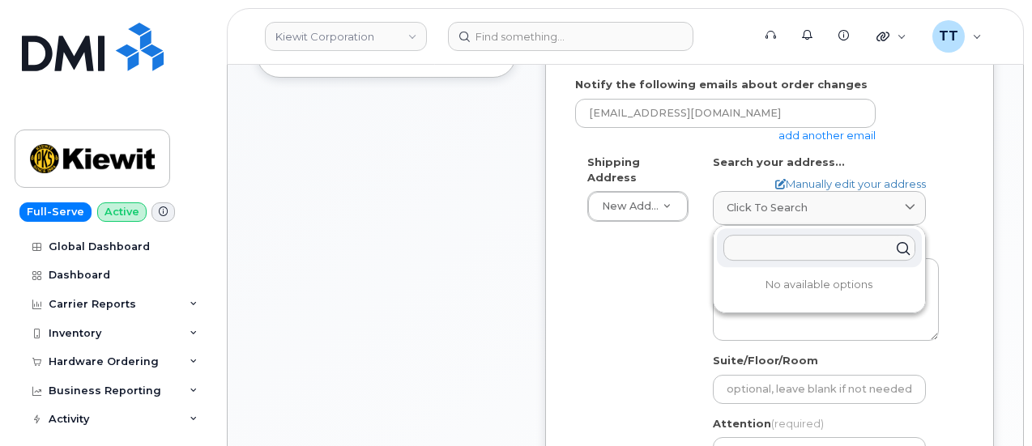
paste input "Address 299 FM 604 Abilene, TX 79601"
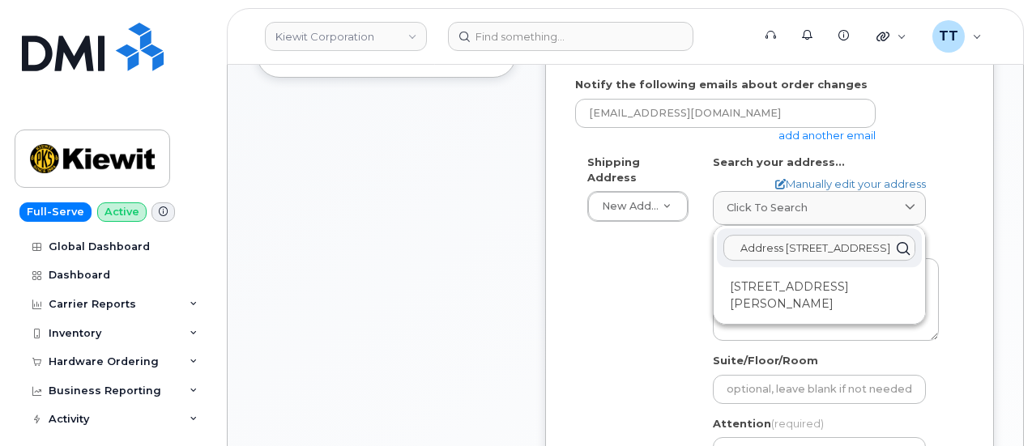
type input "Address 299 FM 604 Abilene, TX 79601"
click at [785, 245] on input "Address 299 FM 604 Abilene, TX 79601" at bounding box center [819, 249] width 192 height 26
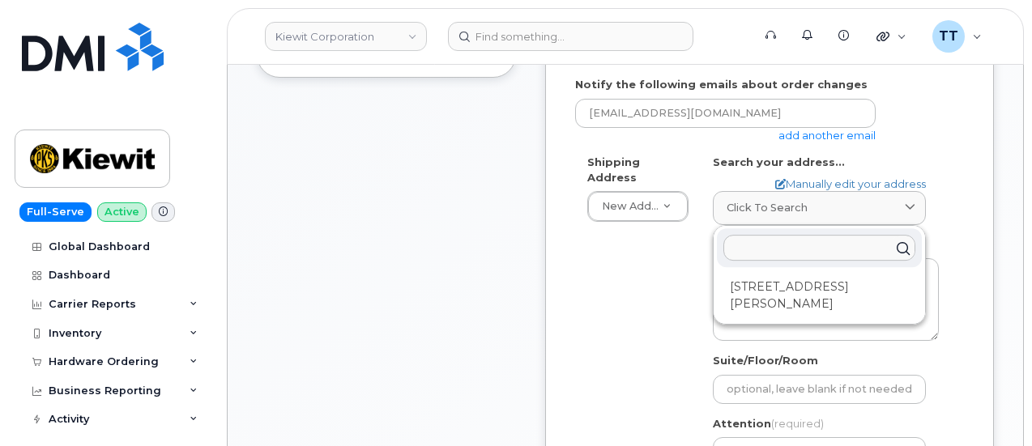
paste input "299 FM 604 Abilene, TX 79601"
type input "299 FM 604 Abilene, TX 79601"
click at [831, 179] on link "Manually edit your address" at bounding box center [850, 184] width 151 height 15
select select
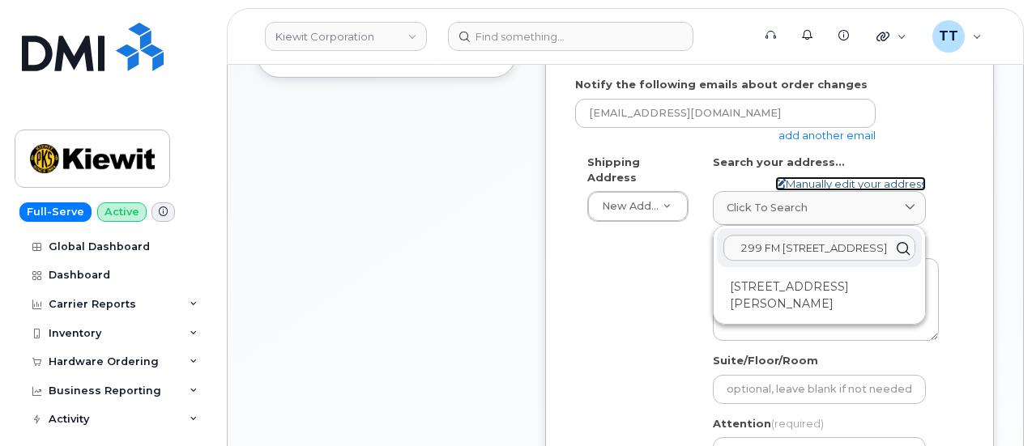
select select
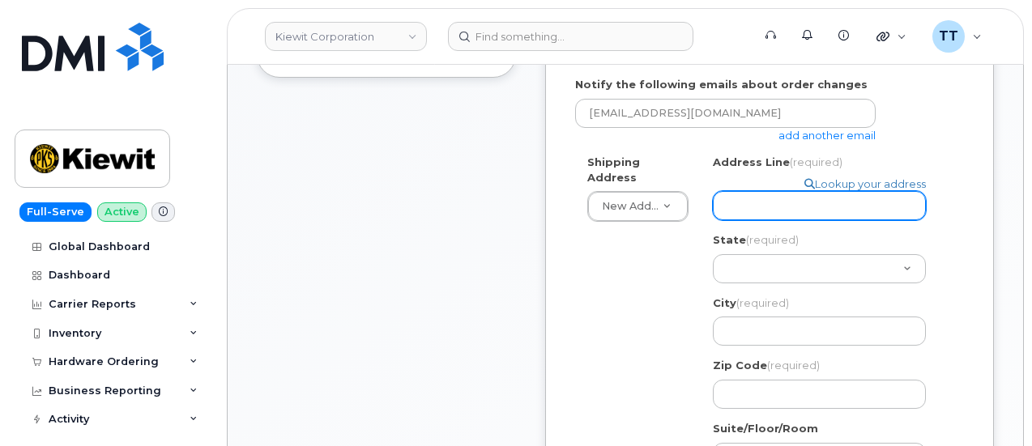
paste input "299 FM 604 Abilene, TX 79601"
select select
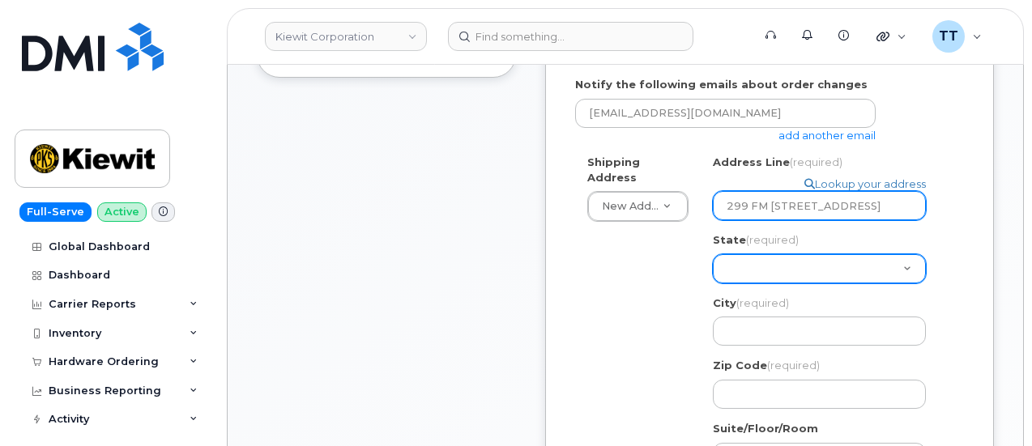
type input "299 FM 604 Abilene, TX 79601"
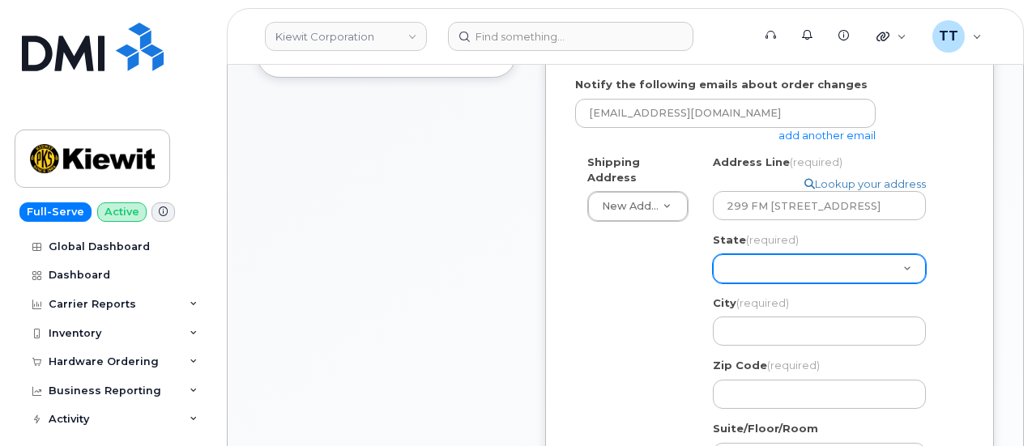
click at [772, 257] on select "Alabama Alaska American Samoa Arizona Arkansas California Colorado Connecticut …" at bounding box center [819, 268] width 213 height 29
select select "TX"
click at [713, 254] on select "Alabama Alaska American Samoa Arizona Arkansas California Colorado Connecticut …" at bounding box center [819, 268] width 213 height 29
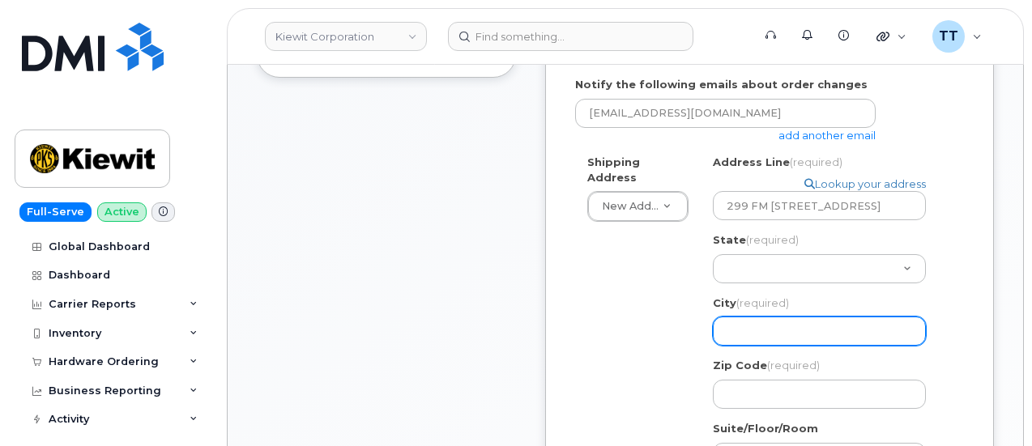
click at [774, 323] on input "City (required)" at bounding box center [819, 331] width 213 height 29
click at [778, 331] on input "City (required)" at bounding box center [819, 331] width 213 height 29
paste input "Abilene"
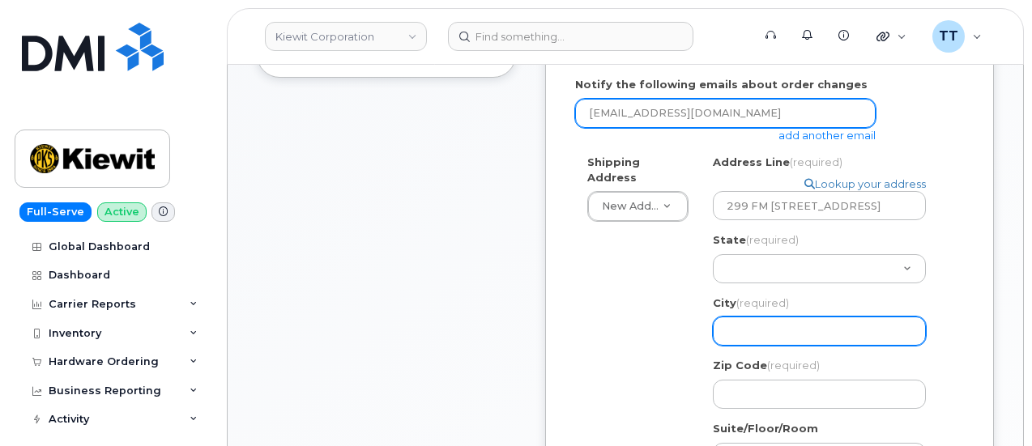
select select
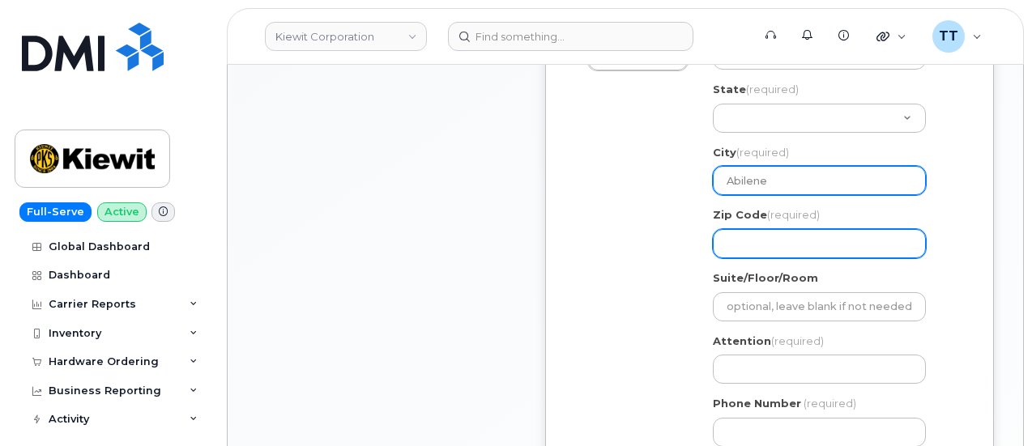
scroll to position [648, 0]
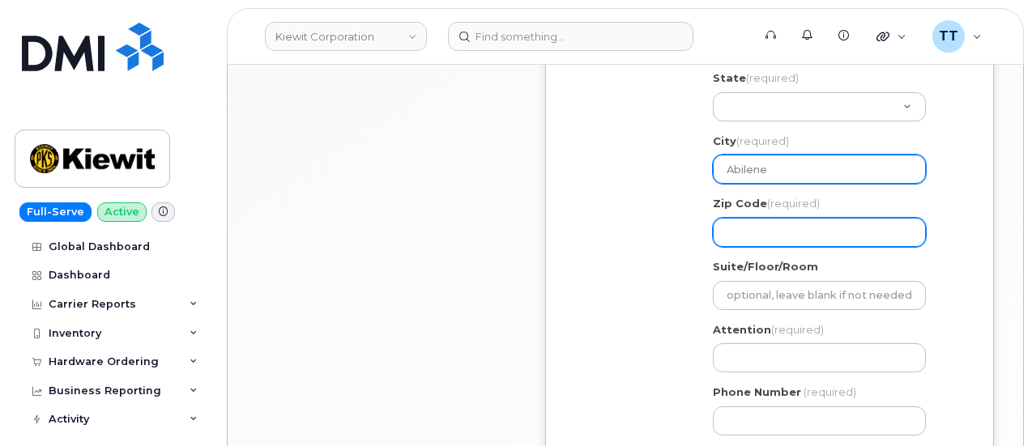
type input "Abilene"
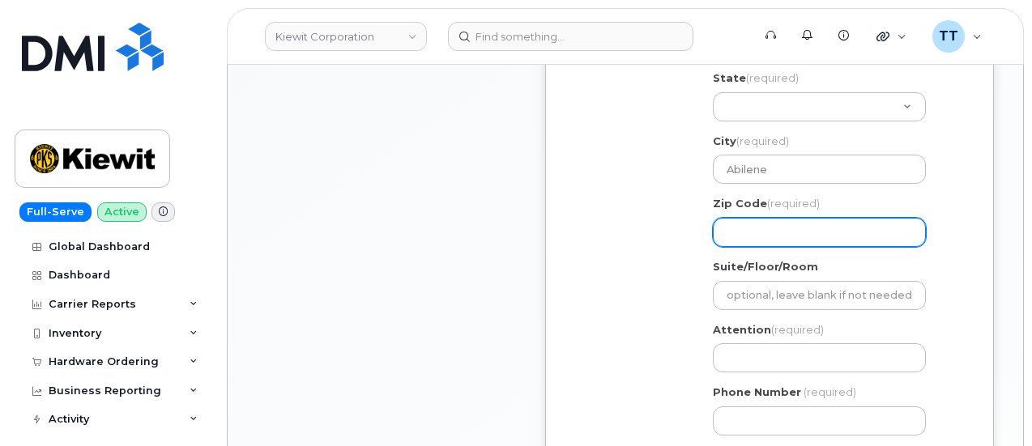
click at [792, 231] on input "Zip Code (required)" at bounding box center [819, 232] width 213 height 29
click at [793, 228] on input "Zip Code (required)" at bounding box center [819, 232] width 213 height 29
select select
type input "7"
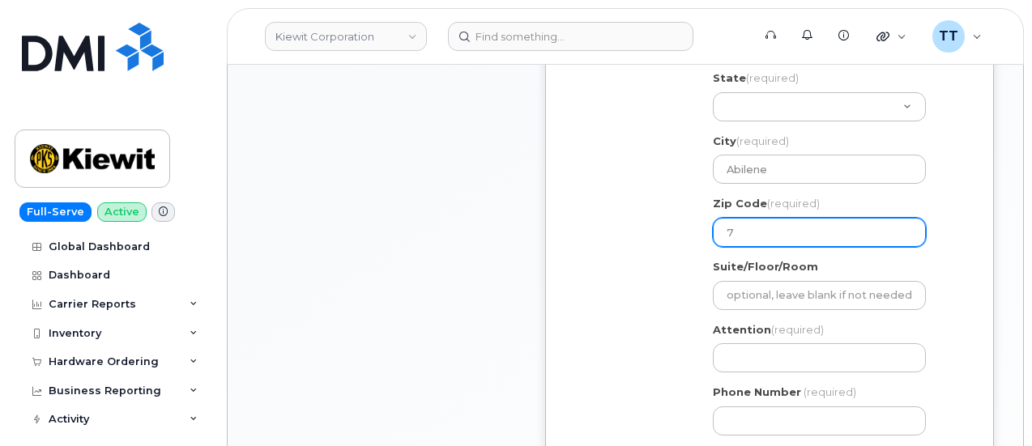
select select
type input "79"
select select
type input "796"
select select
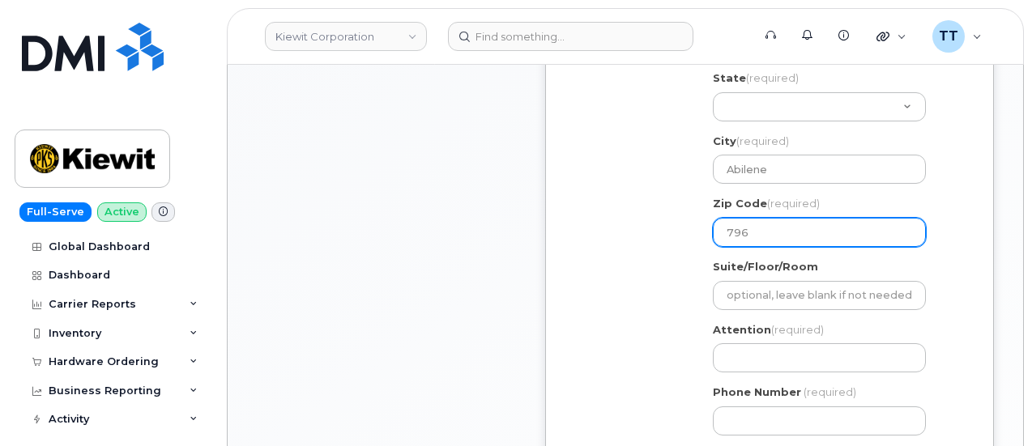
type input "7960"
select select
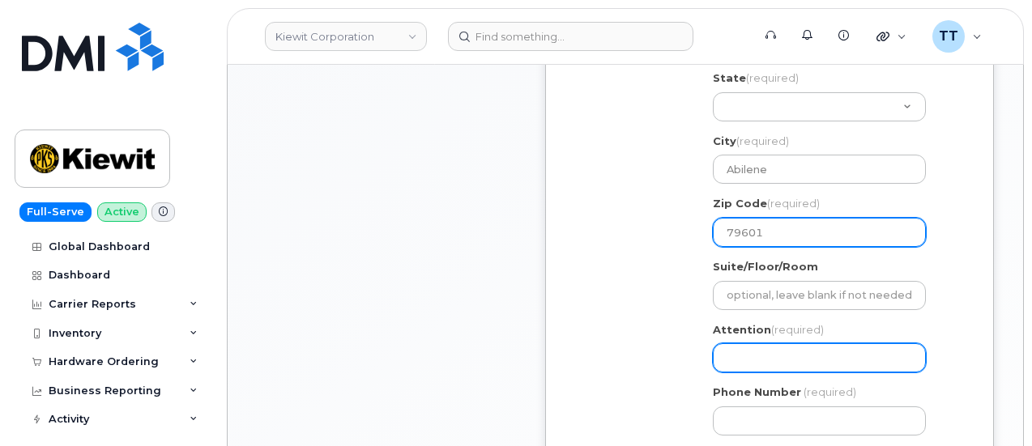
type input "79601"
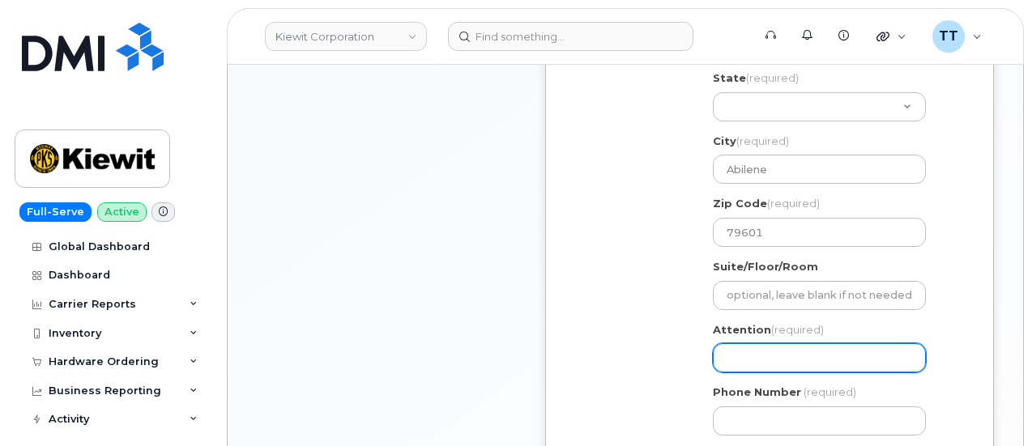
click at [788, 360] on input "Attention (required)" at bounding box center [819, 357] width 213 height 29
type input "CS0810963"
select select
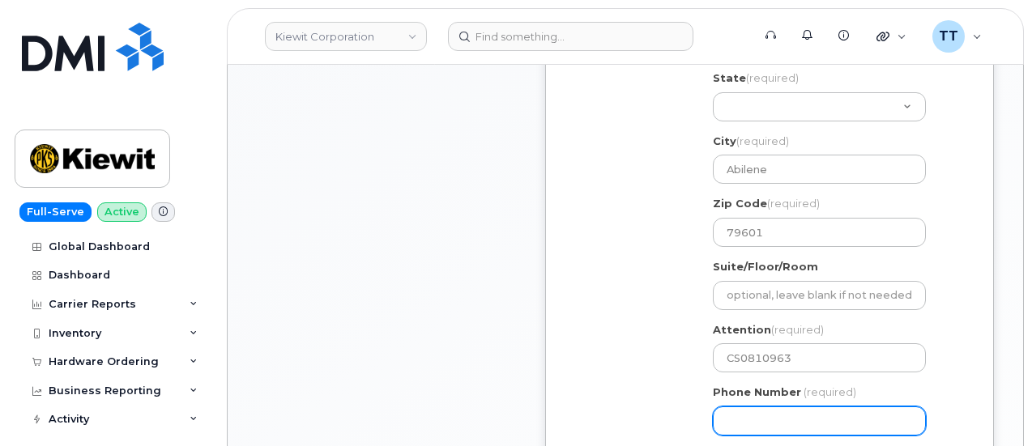
click at [794, 421] on input "Phone Number" at bounding box center [819, 420] width 213 height 29
type input "-1"
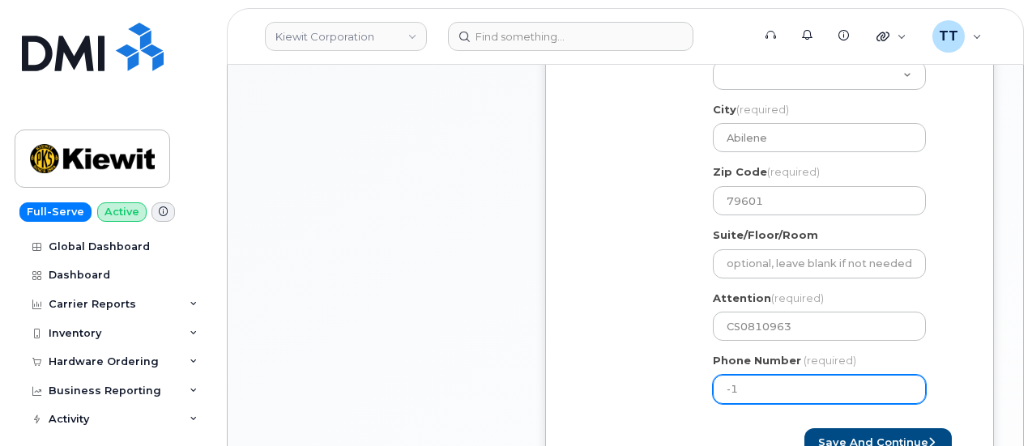
scroll to position [729, 0]
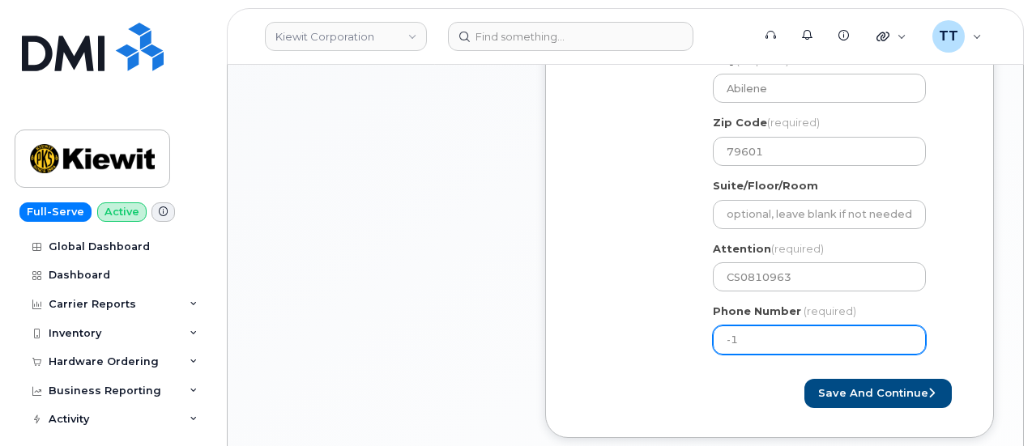
click at [776, 332] on input "-1" at bounding box center [819, 339] width 213 height 29
click at [766, 336] on input "-1" at bounding box center [819, 339] width 213 height 29
click at [766, 336] on input "Phone Number" at bounding box center [819, 339] width 213 height 29
drag, startPoint x: 766, startPoint y: 336, endPoint x: 770, endPoint y: 347, distance: 12.0
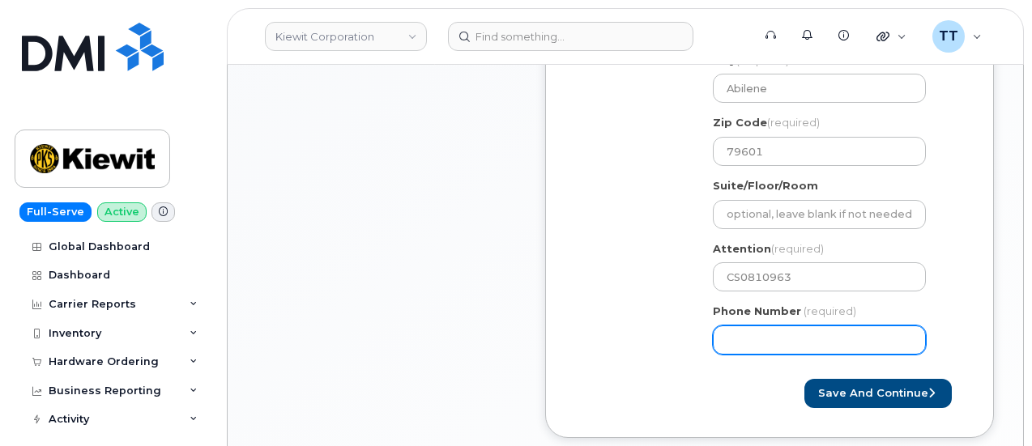
click at [766, 336] on input "Phone Number" at bounding box center [819, 339] width 213 height 29
click at [748, 334] on input "Phone Number" at bounding box center [819, 339] width 213 height 29
paste input "9793268433"
click at [779, 348] on input "Phone Number" at bounding box center [819, 339] width 213 height 29
select select
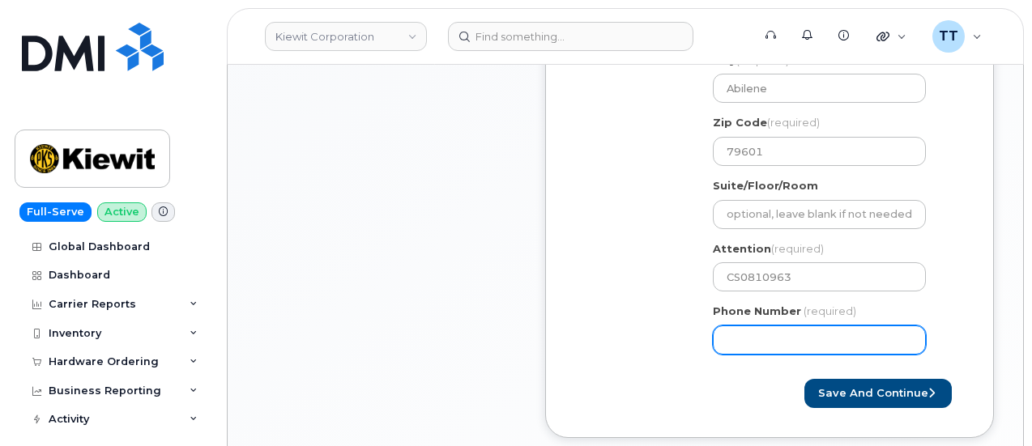
type input "9793268433"
select select
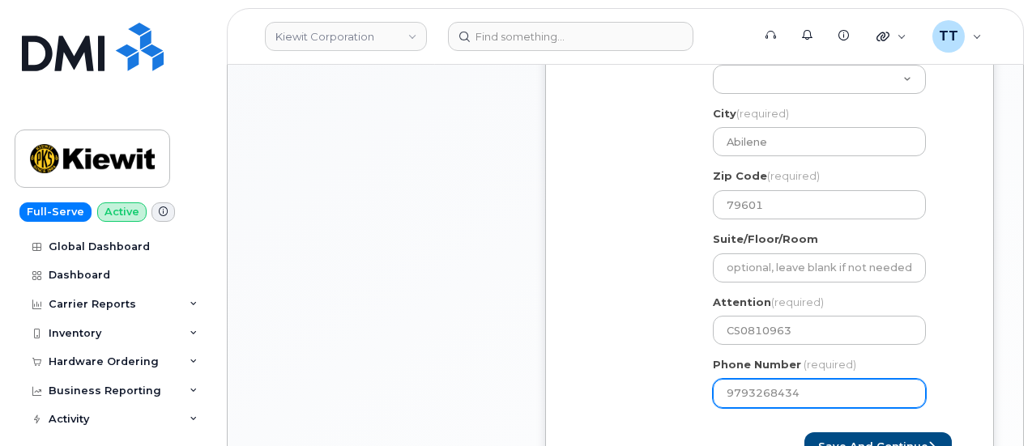
scroll to position [810, 0]
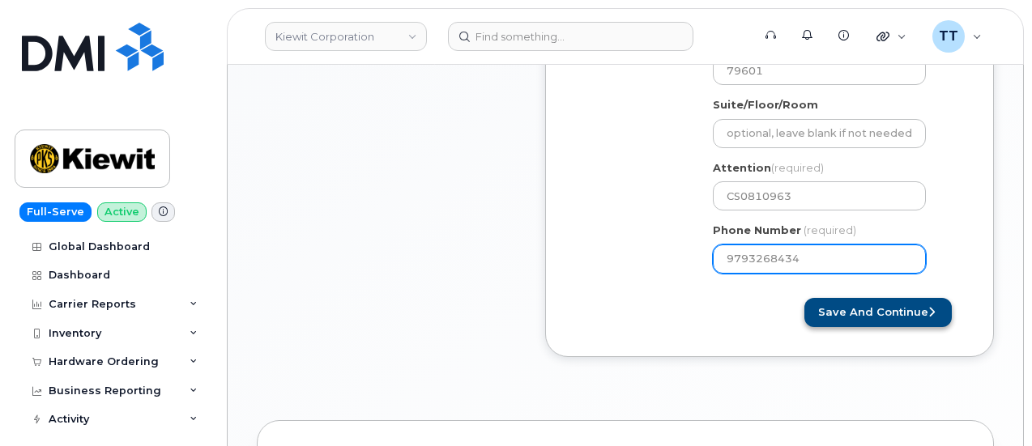
type input "9793268434"
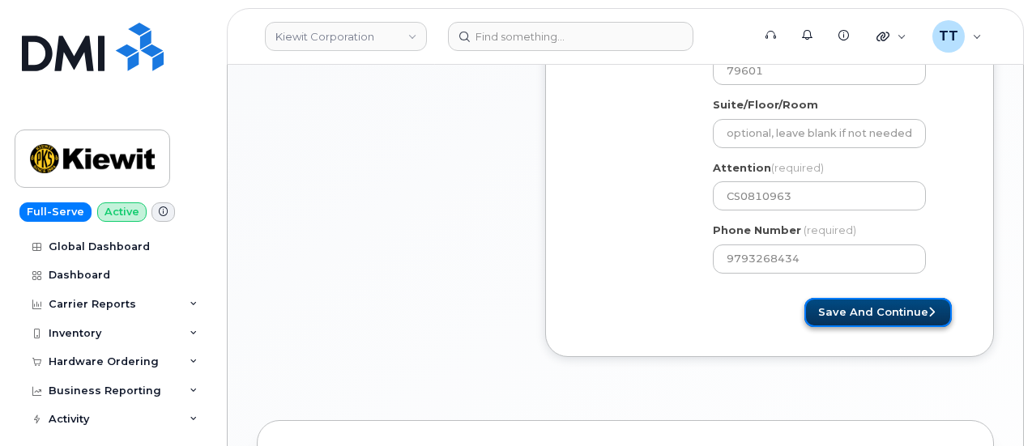
click at [865, 309] on button "Save and Continue" at bounding box center [877, 313] width 147 height 30
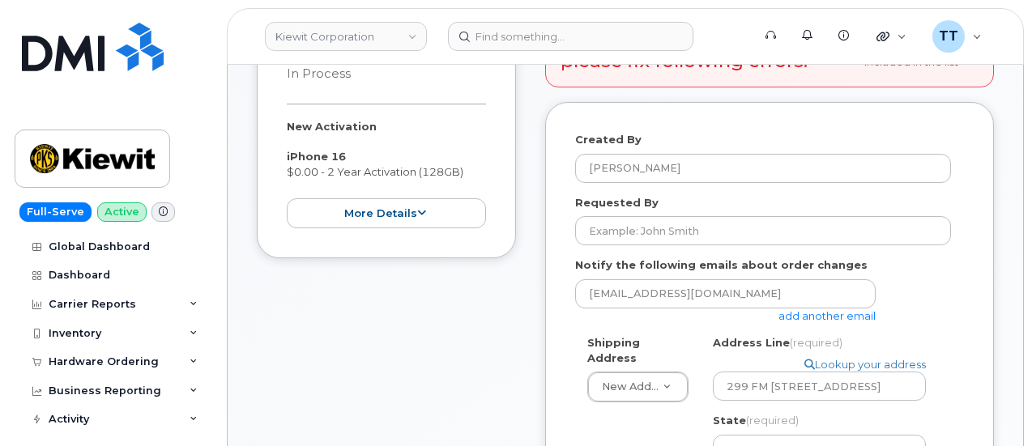
scroll to position [243, 0]
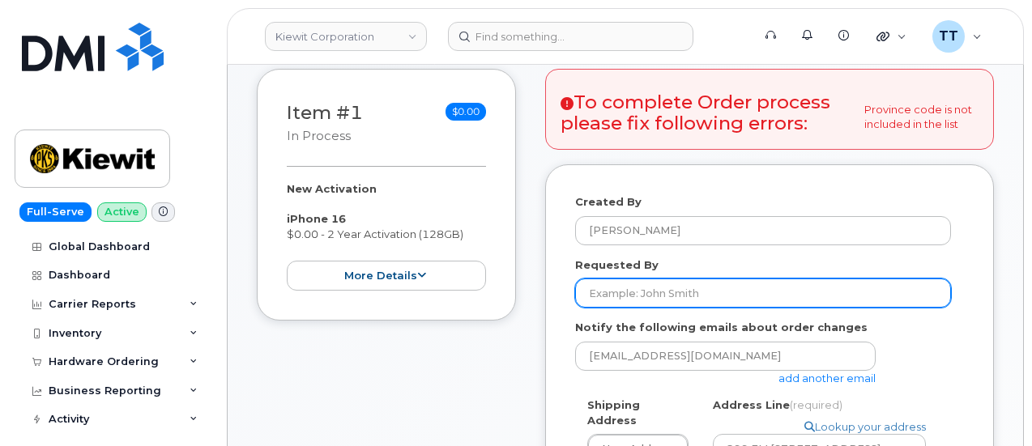
click at [666, 291] on input "Requested By" at bounding box center [763, 293] width 376 height 29
type input "Saurabh [PERSON_NAME]"
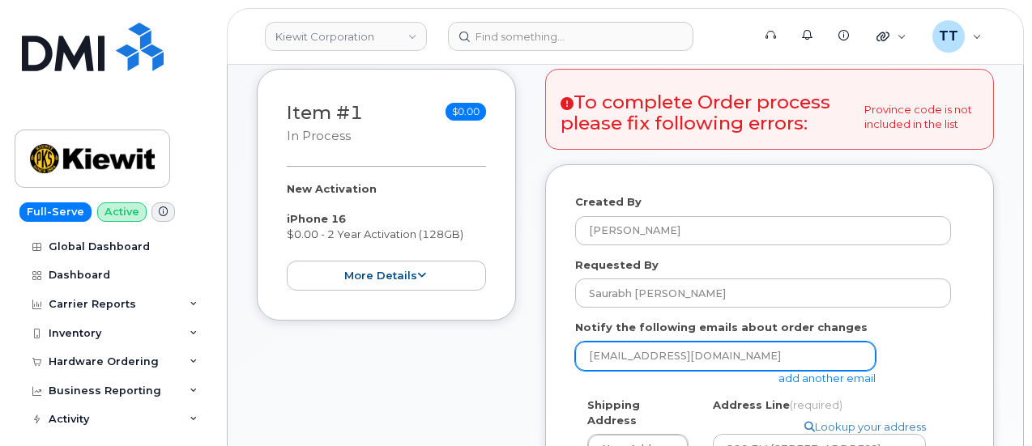
click at [686, 350] on input "[EMAIL_ADDRESS][DOMAIN_NAME]" at bounding box center [725, 356] width 300 height 29
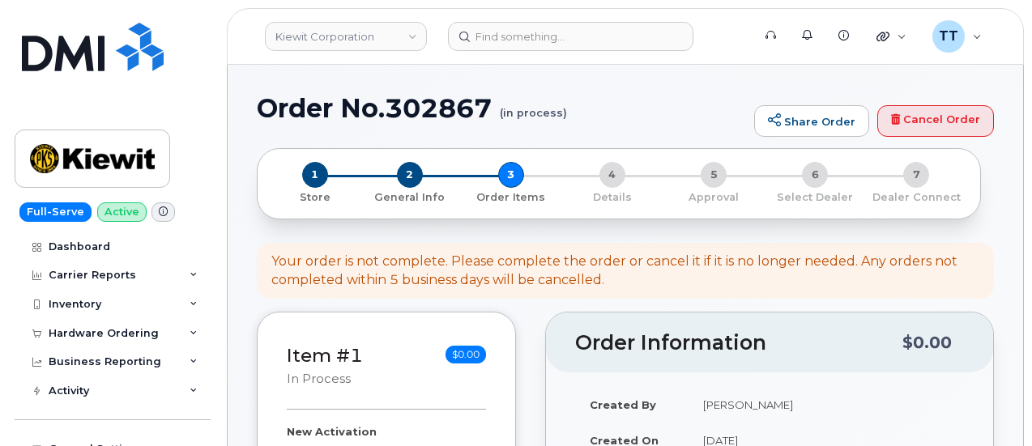
select select
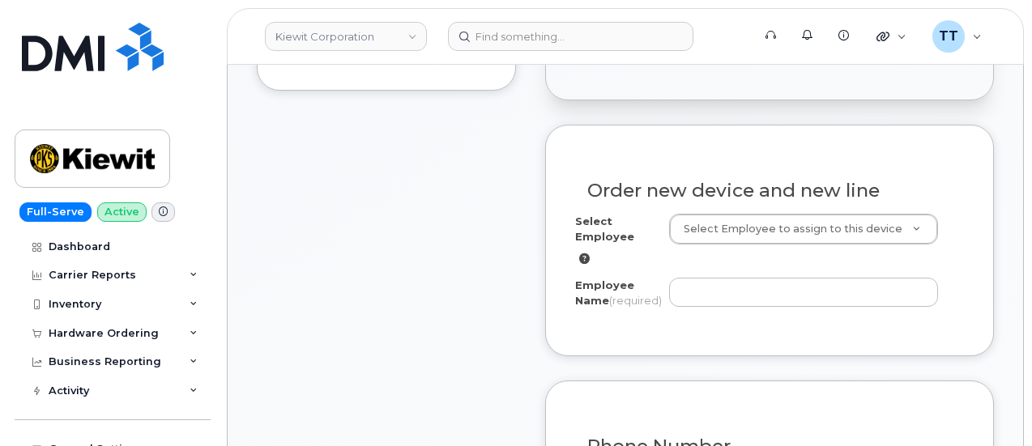
scroll to position [486, 0]
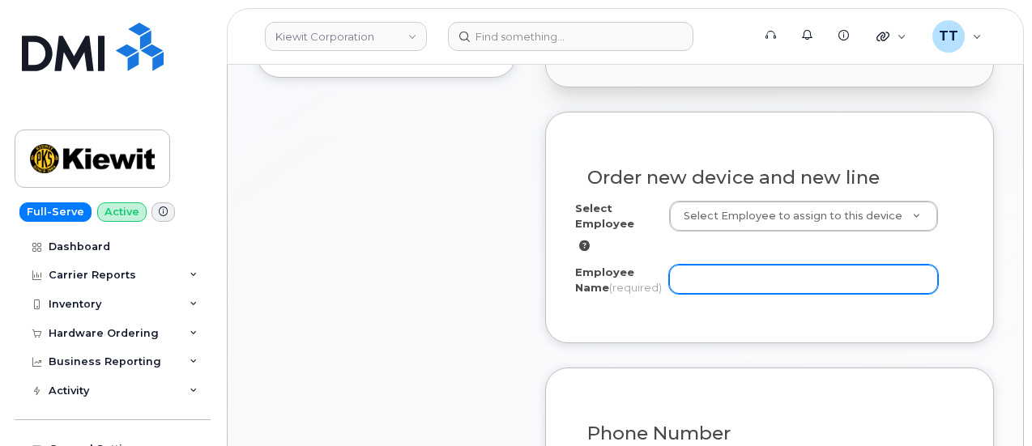
click at [749, 279] on input "Employee Name (required)" at bounding box center [803, 279] width 269 height 29
click at [708, 279] on input "Employee Name (required)" at bounding box center [803, 279] width 269 height 29
paste input "Saurabh [PERSON_NAME]"
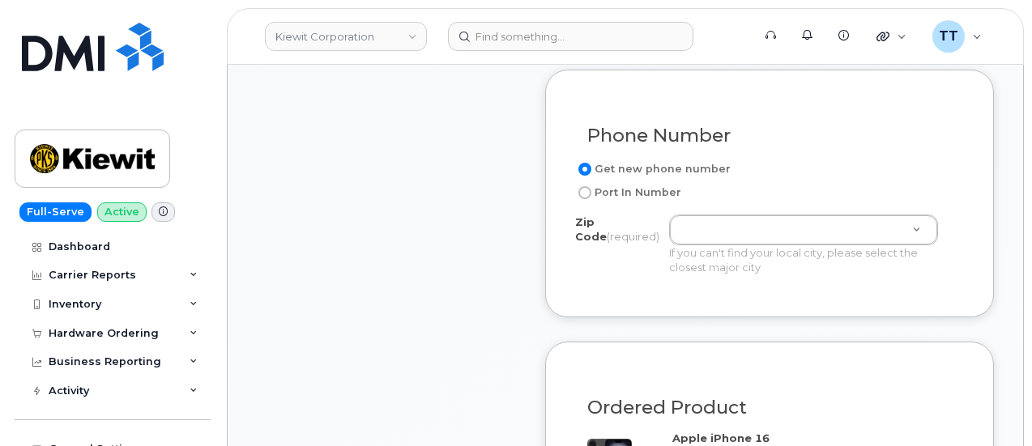
scroll to position [810, 0]
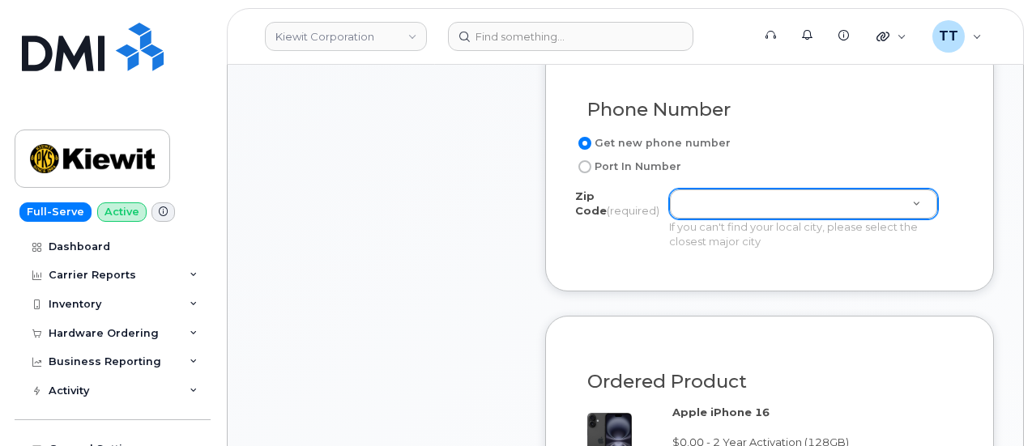
type input "Saurabh [PERSON_NAME]"
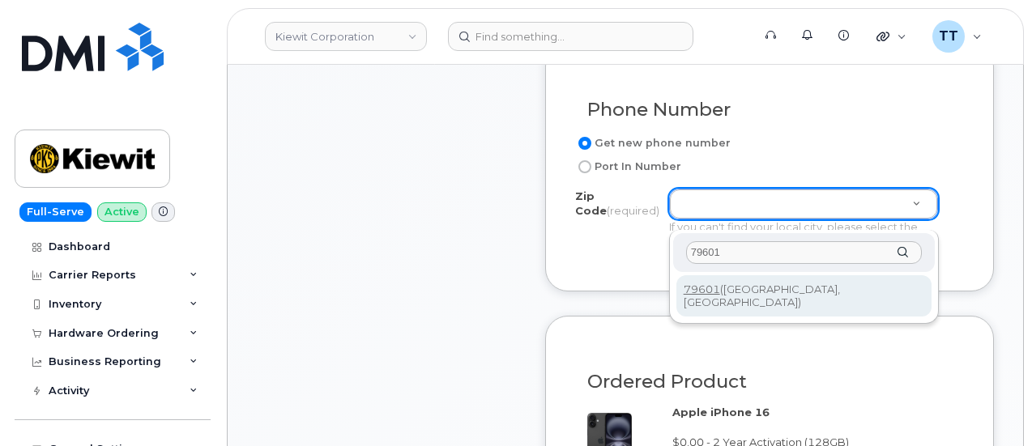
type input "79601"
type input "79601 (Abilene, TX)"
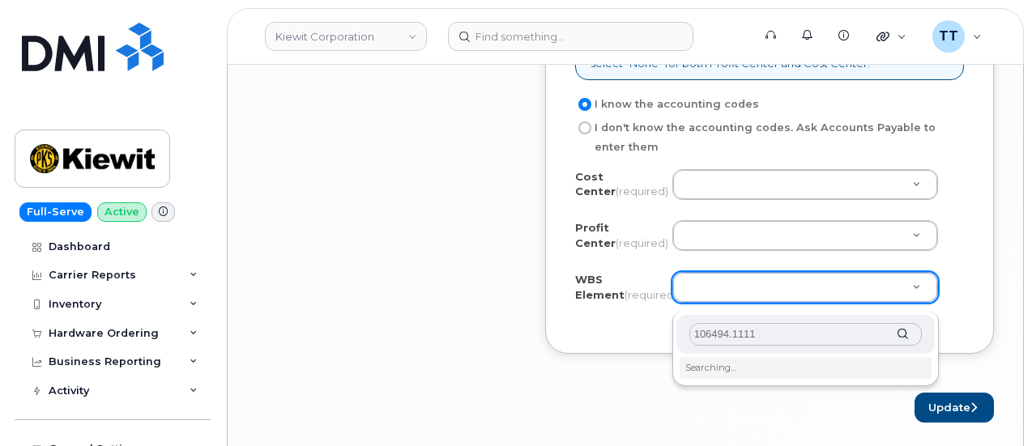
scroll to position [1457, 0]
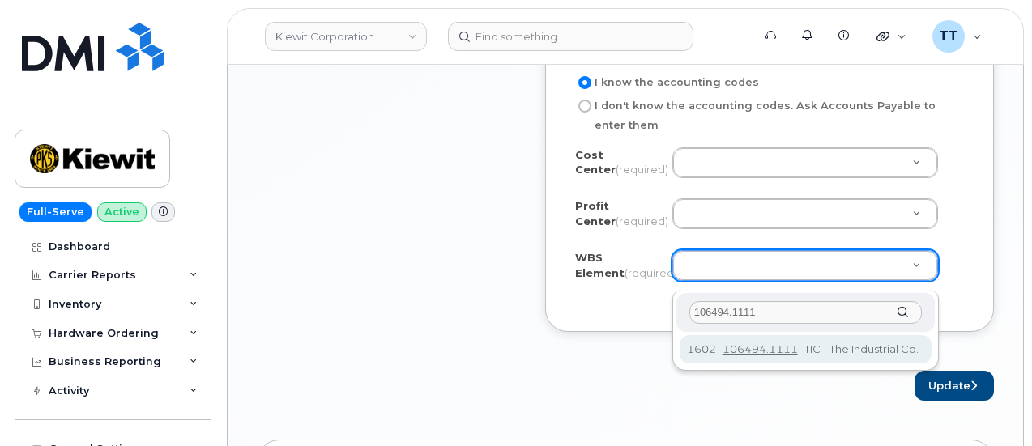
type input "106494.1111"
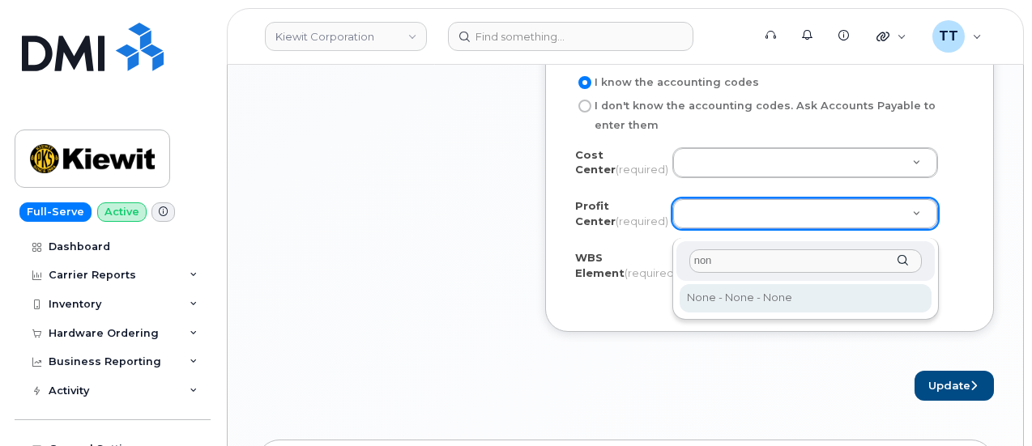
type input "non"
select select "None"
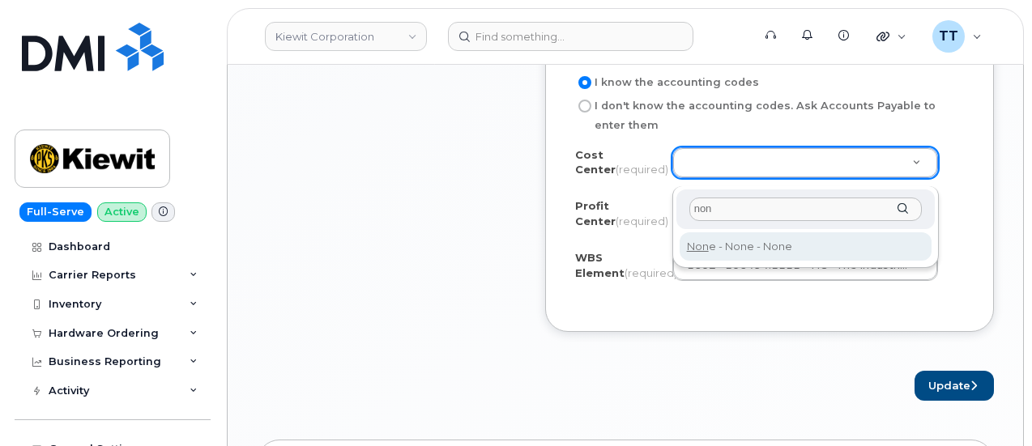
type input "non"
type input "None"
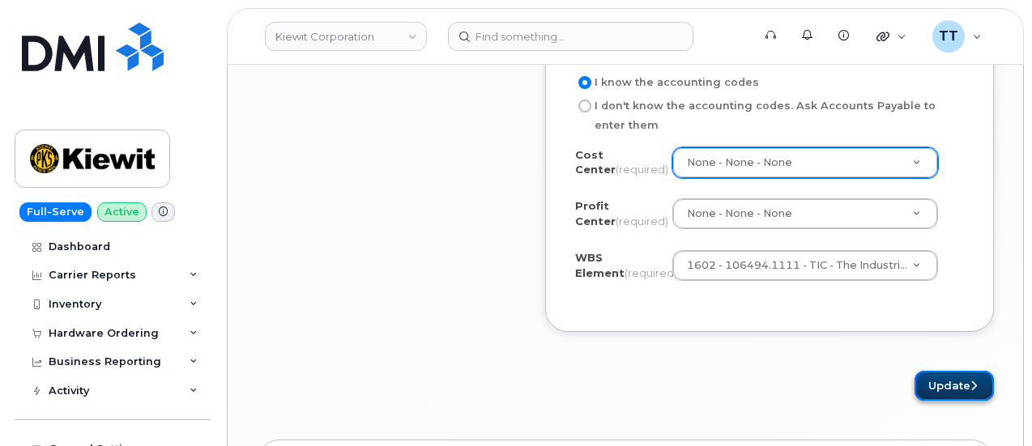
click at [946, 390] on button "Update" at bounding box center [953, 386] width 79 height 30
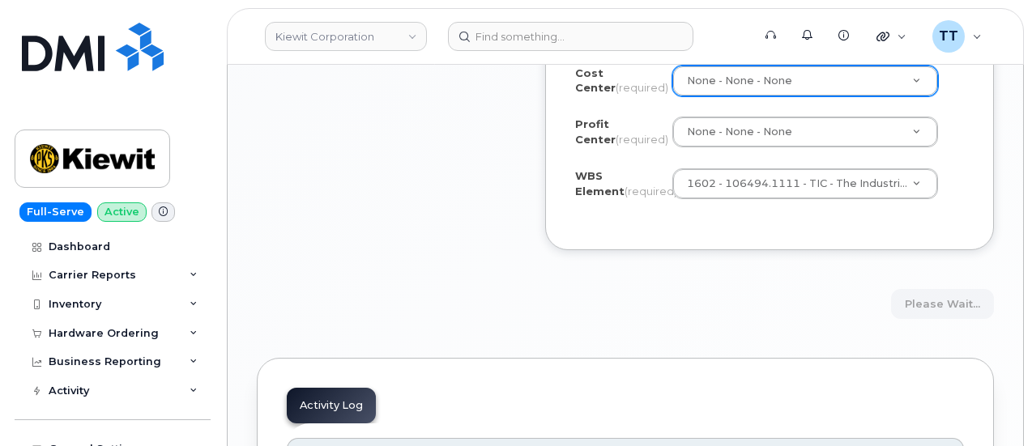
scroll to position [1619, 0]
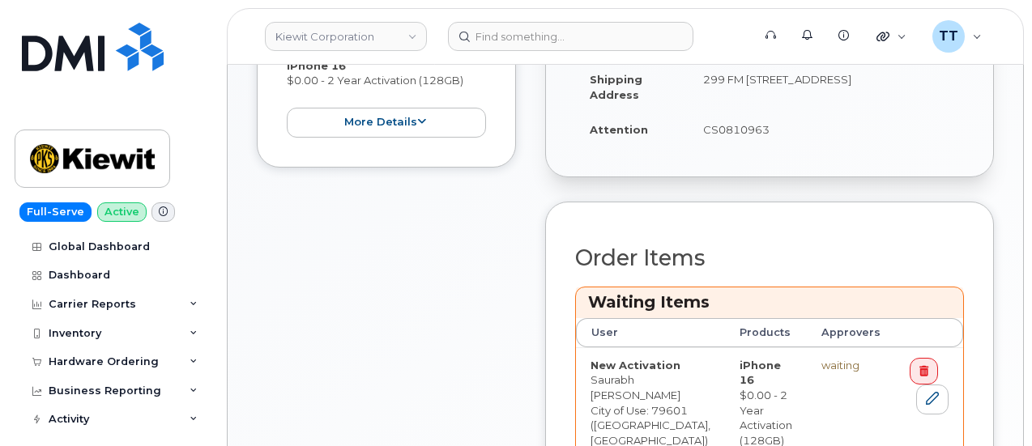
scroll to position [729, 0]
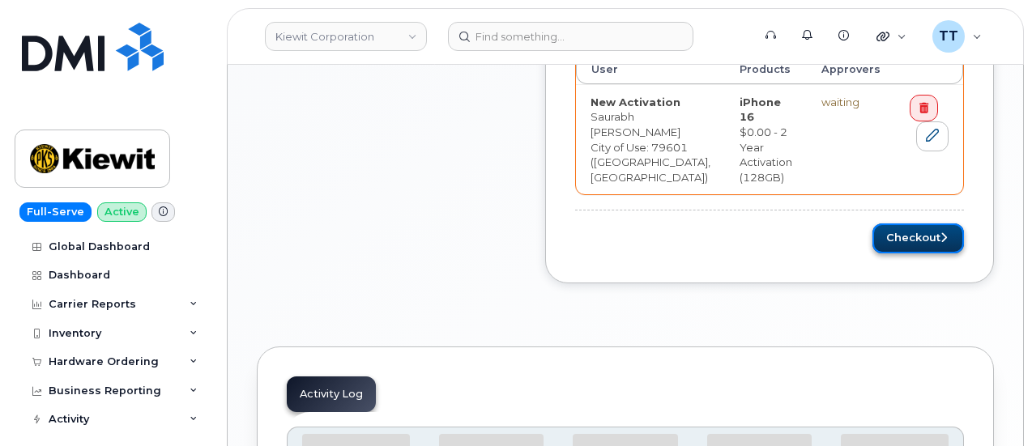
click at [882, 229] on button "Checkout" at bounding box center [917, 238] width 91 height 30
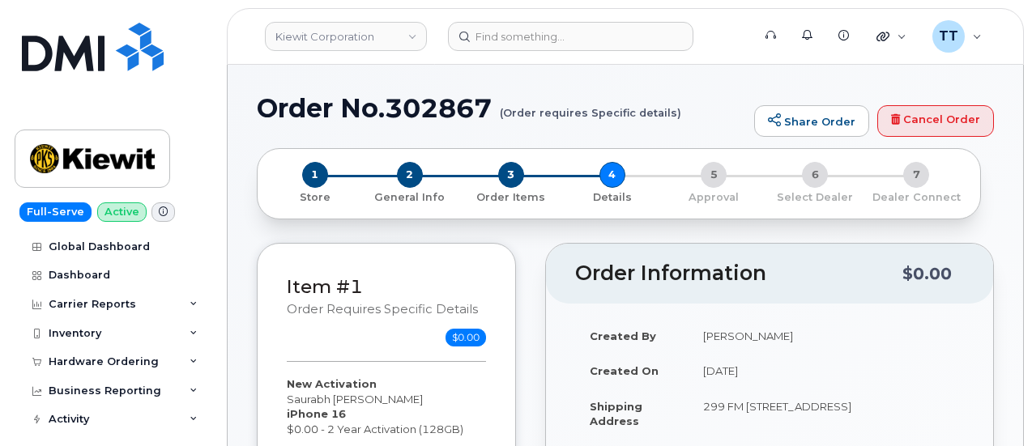
select select
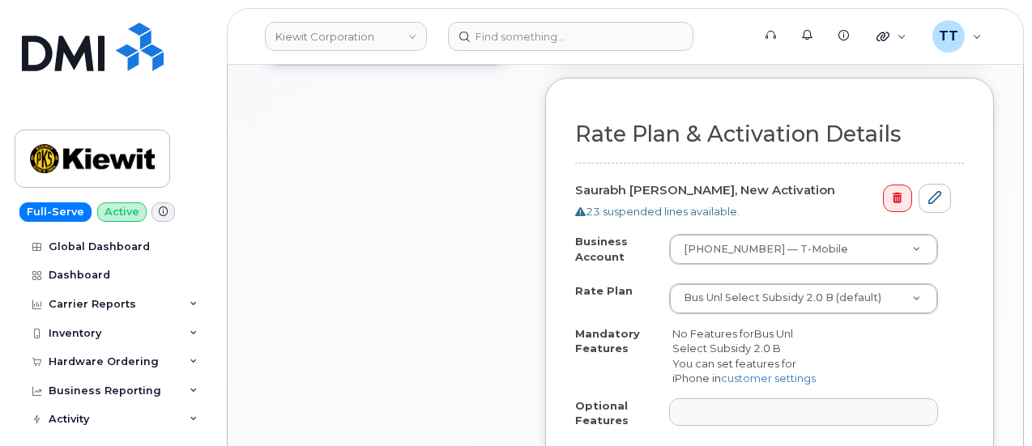
scroll to position [567, 0]
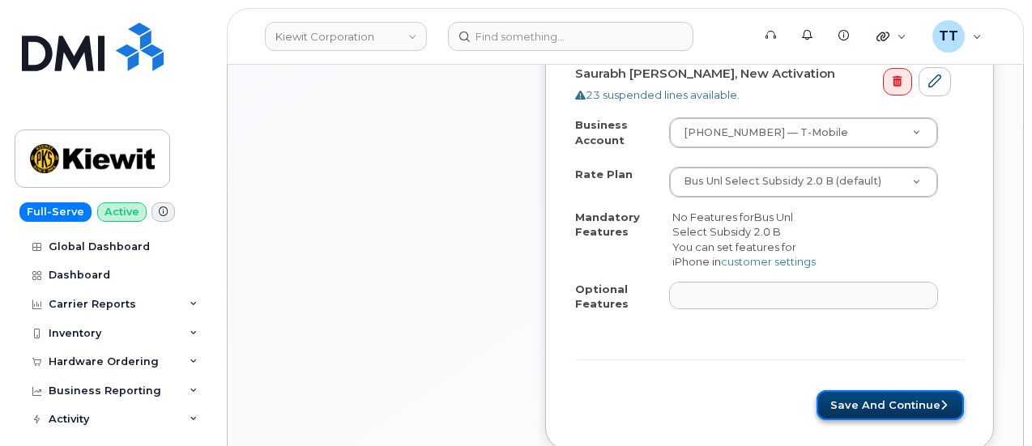
click at [870, 399] on button "Save and Continue" at bounding box center [889, 405] width 147 height 30
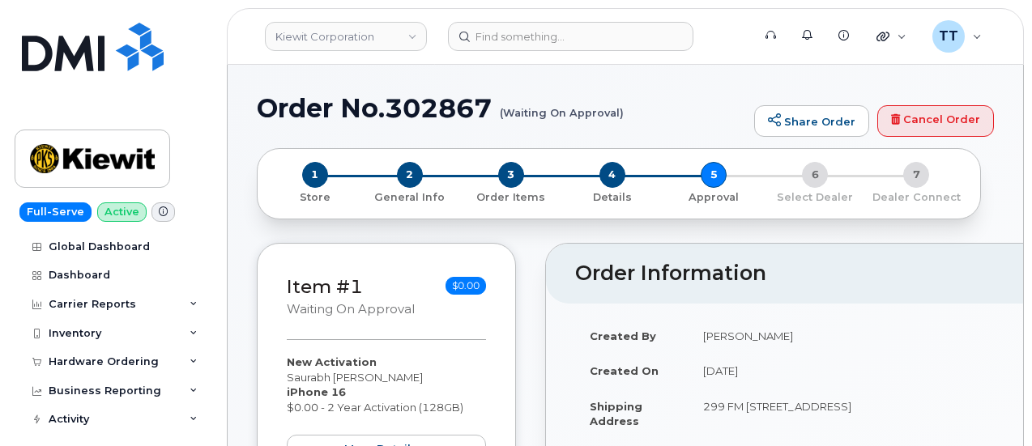
scroll to position [486, 0]
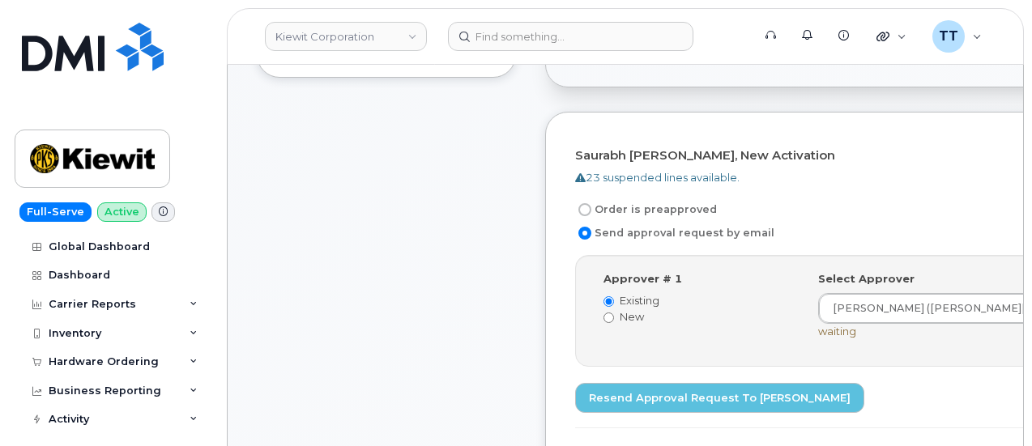
scroll to position [648, 0]
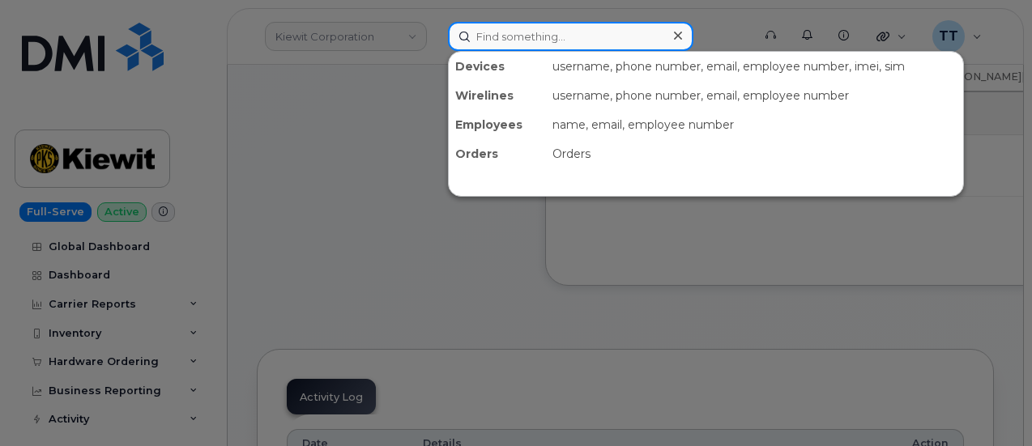
click at [504, 28] on input at bounding box center [570, 36] width 245 height 29
paste input "[PHONE_NUMBER]"
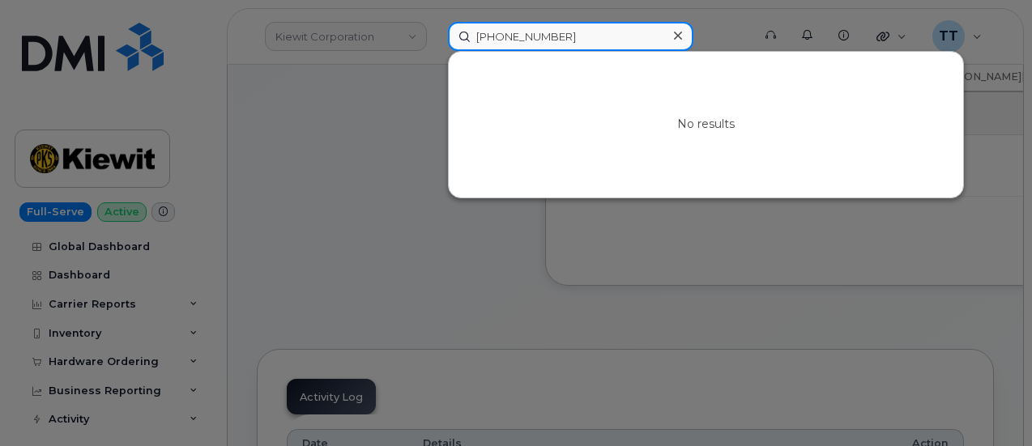
type input "[PHONE_NUMBER]"
